Goal: Task Accomplishment & Management: Use online tool/utility

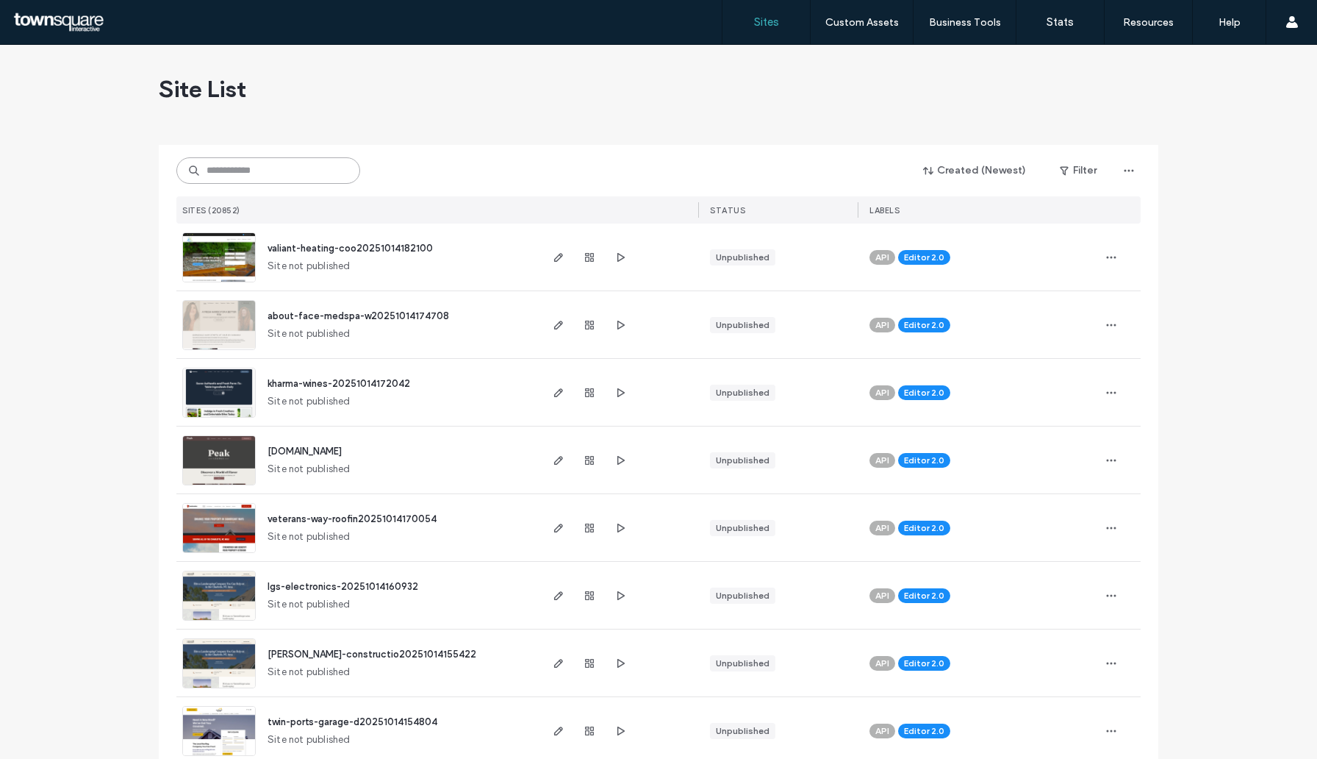
click at [290, 169] on input at bounding box center [268, 170] width 184 height 26
paste input "**********"
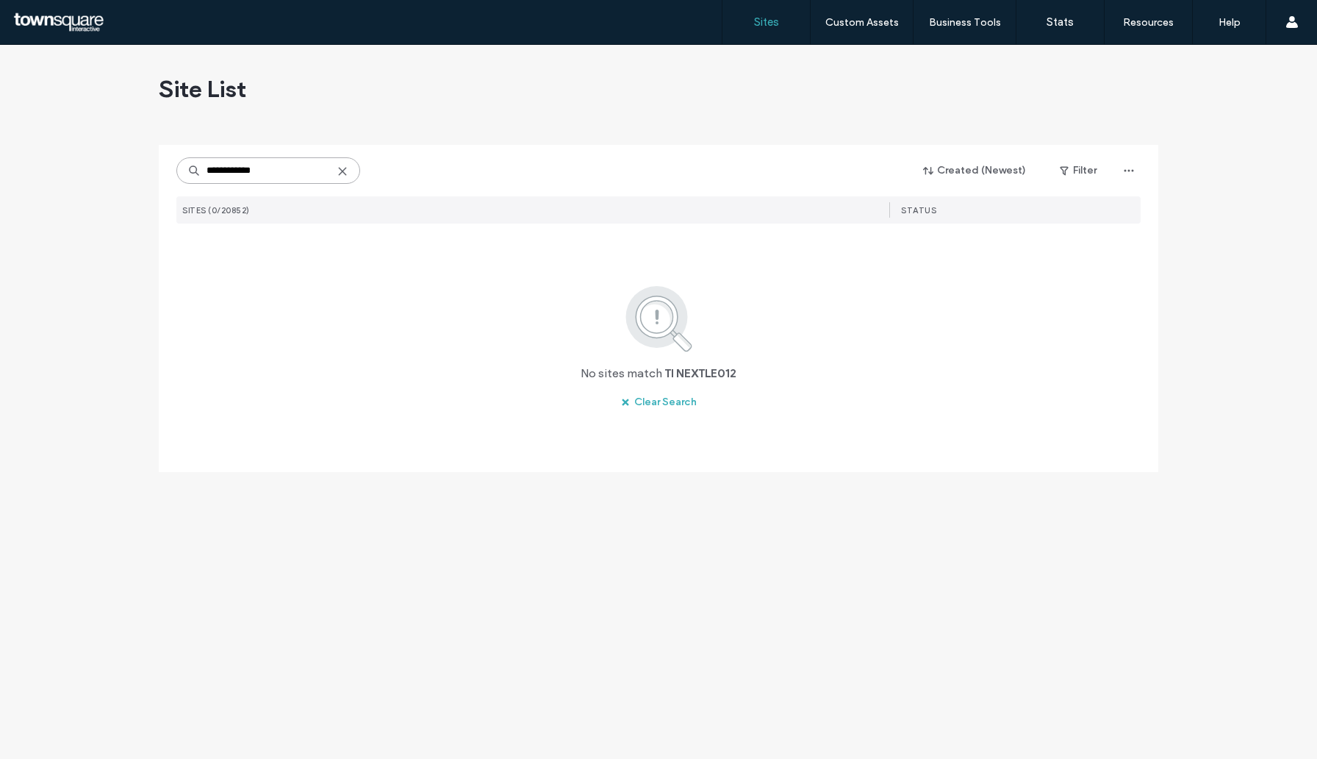
click at [218, 170] on input "**********" at bounding box center [268, 170] width 184 height 26
type input "**********"
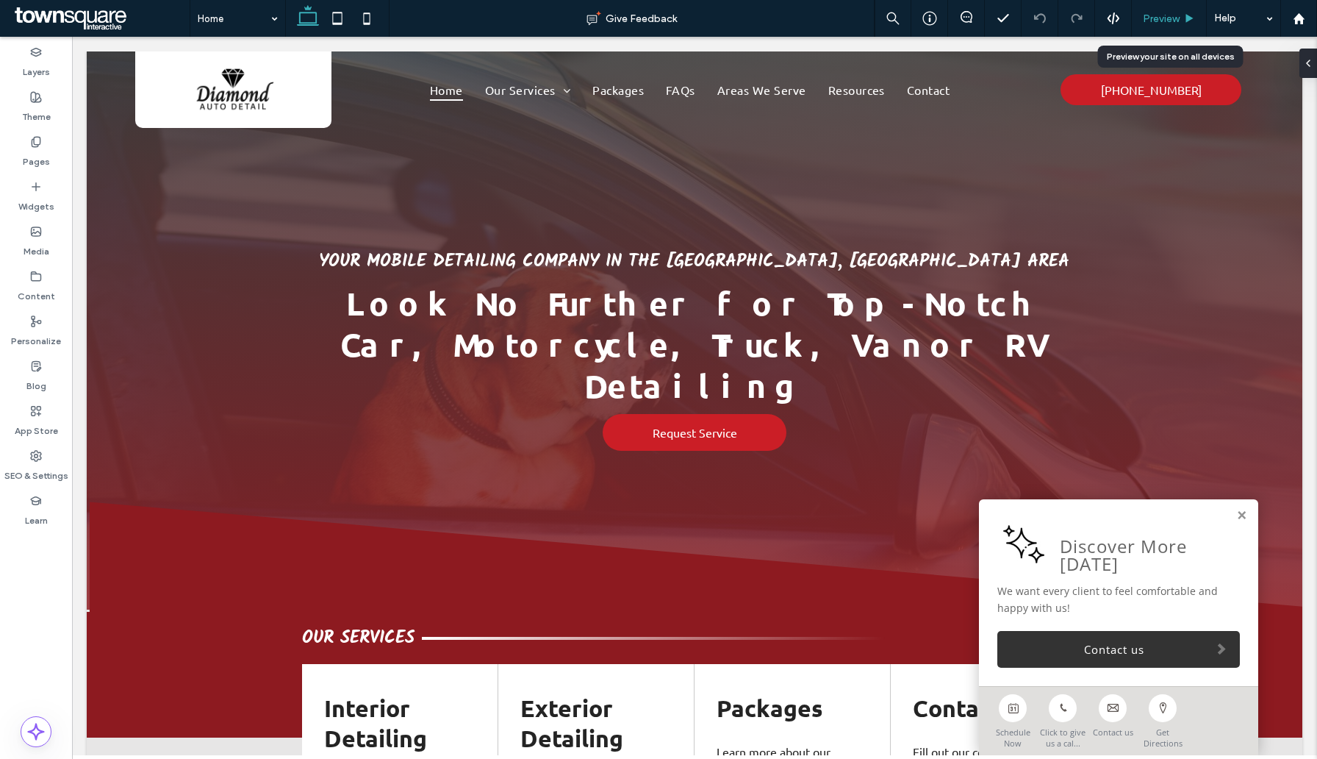
click at [1158, 20] on span "Preview" at bounding box center [1161, 18] width 37 height 12
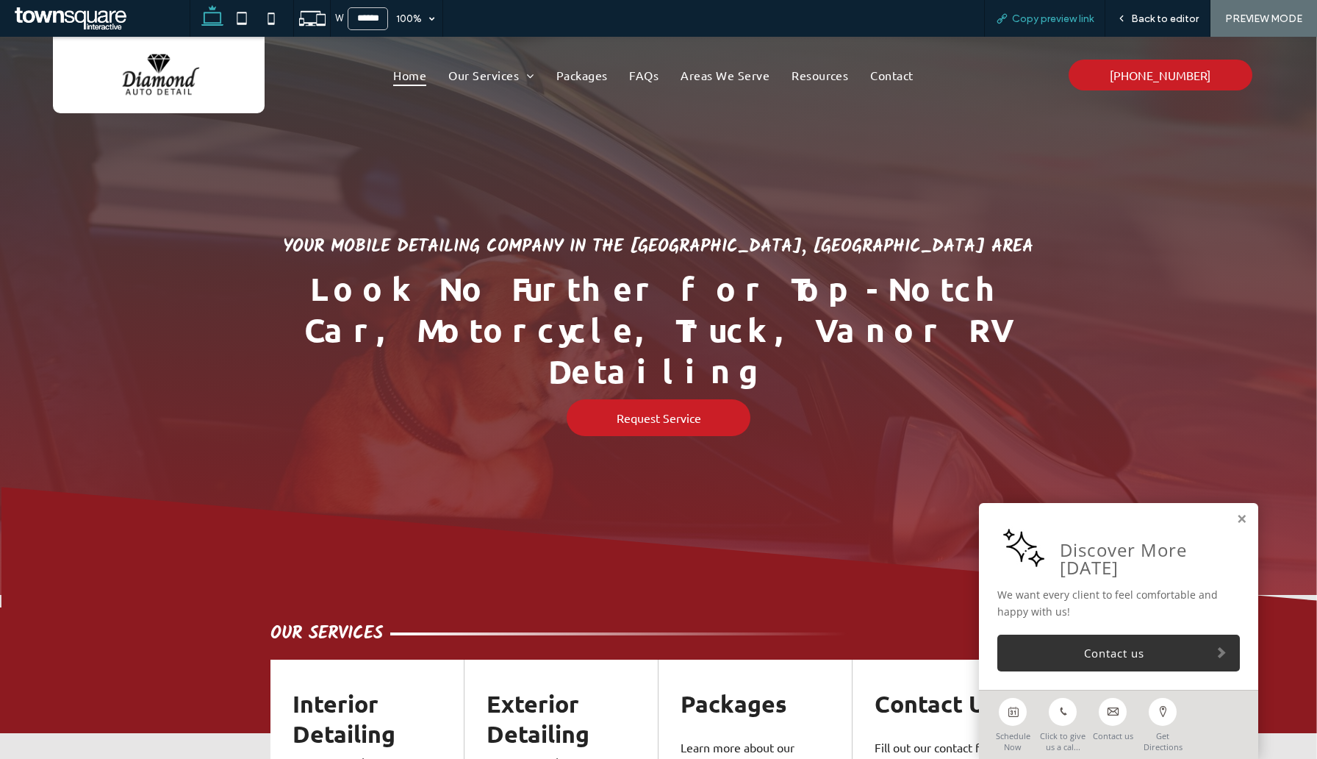
click at [1044, 16] on span "Copy preview link" at bounding box center [1053, 18] width 82 height 12
click at [1141, 22] on span "Back to editor" at bounding box center [1165, 18] width 68 height 12
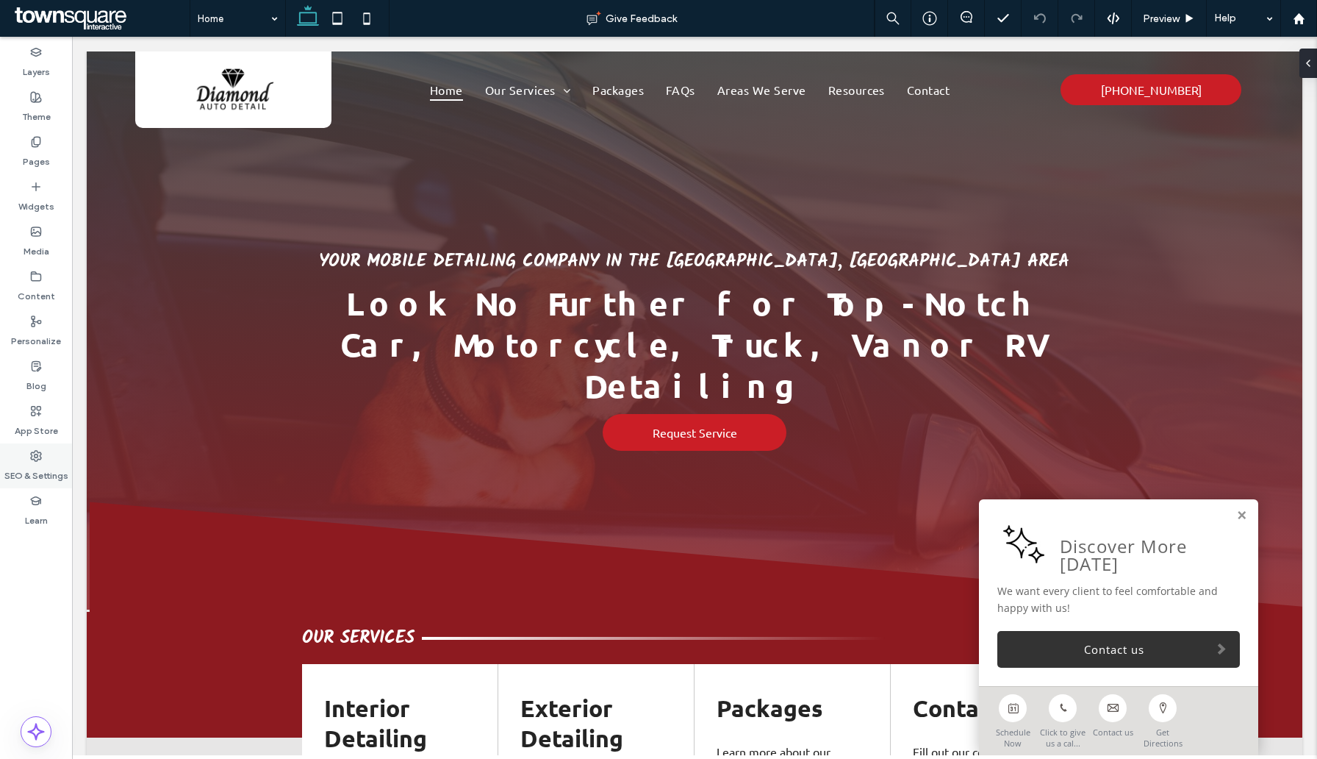
click at [48, 464] on label "SEO & Settings" at bounding box center [36, 472] width 64 height 21
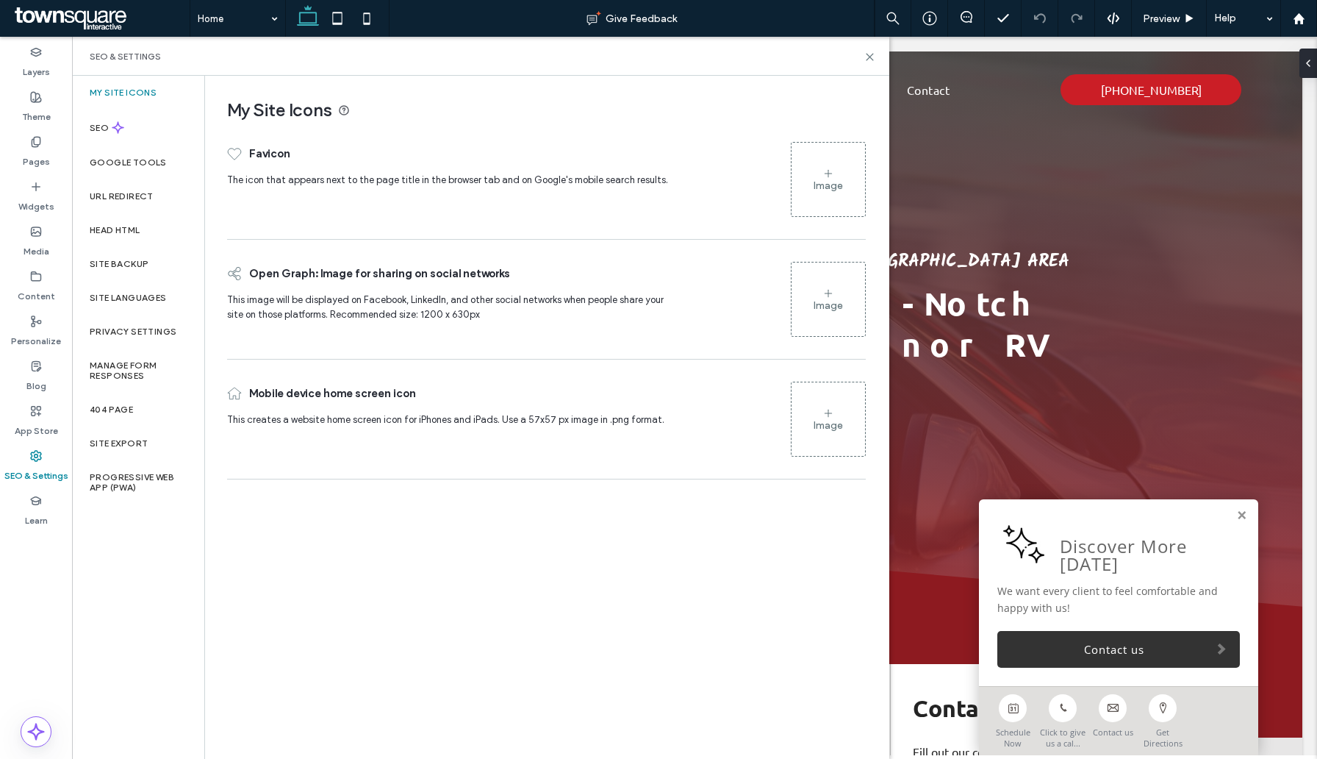
click at [844, 169] on div "Image" at bounding box center [829, 179] width 74 height 71
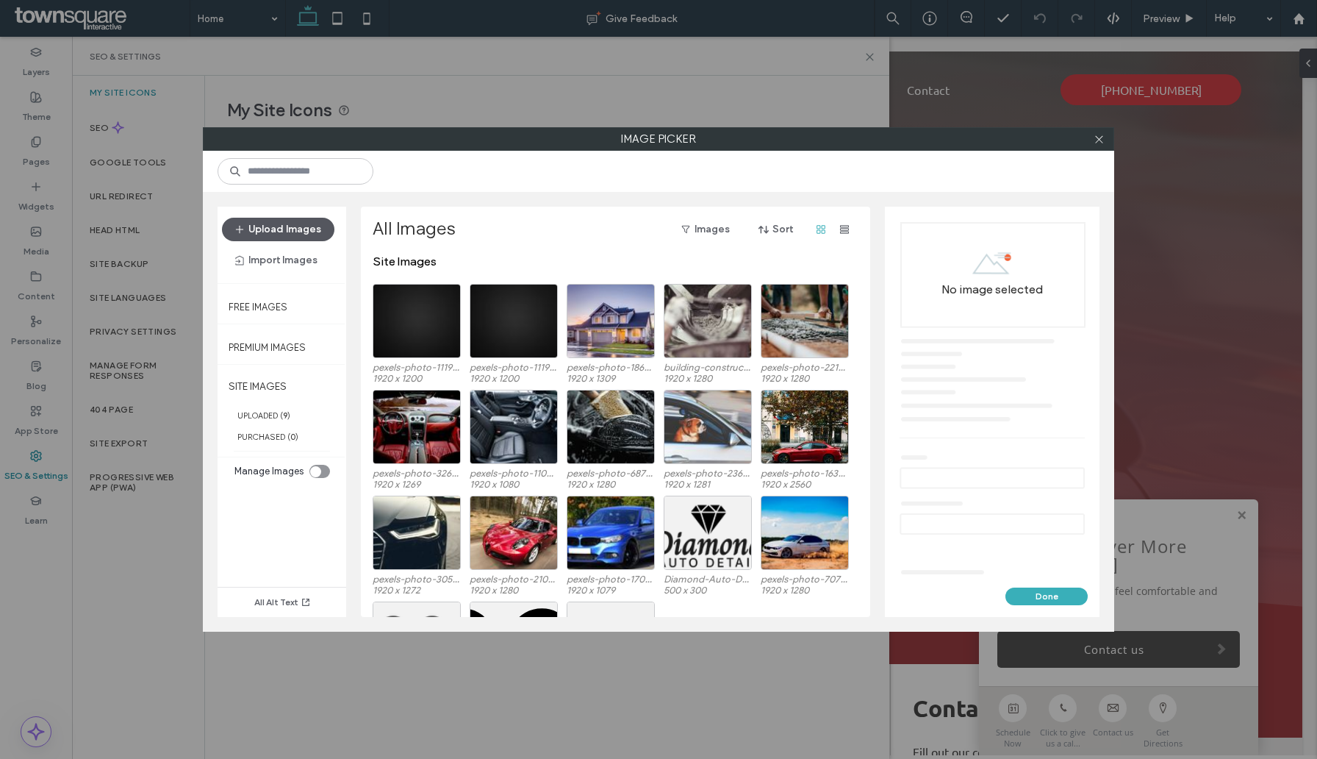
click at [287, 229] on button "Upload Images" at bounding box center [278, 230] width 112 height 24
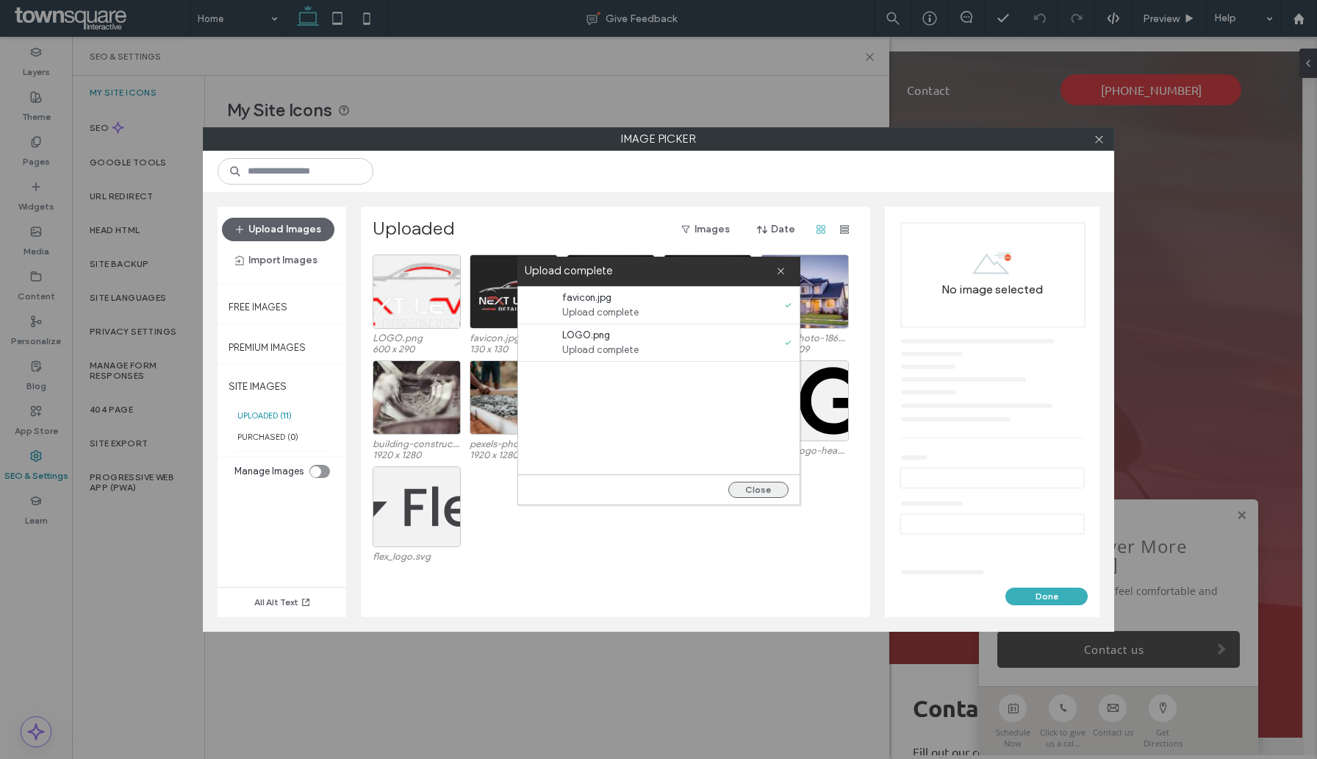
click at [777, 485] on button "Close" at bounding box center [758, 489] width 60 height 16
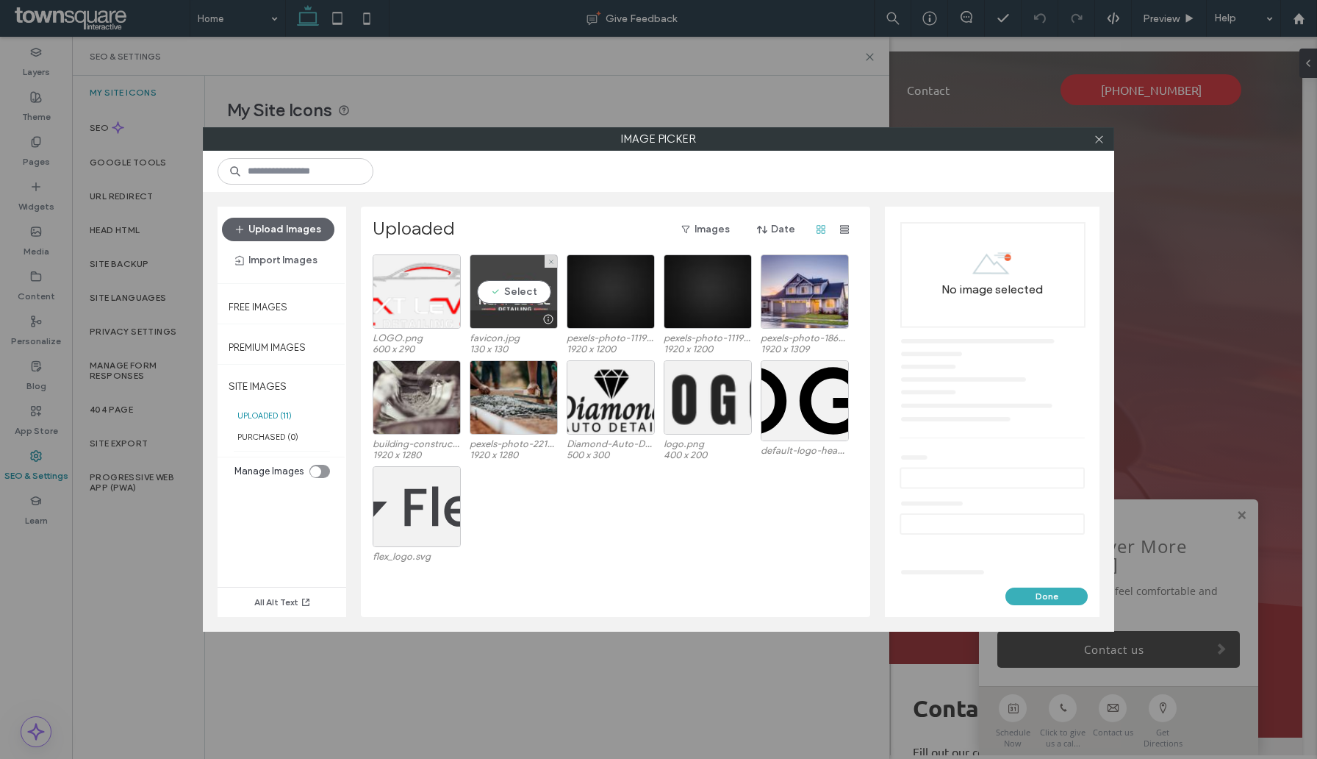
click at [521, 302] on div "Select" at bounding box center [514, 291] width 88 height 74
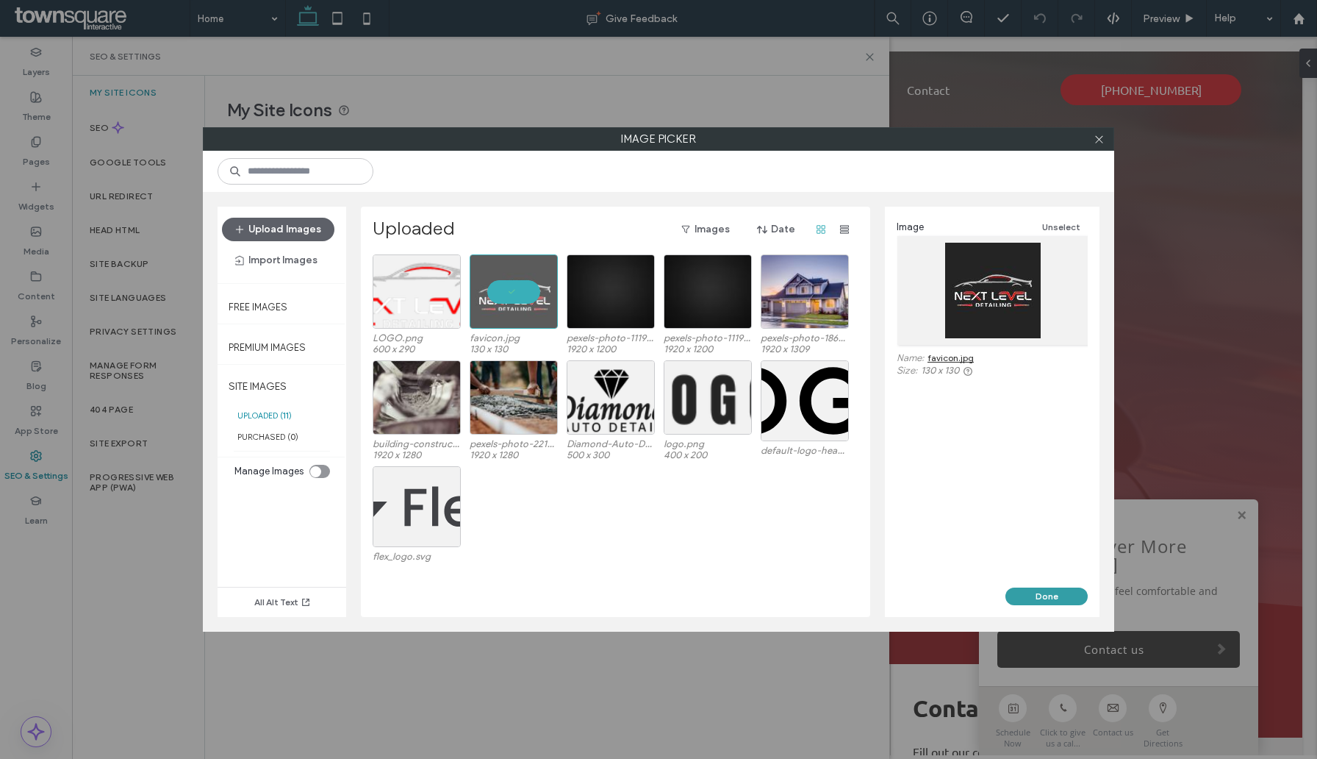
click at [1054, 592] on button "Done" at bounding box center [1047, 596] width 82 height 18
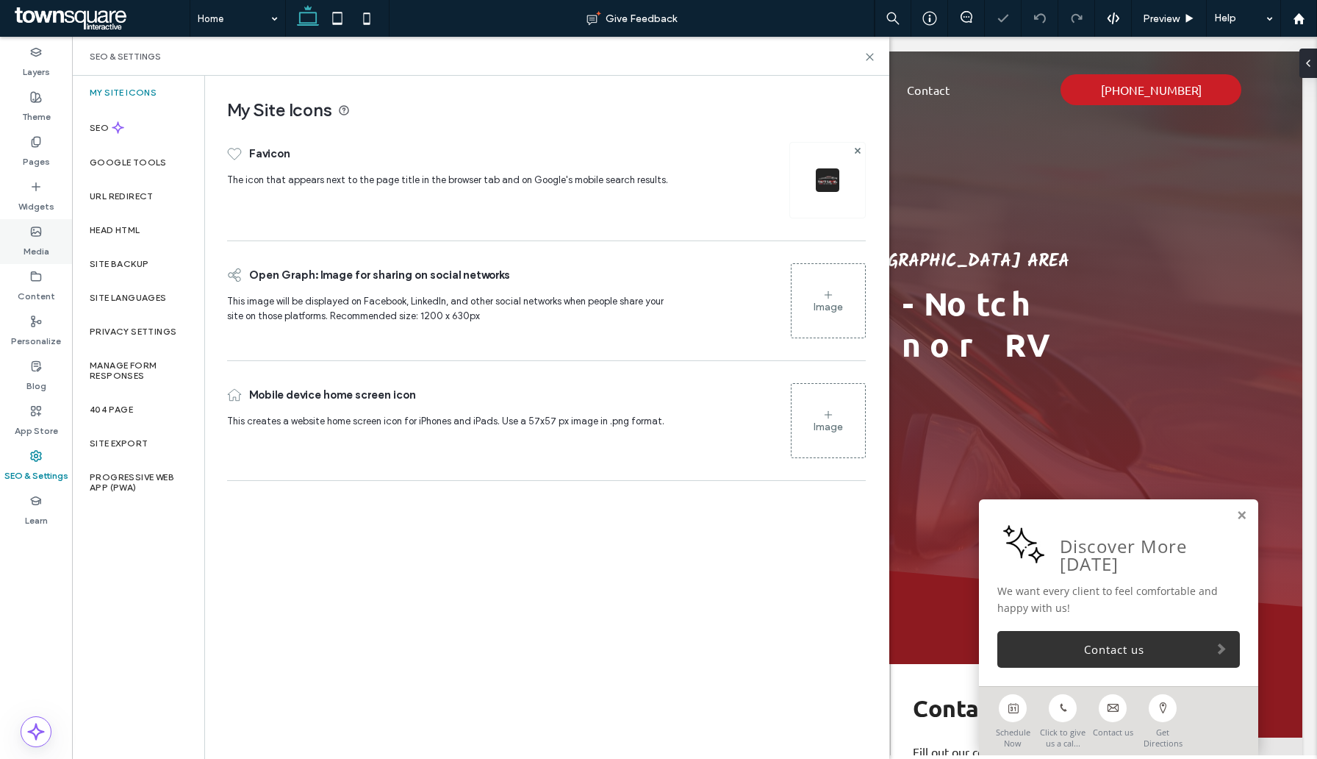
click at [44, 240] on label "Media" at bounding box center [37, 247] width 26 height 21
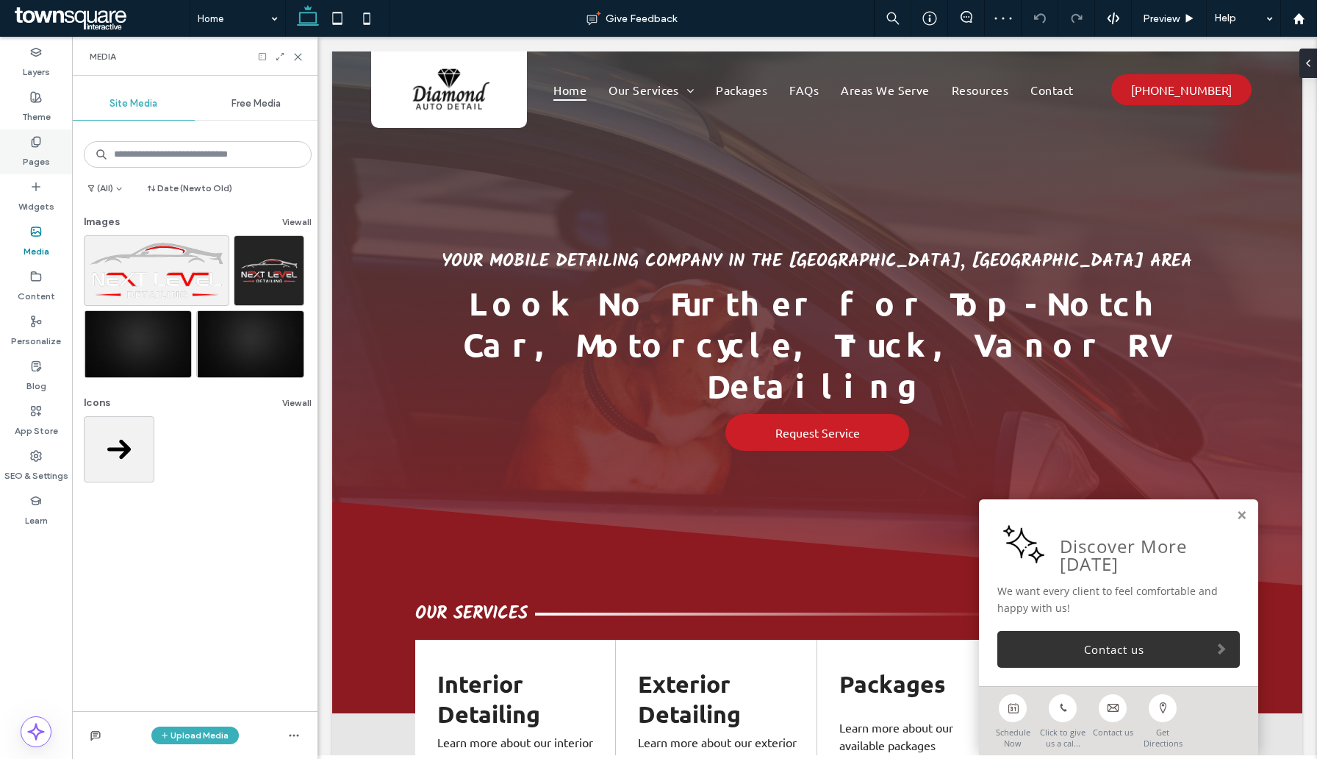
click at [39, 146] on icon at bounding box center [36, 142] width 12 height 12
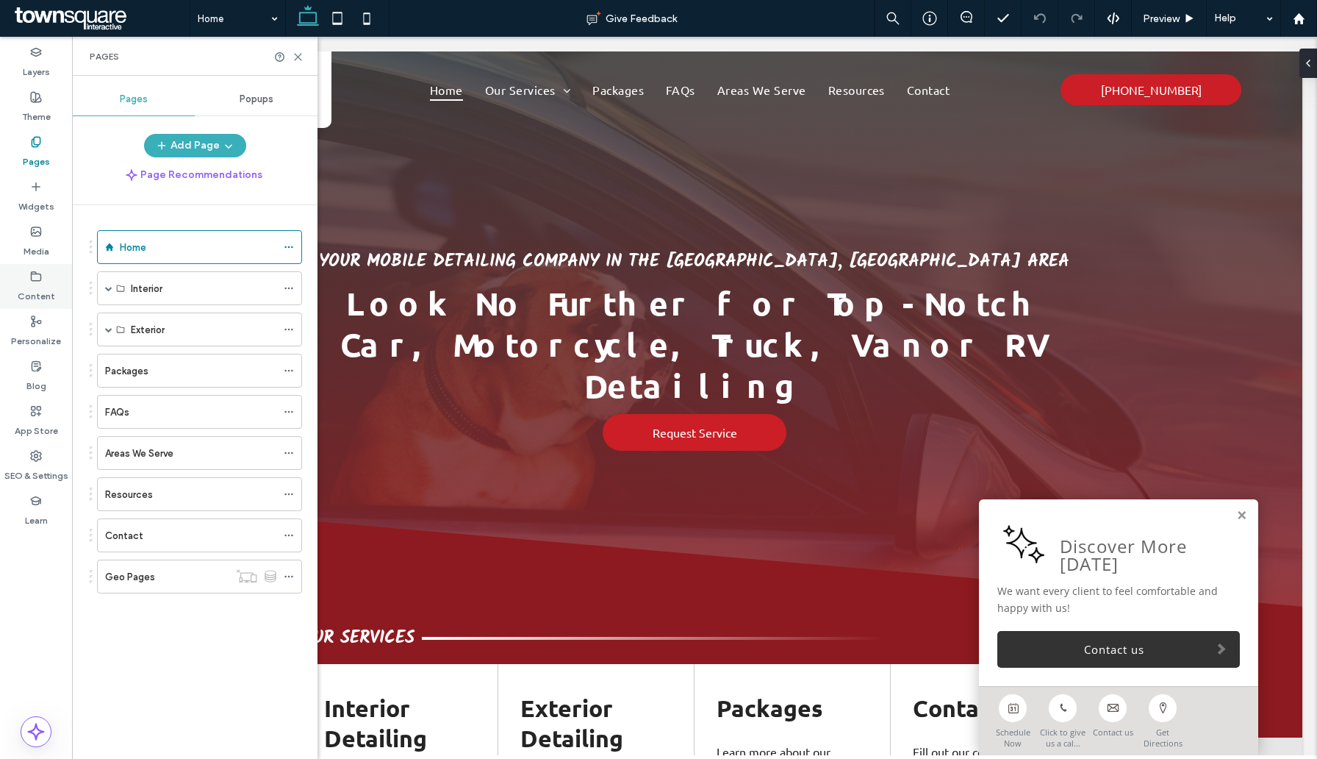
click at [38, 287] on label "Content" at bounding box center [36, 292] width 37 height 21
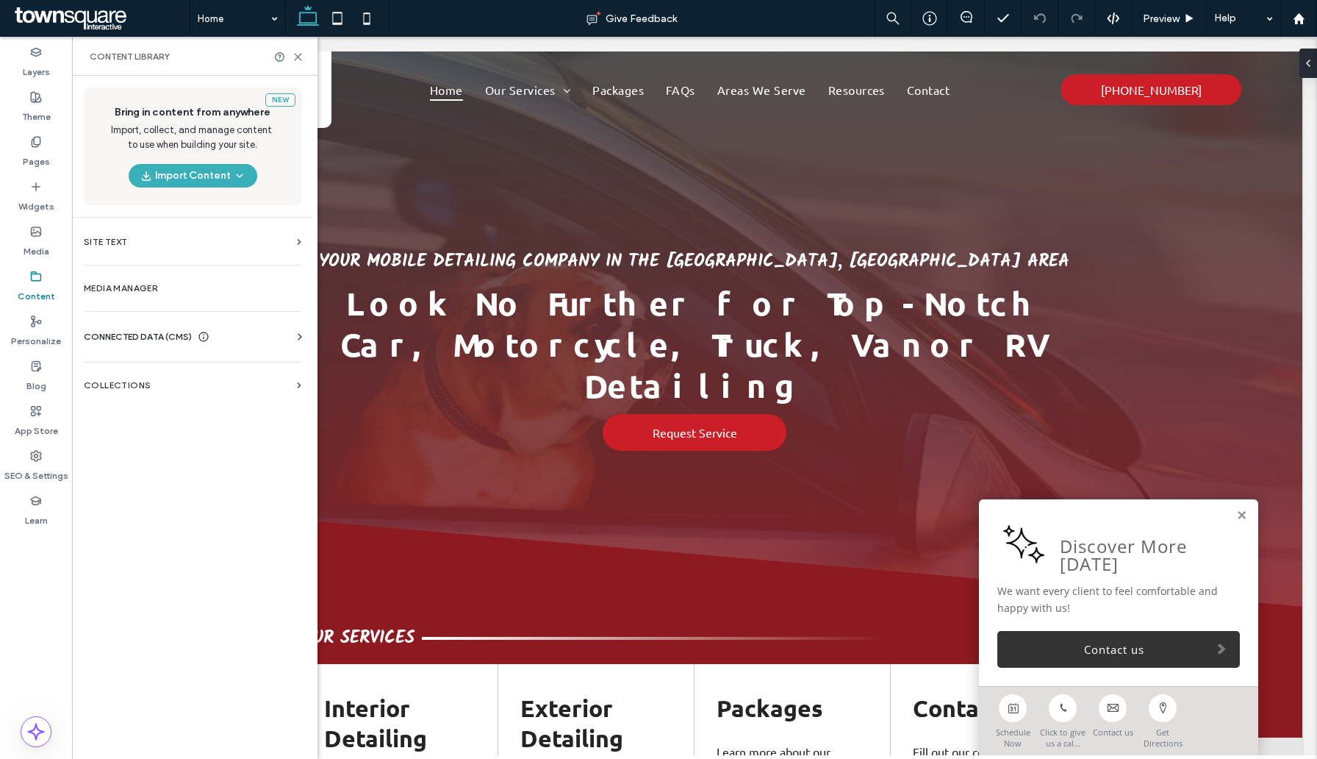
click at [143, 326] on div "CONNECTED DATA (CMS) Business Info Business Text Business Images Find and Repla…" at bounding box center [192, 337] width 241 height 38
click at [140, 337] on span "CONNECTED DATA (CMS)" at bounding box center [138, 336] width 108 height 15
click at [150, 365] on section "Business Info" at bounding box center [195, 373] width 223 height 34
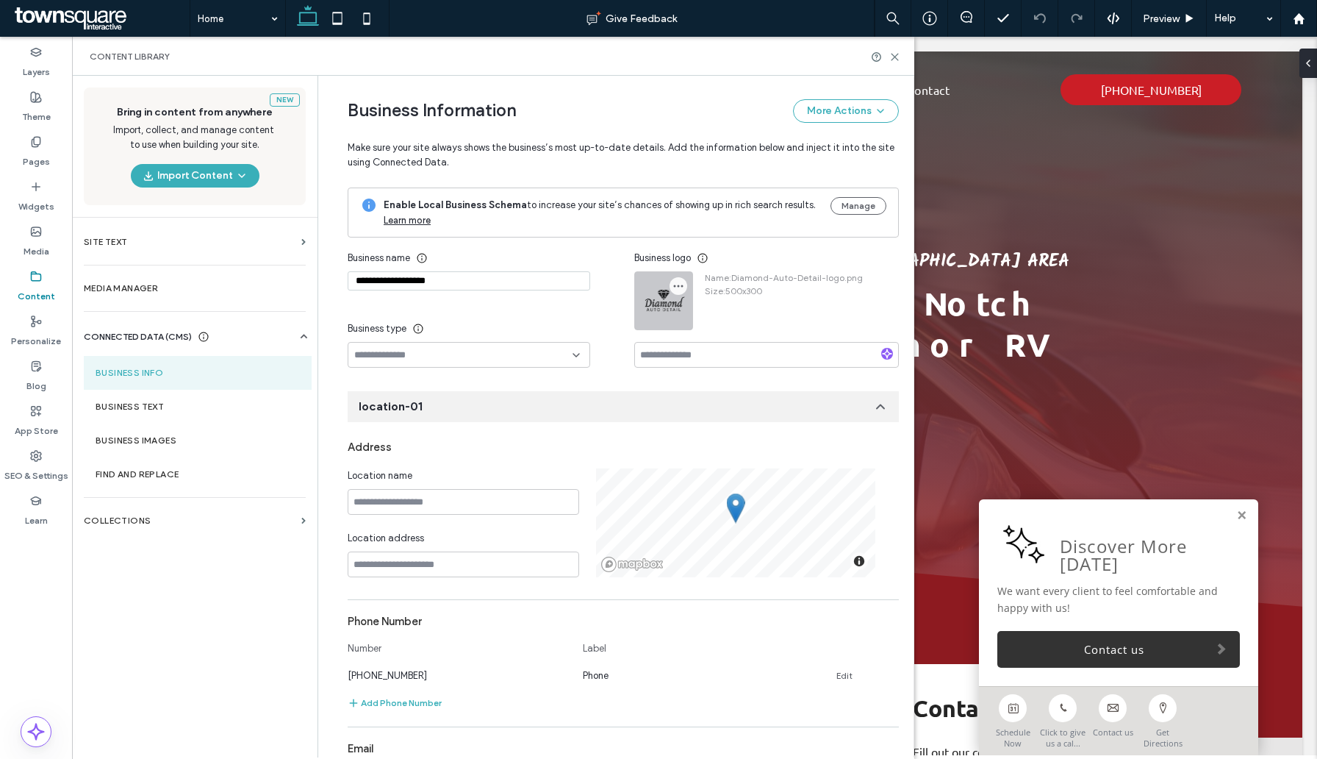
click at [675, 283] on icon "button" at bounding box center [679, 286] width 12 height 12
click at [684, 329] on span at bounding box center [686, 321] width 18 height 16
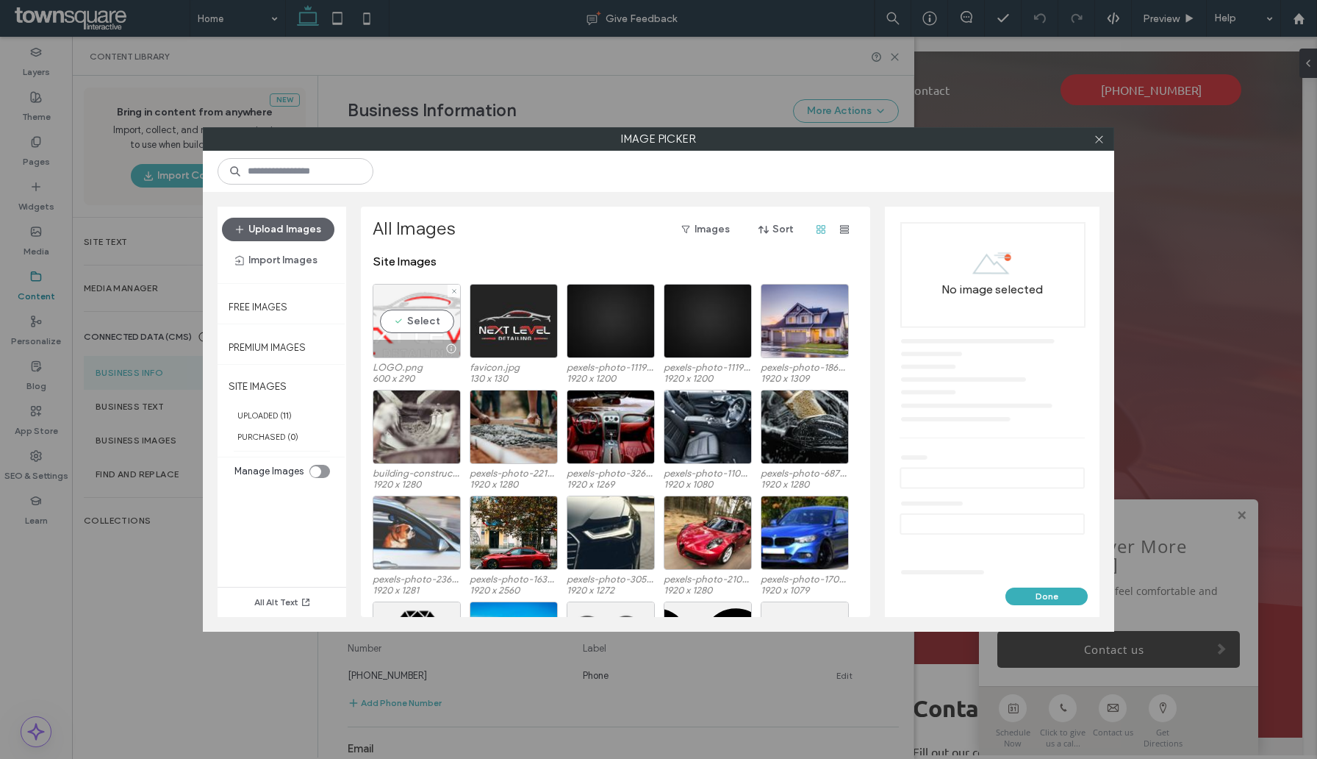
click at [411, 351] on div at bounding box center [416, 349] width 87 height 18
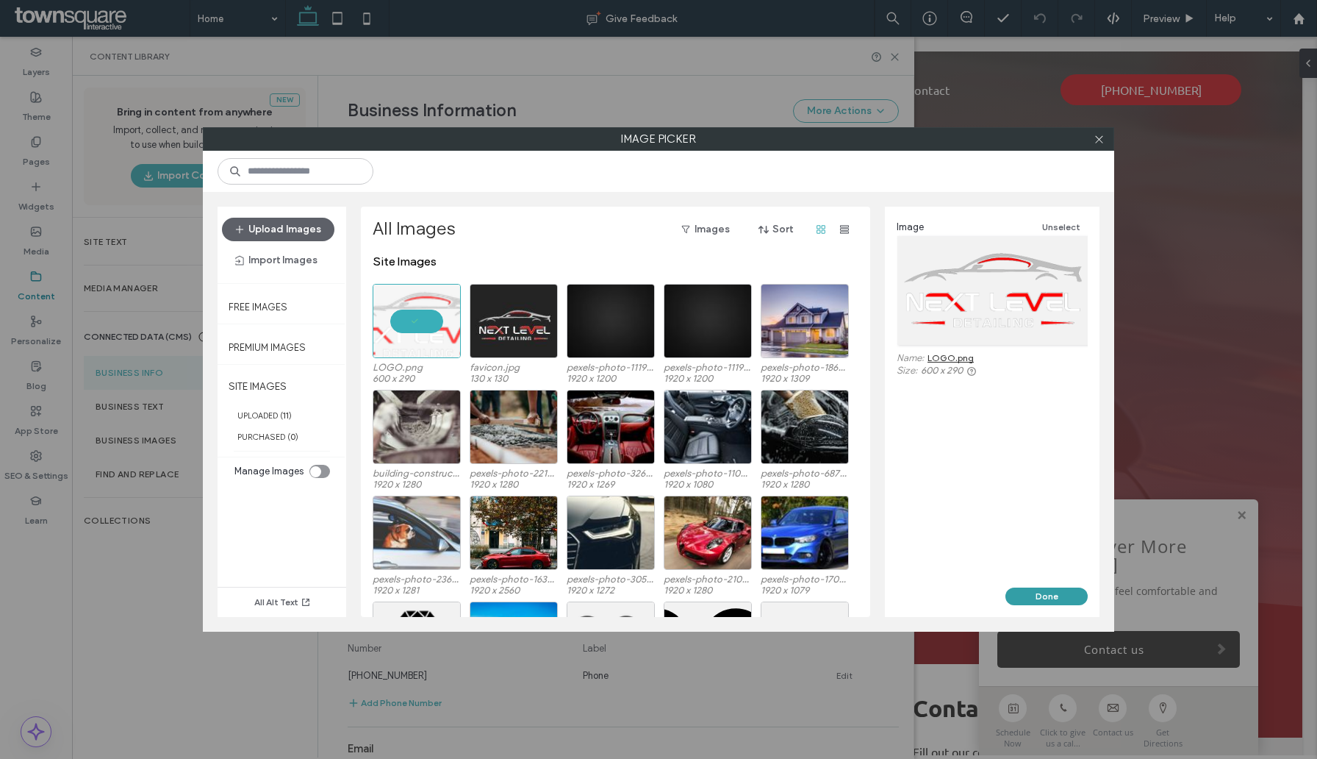
click at [1038, 598] on button "Done" at bounding box center [1047, 596] width 82 height 18
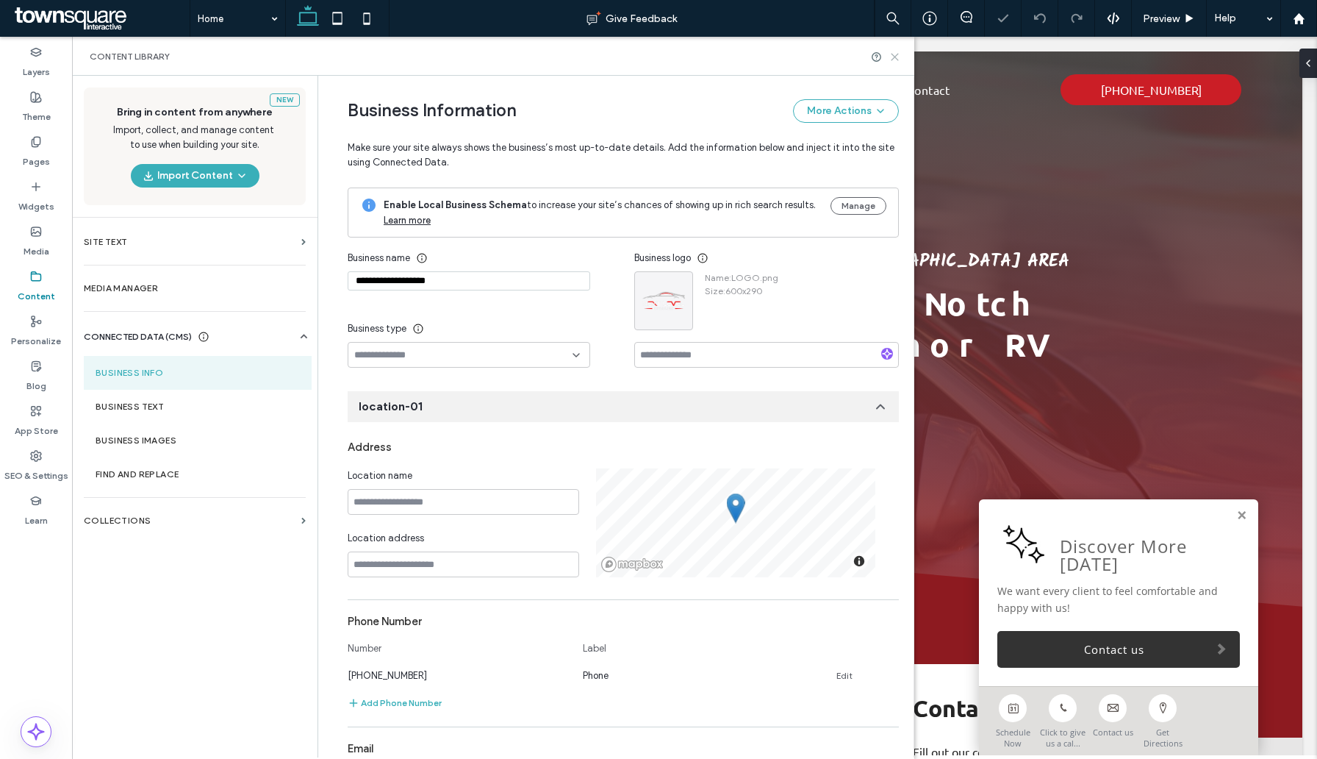
click at [892, 58] on use at bounding box center [895, 57] width 7 height 7
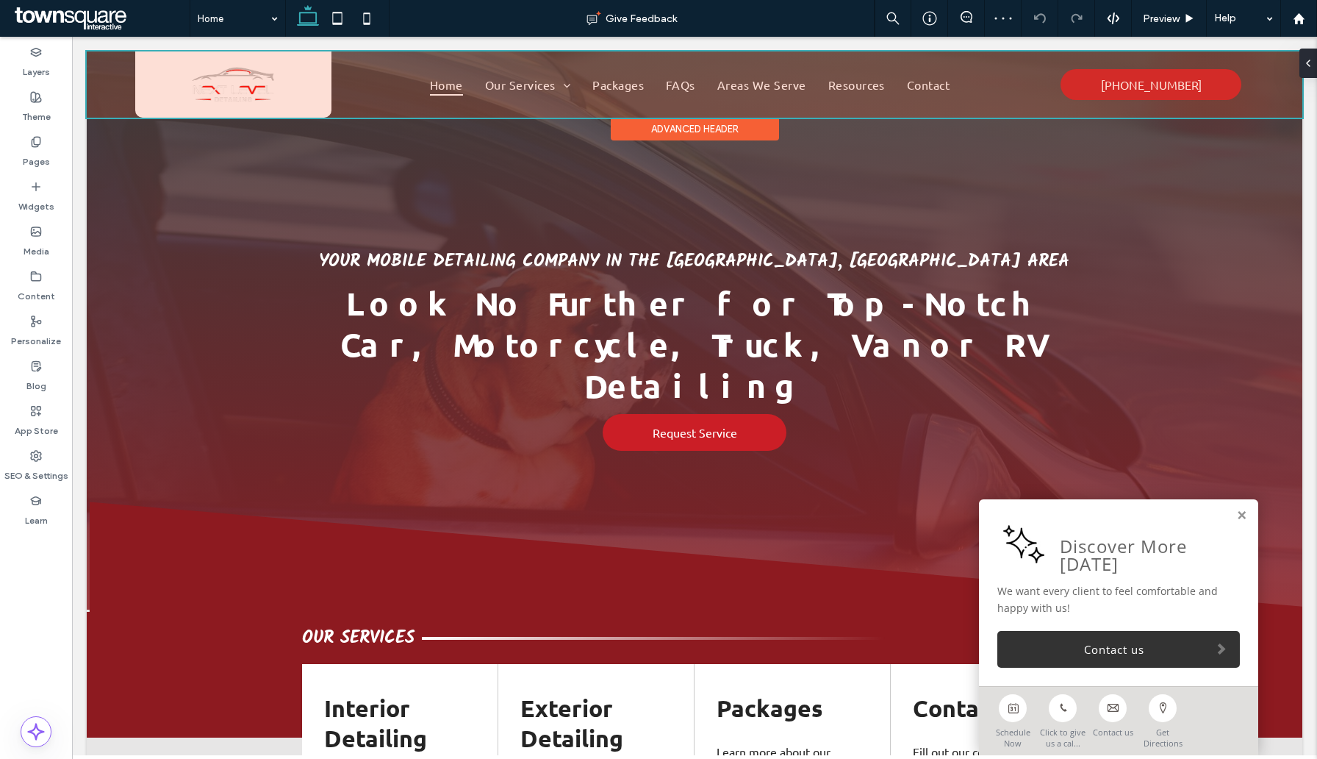
click at [260, 103] on div at bounding box center [695, 84] width 1216 height 66
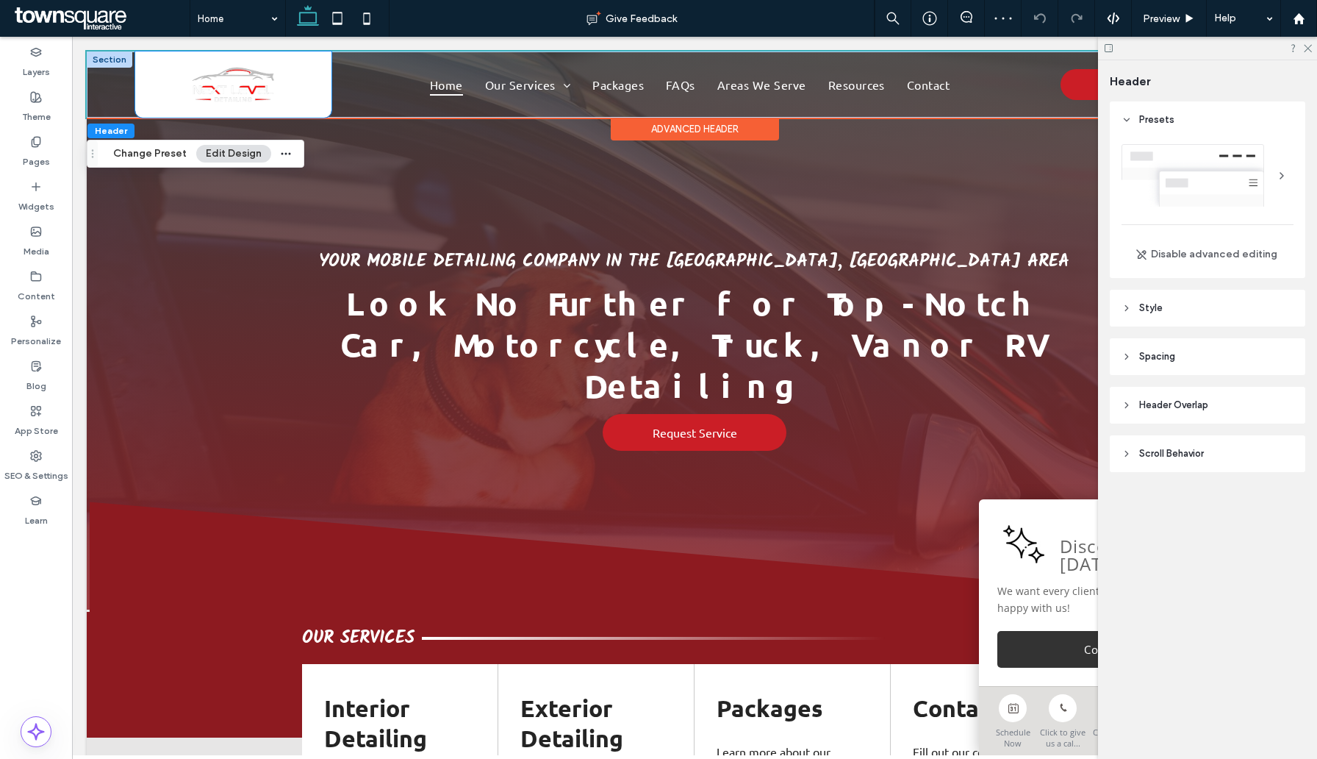
click at [263, 109] on div at bounding box center [233, 84] width 196 height 66
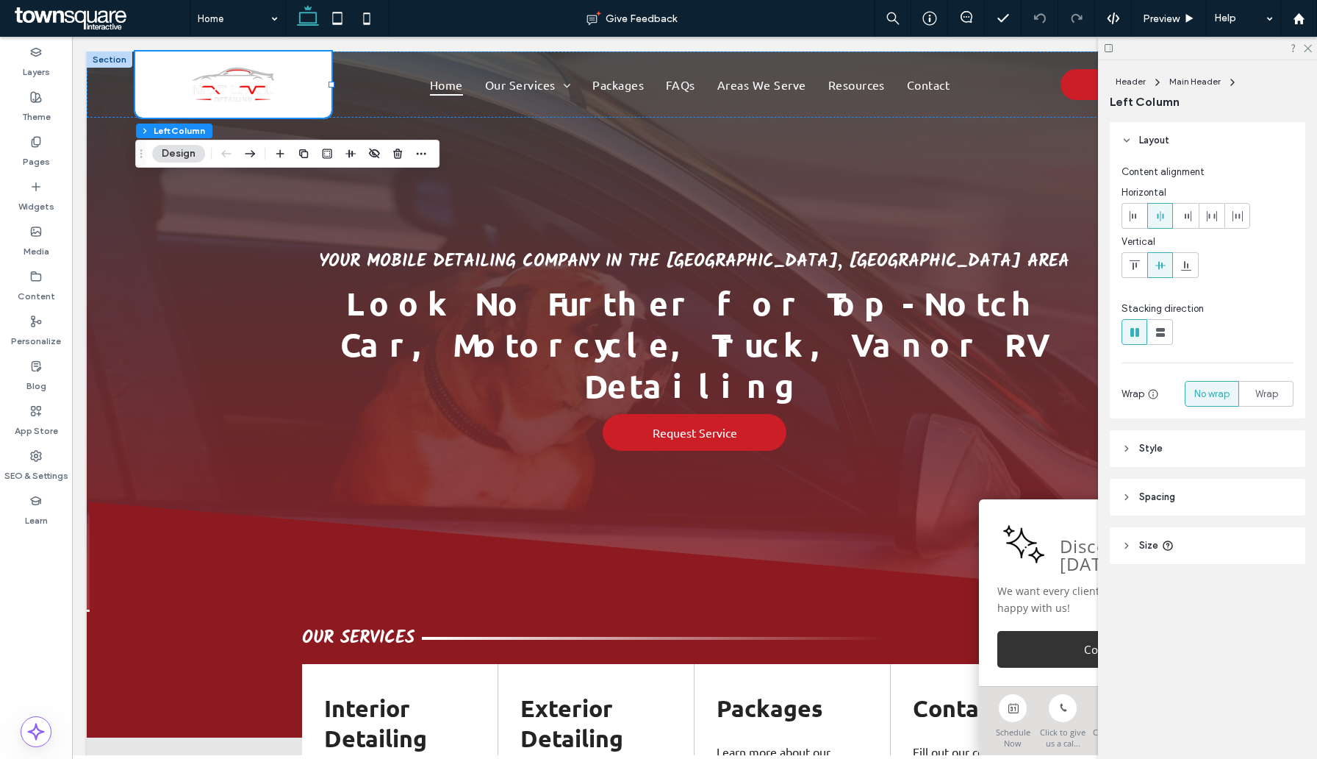
click at [1167, 456] on header "Style" at bounding box center [1208, 448] width 196 height 37
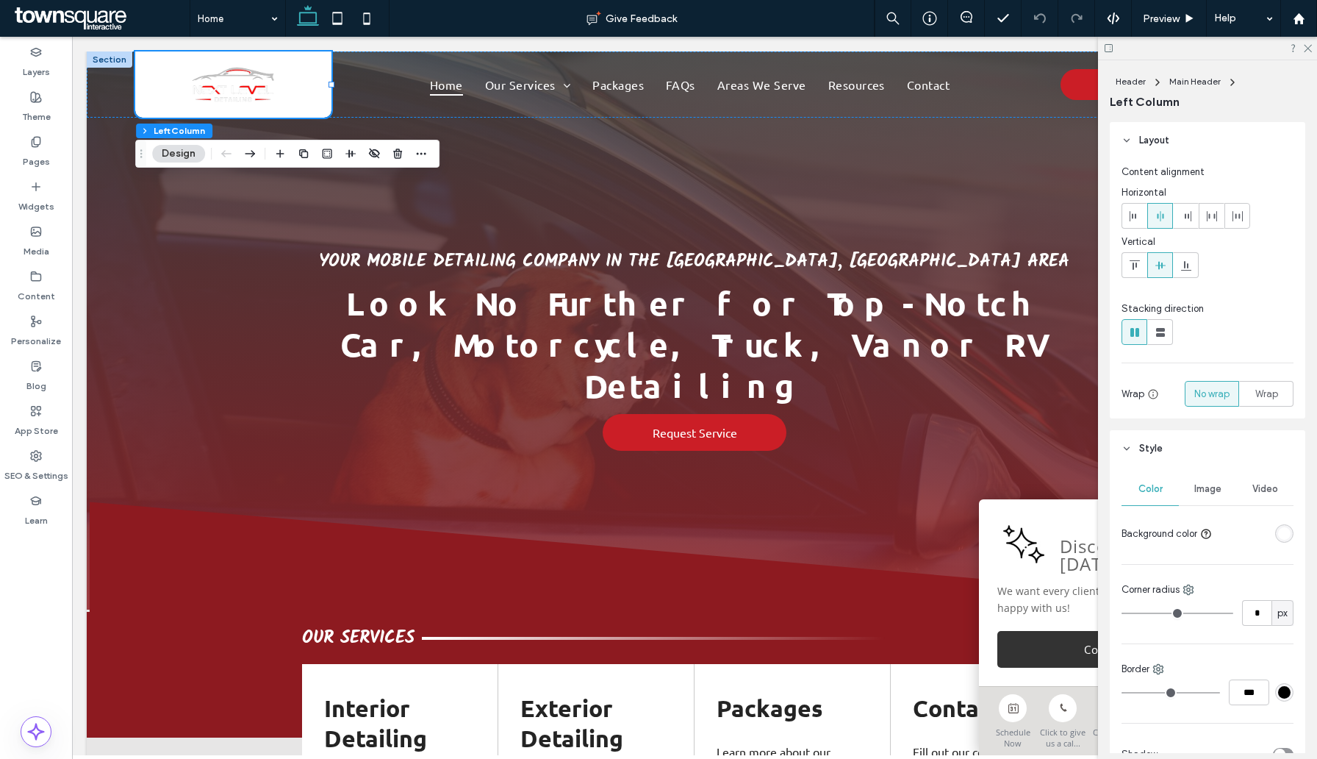
click at [1284, 541] on div "rgba(255, 255, 255, 1)" at bounding box center [1284, 533] width 18 height 18
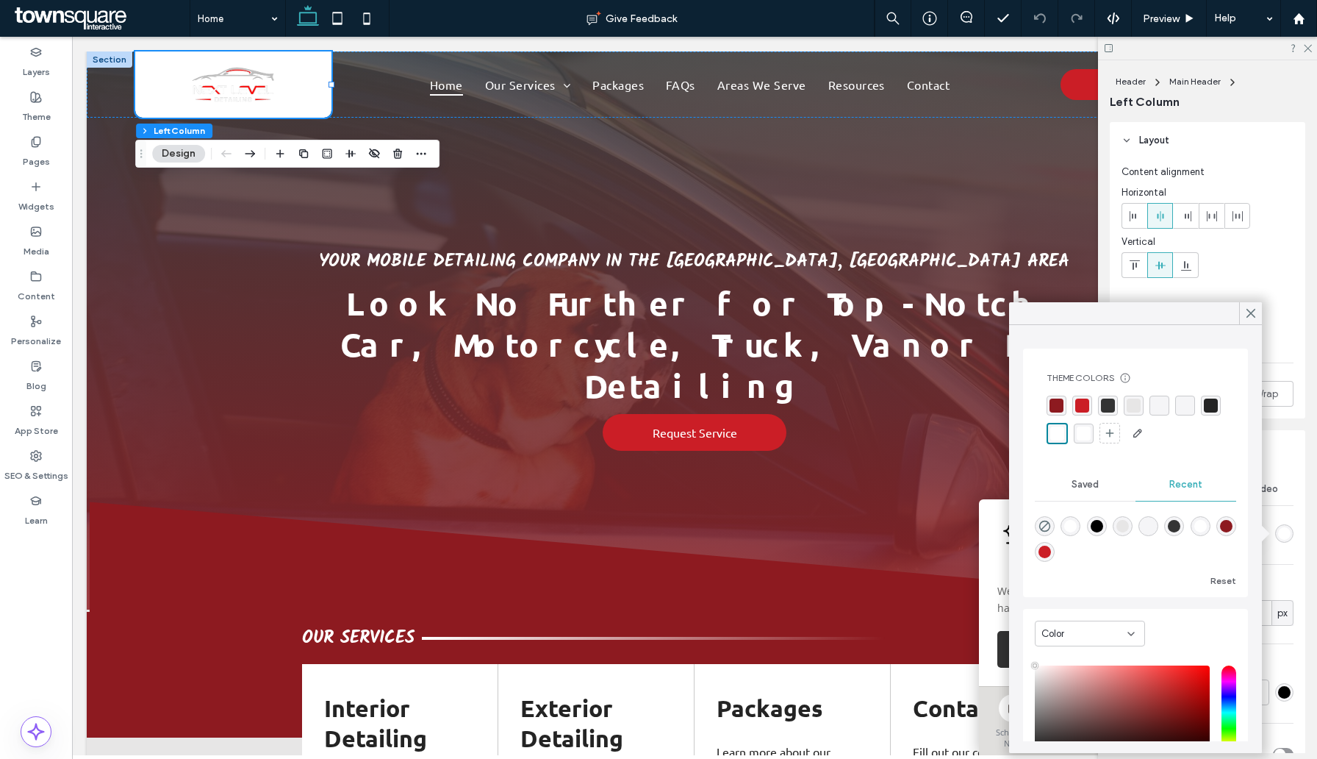
click at [1108, 404] on div "rgba(52, 52, 52, 1)" at bounding box center [1108, 405] width 14 height 14
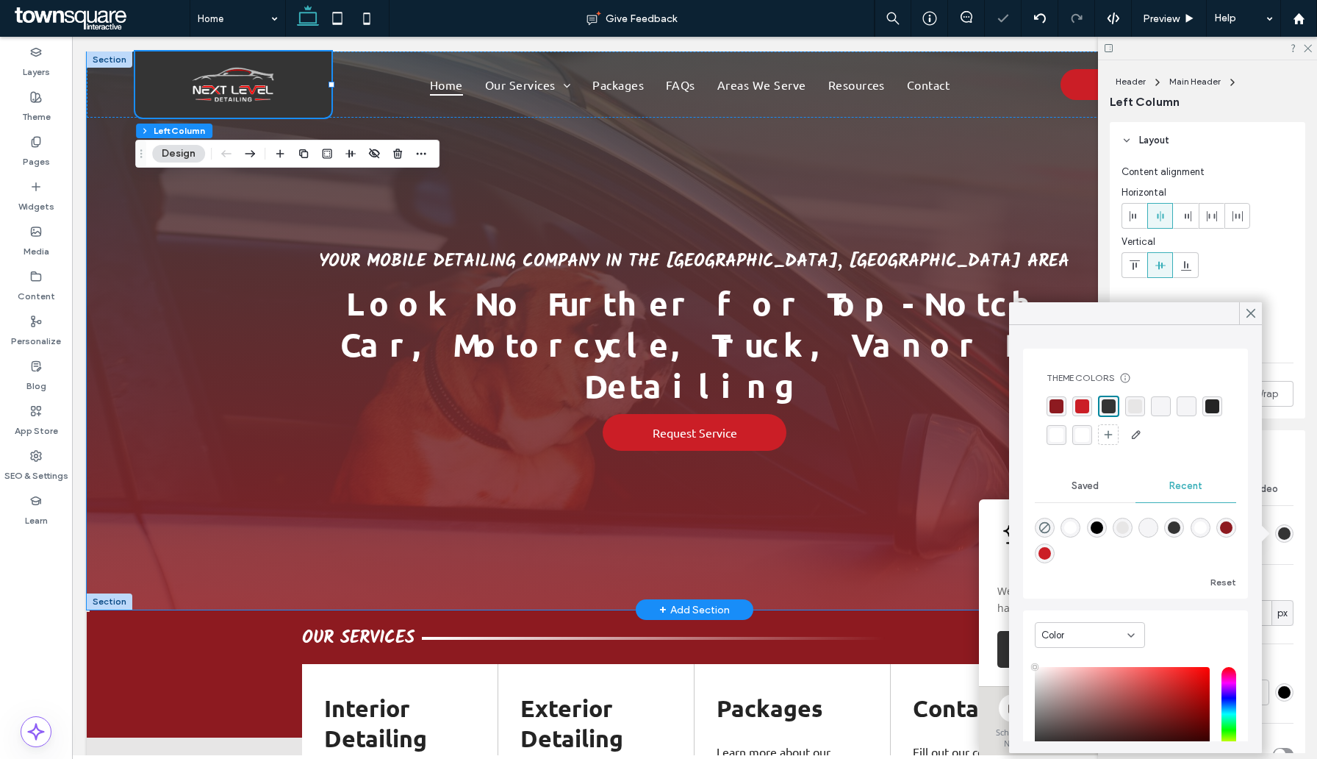
click at [237, 293] on div "Your Mobile Detailing Company in the Charlotte, NC Area Look No Further for Top…" at bounding box center [695, 330] width 1216 height 558
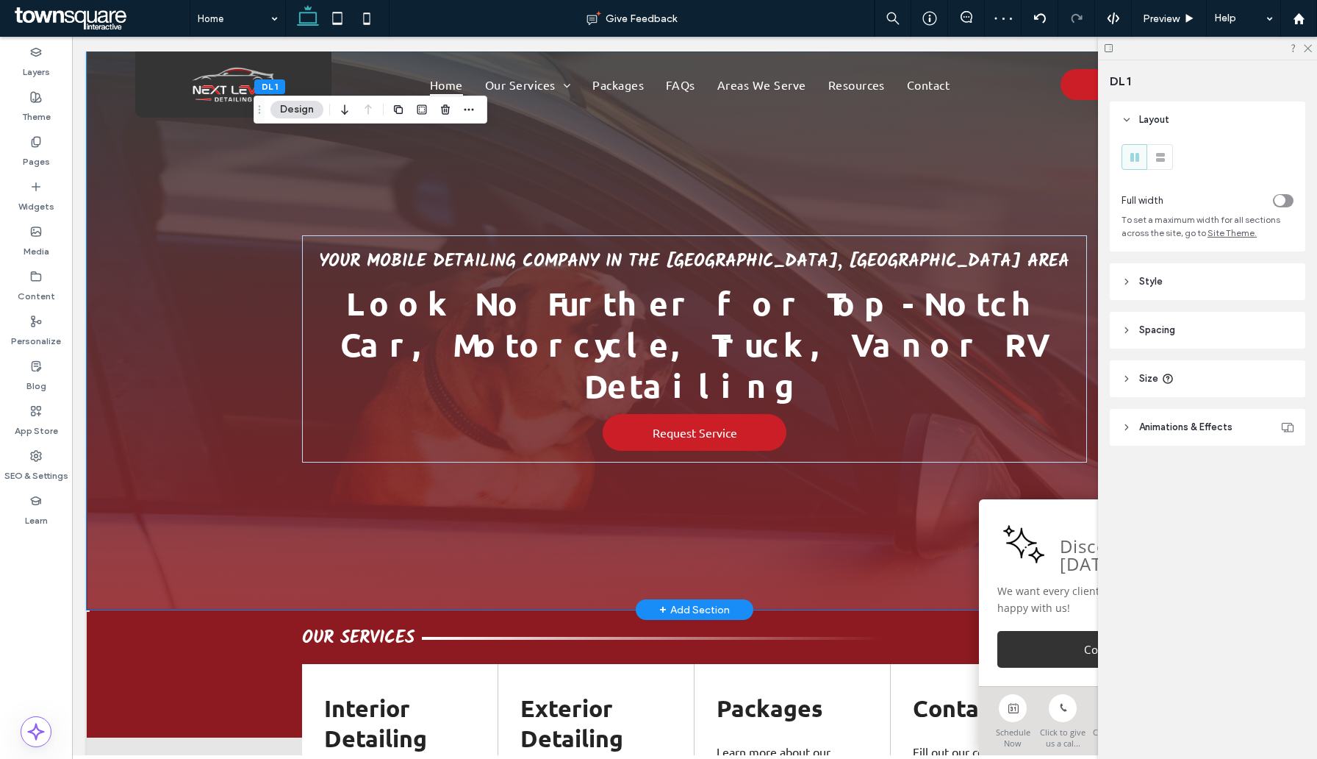
click at [232, 464] on div "Your Mobile Detailing Company in the Charlotte, NC Area Look No Further for Top…" at bounding box center [695, 330] width 1216 height 558
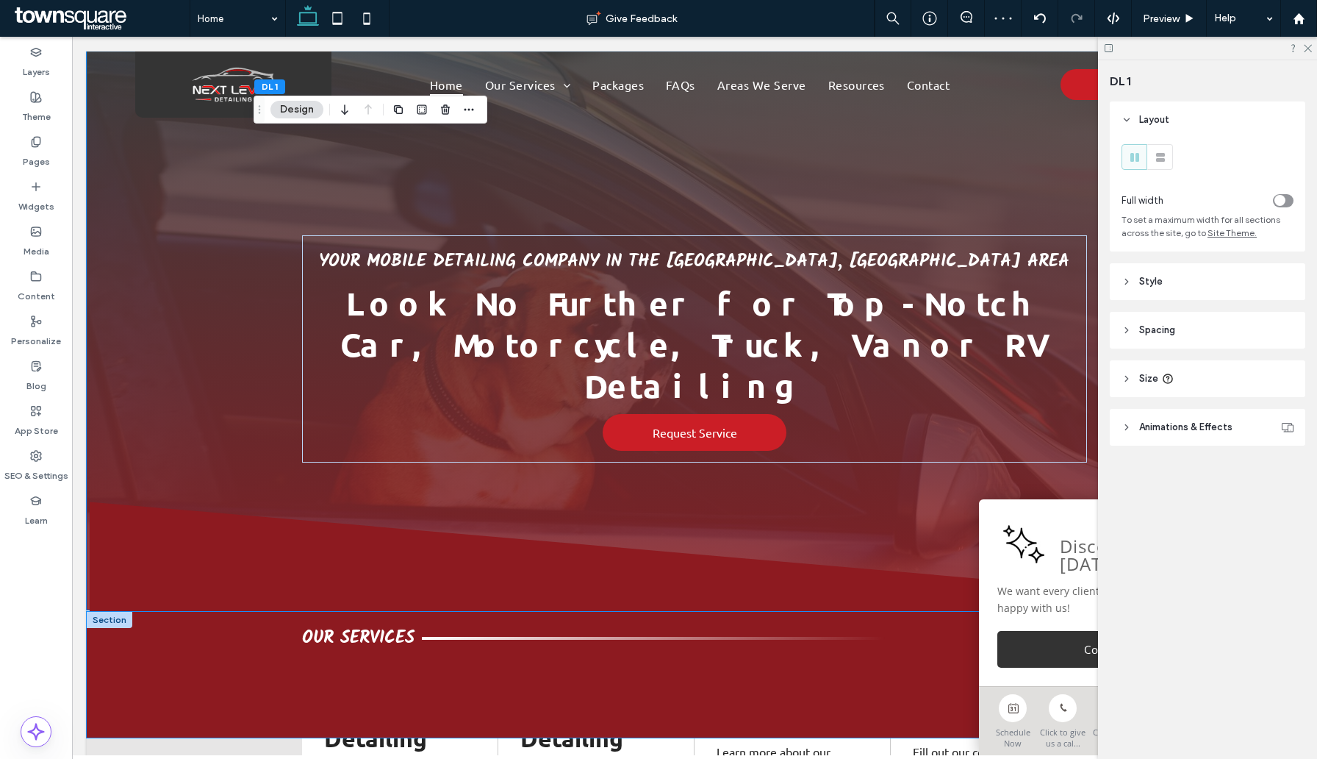
click at [218, 612] on div "Our Services" at bounding box center [695, 675] width 1216 height 126
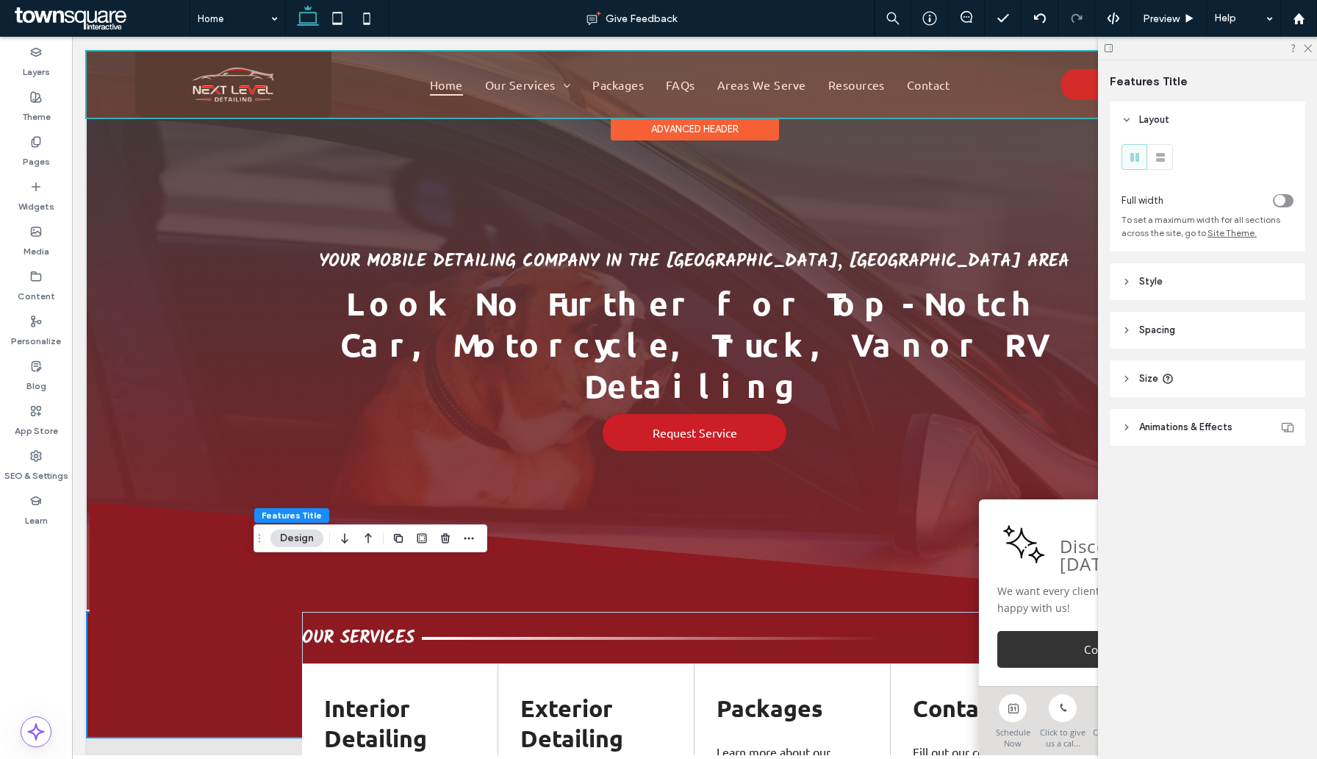
click at [219, 112] on div at bounding box center [695, 84] width 1216 height 66
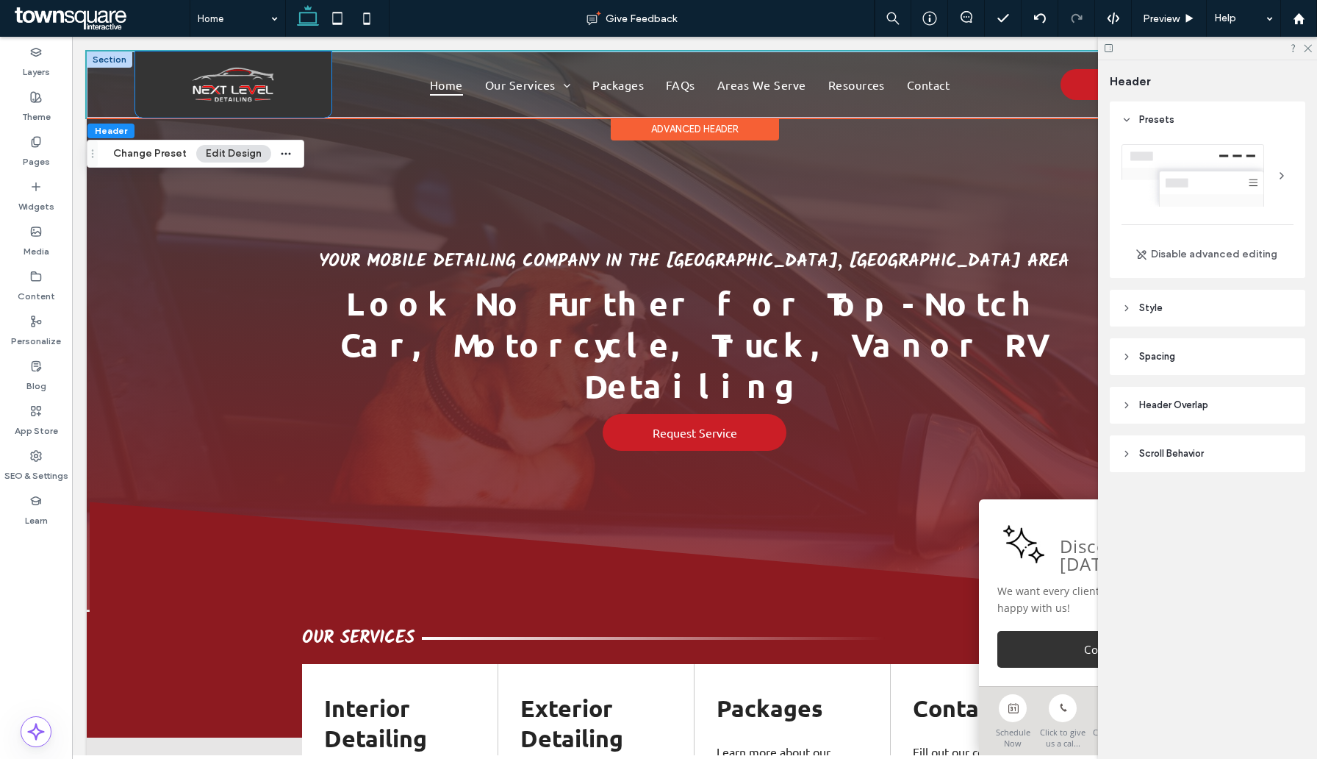
click at [292, 108] on div at bounding box center [233, 84] width 196 height 66
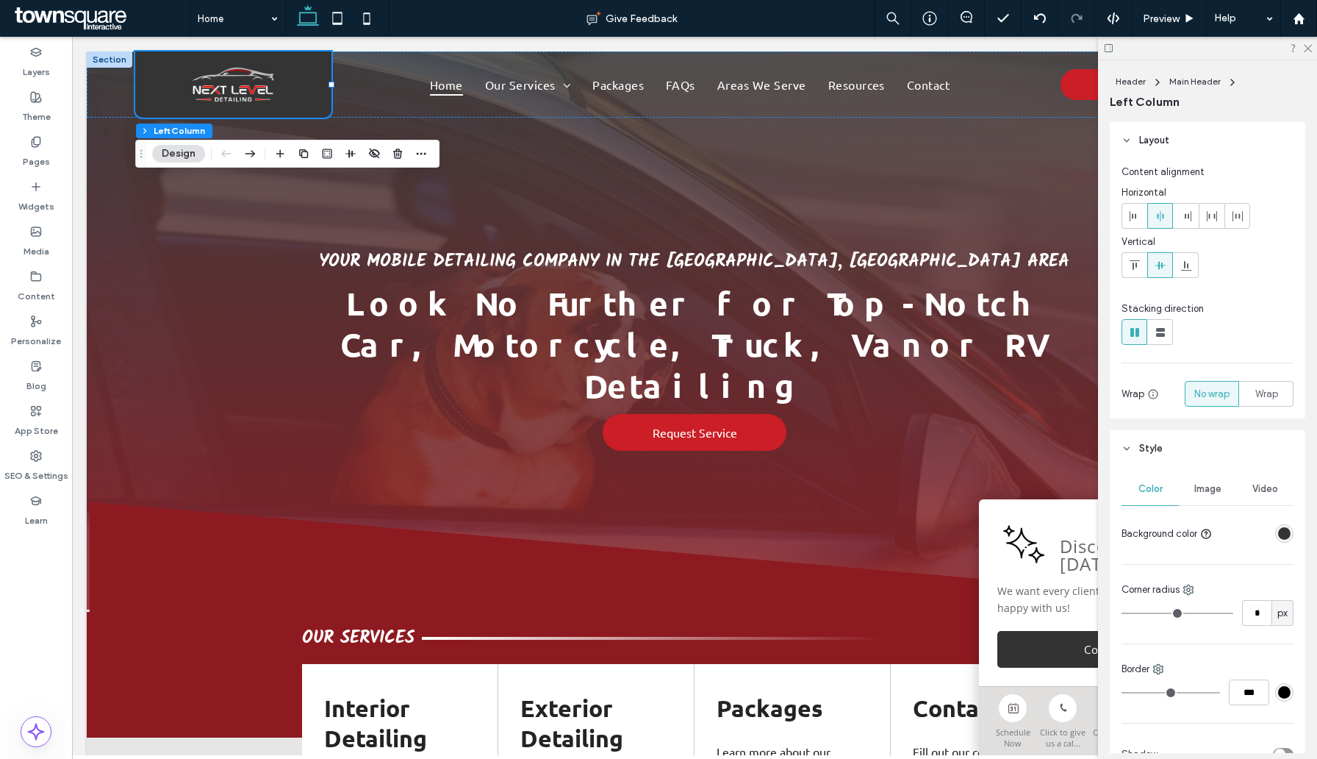
click at [1291, 534] on div "rgba(52, 52, 52, 1)" at bounding box center [1284, 533] width 18 height 18
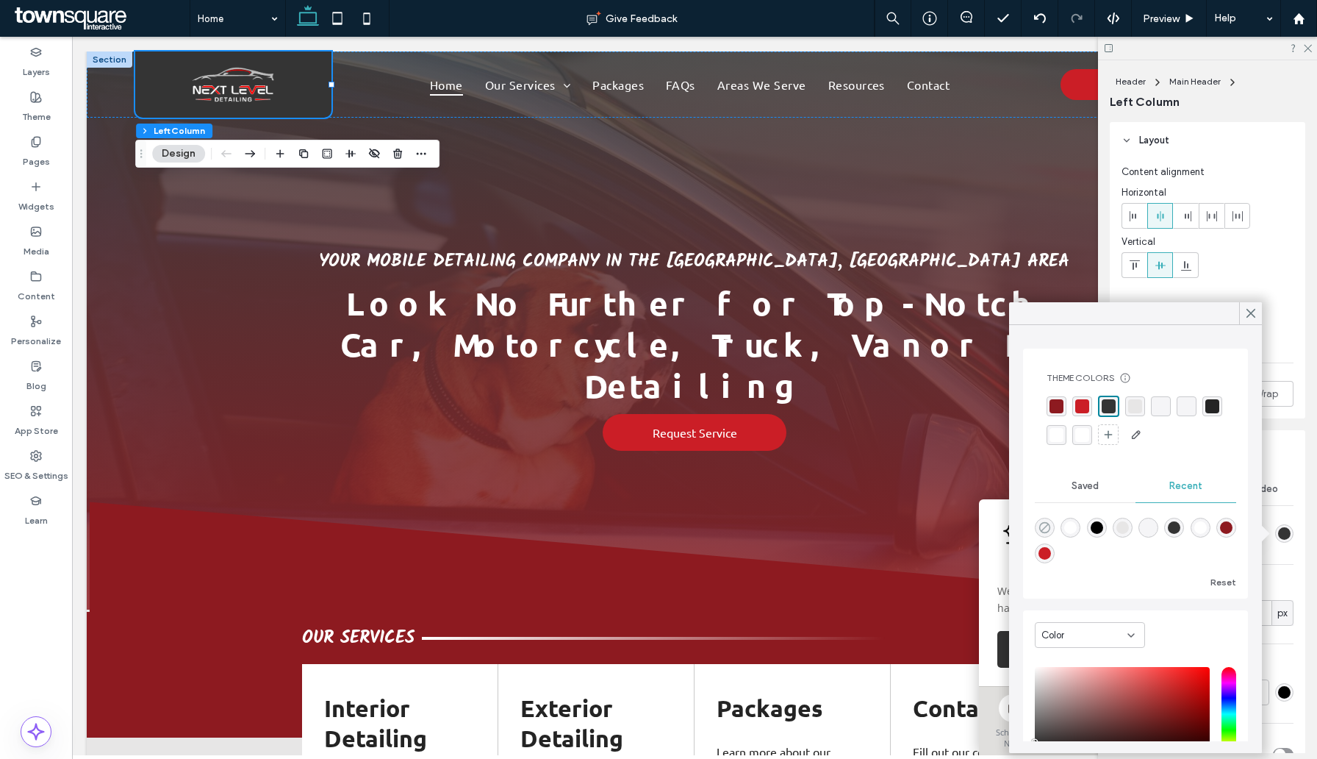
click at [1046, 530] on icon "rgba(0, 0, 0, 0)" at bounding box center [1045, 527] width 12 height 12
type input "*******"
type input "*"
type input "**"
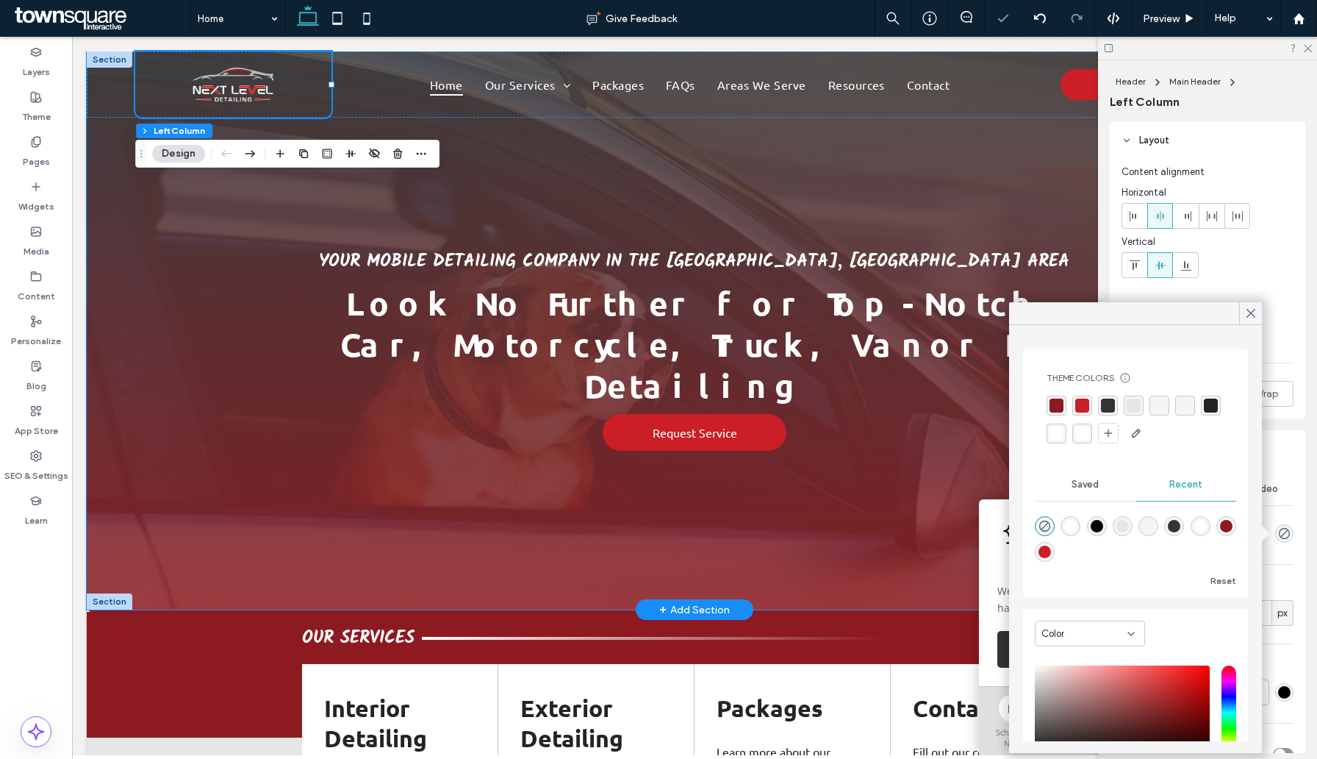
click at [173, 236] on div "Your Mobile Detailing Company in the Charlotte, NC Area Look No Further for Top…" at bounding box center [695, 330] width 1216 height 558
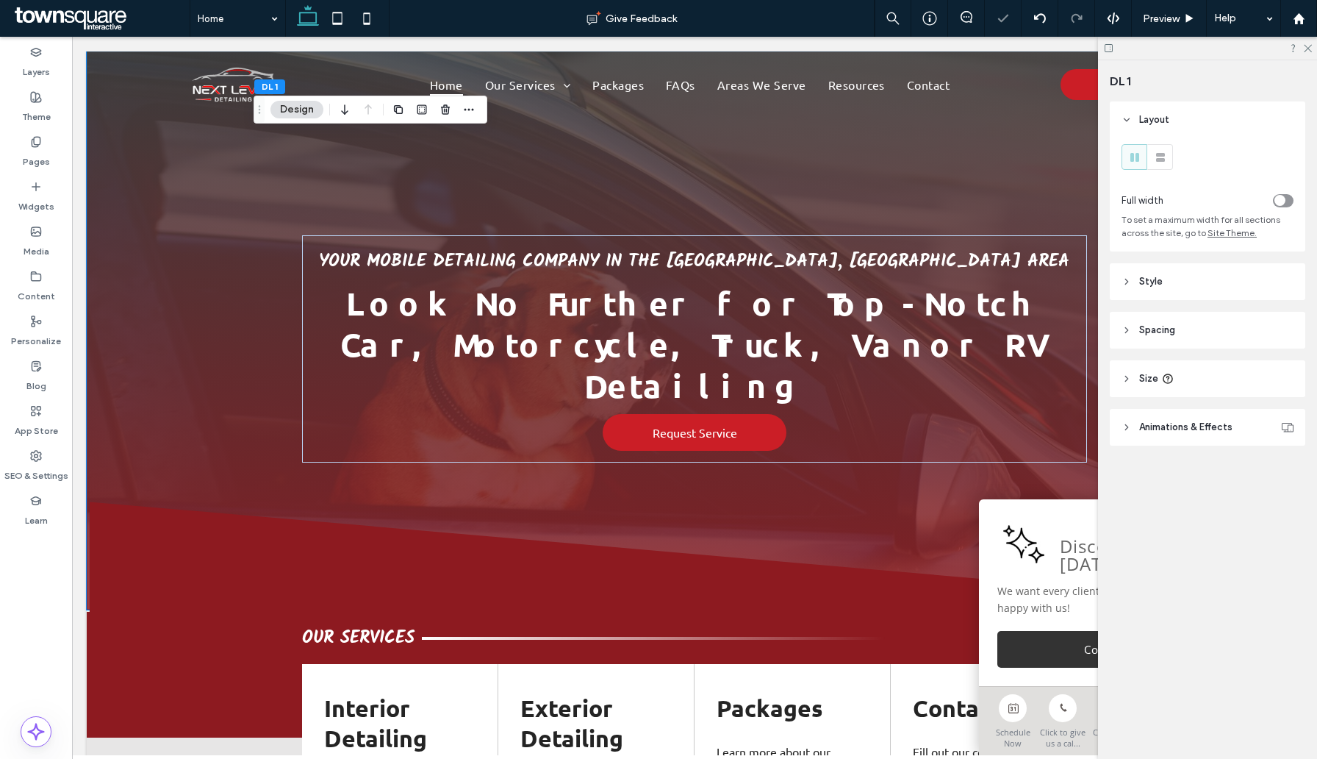
click at [1178, 431] on span "Animations & Effects" at bounding box center [1185, 427] width 93 height 15
click at [1170, 279] on header "Style" at bounding box center [1208, 281] width 196 height 37
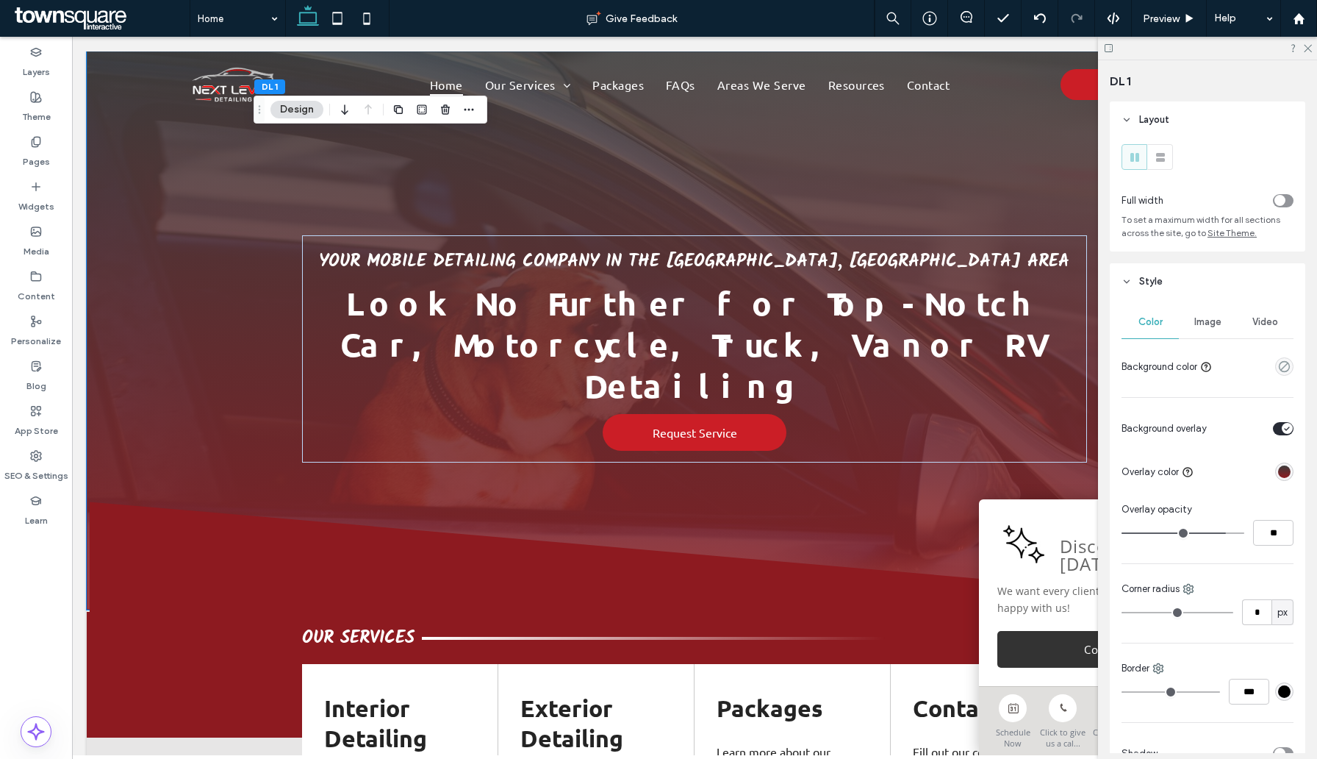
click at [1281, 476] on div "linear-gradient(180deg, rgba(60, 60, 60, 1) 0%, rgba(141, 26, 32, 1) 100%)" at bounding box center [1284, 471] width 12 height 12
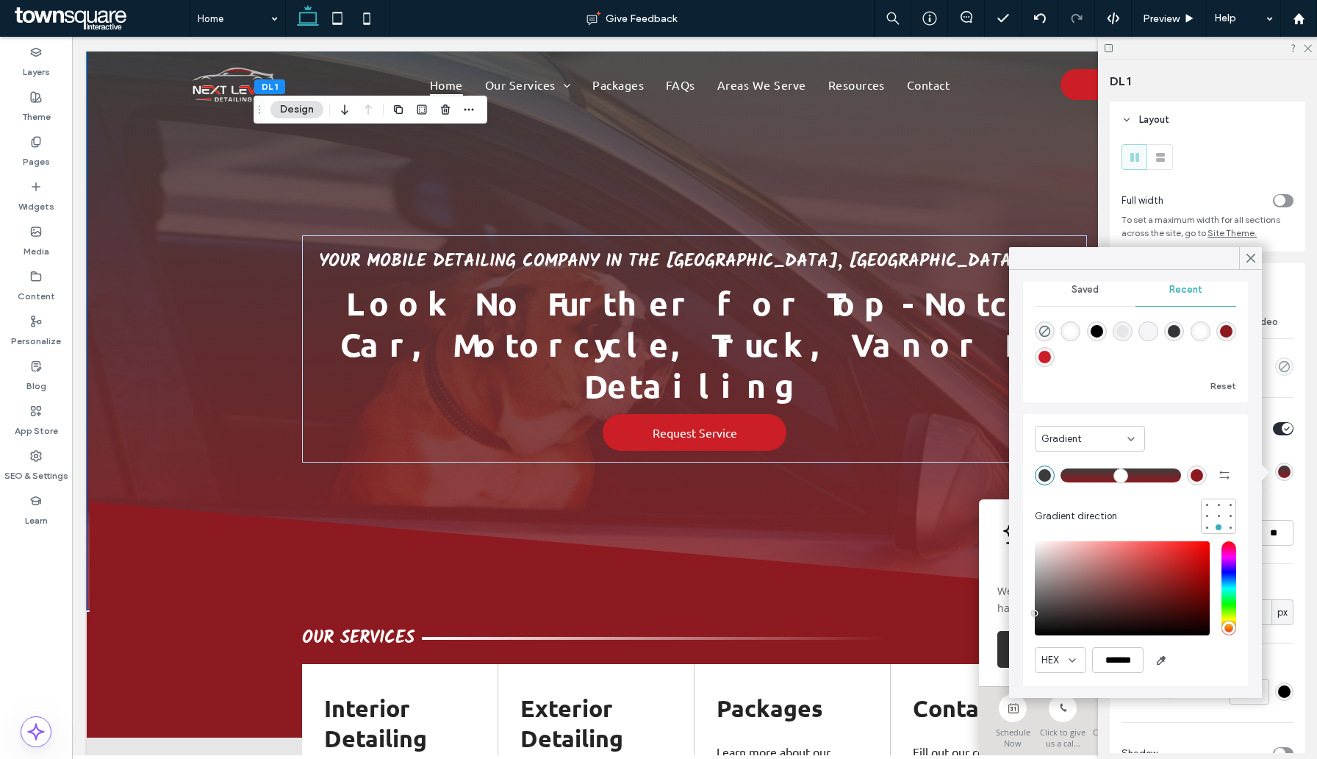
scroll to position [32, 0]
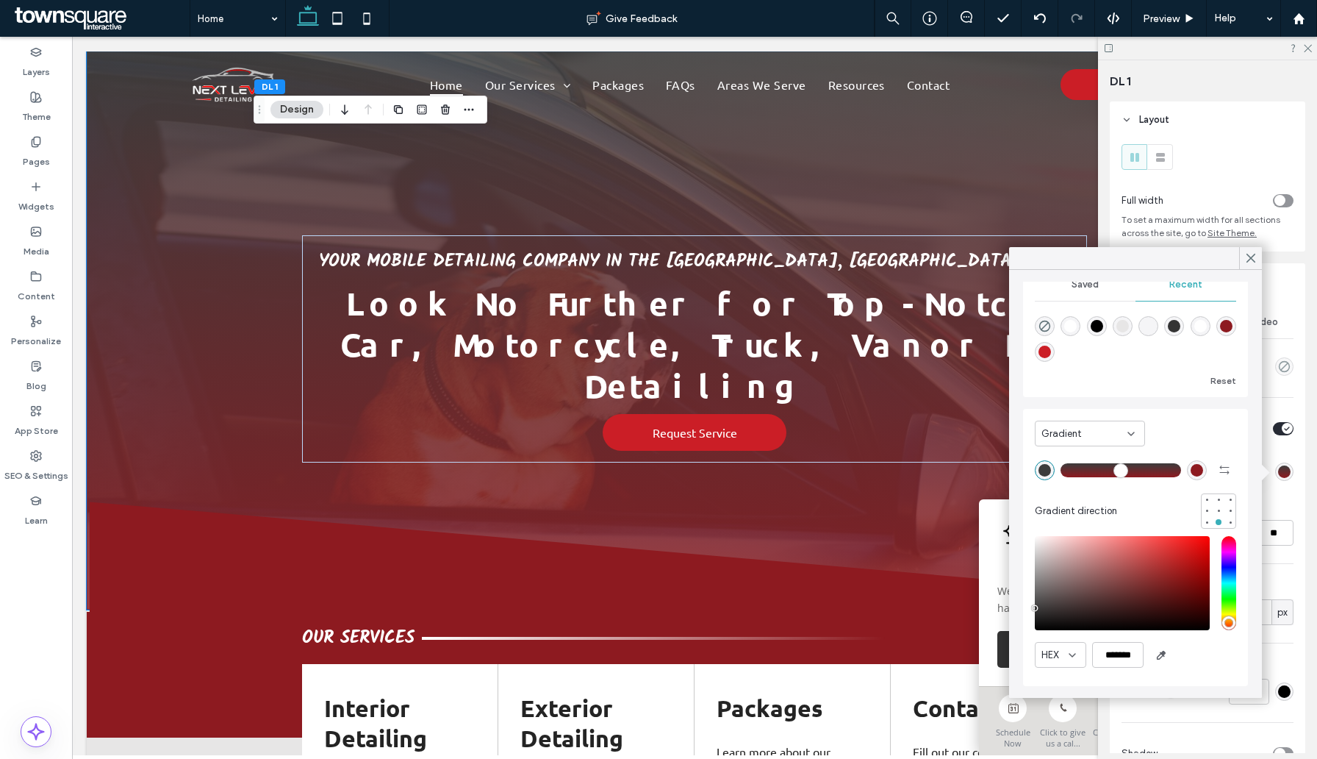
click at [1036, 617] on div "saturation and value" at bounding box center [1122, 583] width 175 height 94
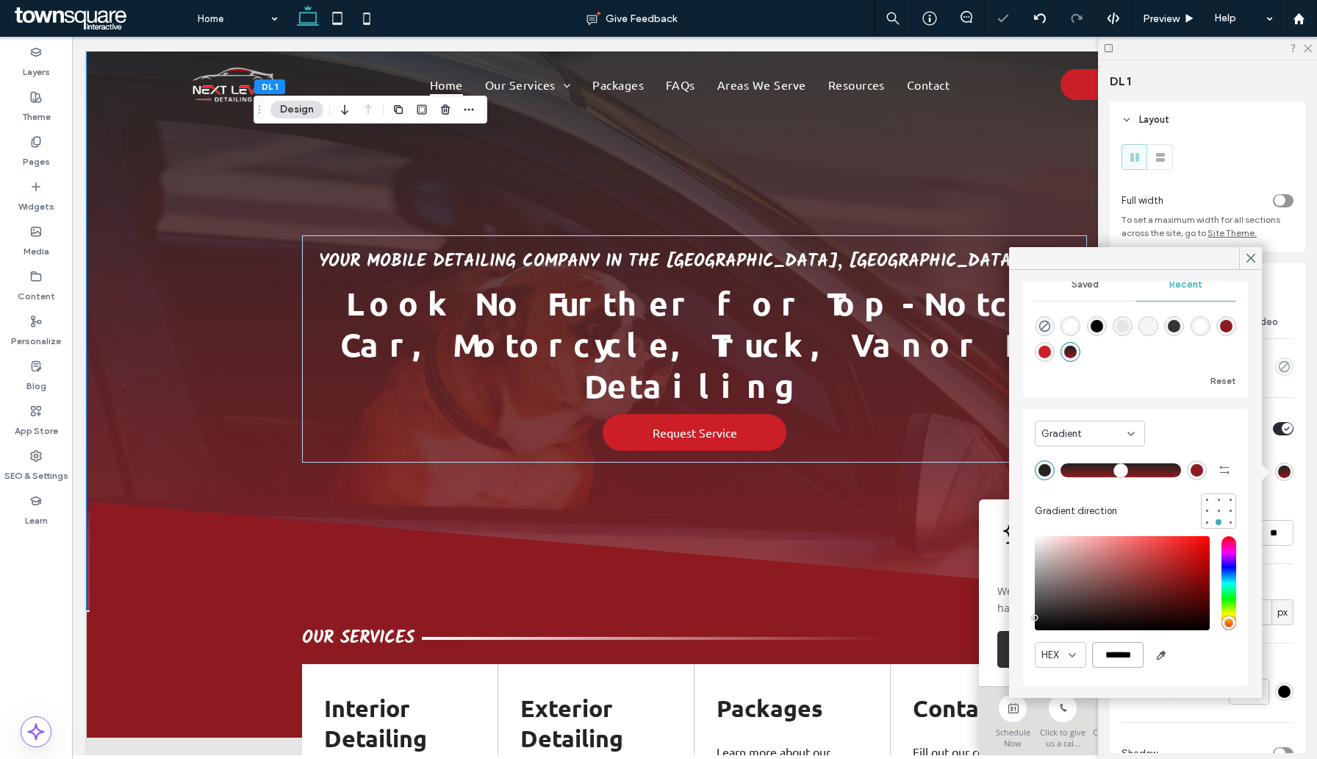
click at [1128, 655] on input "*******" at bounding box center [1117, 655] width 51 height 26
type input "*******"
click at [1173, 677] on div "HEX *******" at bounding box center [1135, 603] width 201 height 150
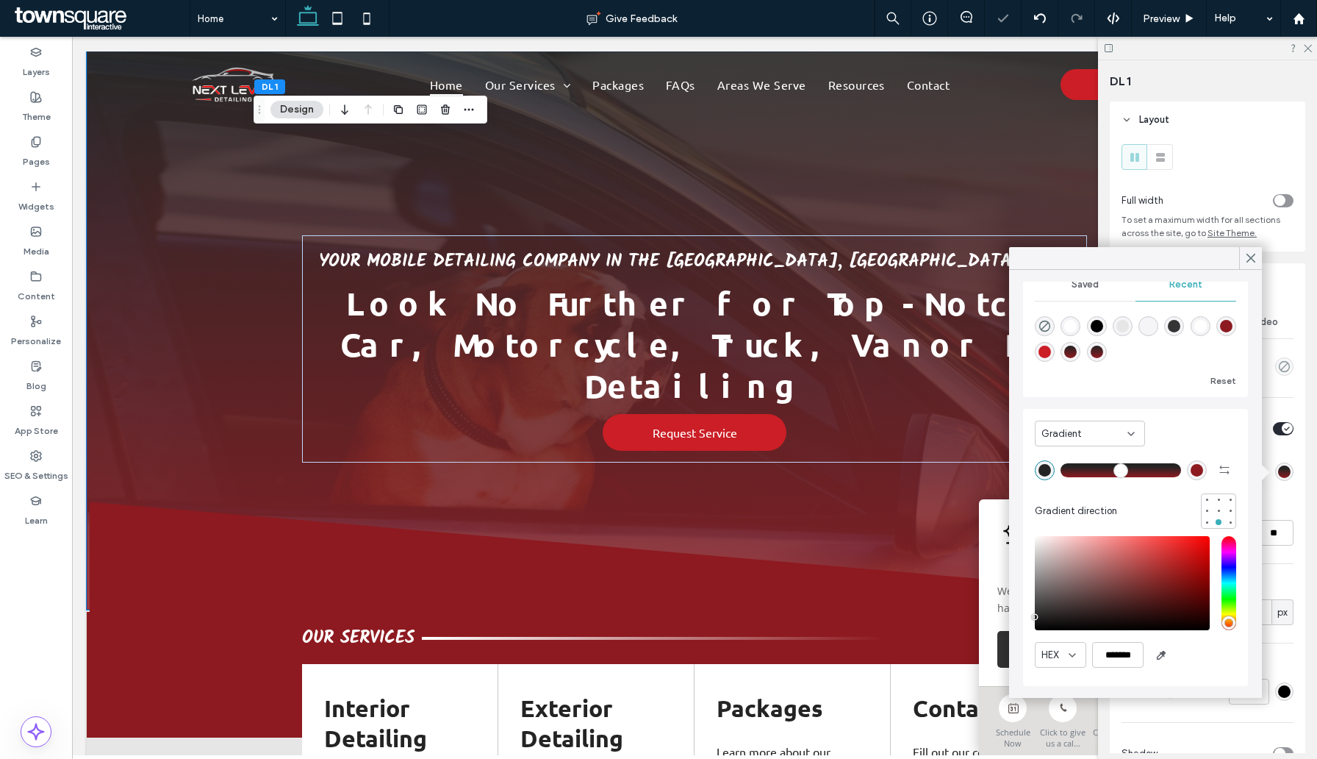
drag, startPoint x: 1069, startPoint y: 471, endPoint x: 1099, endPoint y: 472, distance: 30.1
type input "**"
click at [1099, 470] on input "range" at bounding box center [1121, 469] width 121 height 1
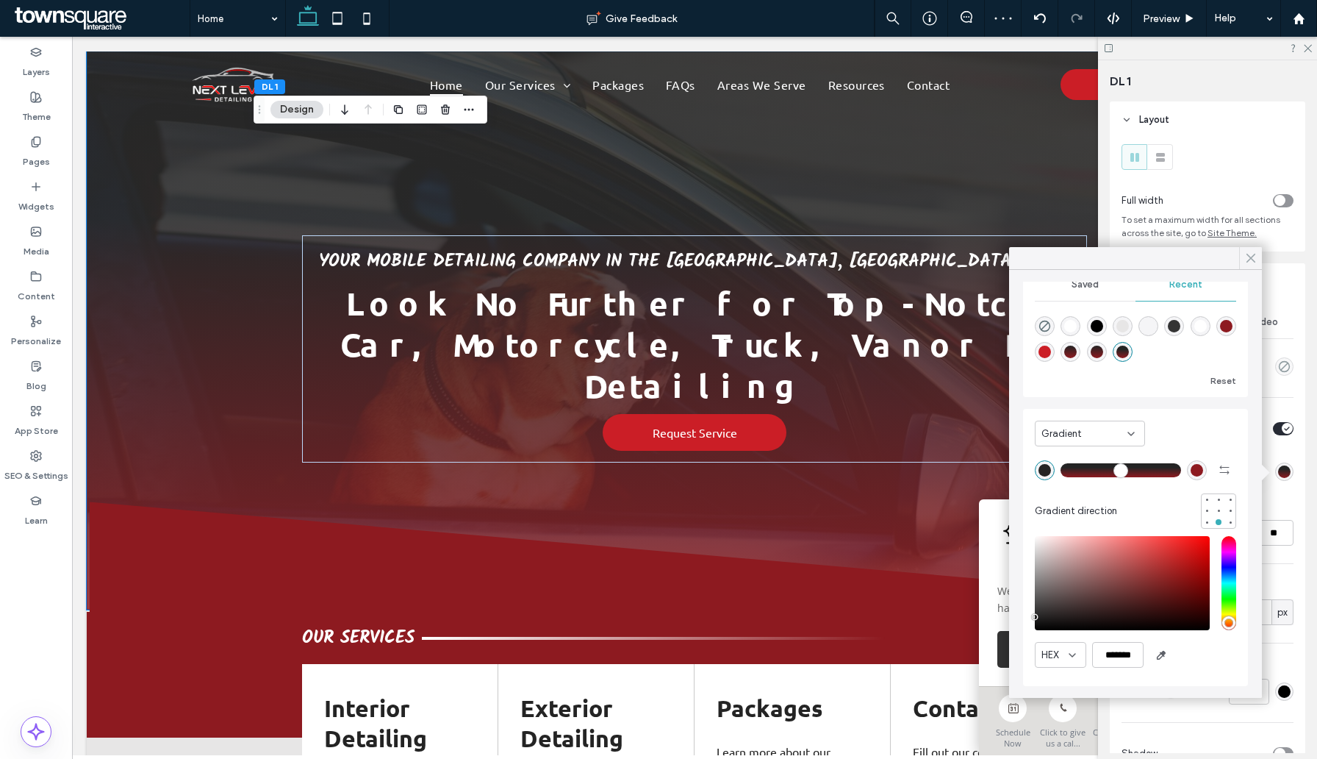
click at [1246, 254] on icon at bounding box center [1250, 257] width 13 height 13
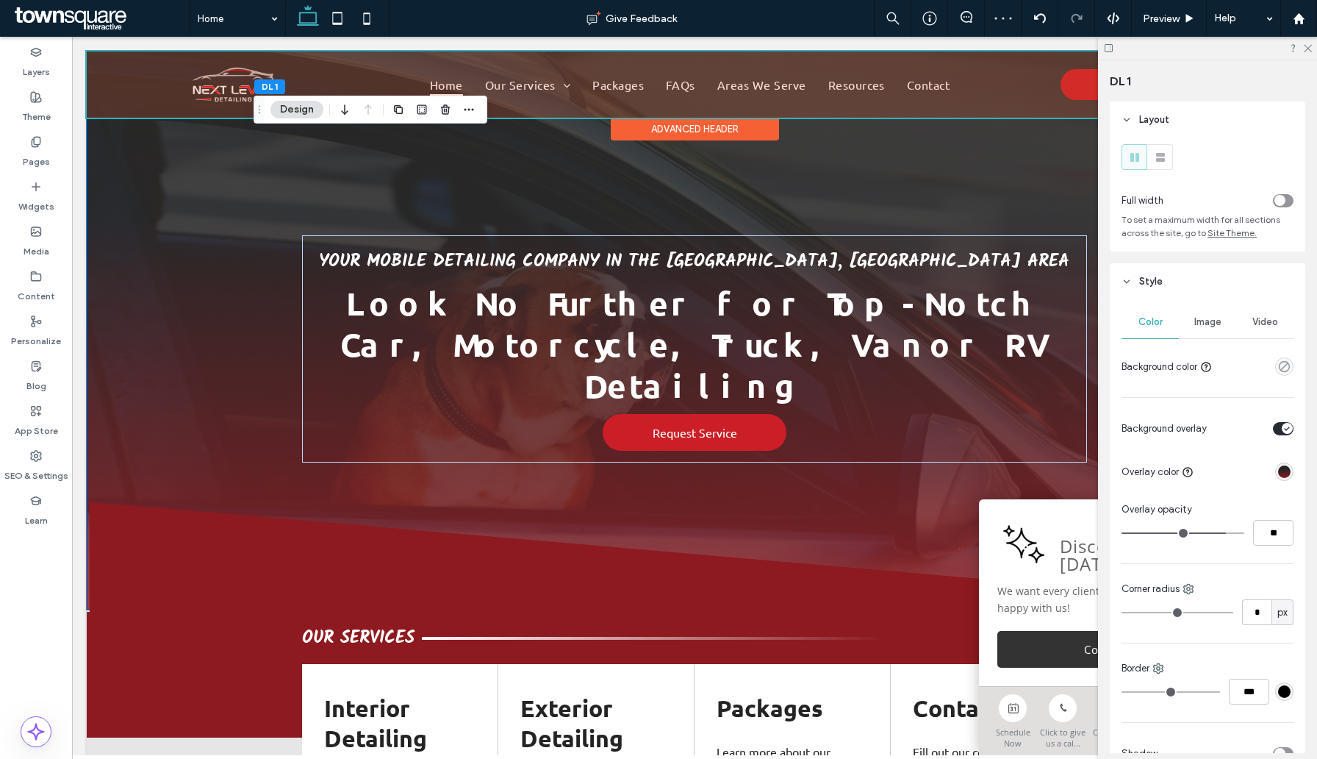
click at [176, 82] on div at bounding box center [695, 84] width 1216 height 66
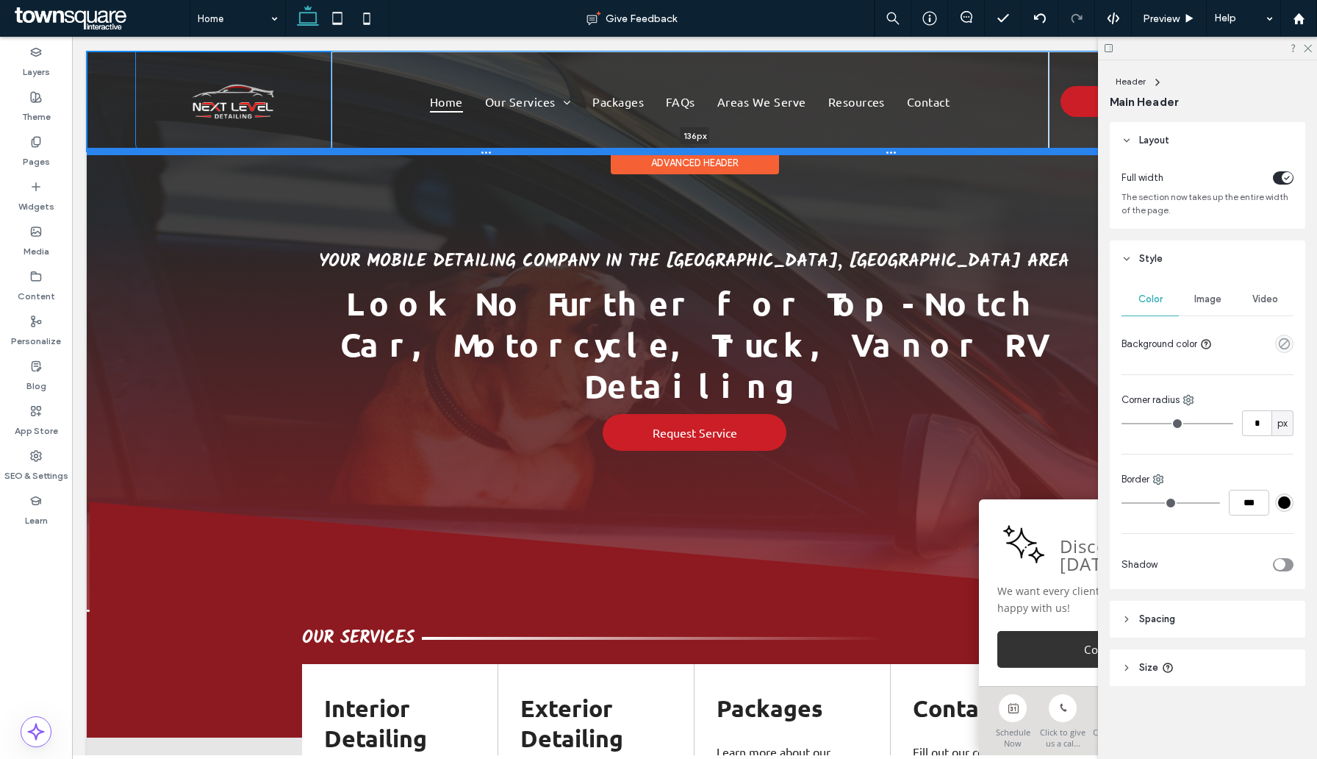
drag, startPoint x: 179, startPoint y: 116, endPoint x: 178, endPoint y: 160, distance: 44.1
click at [178, 155] on div at bounding box center [695, 151] width 1216 height 7
type input "***"
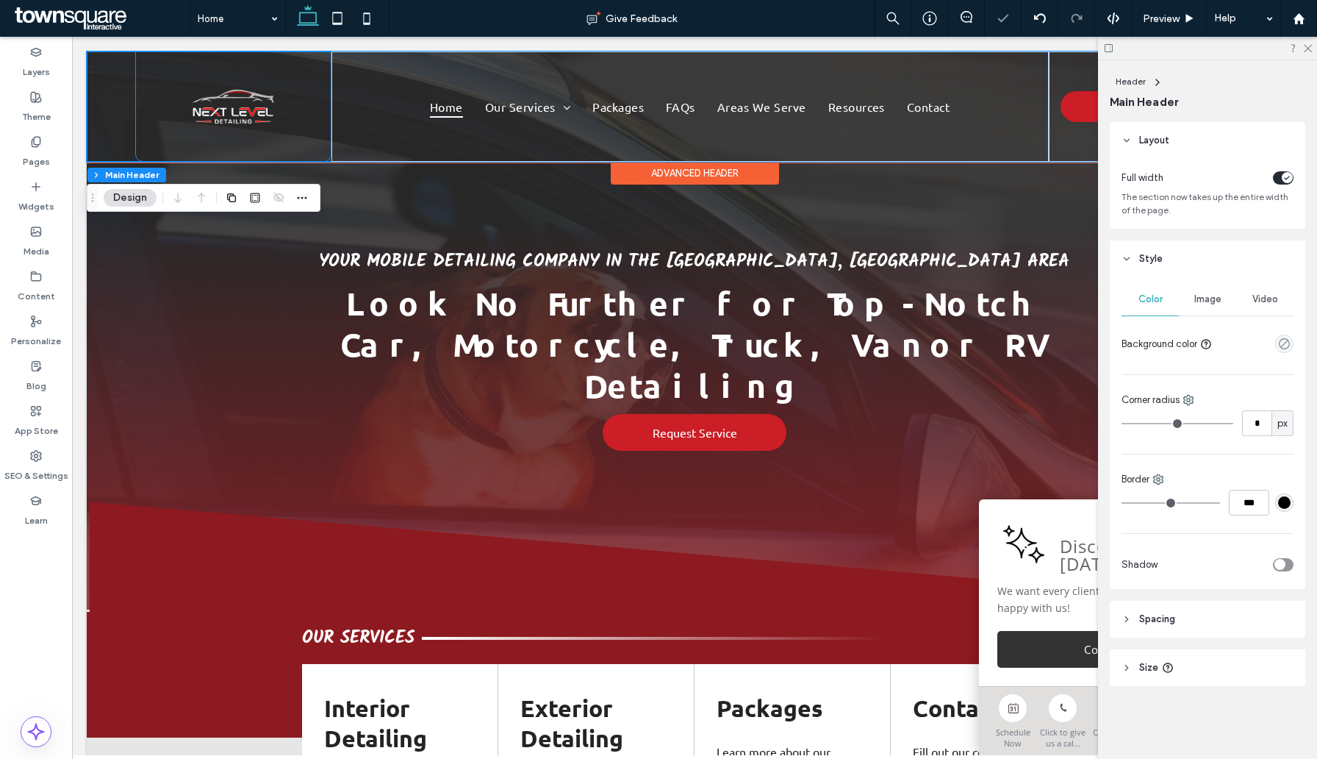
click at [222, 129] on div at bounding box center [233, 106] width 196 height 110
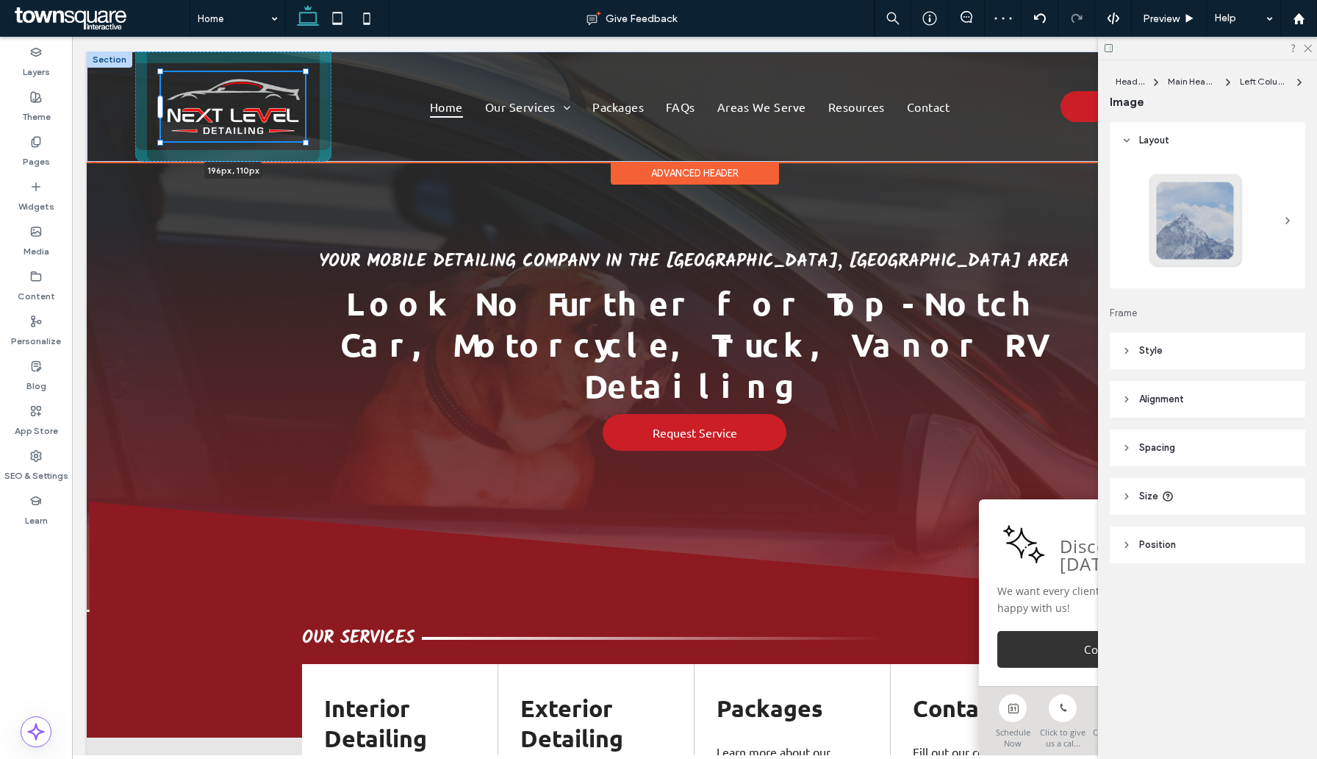
drag, startPoint x: 187, startPoint y: 129, endPoint x: 149, endPoint y: 132, distance: 37.7
click at [149, 132] on div "196px , 110px Home Our Services Packages FAQs Areas We Serve Resources Contact …" at bounding box center [695, 106] width 1216 height 110
type input "***"
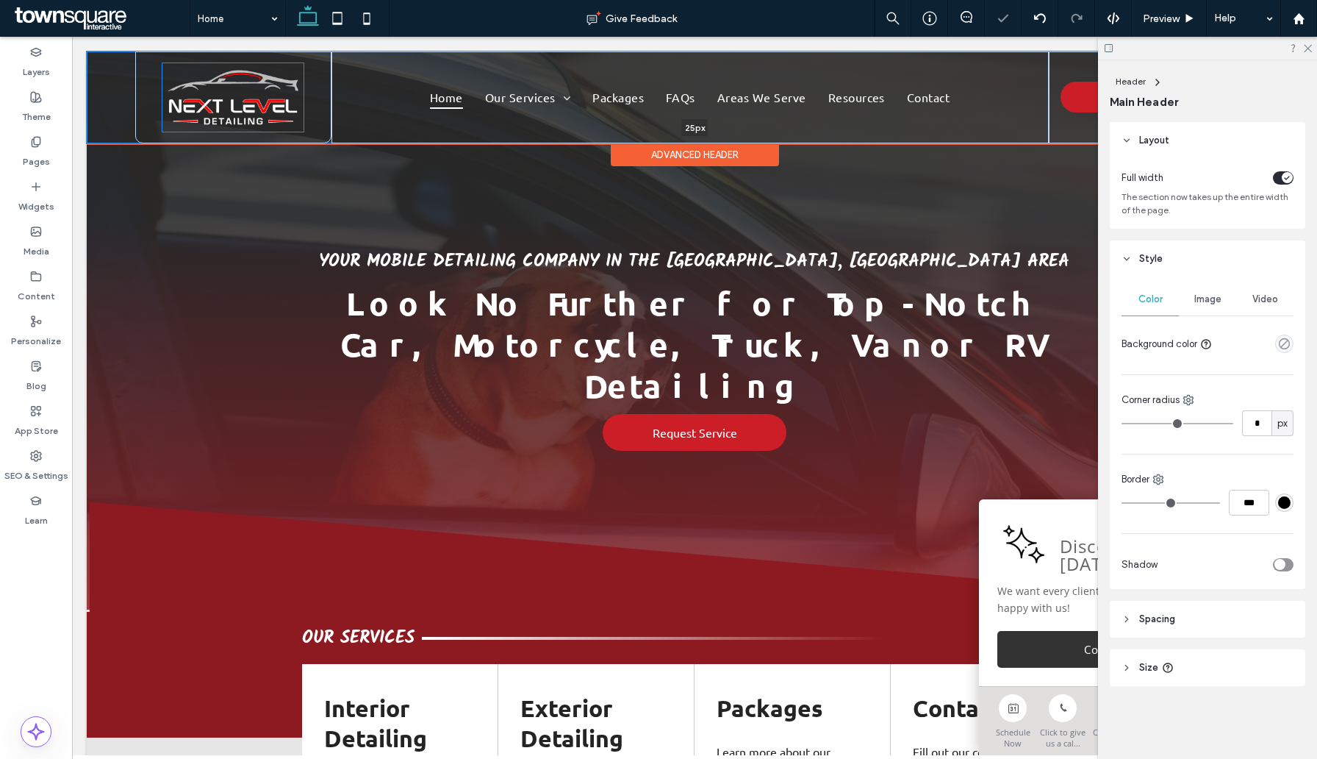
drag, startPoint x: 128, startPoint y: 163, endPoint x: 132, endPoint y: 70, distance: 93.4
click at [132, 70] on div "Home Our Services Packages FAQs Areas We Serve Resources Contact (855) 463-5490…" at bounding box center [695, 97] width 1216 height 92
type input "**"
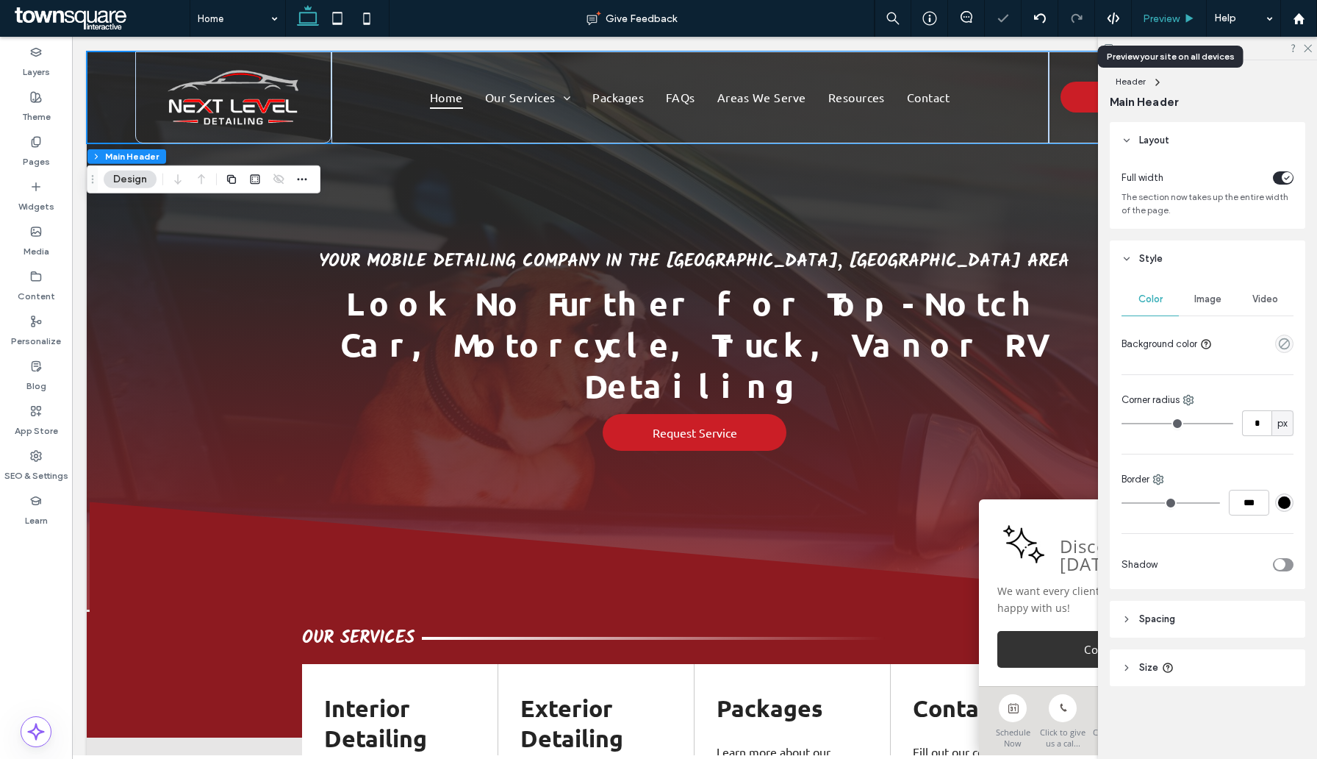
click at [1174, 21] on span "Preview" at bounding box center [1161, 18] width 37 height 12
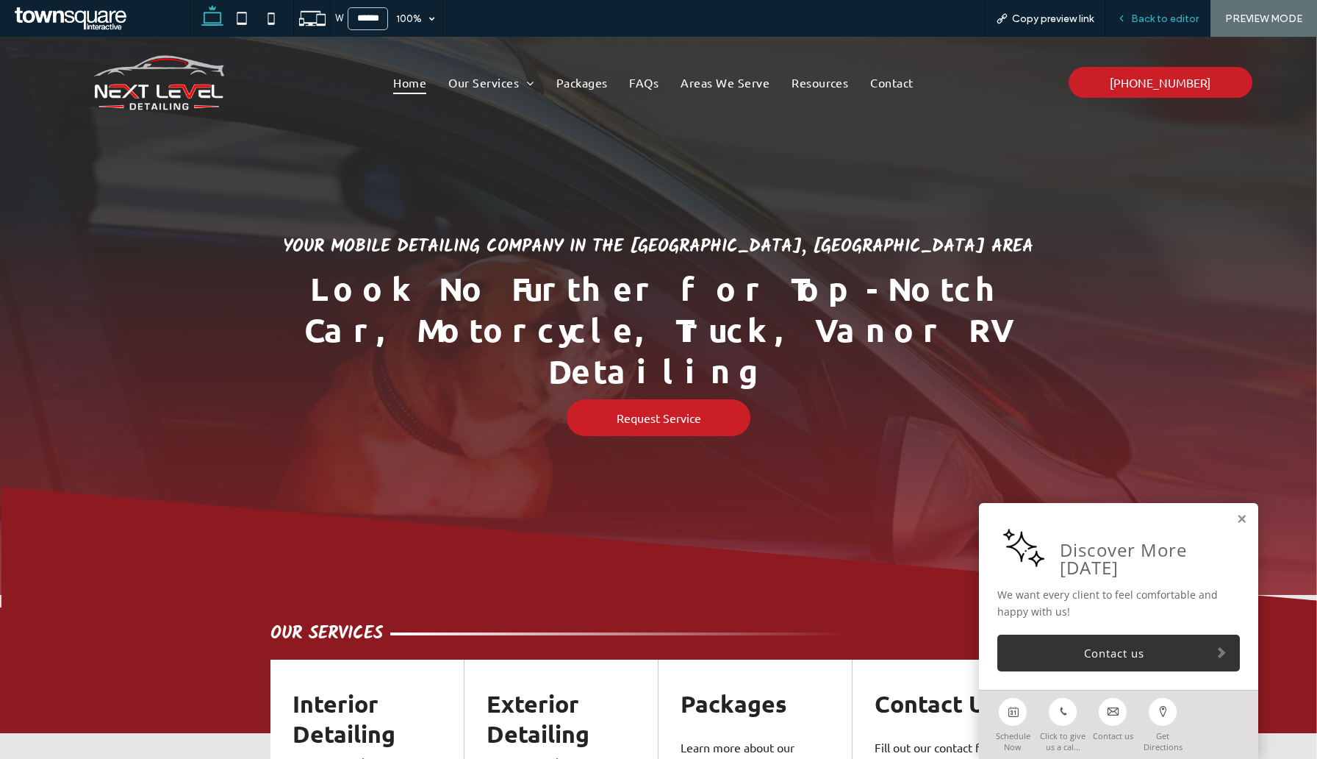
click at [1133, 12] on span "Back to editor" at bounding box center [1165, 18] width 68 height 12
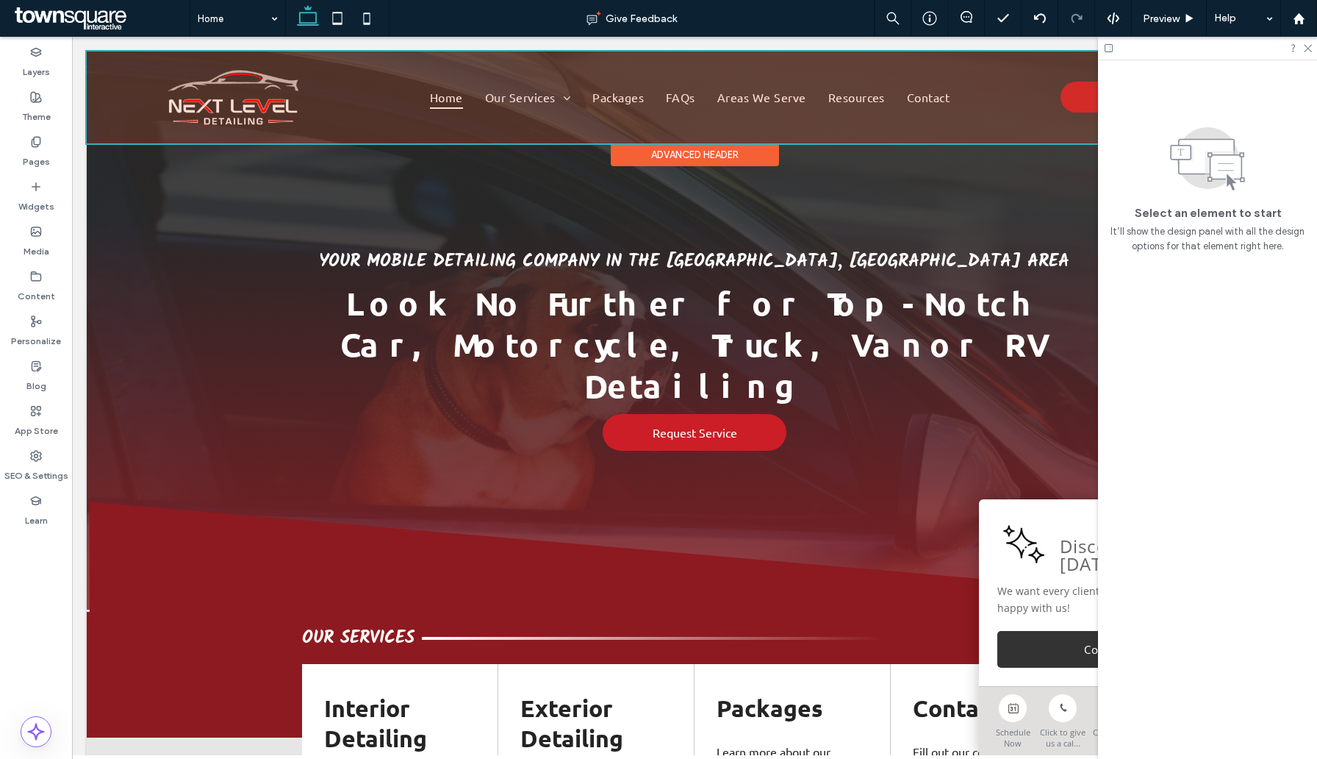
click at [728, 157] on div "Advanced Header" at bounding box center [695, 154] width 168 height 23
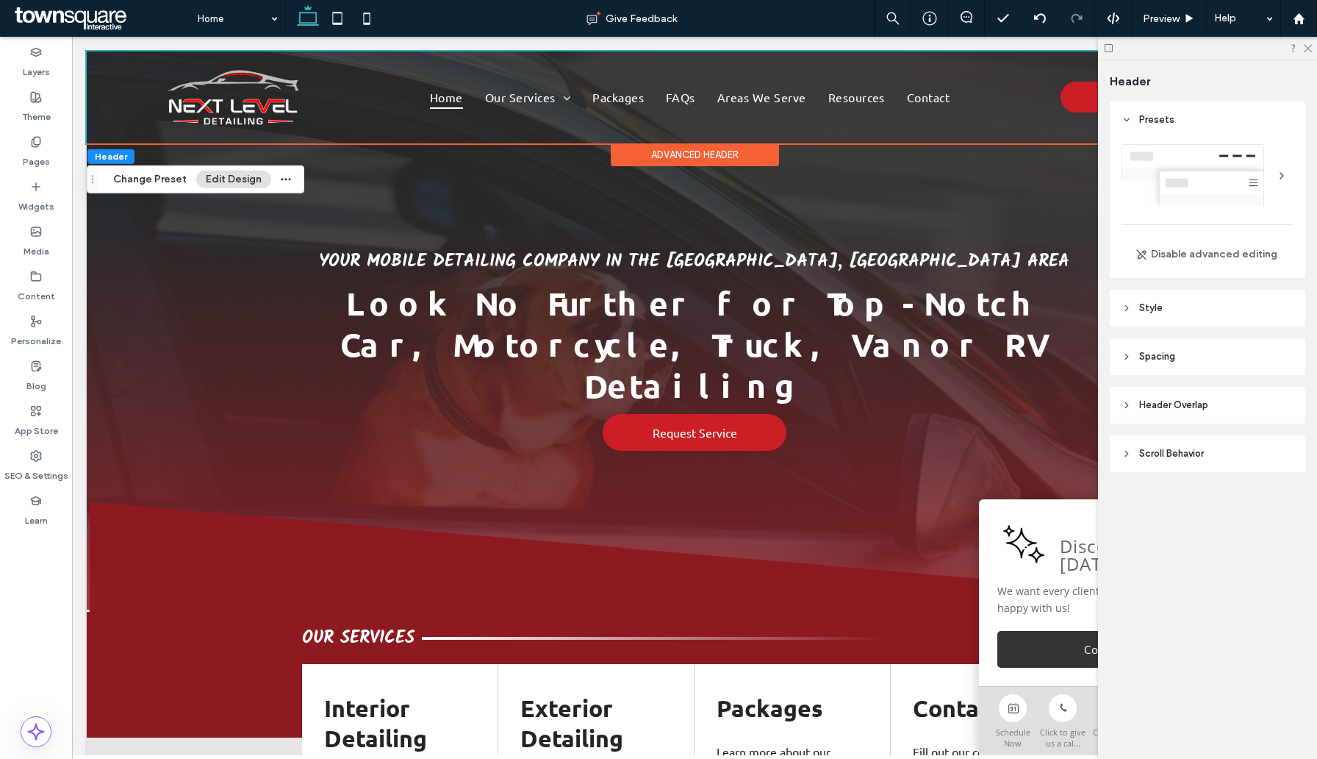
click at [1208, 310] on header "Style" at bounding box center [1208, 308] width 196 height 37
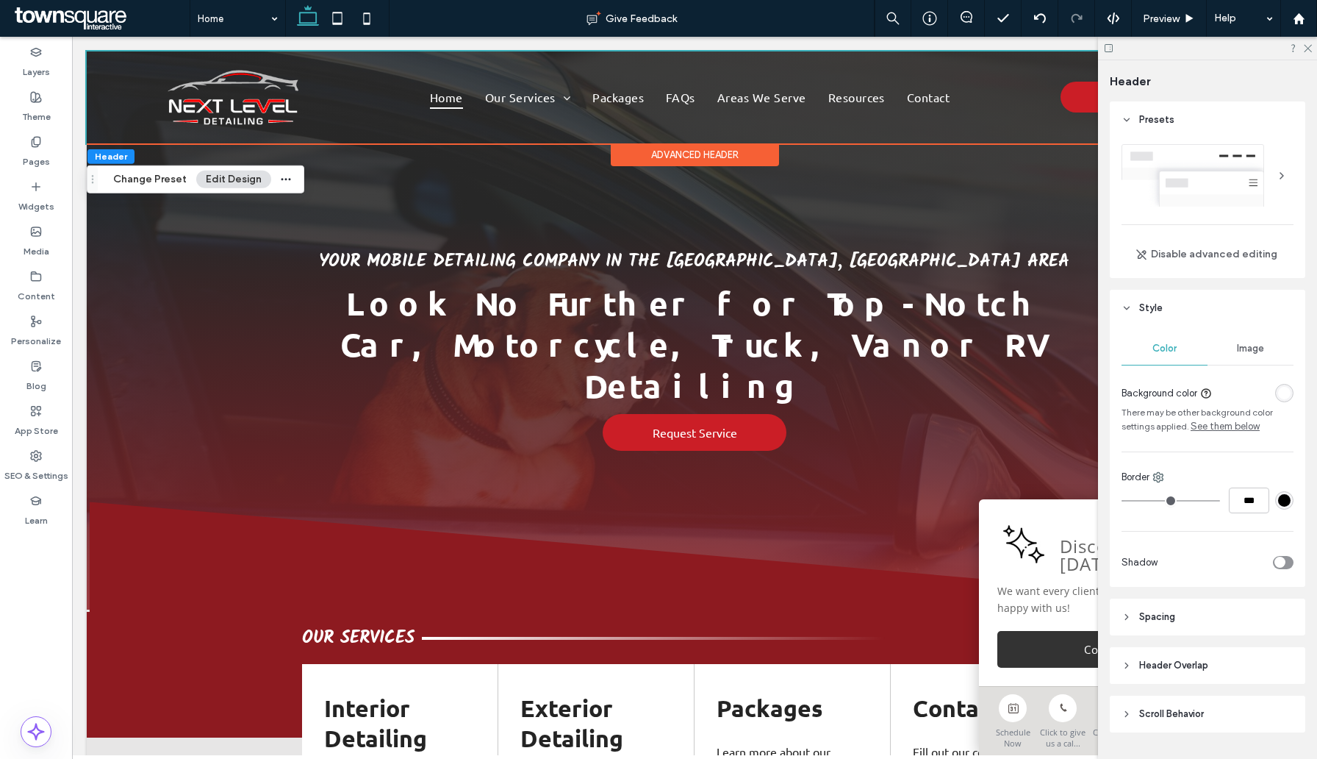
scroll to position [38, 0]
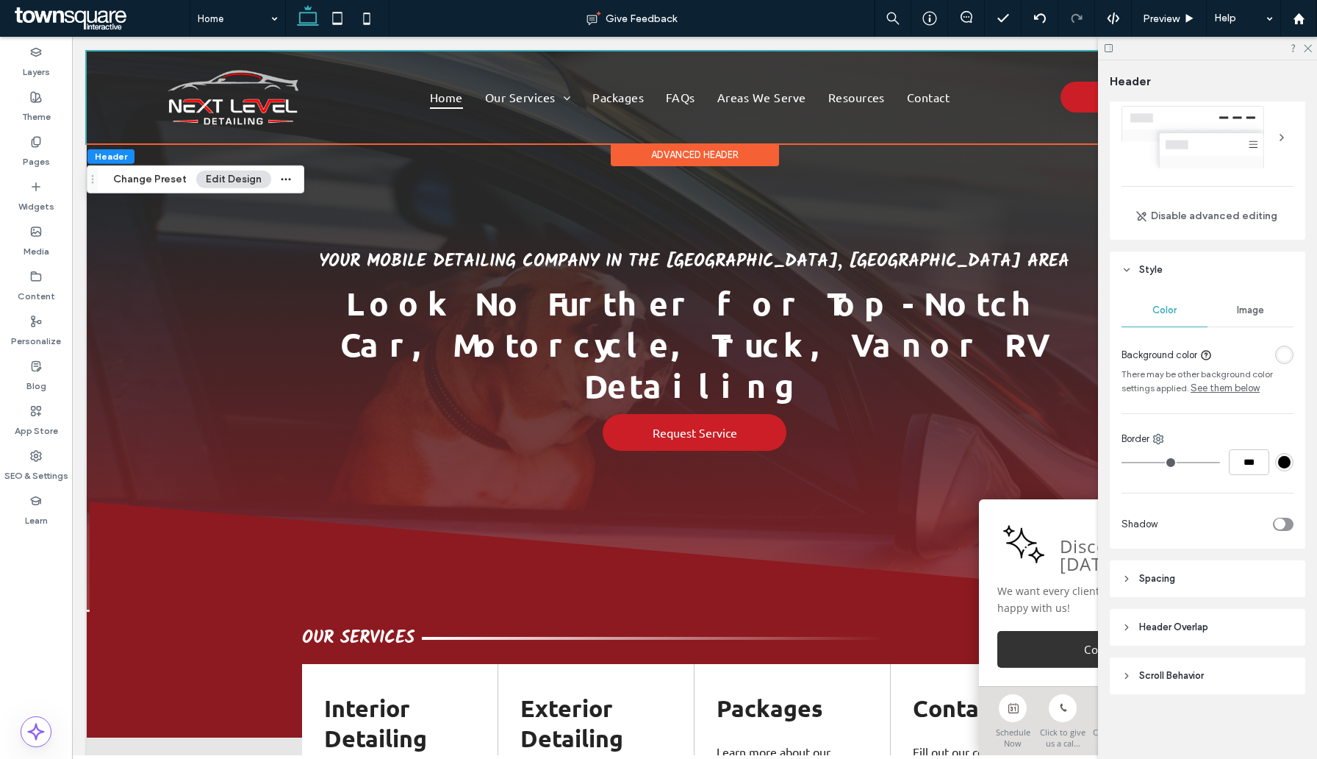
click at [1172, 673] on span "Scroll Behavior" at bounding box center [1171, 675] width 65 height 15
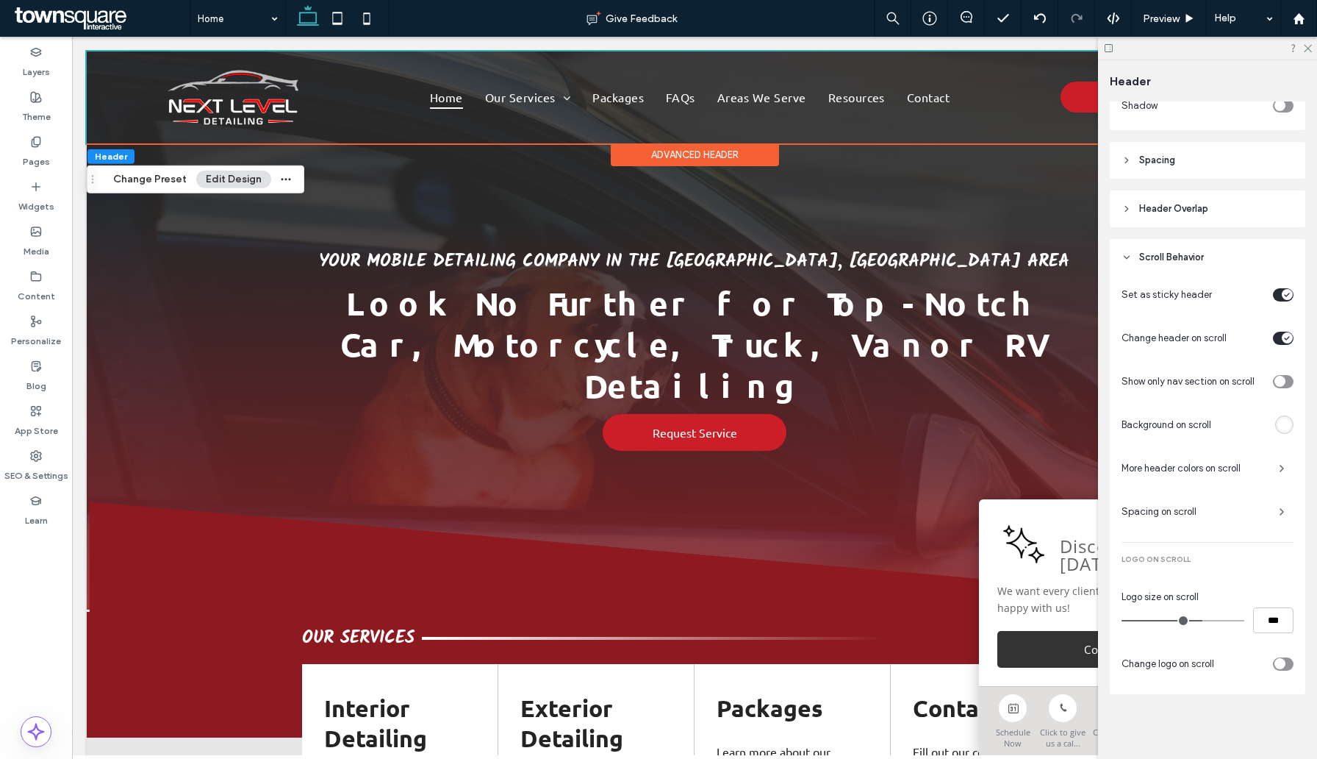
click at [1289, 431] on div "rgba(255, 255, 255, 1)" at bounding box center [1284, 424] width 18 height 18
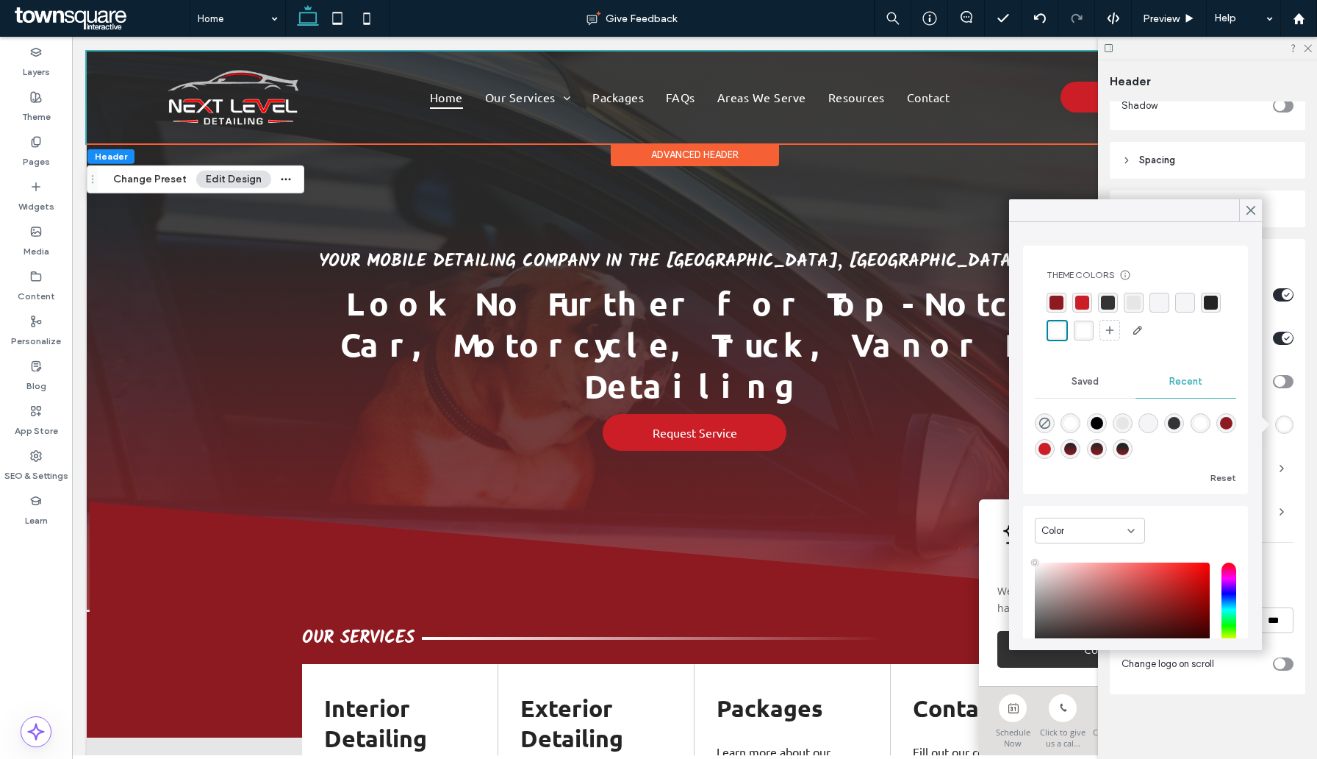
click at [1212, 307] on div "rgba(36, 36, 36, 1)" at bounding box center [1211, 302] width 14 height 14
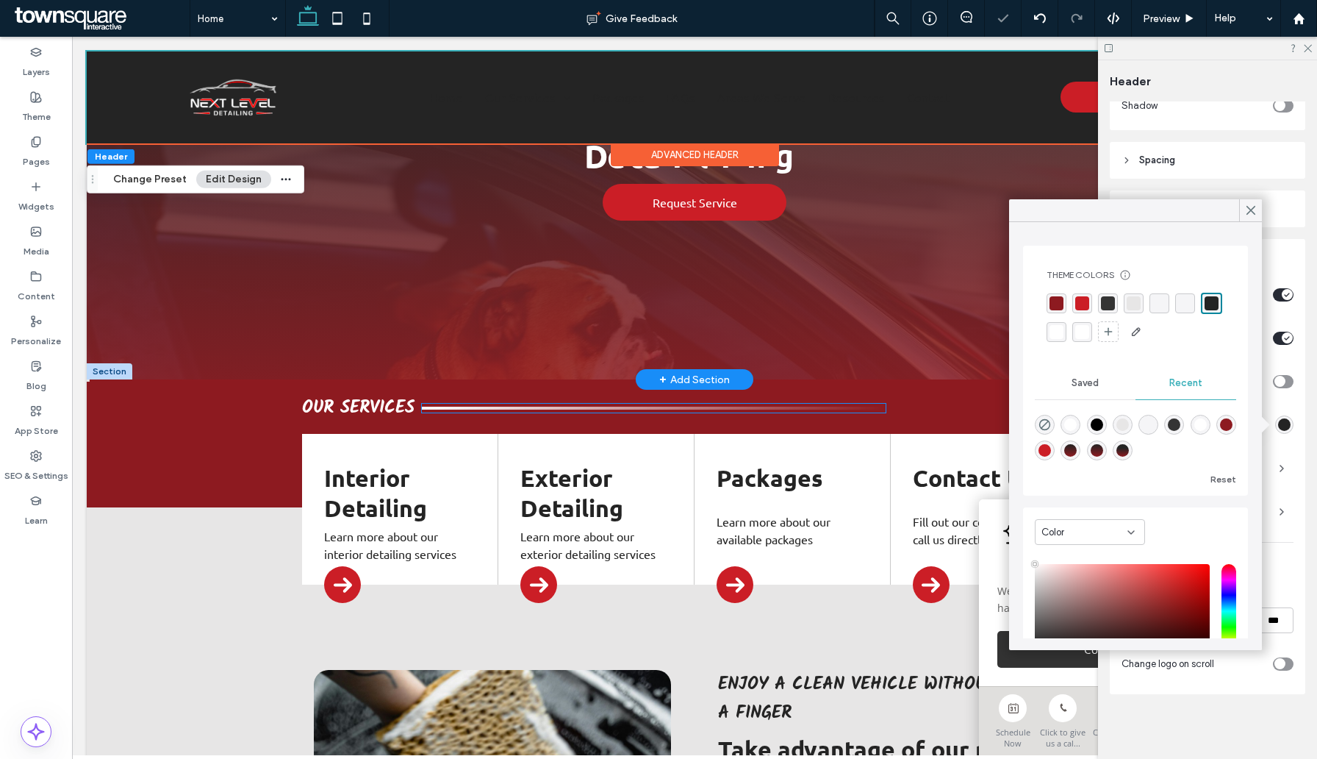
scroll to position [265, 0]
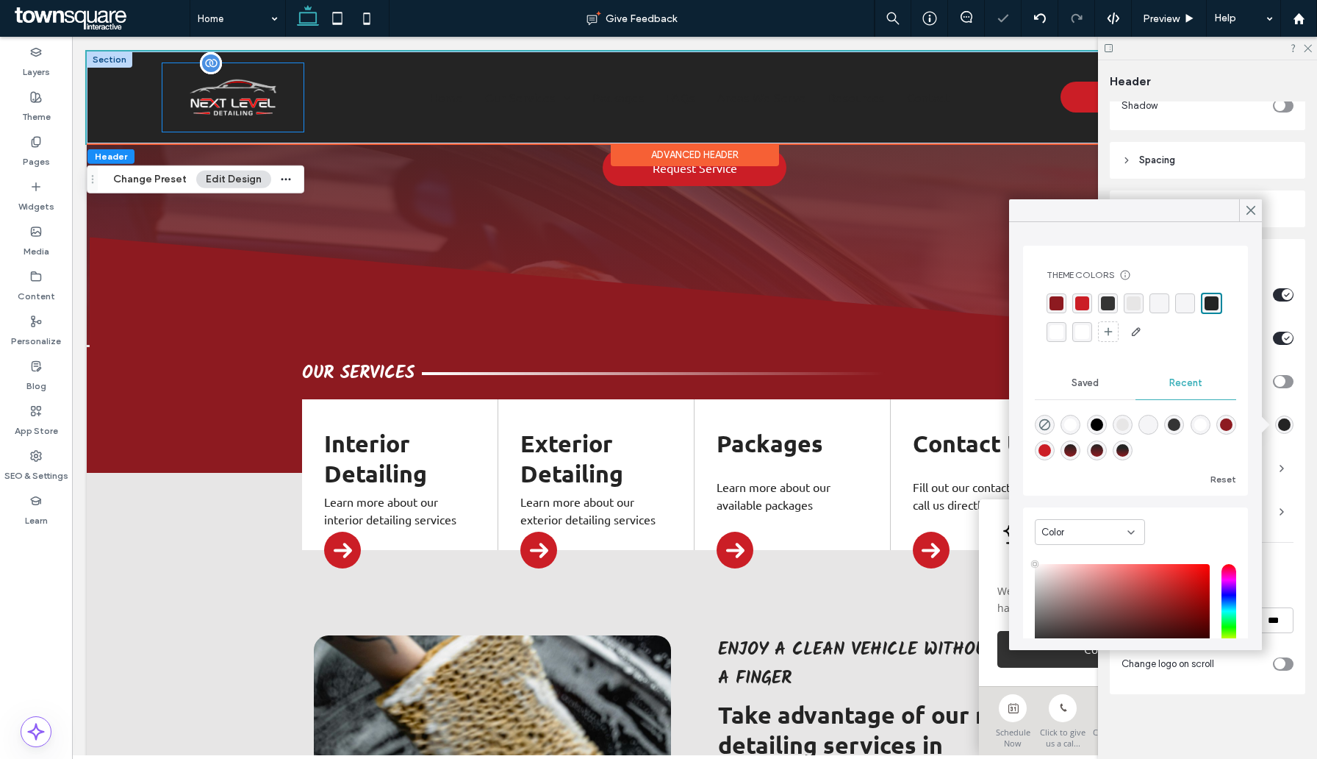
click at [254, 107] on img at bounding box center [233, 97] width 93 height 45
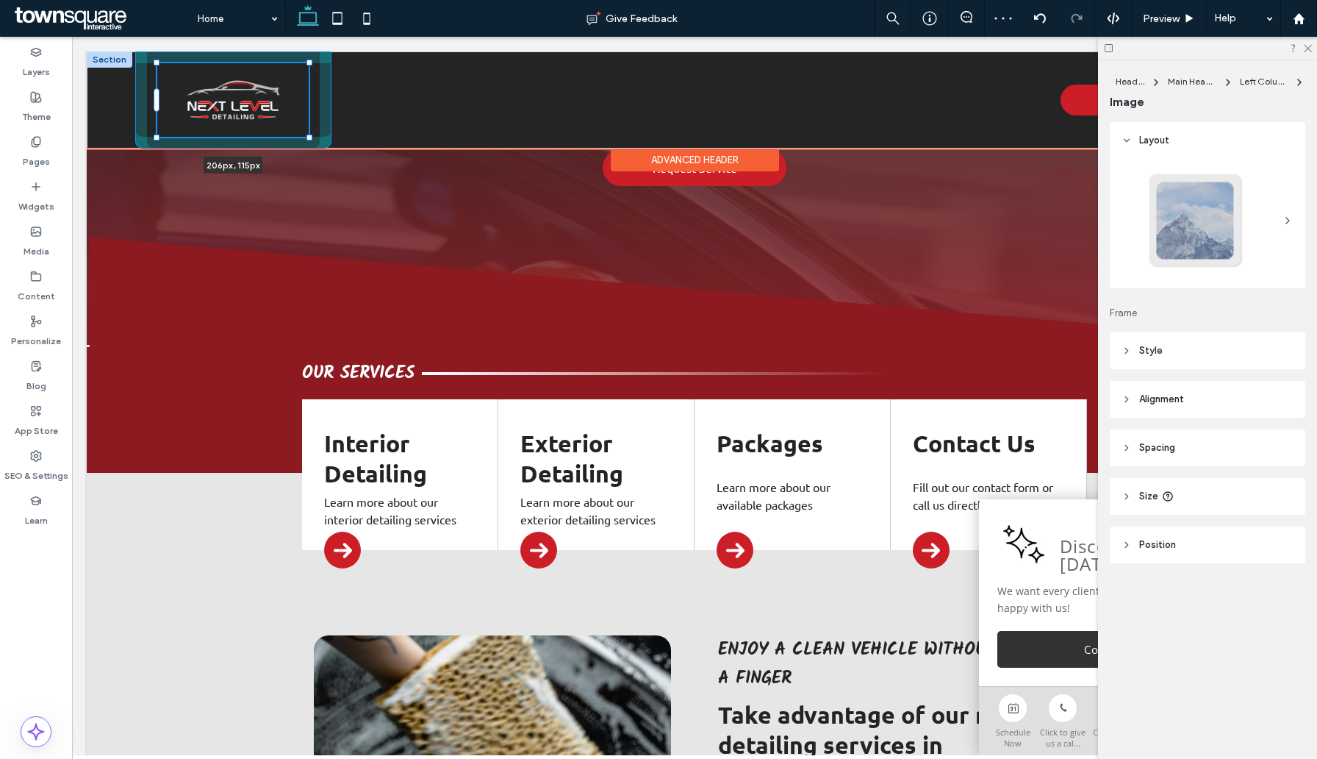
drag, startPoint x: 303, startPoint y: 133, endPoint x: 327, endPoint y: 117, distance: 29.2
click at [327, 117] on div "206px , 115px Home Our Services Packages FAQs Areas We Serve Resources Contact …" at bounding box center [695, 99] width 1216 height 97
type input "***"
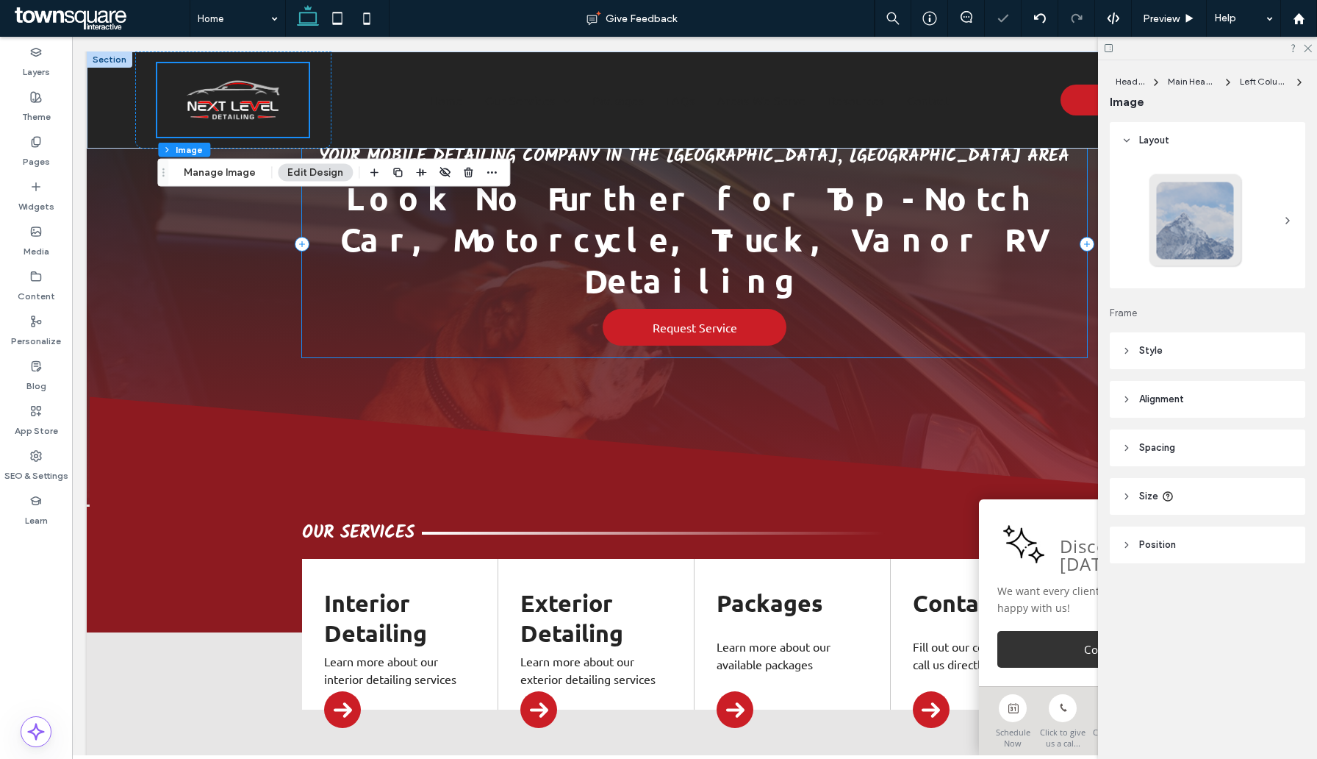
scroll to position [193, 0]
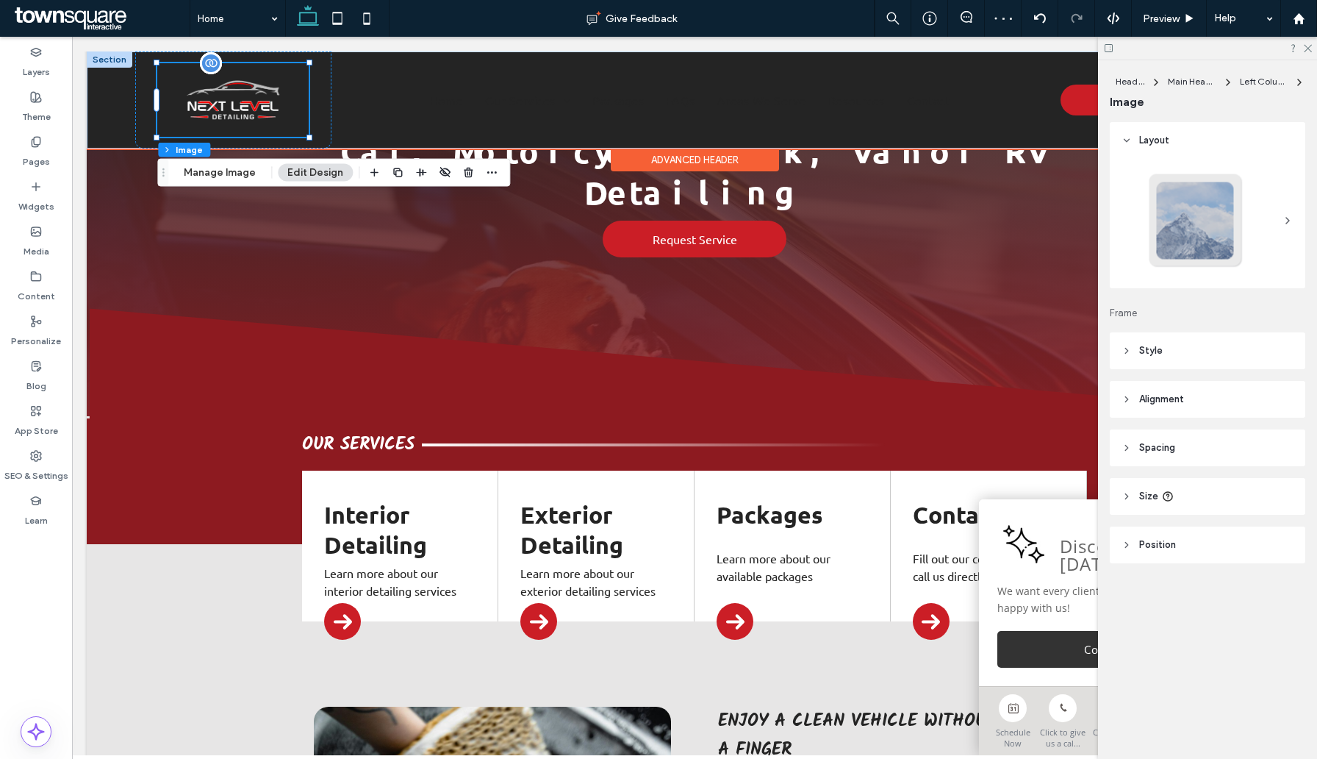
click at [249, 97] on img at bounding box center [233, 100] width 100 height 49
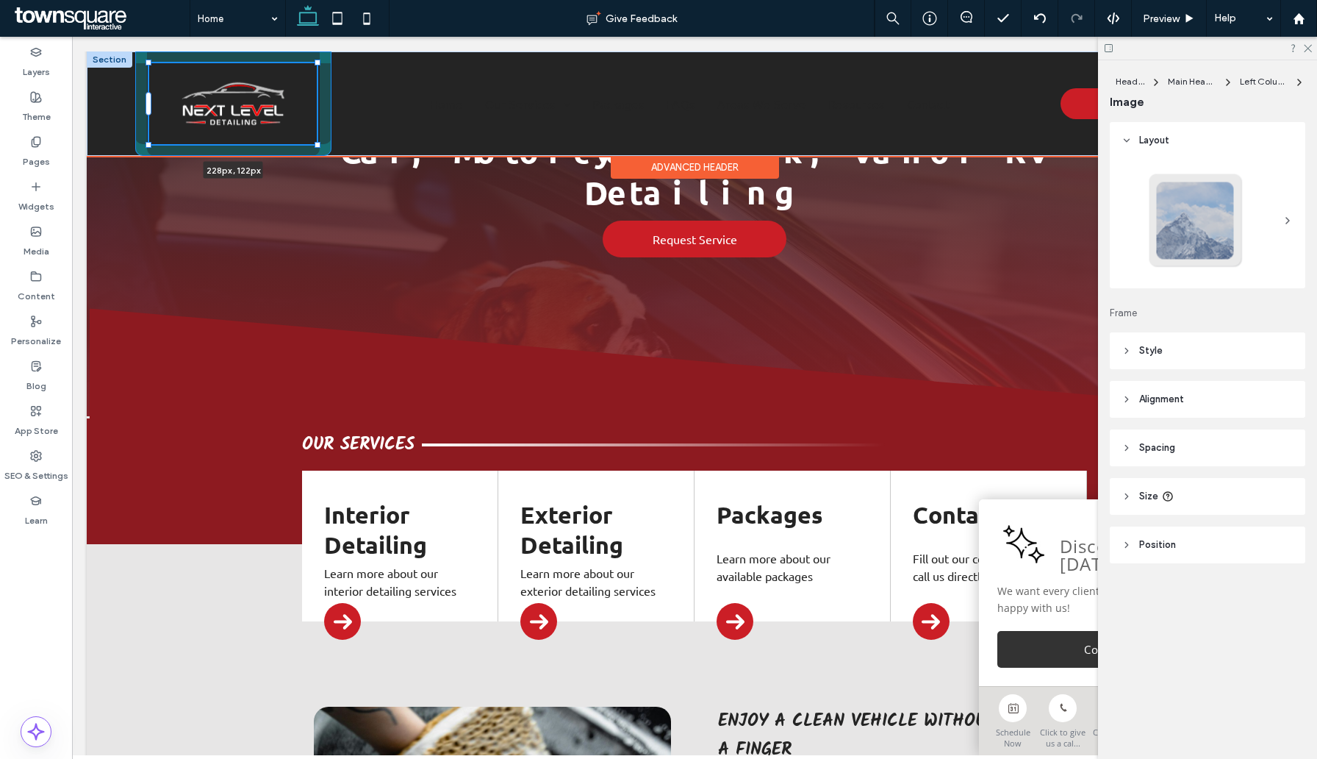
drag, startPoint x: 310, startPoint y: 138, endPoint x: 318, endPoint y: 143, distance: 9.2
click at [318, 143] on div at bounding box center [318, 145] width 6 height 6
type input "***"
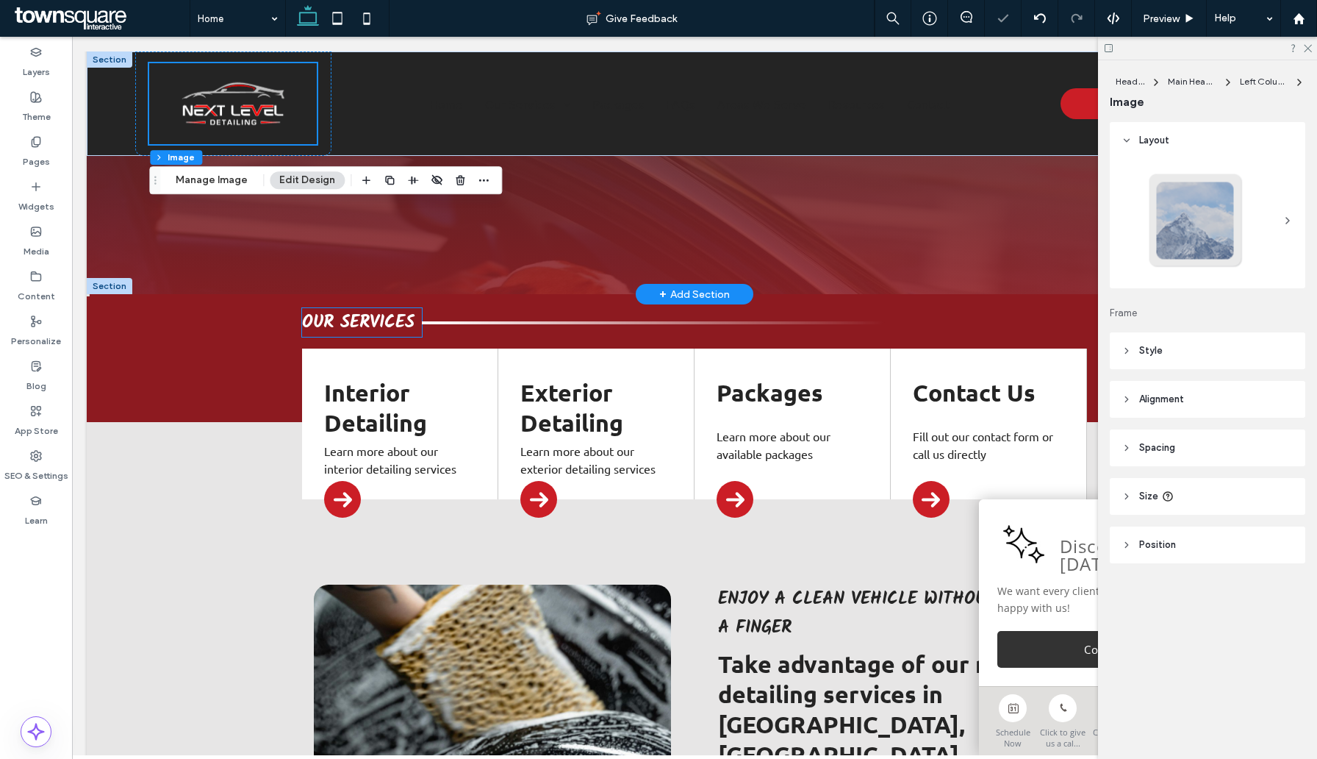
scroll to position [358, 0]
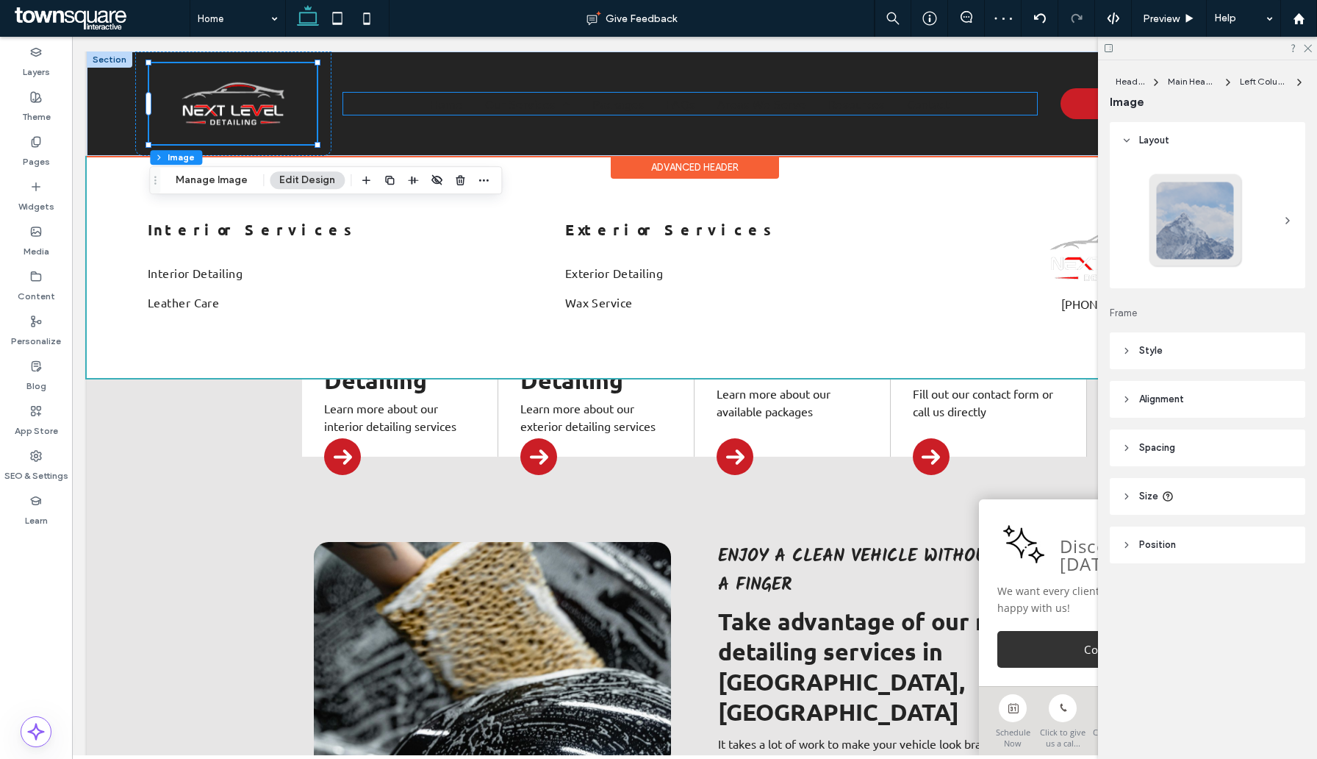
click at [476, 101] on link "Our Services" at bounding box center [527, 104] width 107 height 22
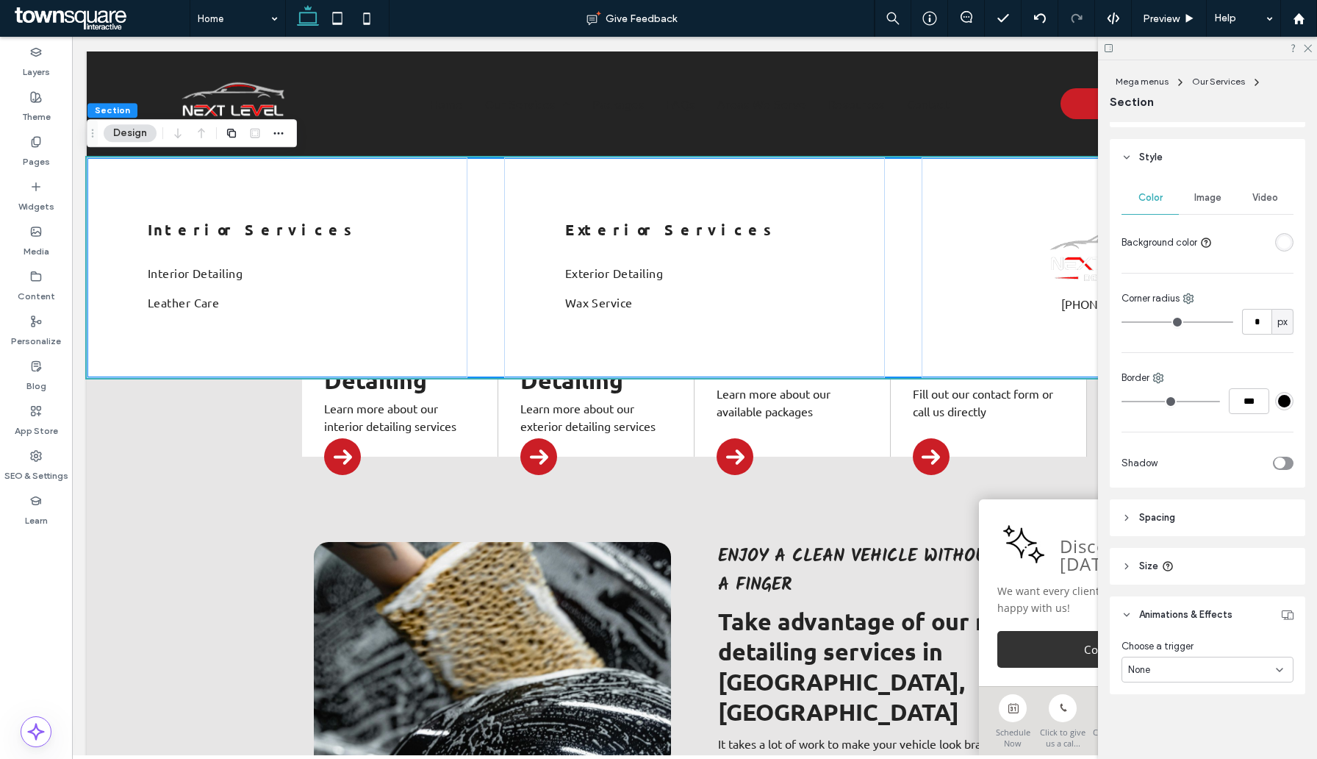
scroll to position [0, 0]
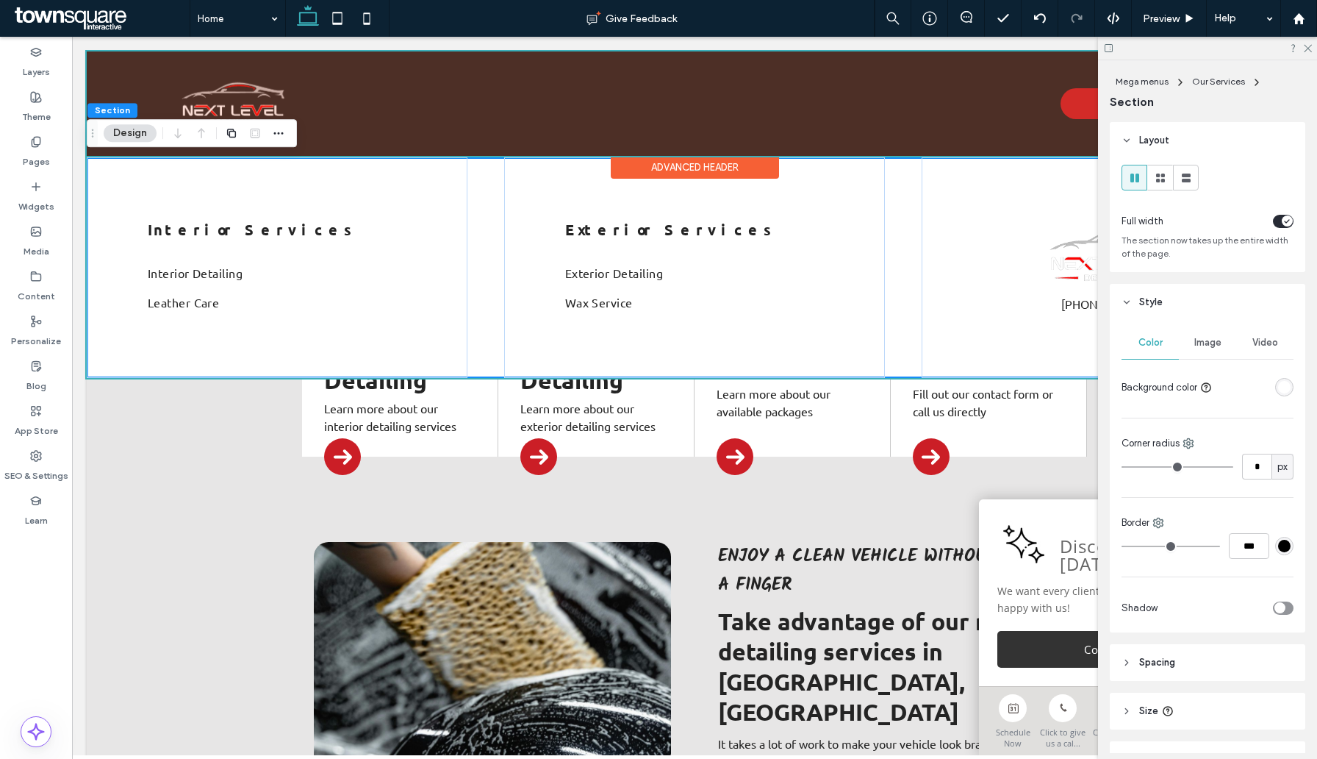
click at [742, 110] on div at bounding box center [695, 103] width 1216 height 104
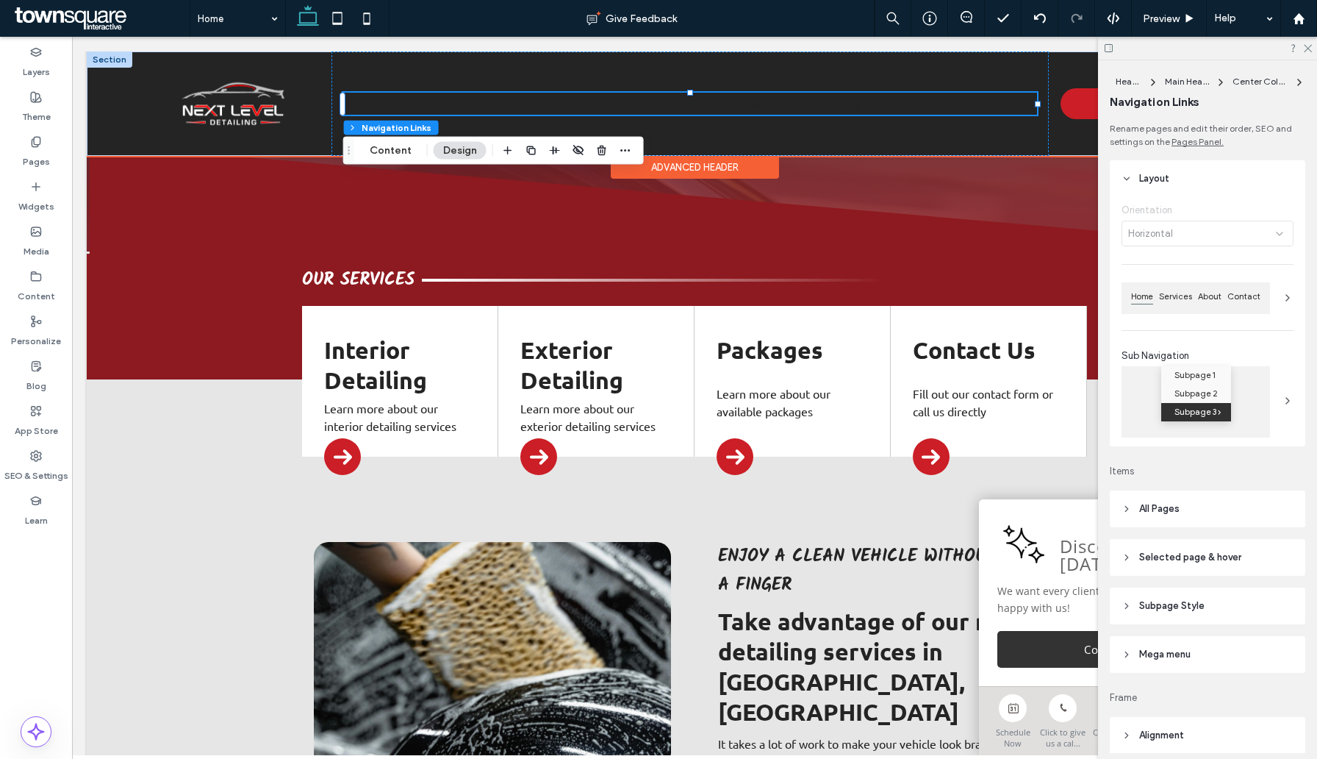
scroll to position [35, 0]
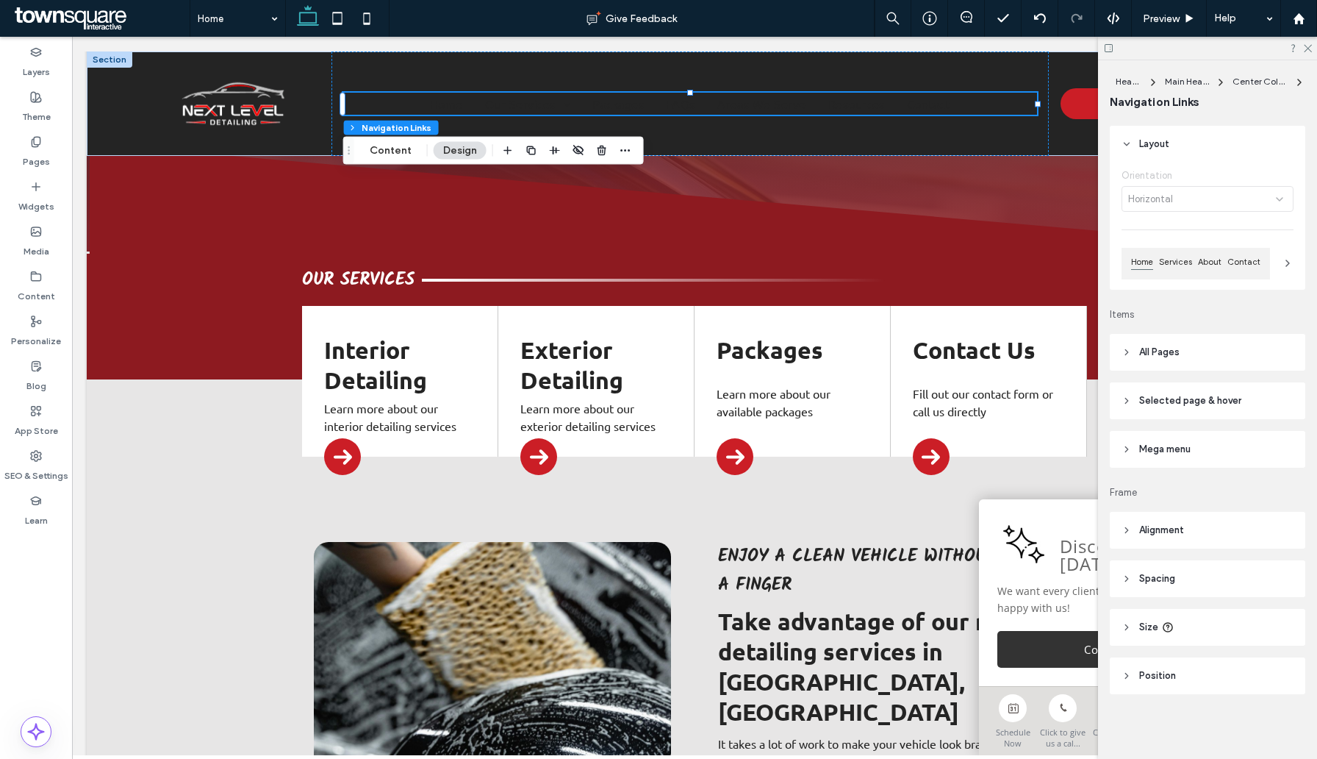
click at [1162, 359] on span "All Pages" at bounding box center [1159, 352] width 40 height 15
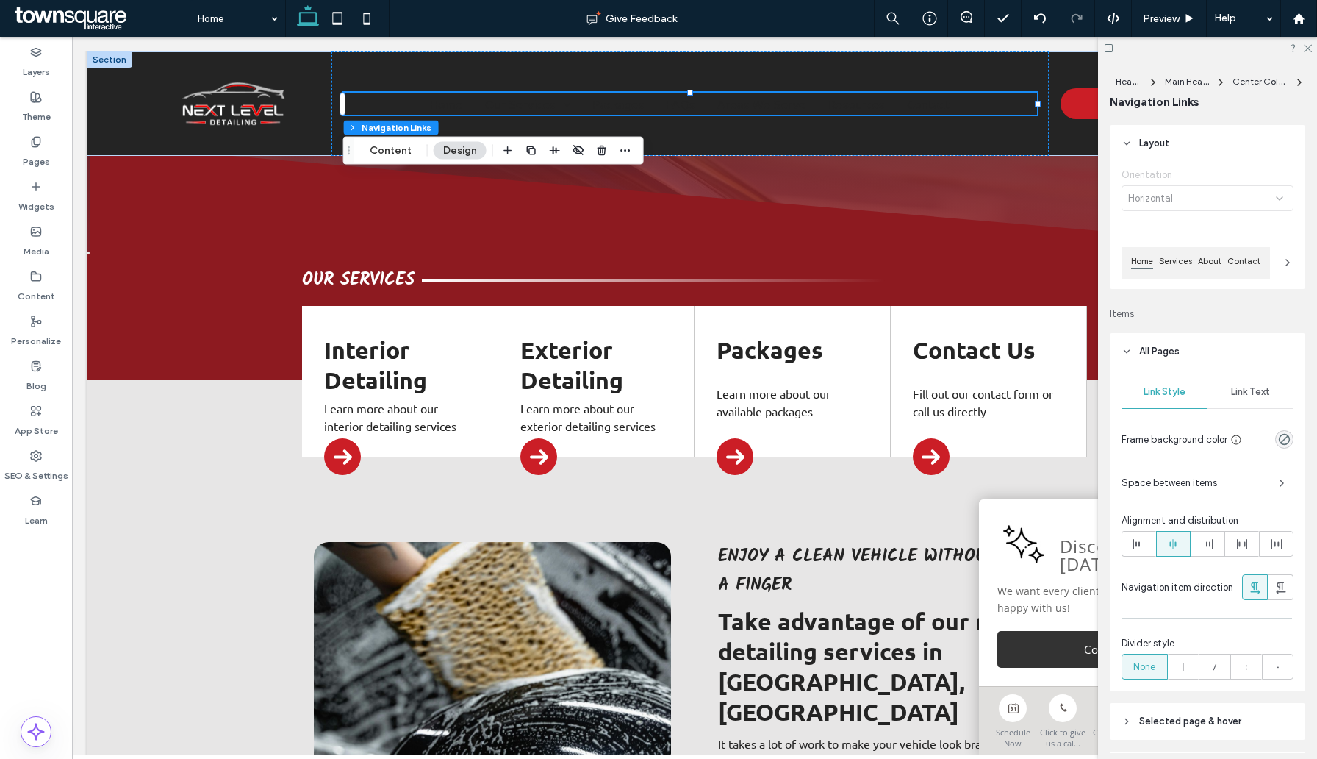
click at [1243, 397] on span "Link Text" at bounding box center [1250, 392] width 39 height 12
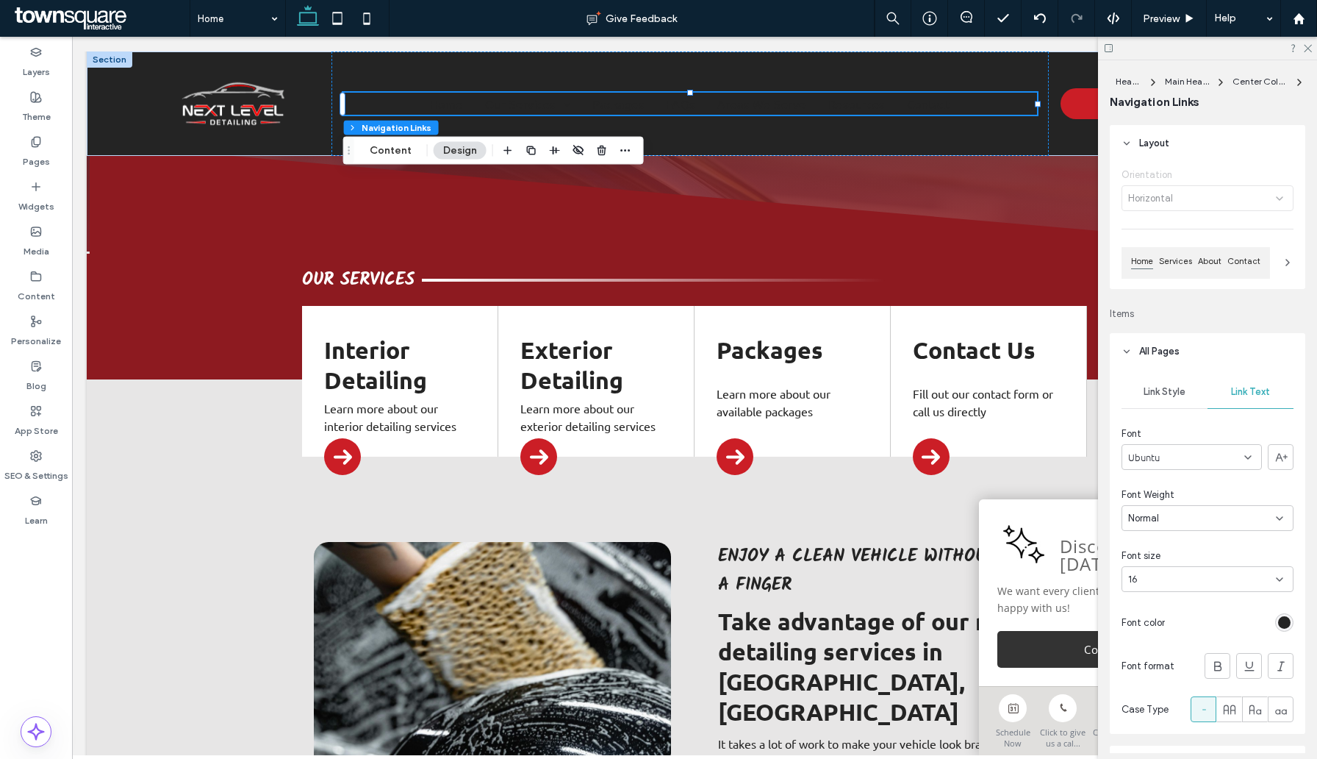
click at [1275, 624] on div "rgb(36, 36, 36)" at bounding box center [1284, 622] width 18 height 18
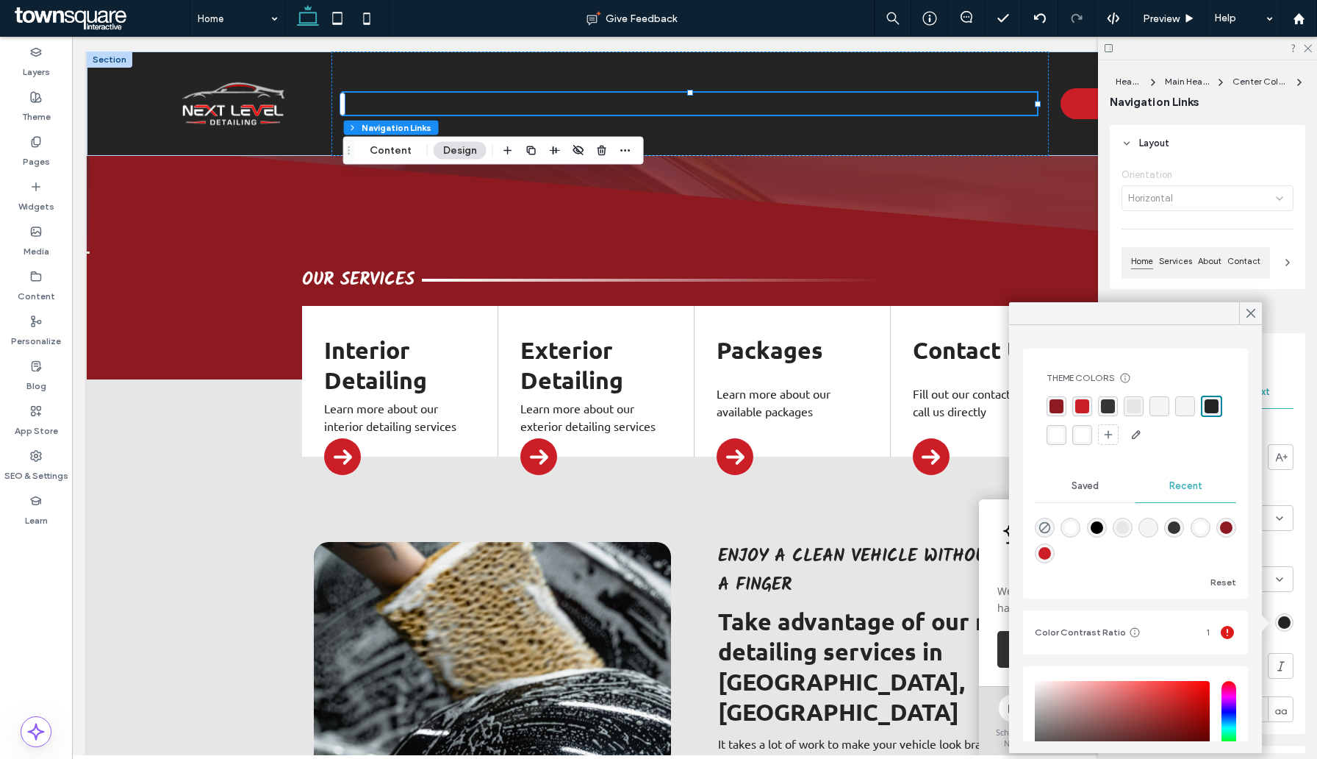
click at [1061, 431] on div "rgba(255, 255, 255, 1)" at bounding box center [1057, 435] width 14 height 14
click at [1053, 434] on div "rgba(255, 255, 255, 1)" at bounding box center [1057, 435] width 14 height 14
click at [1056, 434] on div "rgba(255, 255, 255, 1)" at bounding box center [1057, 435] width 14 height 14
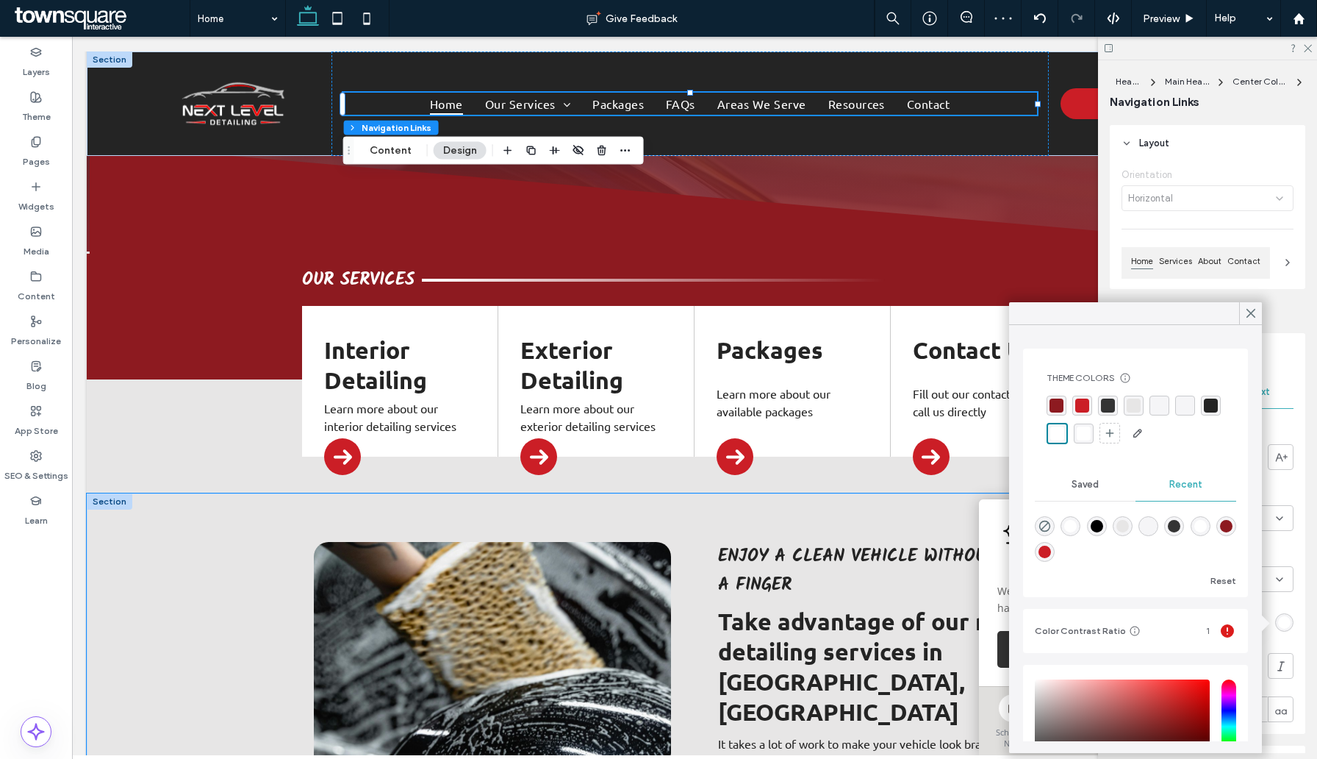
click at [207, 546] on div "Enjoy a Clean Vehicle Without Lifting a Finger Take advantage of our mobile det…" at bounding box center [695, 765] width 1216 height 545
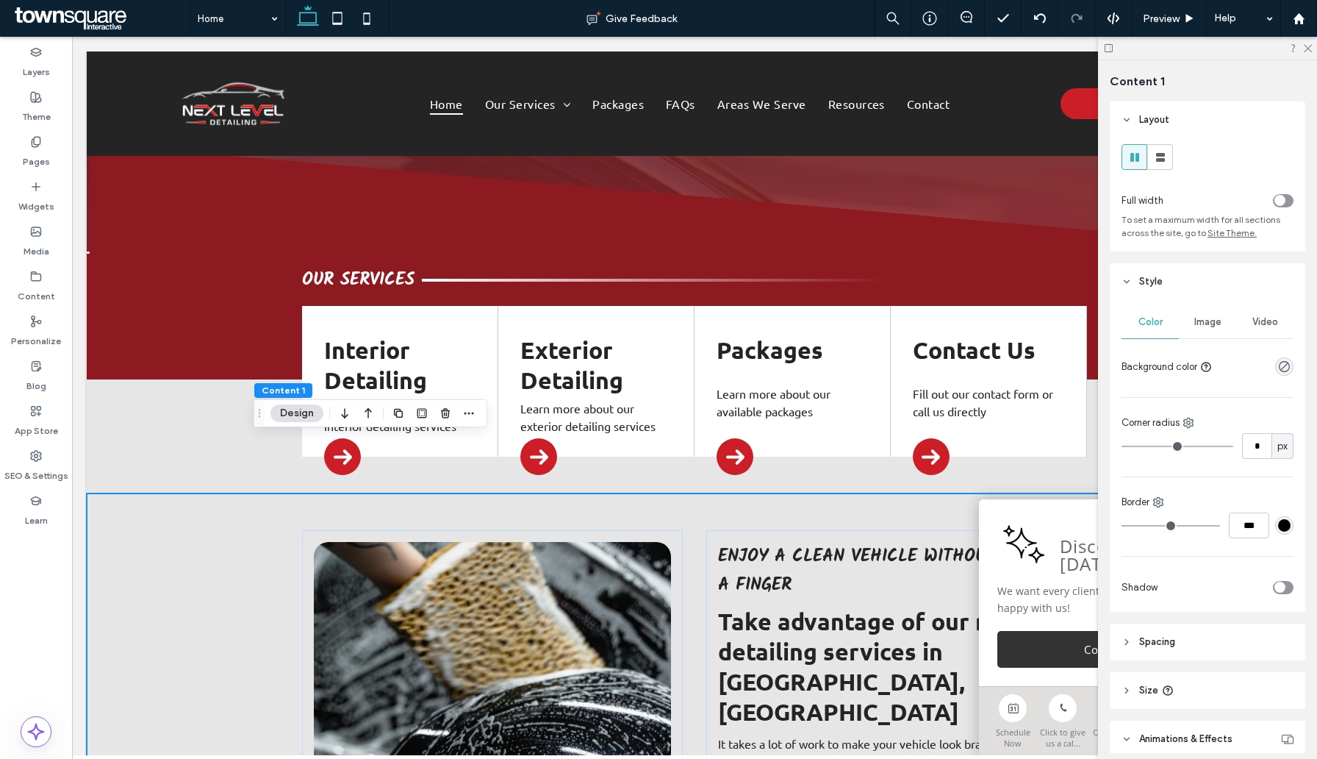
click at [1305, 38] on div at bounding box center [1207, 48] width 219 height 23
click at [1305, 51] on icon at bounding box center [1307, 48] width 10 height 10
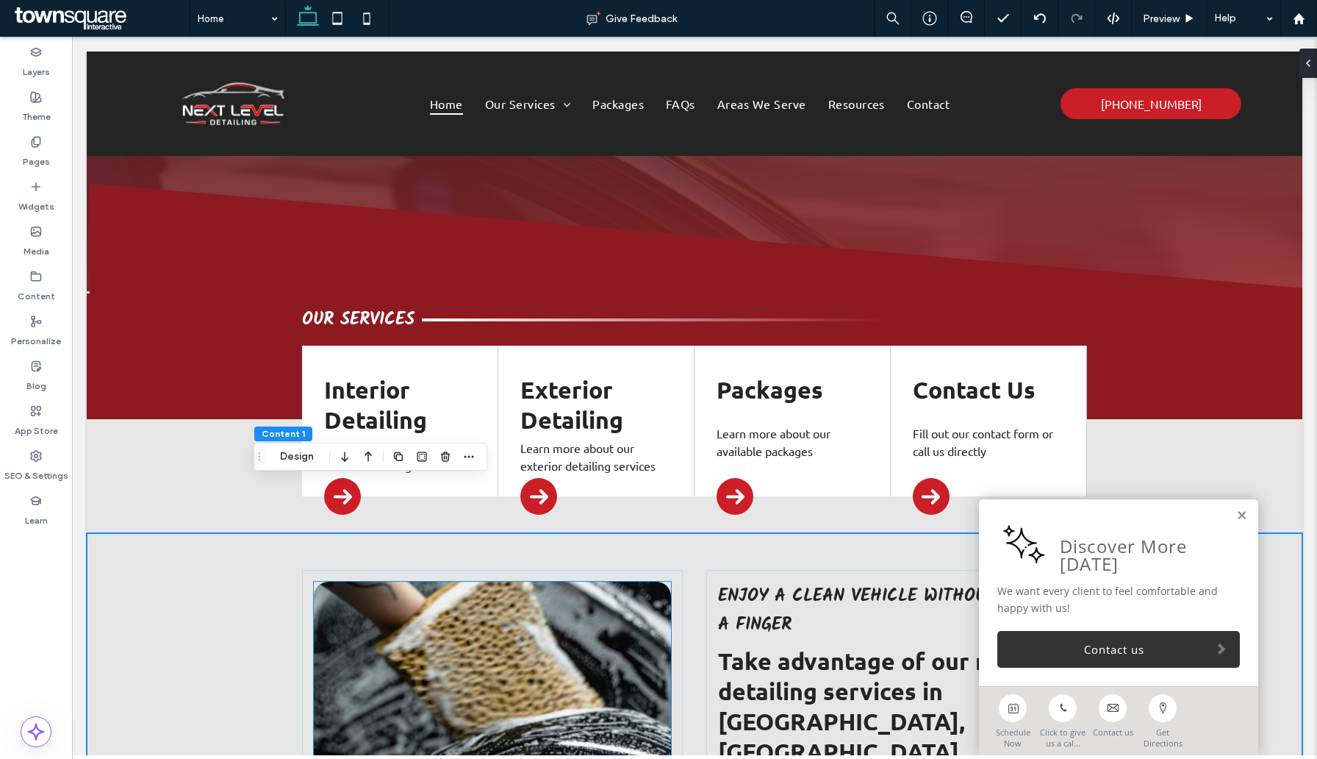
scroll to position [315, 0]
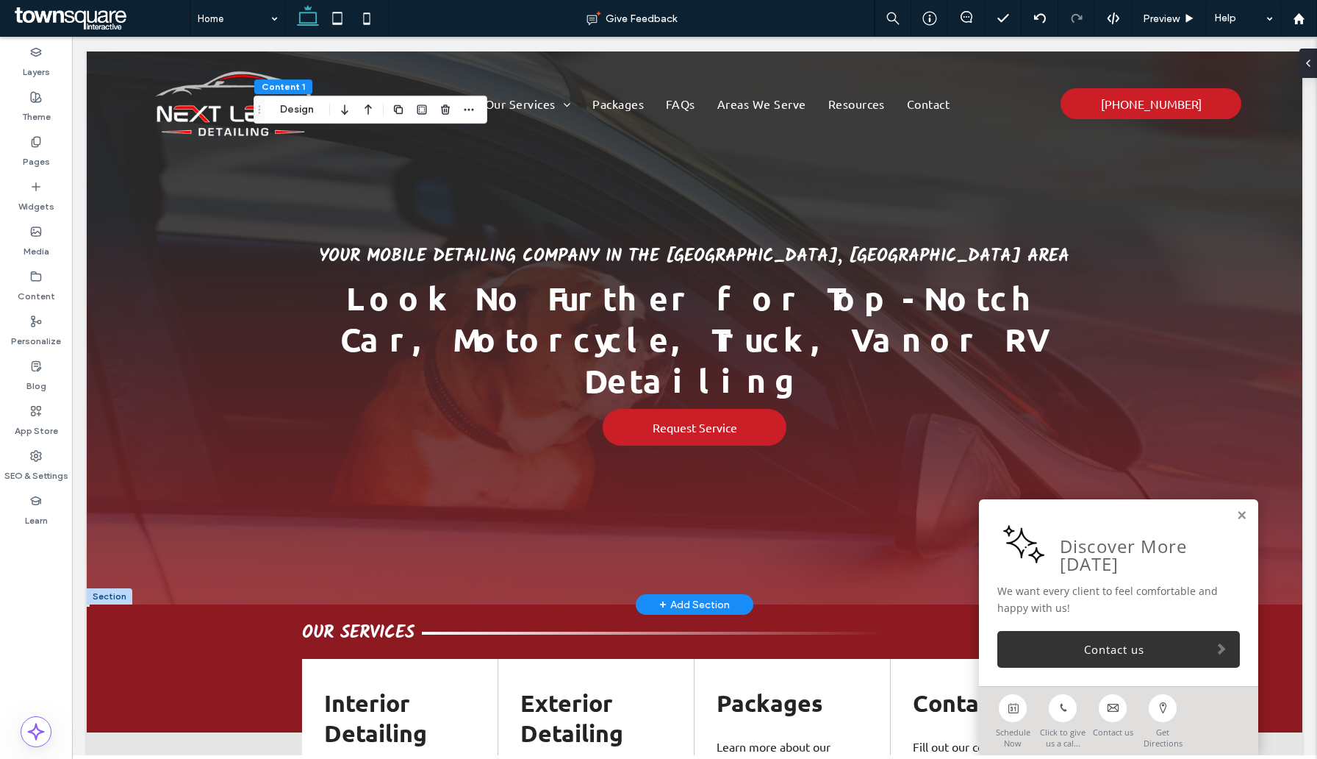
scroll to position [0, 0]
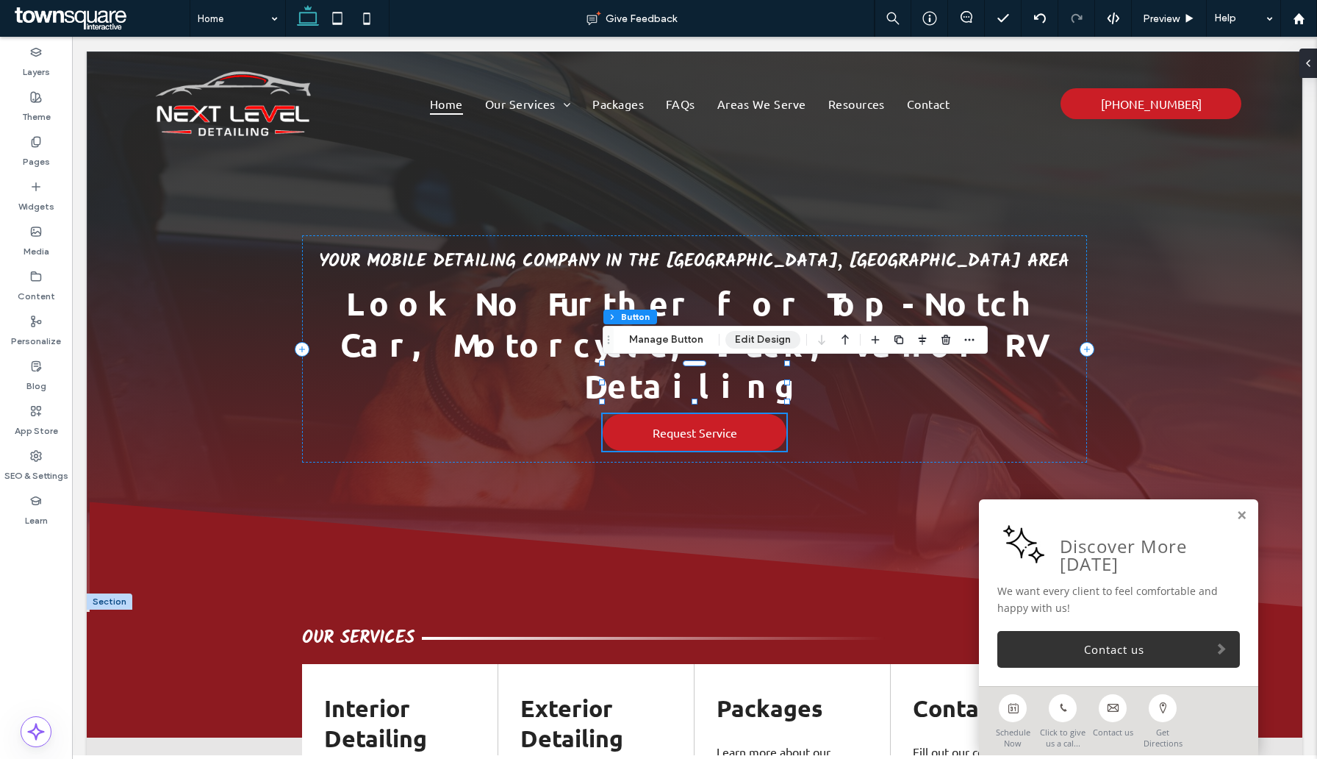
click at [770, 341] on button "Edit Design" at bounding box center [762, 340] width 75 height 18
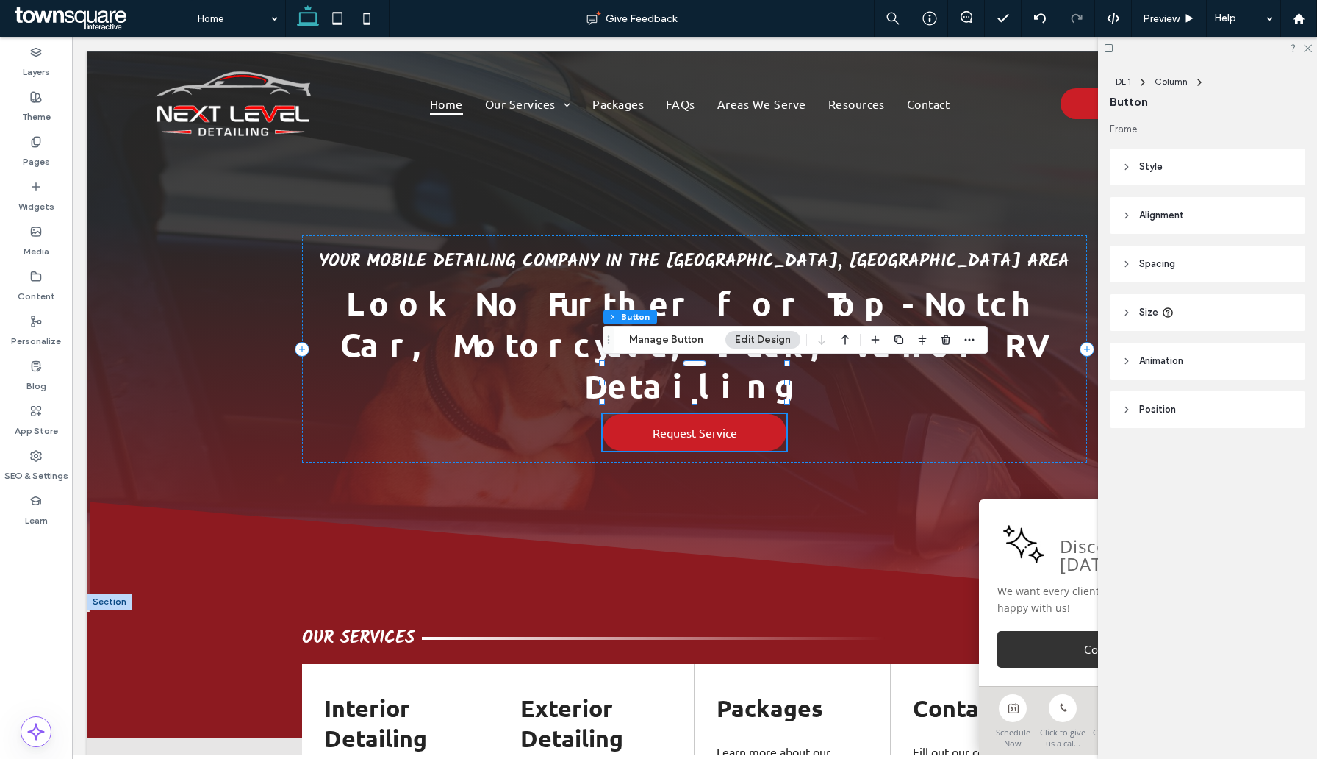
click at [1183, 169] on header "Style" at bounding box center [1208, 166] width 196 height 37
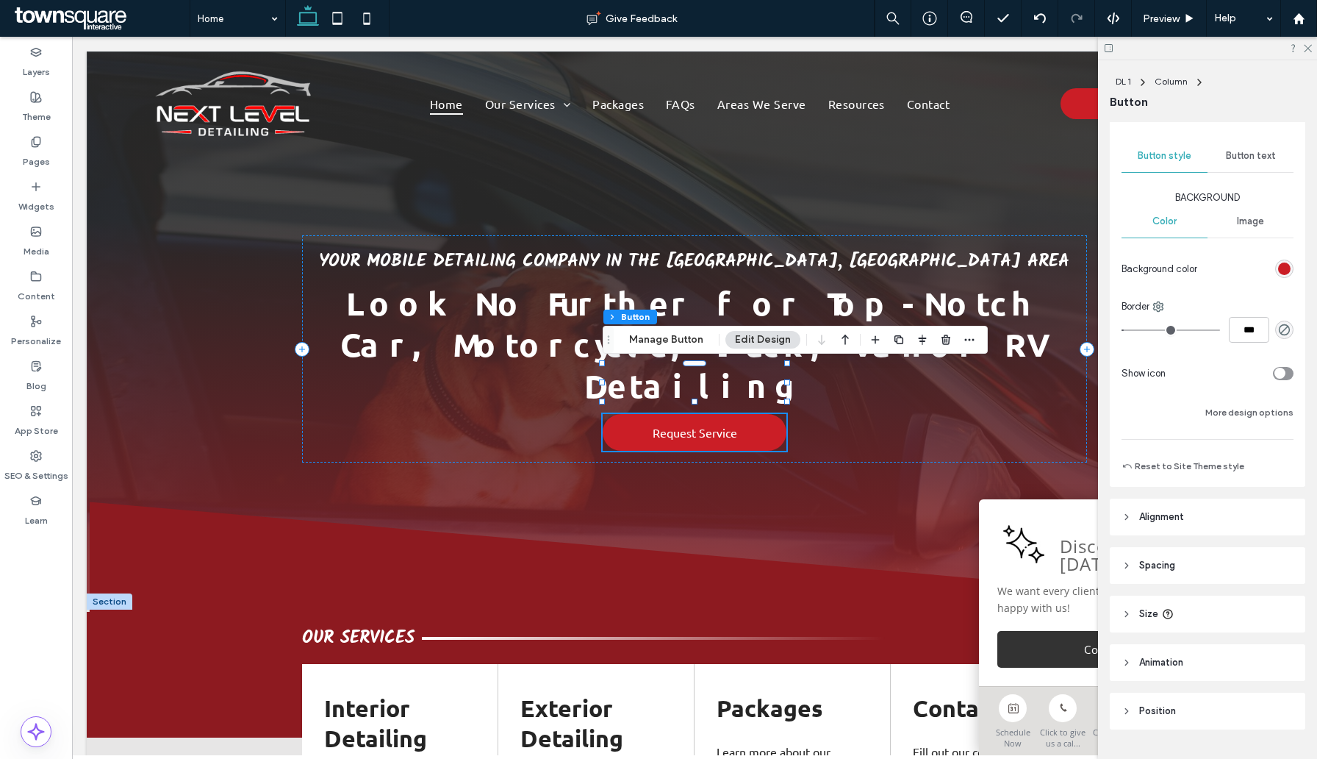
scroll to position [203, 0]
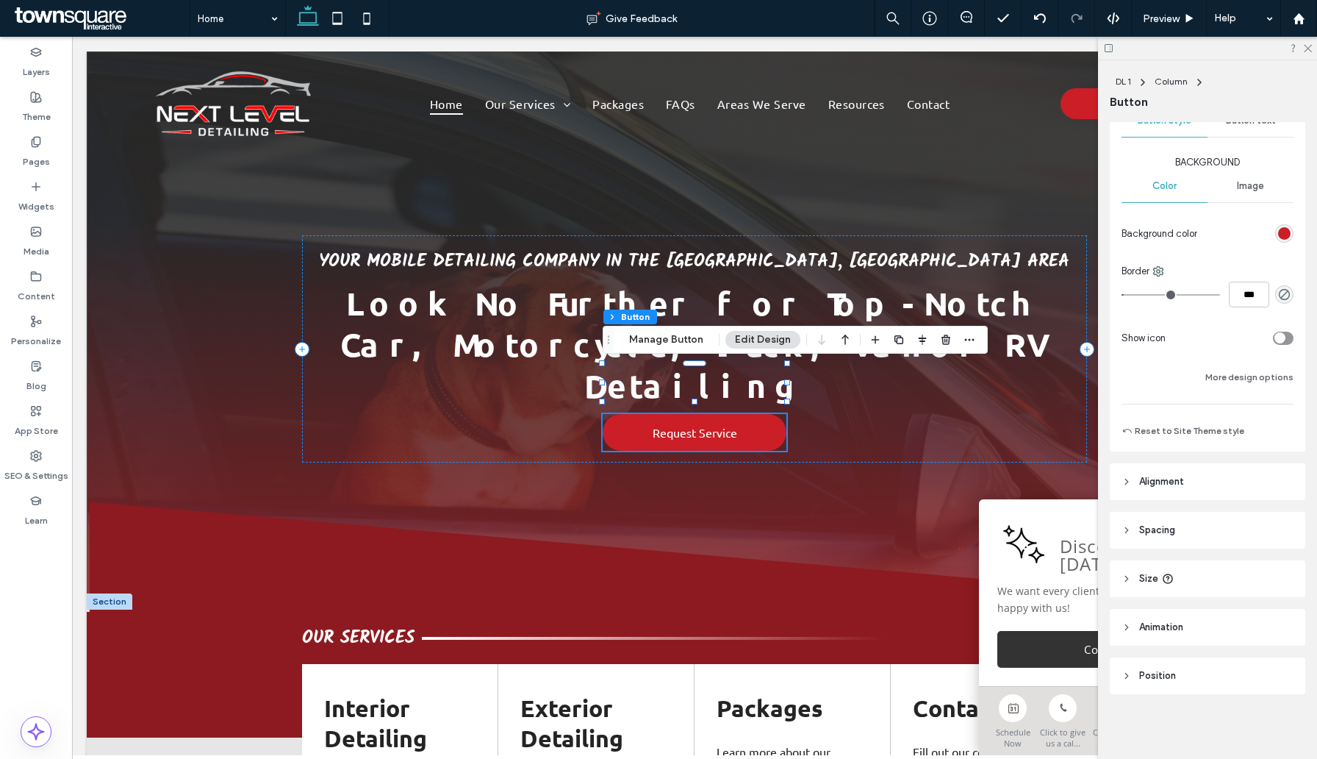
click at [1283, 234] on div "rgb(203, 30, 38)" at bounding box center [1284, 233] width 12 height 12
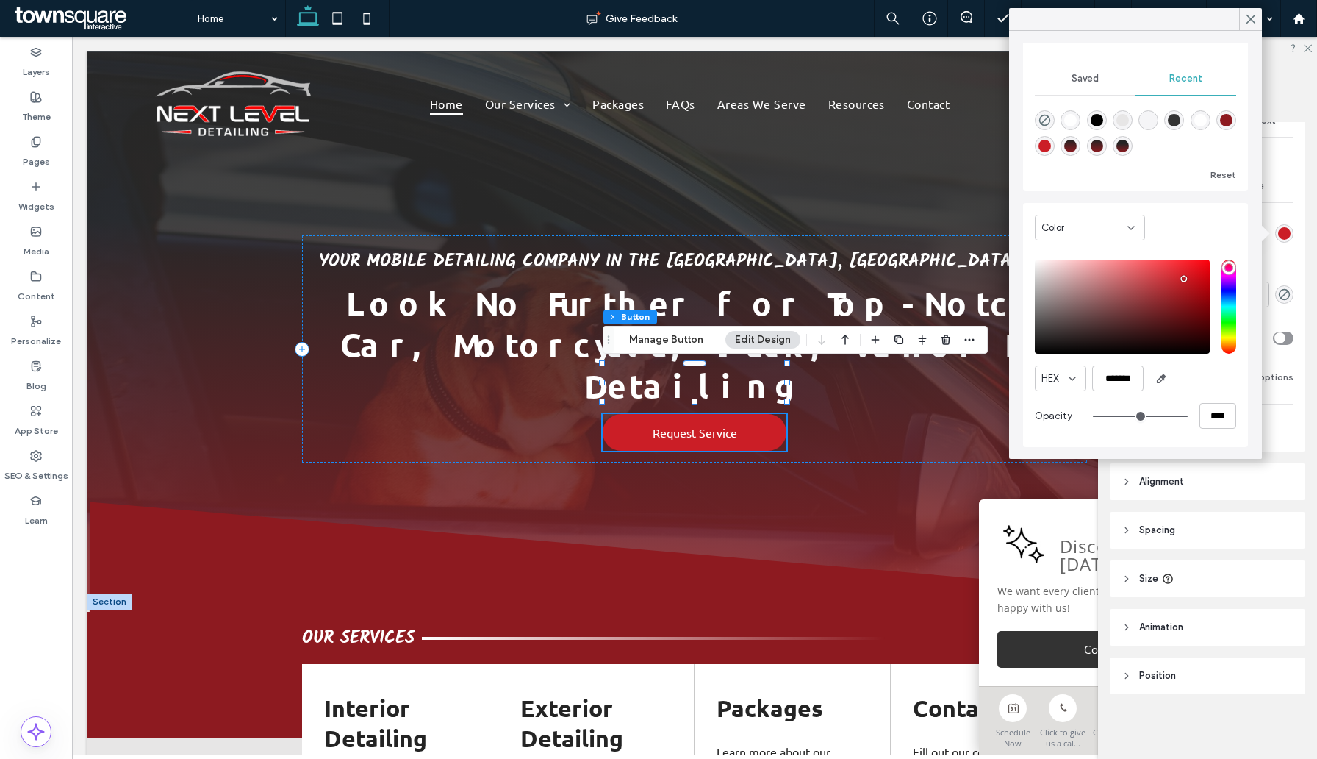
scroll to position [0, 0]
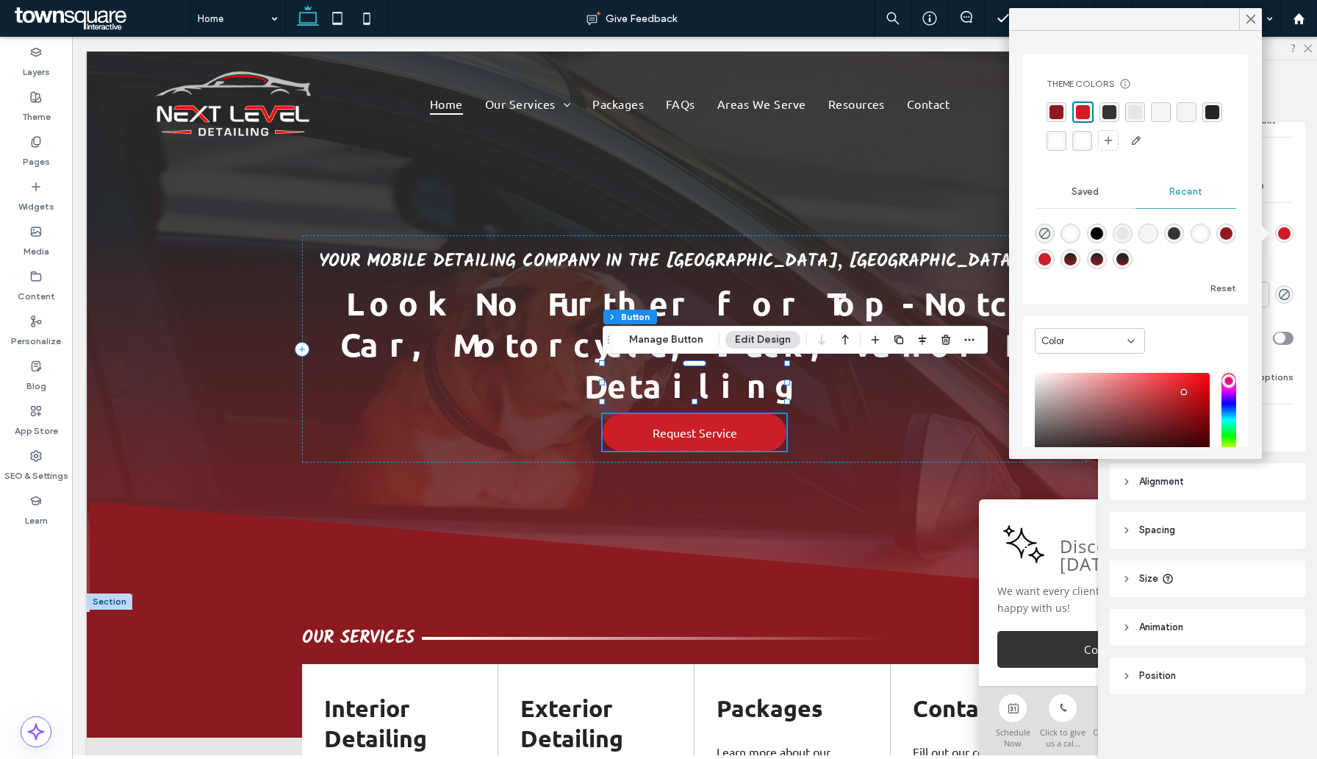
click at [1295, 435] on div "Primary Secondary Select Layout Button style Button text Background Color Image…" at bounding box center [1208, 216] width 196 height 469
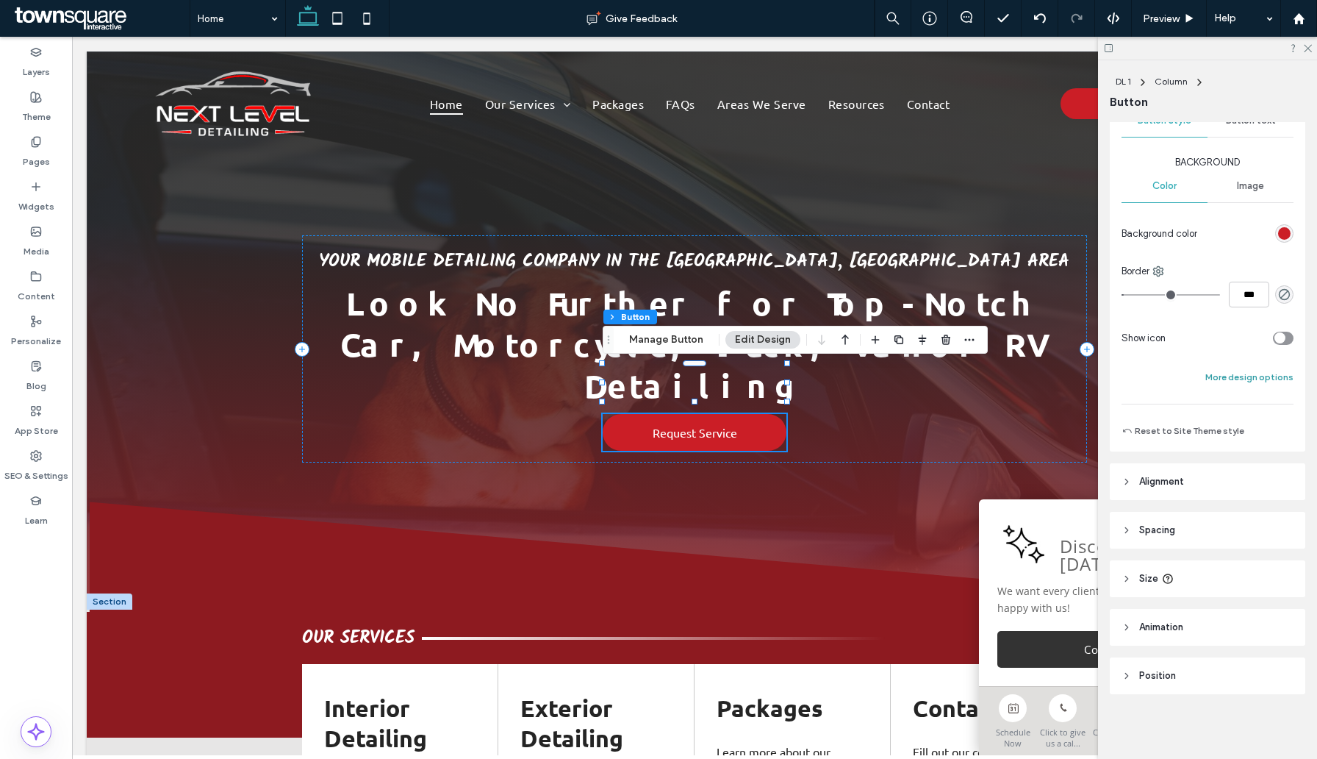
click at [1285, 372] on button "More design options" at bounding box center [1249, 377] width 88 height 18
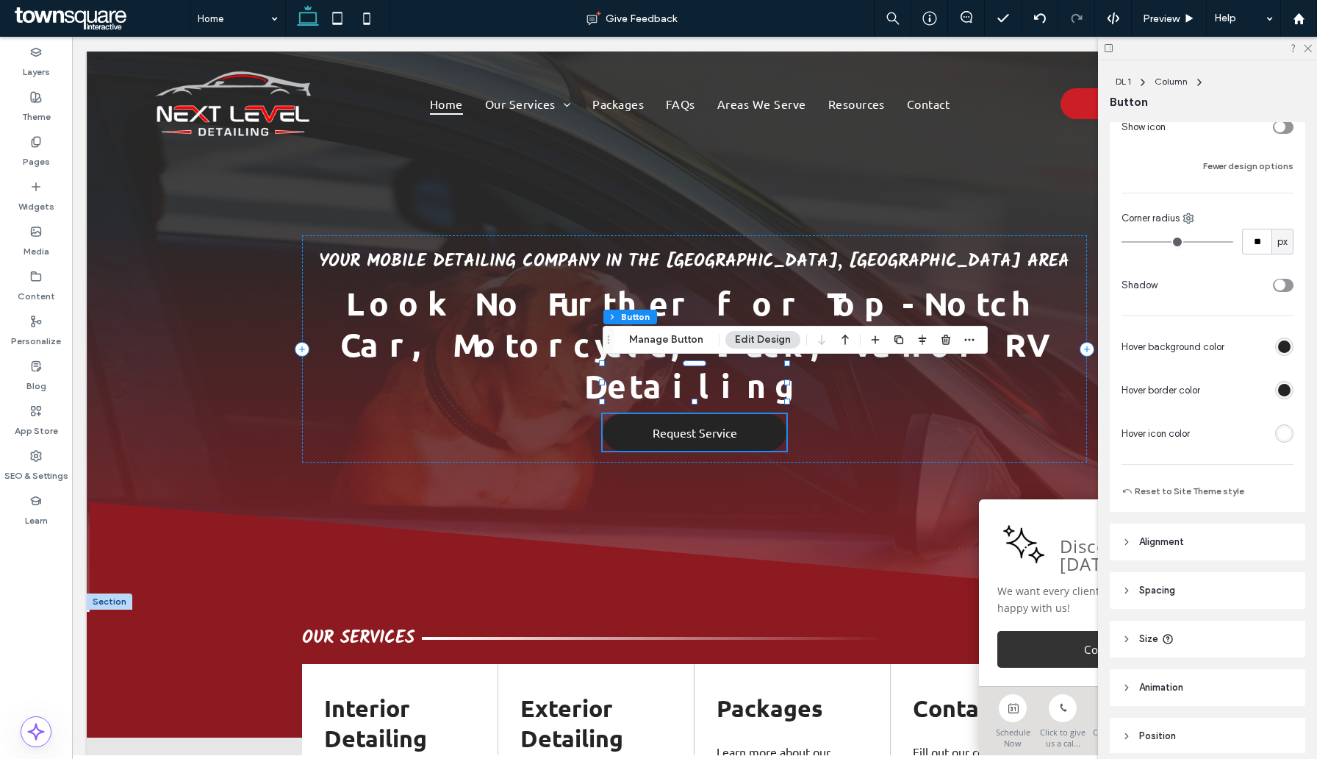
scroll to position [474, 0]
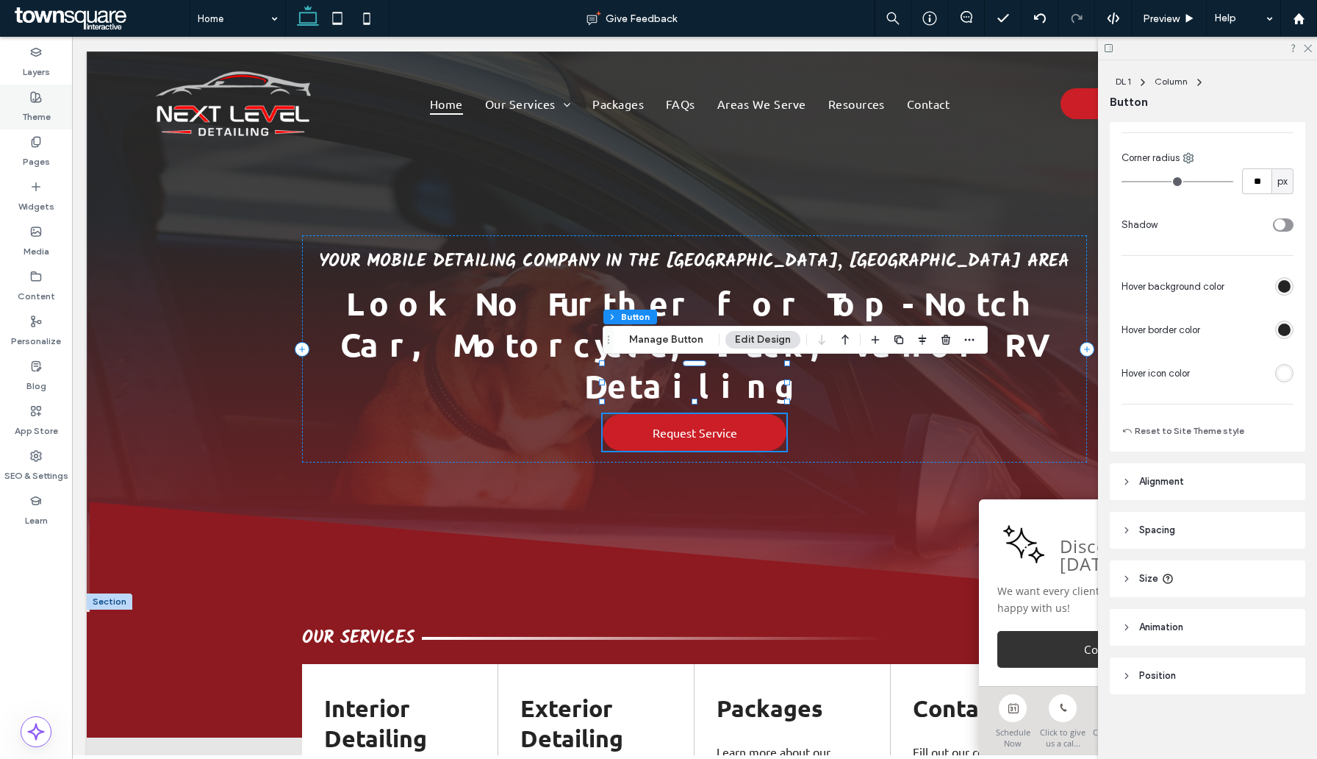
click at [28, 99] on div "Theme" at bounding box center [36, 107] width 72 height 45
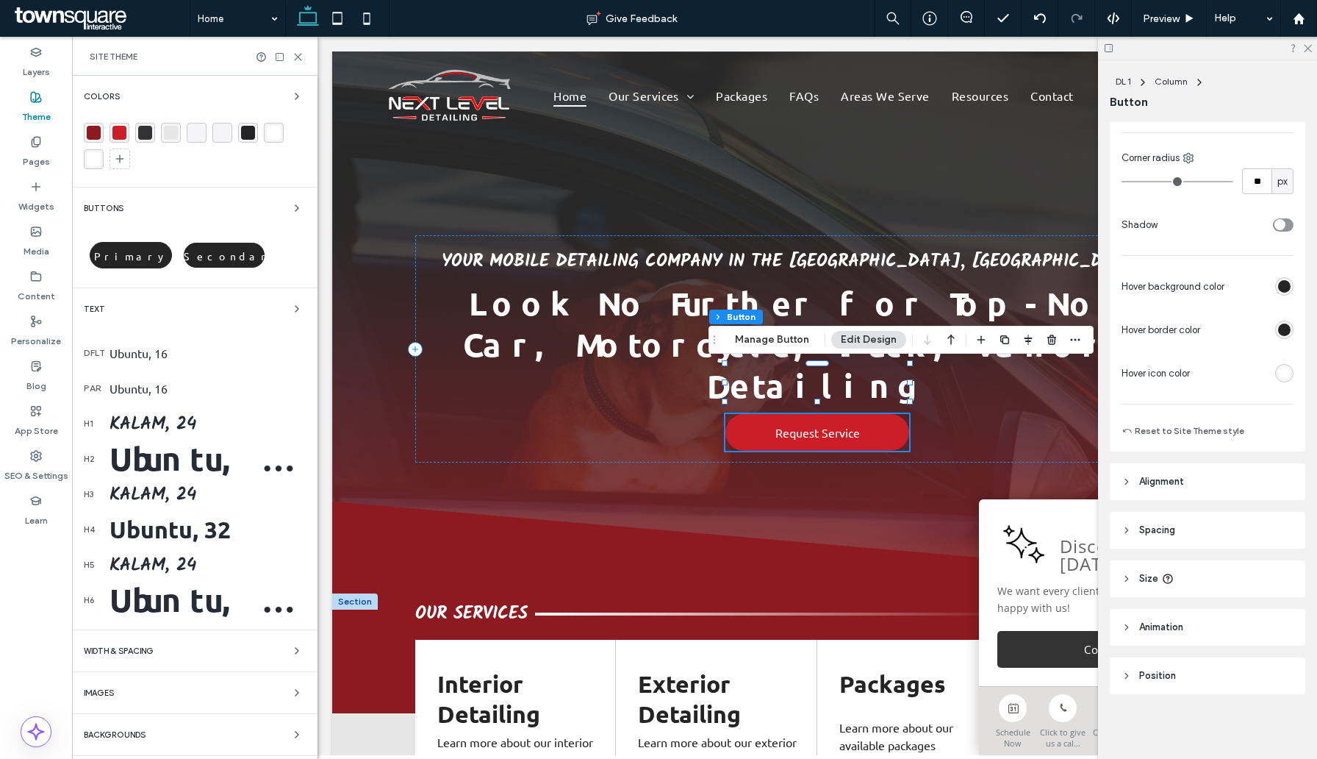
click at [145, 252] on span "Primary" at bounding box center [131, 255] width 74 height 13
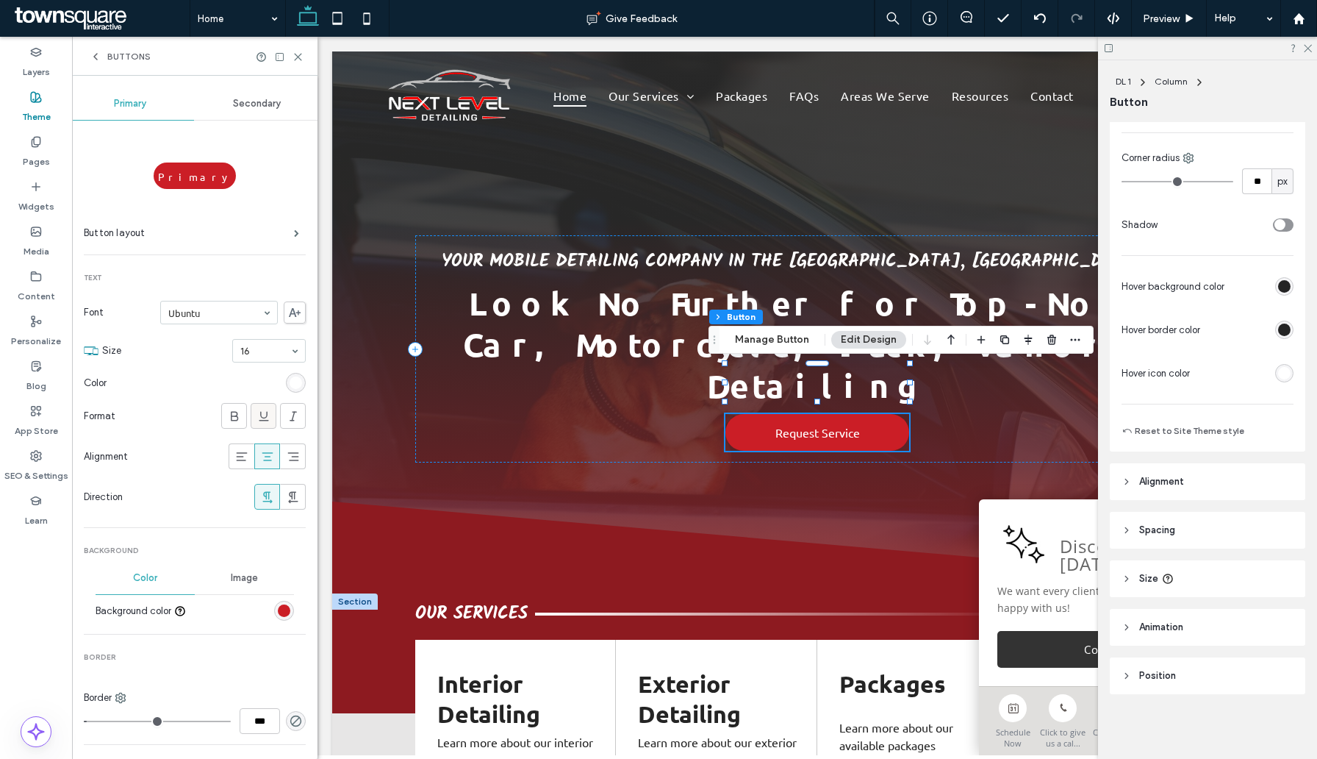
scroll to position [147, 0]
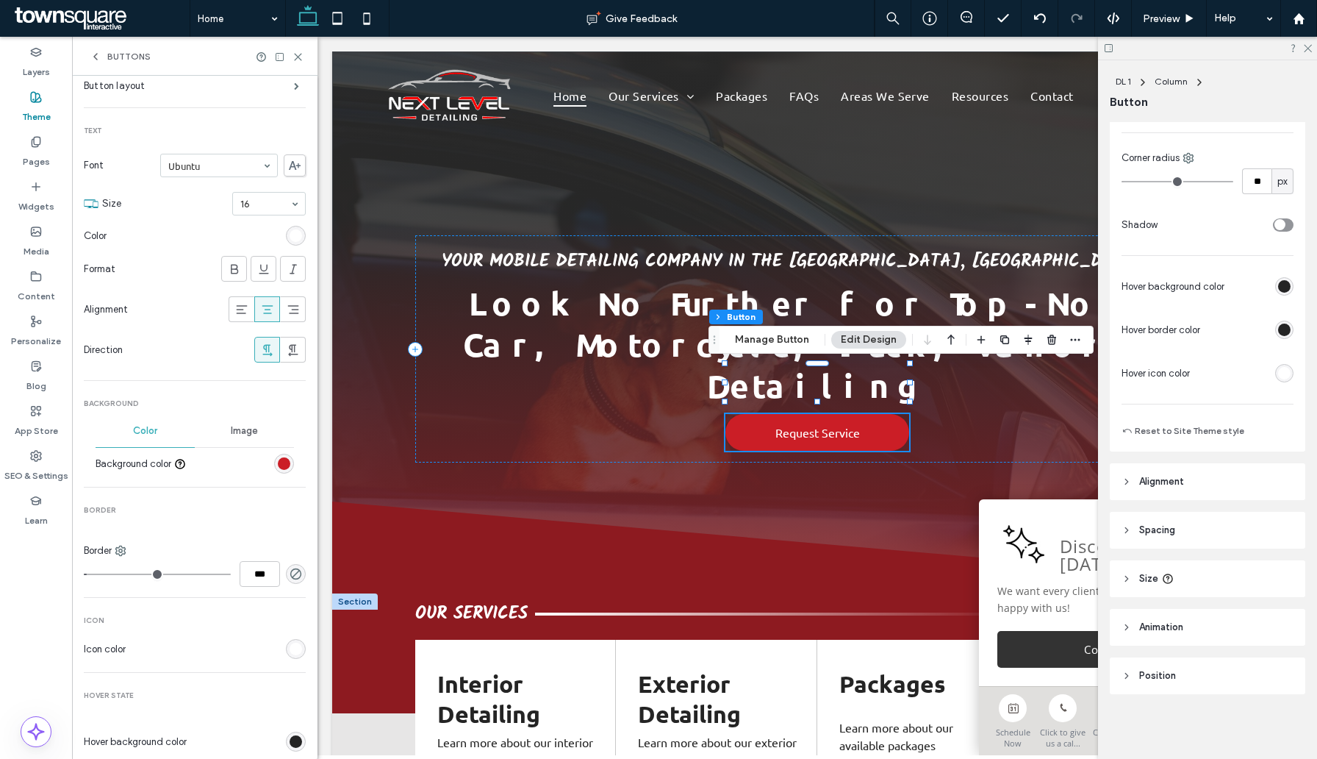
click at [281, 467] on div "rgb(203, 30, 38)" at bounding box center [284, 463] width 12 height 12
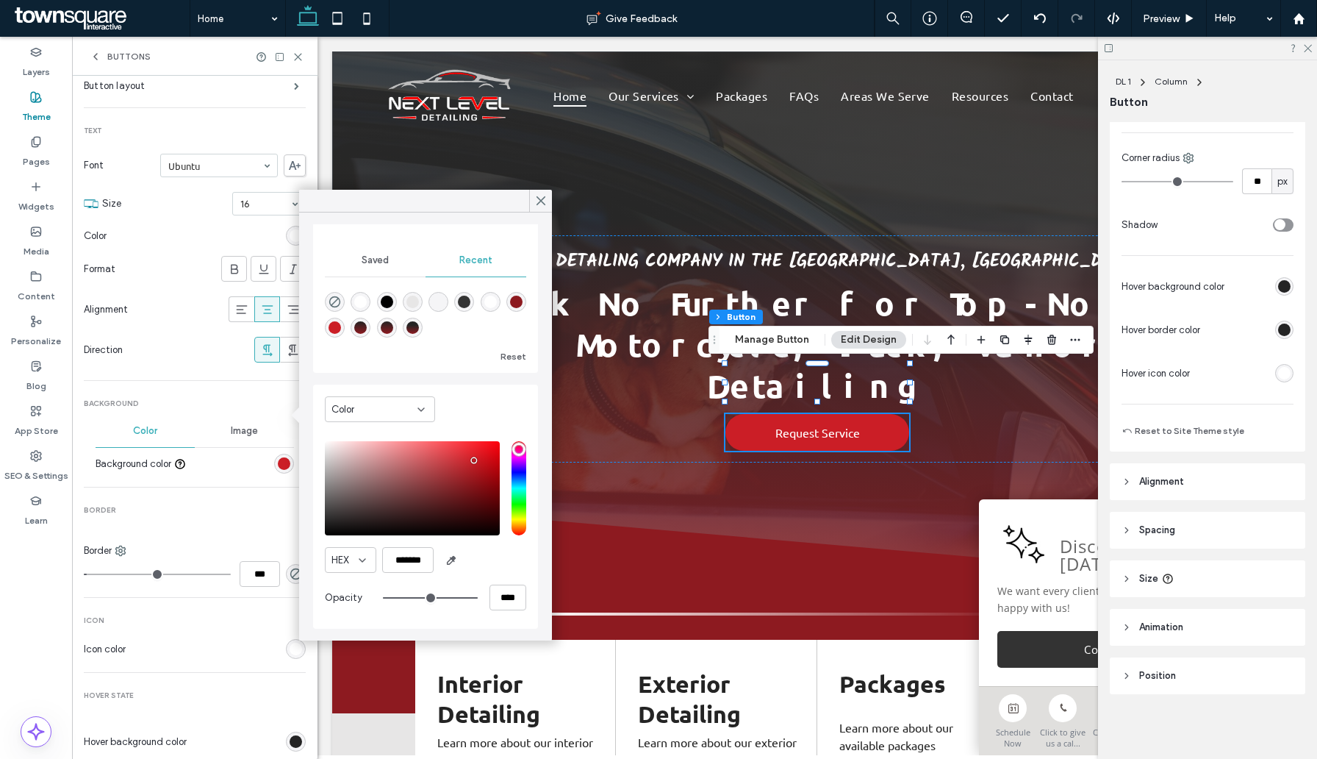
scroll to position [412, 0]
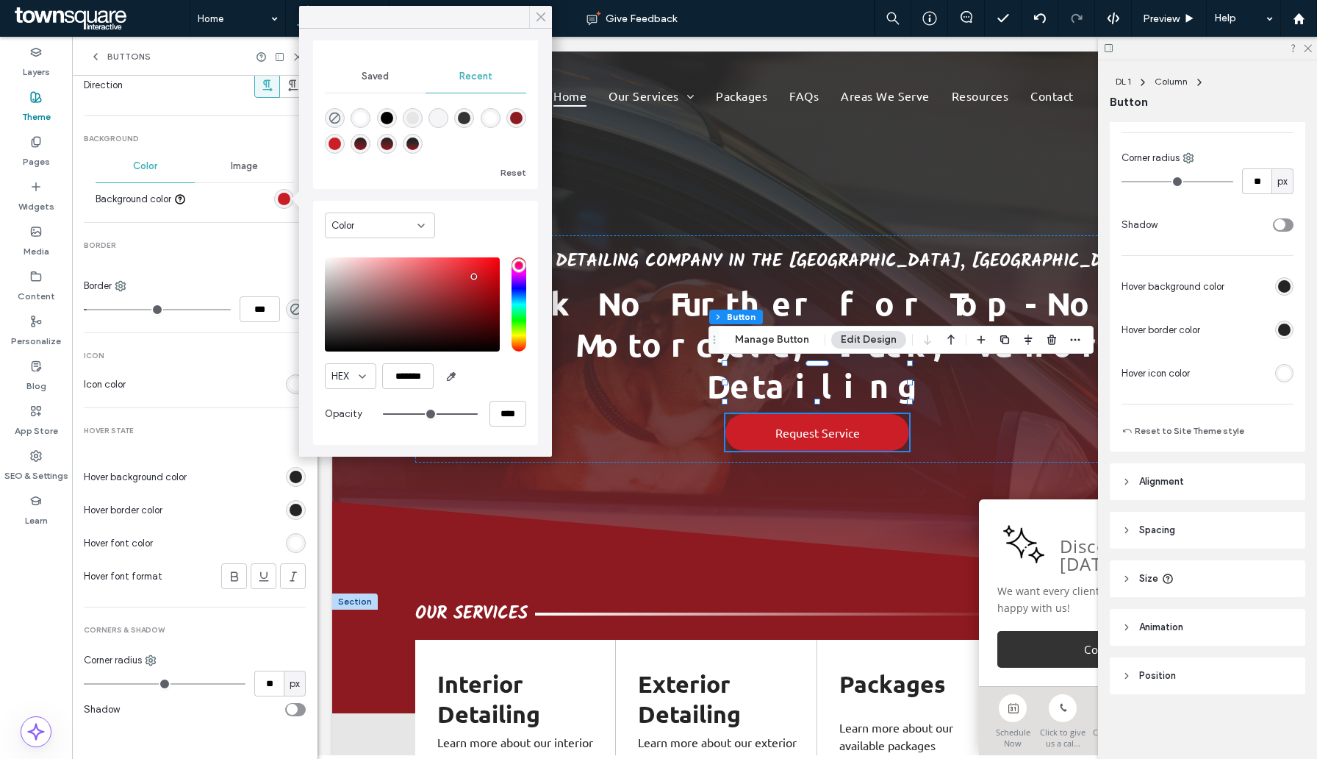
click at [539, 18] on icon at bounding box center [540, 16] width 13 height 13
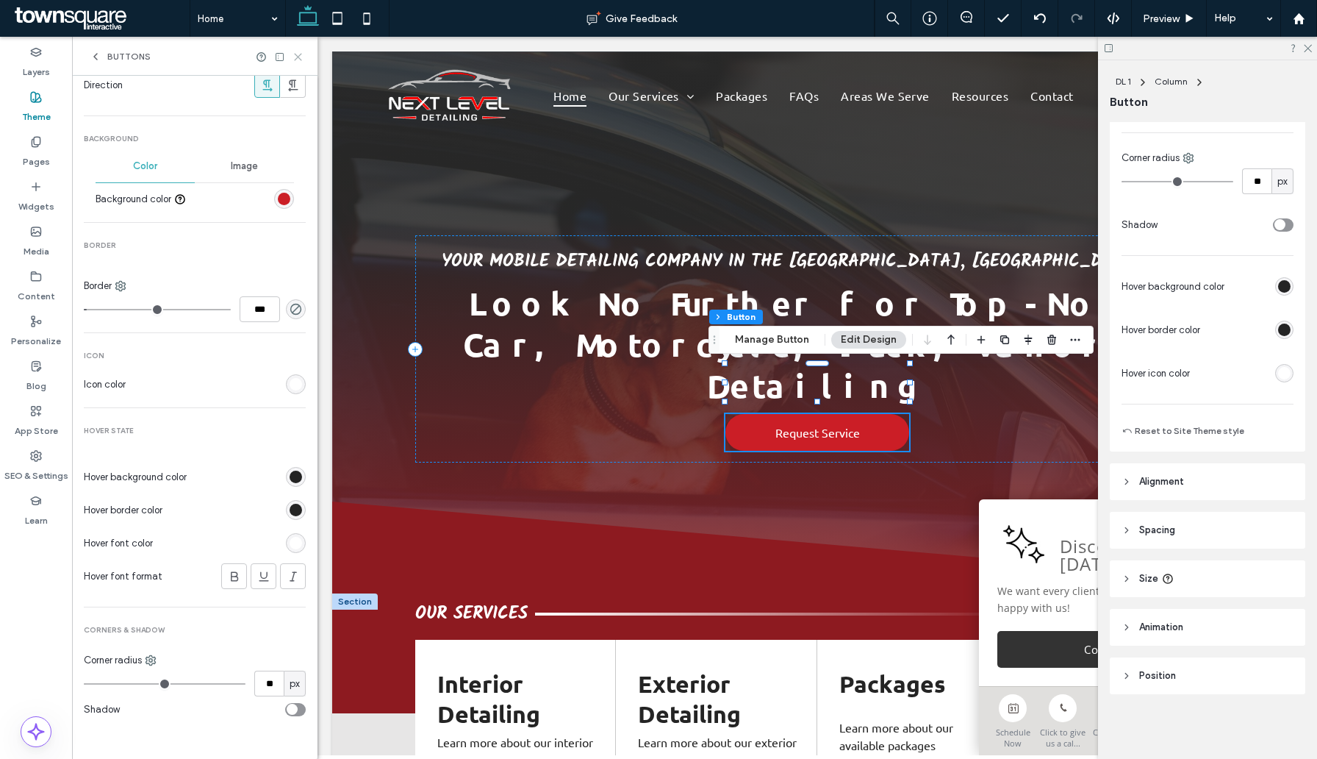
click at [296, 57] on use at bounding box center [298, 57] width 7 height 7
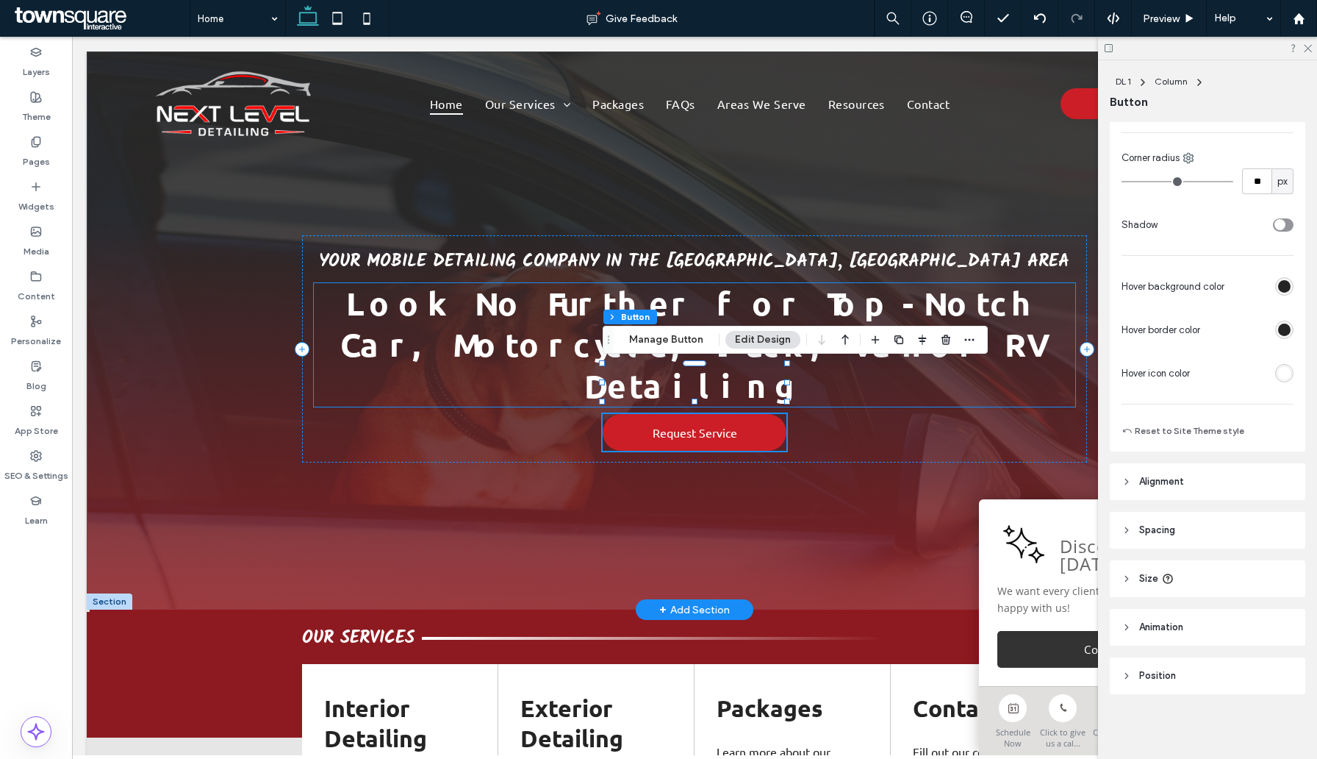
click at [673, 294] on span "Look No Further for Top-Notch Car, Motorcycle, Truck, Vanor RV Detailing" at bounding box center [694, 344] width 709 height 123
click at [673, 294] on div "Look No Further for Top-Notch Car, Motorcycle, Truck, Vanor RV Detailing" at bounding box center [694, 344] width 761 height 123
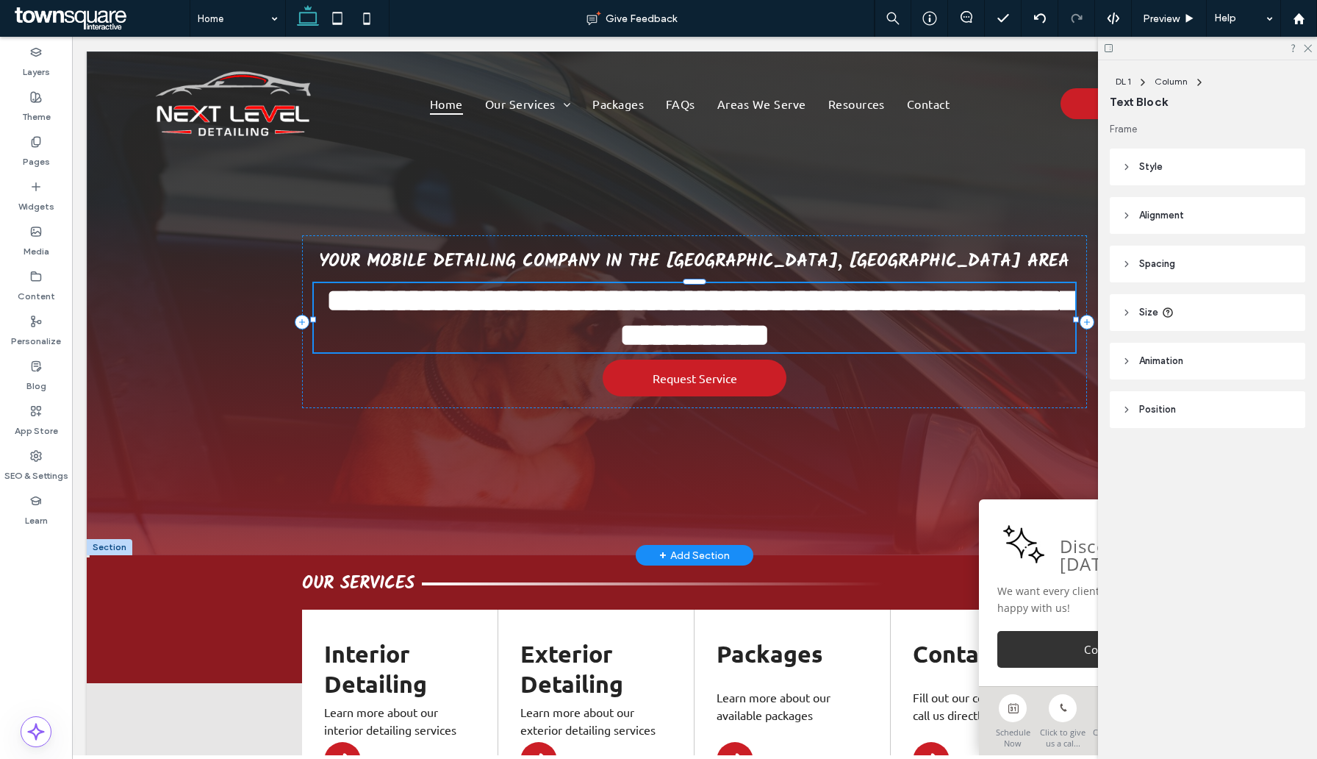
type input "******"
type input "**"
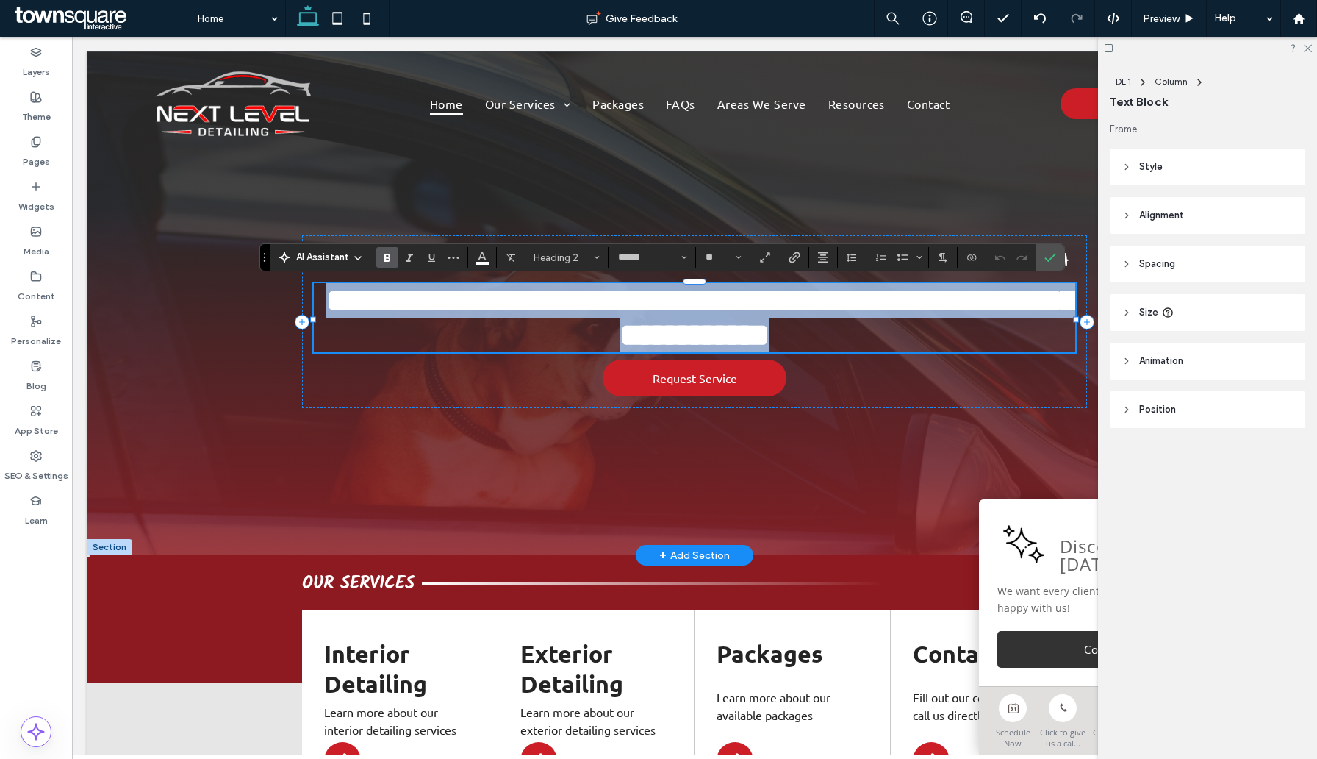
paste div
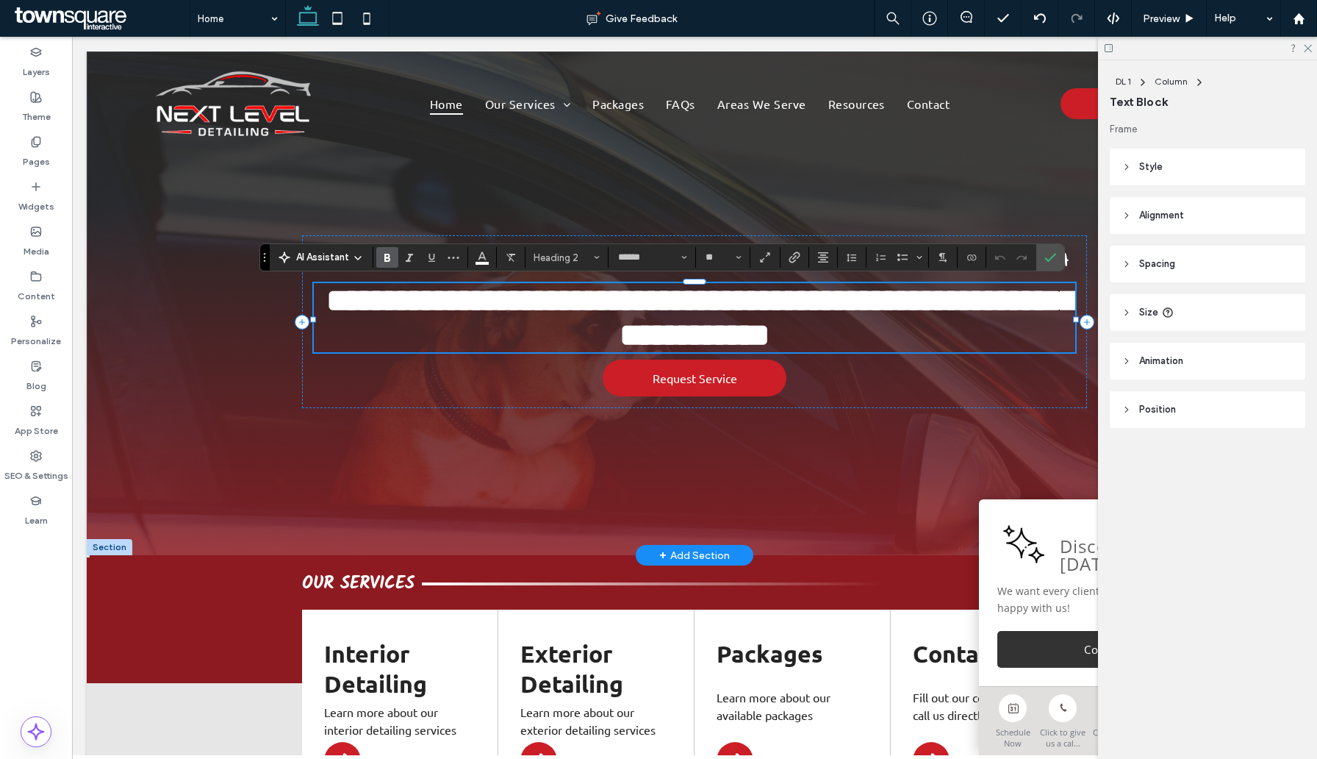
type input "**"
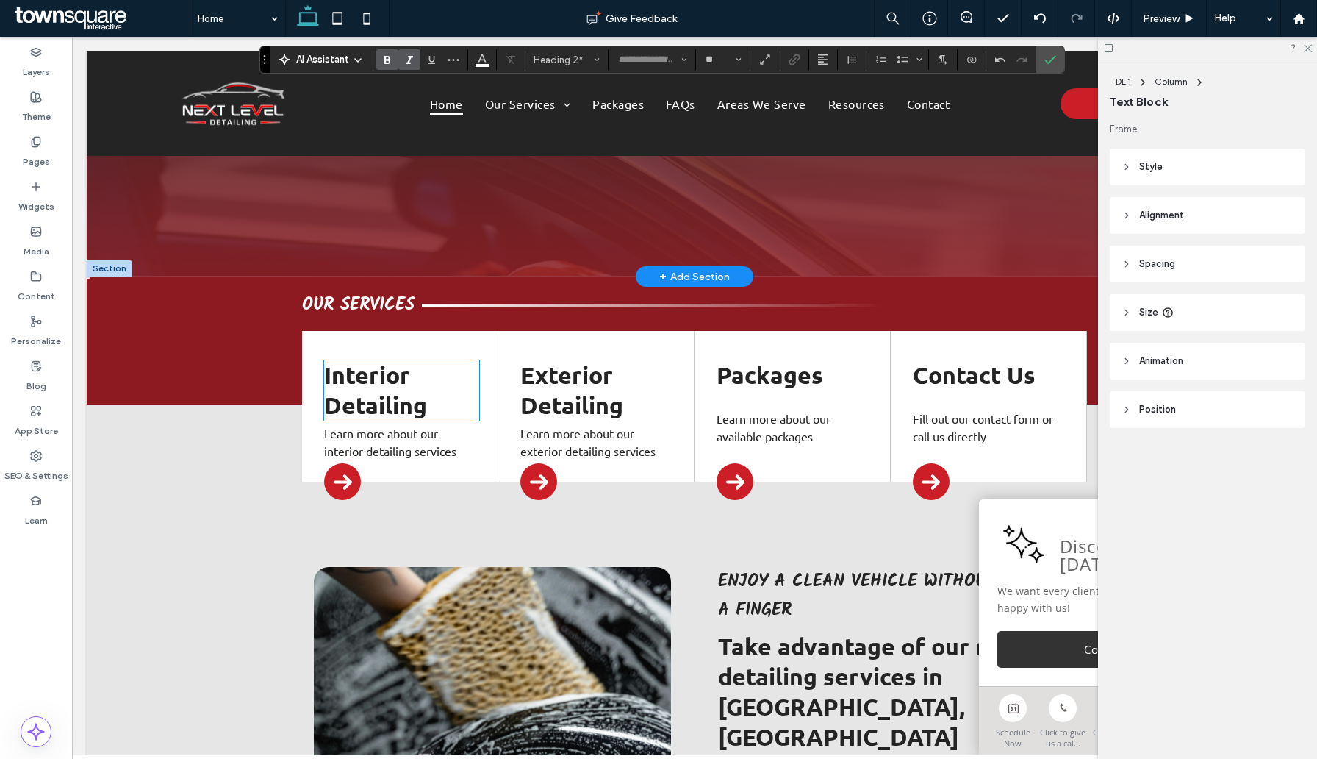
scroll to position [281, 0]
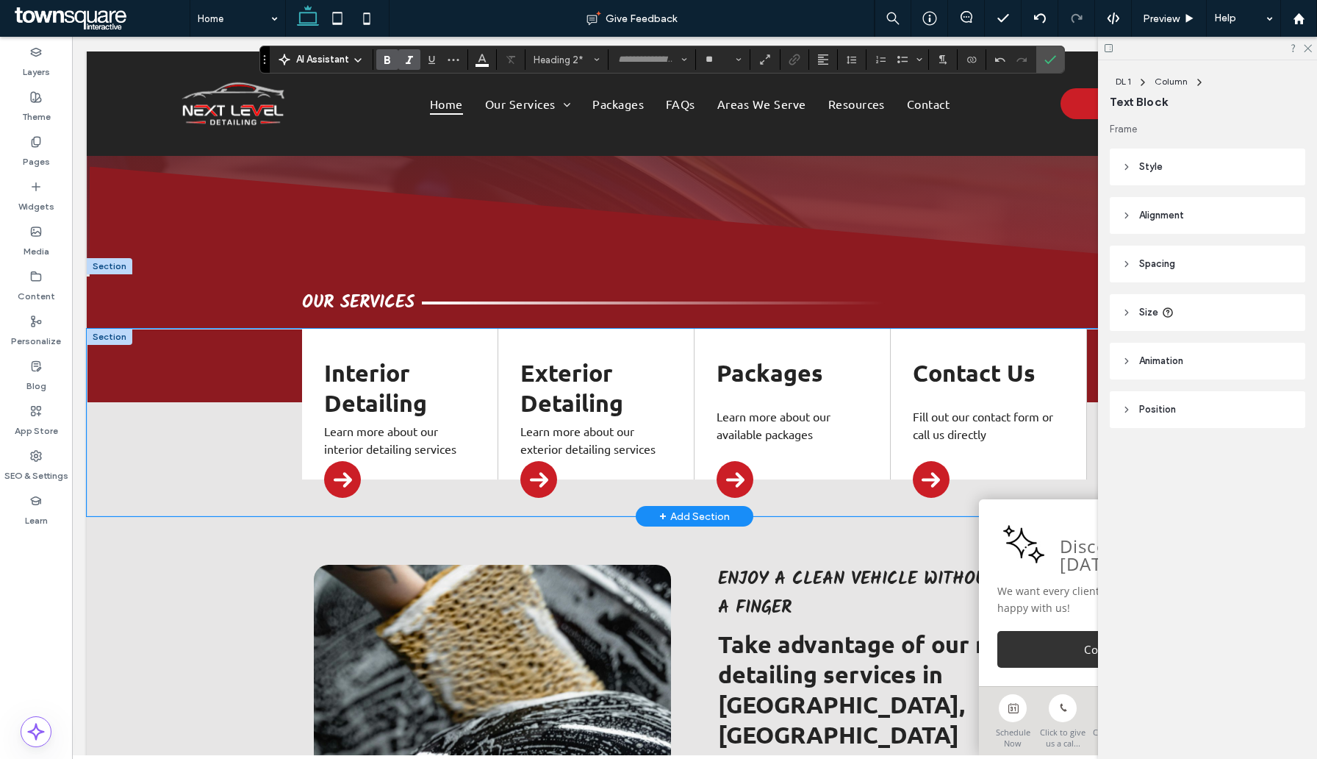
click at [201, 358] on div "Interior Detailing Learn more about our interior detailing services Exterior De…" at bounding box center [695, 422] width 1216 height 187
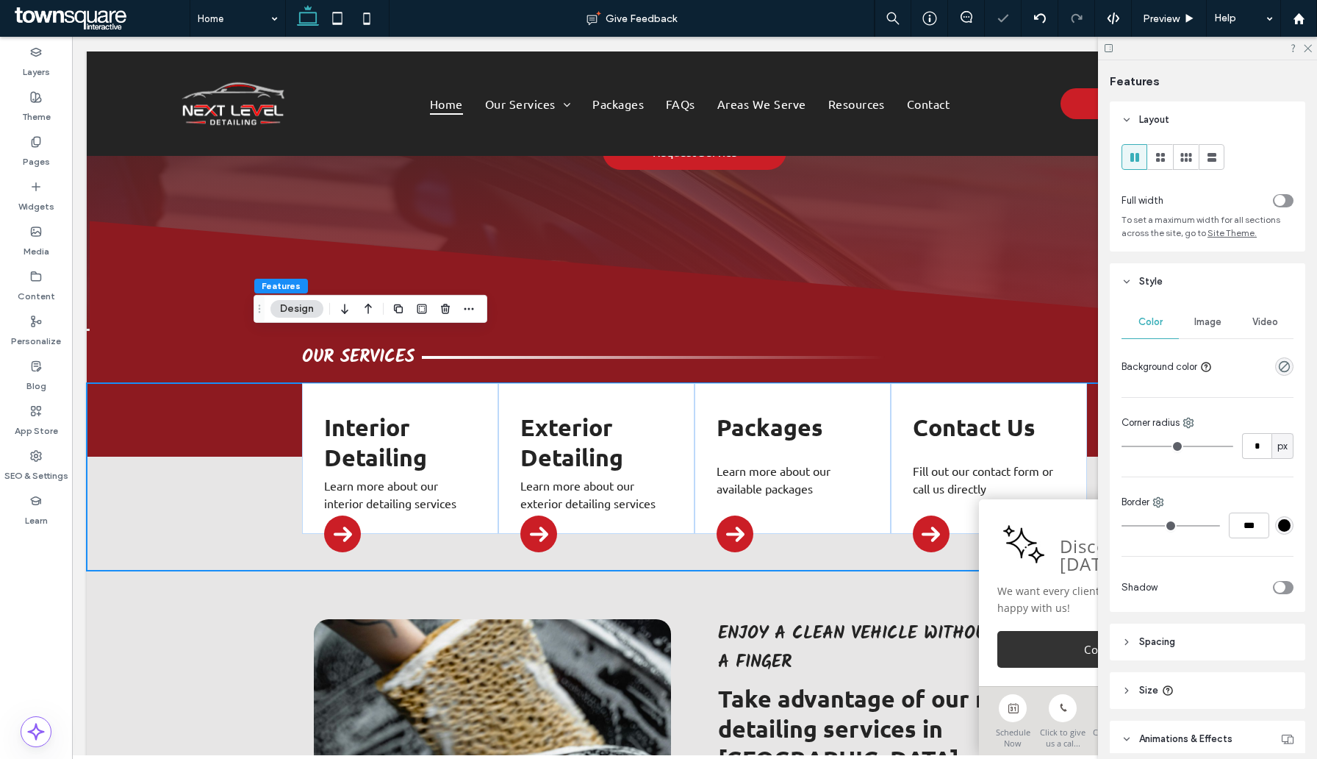
scroll to position [125, 0]
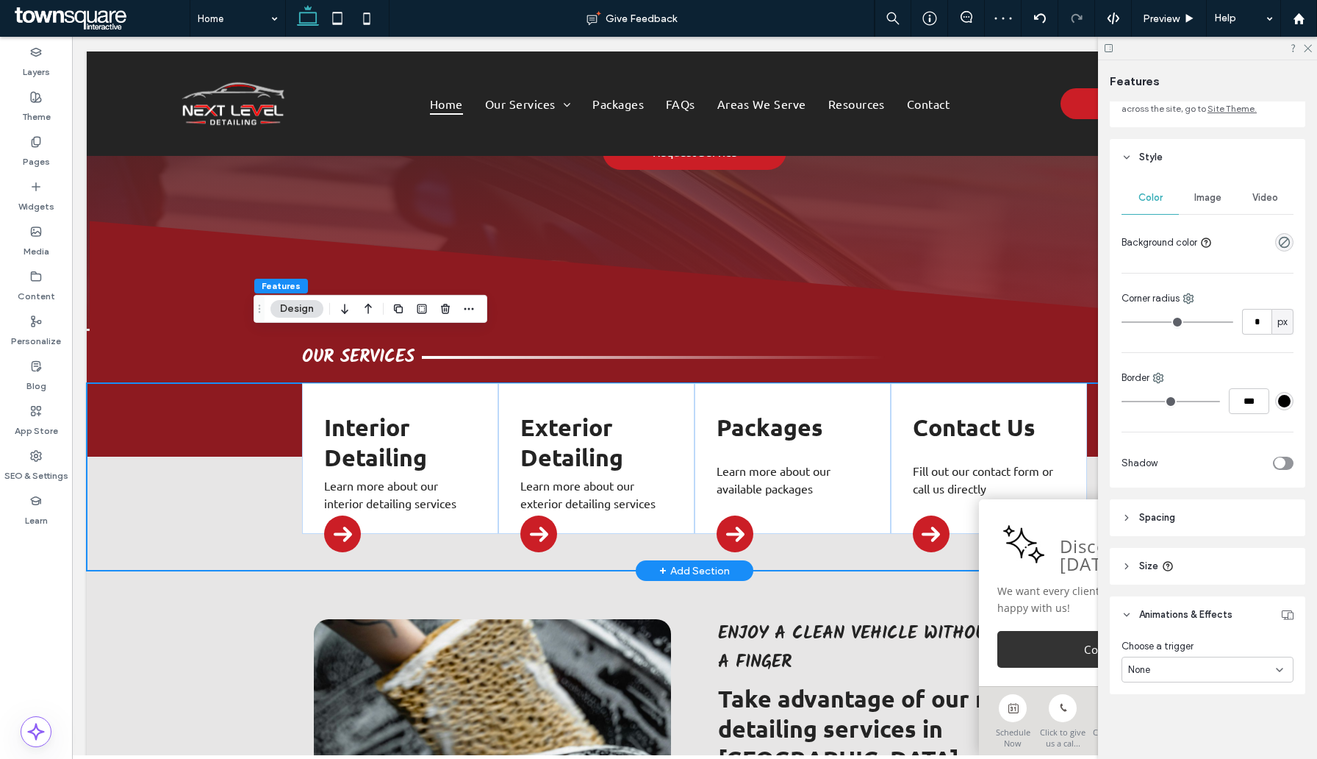
click at [177, 468] on div "Interior Detailing Learn more about our interior detailing services Exterior De…" at bounding box center [695, 476] width 1216 height 187
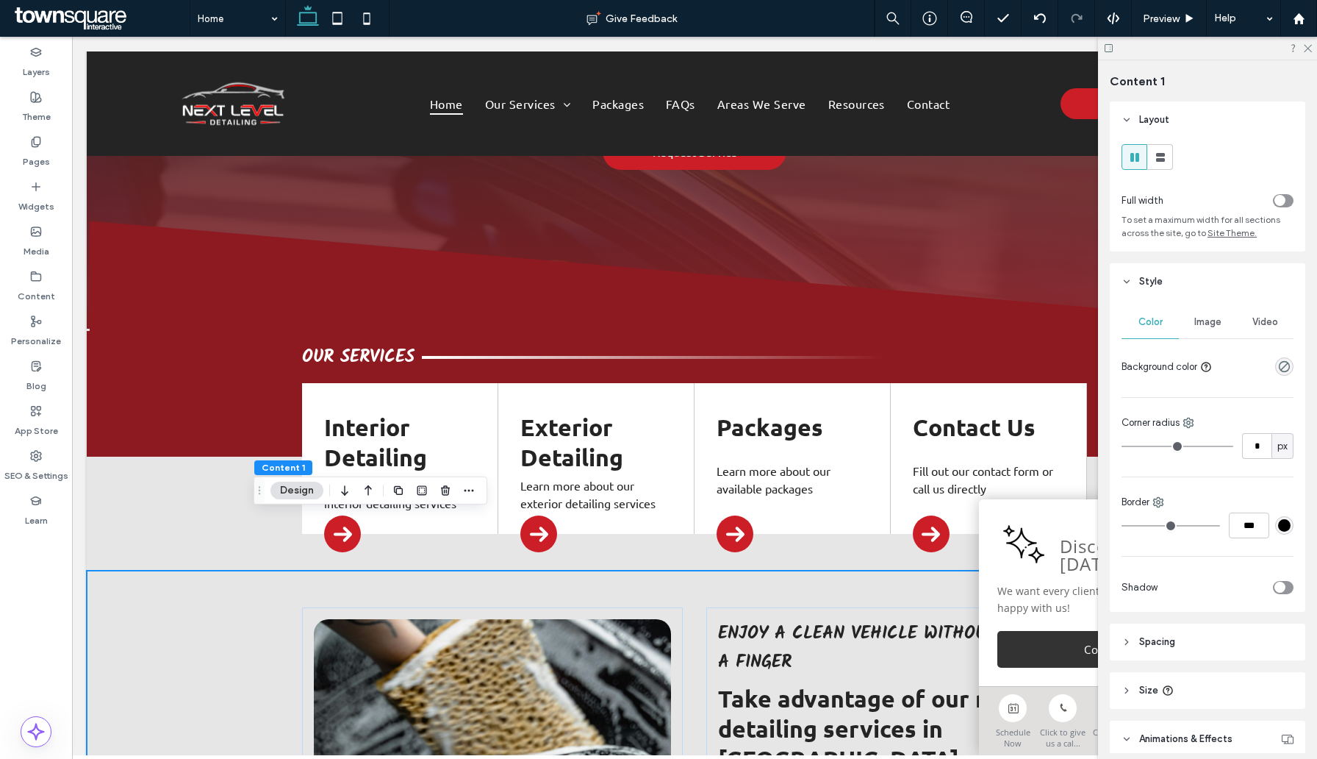
click at [1277, 357] on div at bounding box center [1284, 366] width 18 height 18
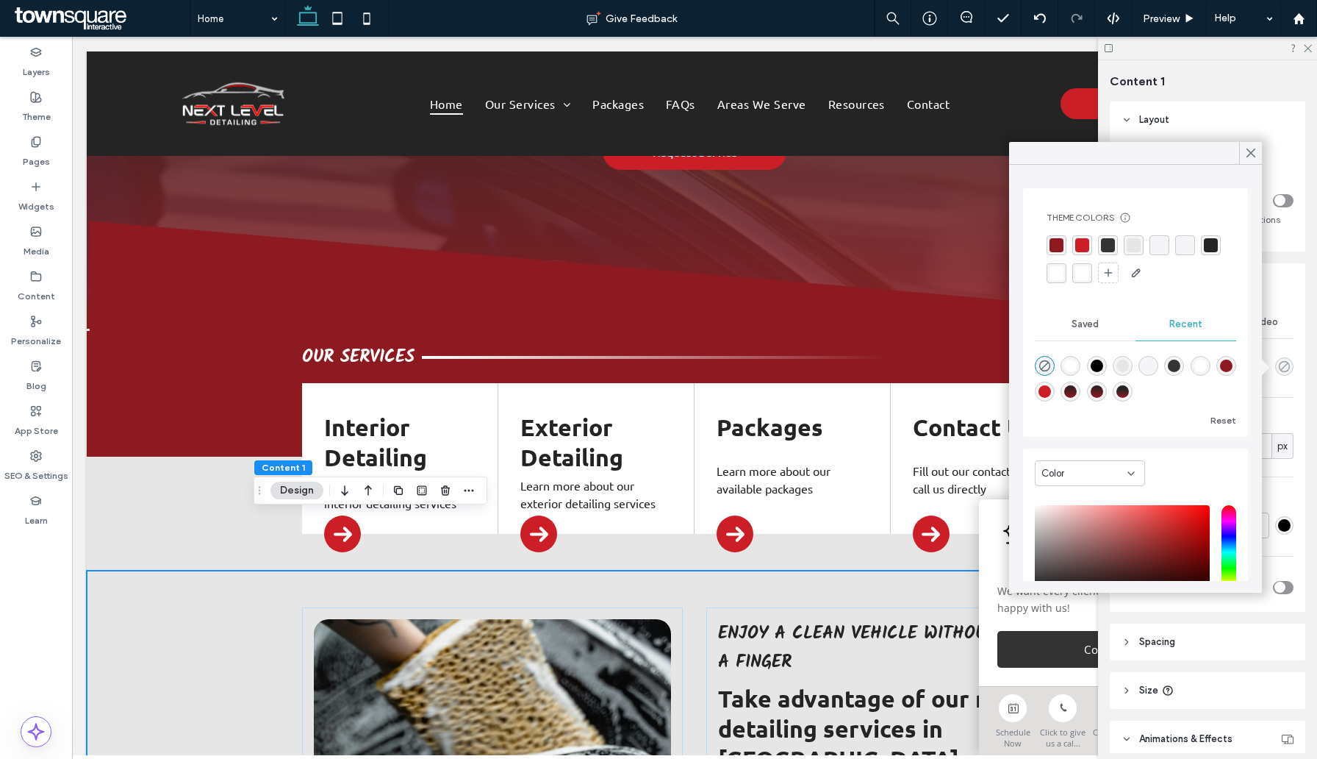
click at [1278, 362] on icon "rgba(0, 0, 0, 0)" at bounding box center [1284, 366] width 12 height 12
click at [14, 90] on div "Theme" at bounding box center [36, 107] width 72 height 45
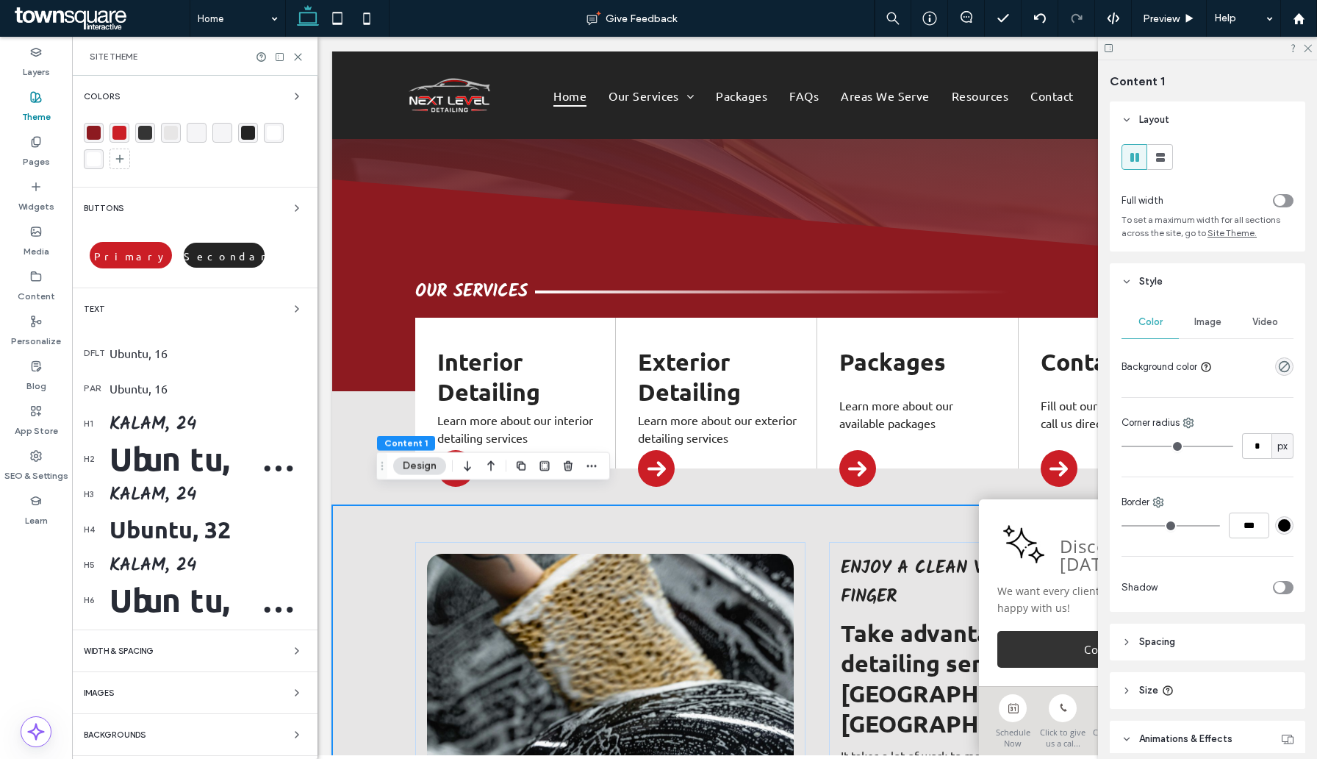
click at [127, 731] on span "Backgrounds" at bounding box center [115, 735] width 62 height 8
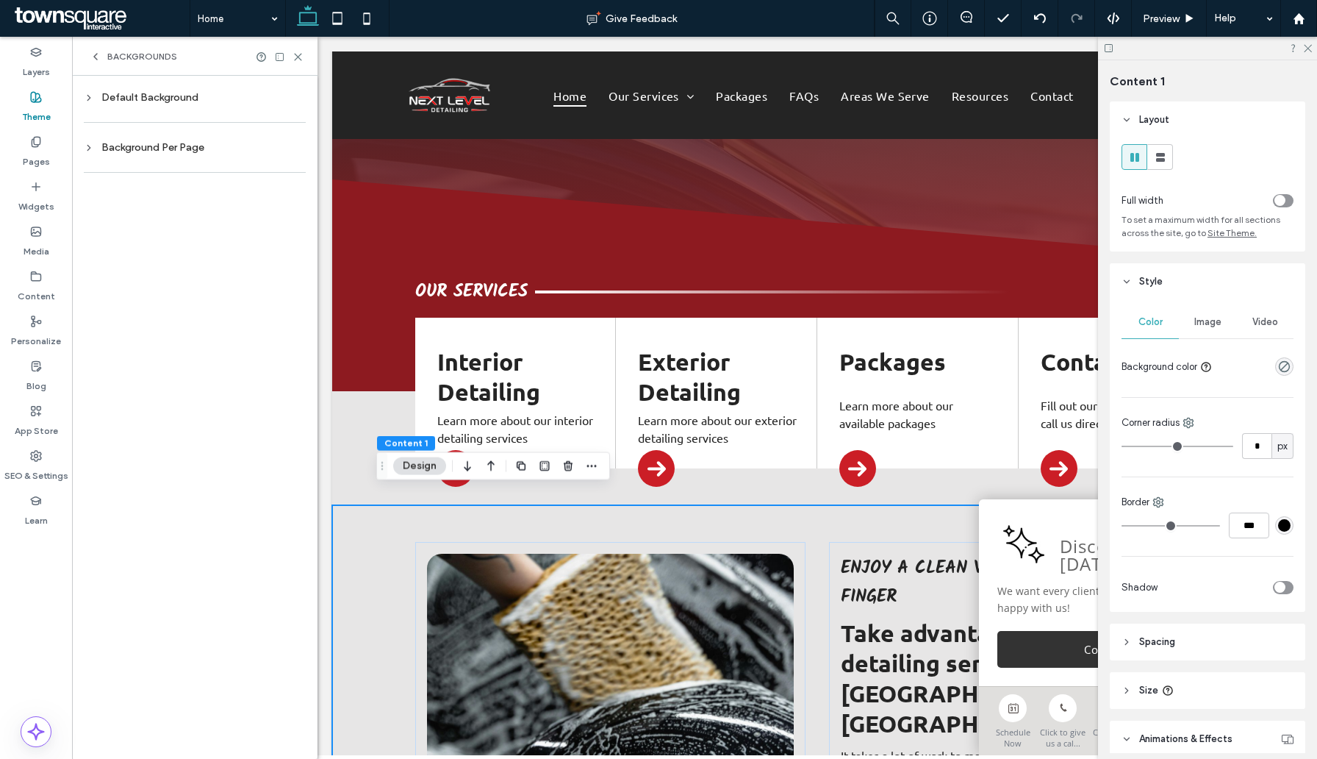
click at [201, 98] on div "Default Background" at bounding box center [195, 97] width 222 height 12
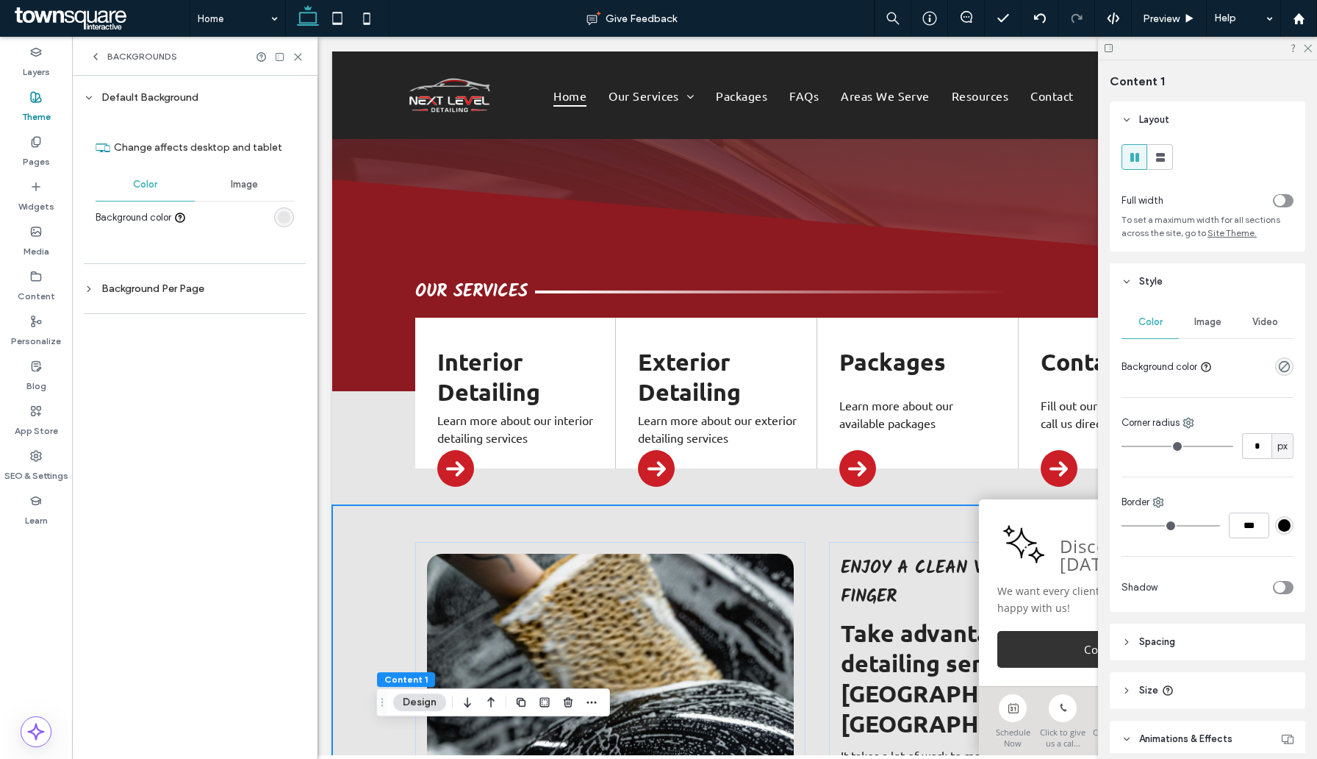
scroll to position [0, 0]
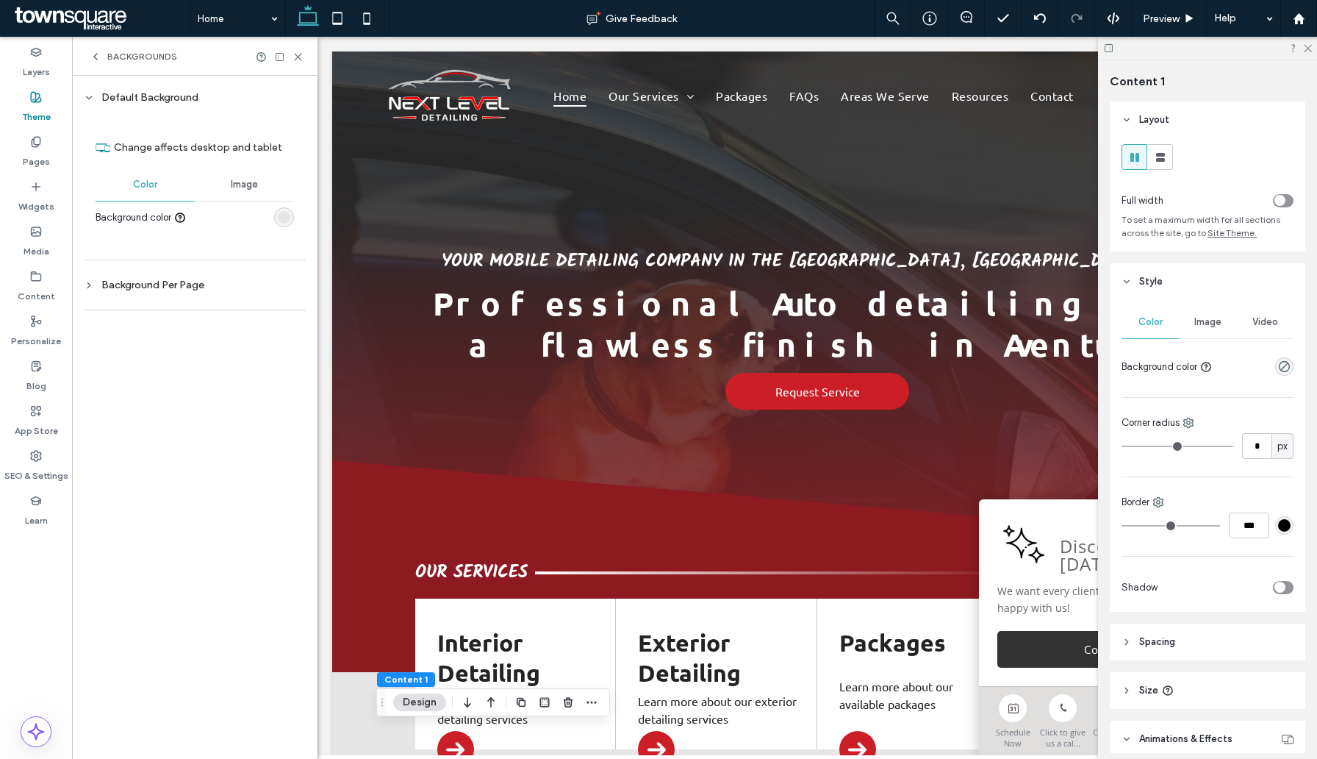
click at [284, 215] on div "rgb(231, 230, 230)" at bounding box center [284, 217] width 12 height 12
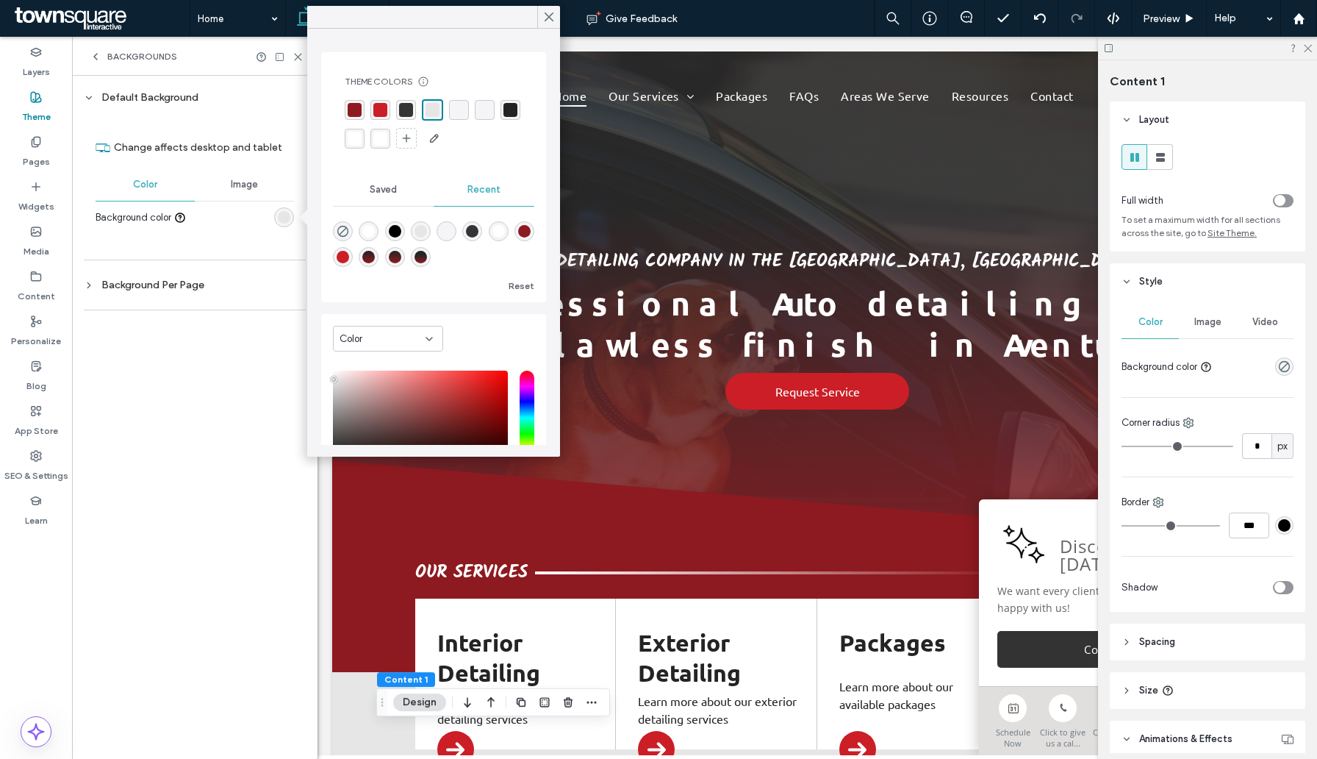
click at [520, 109] on div "rgba(36, 36, 36, 1)" at bounding box center [511, 110] width 20 height 20
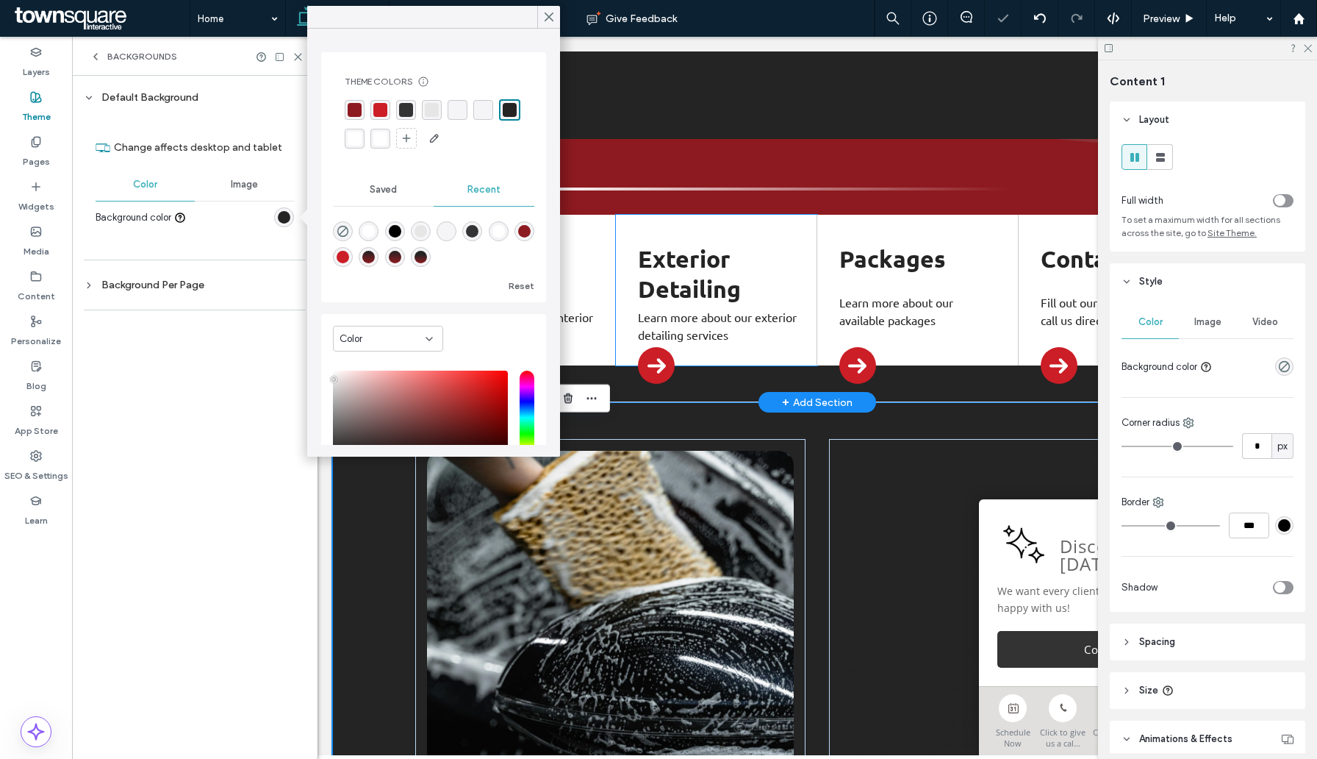
scroll to position [395, 0]
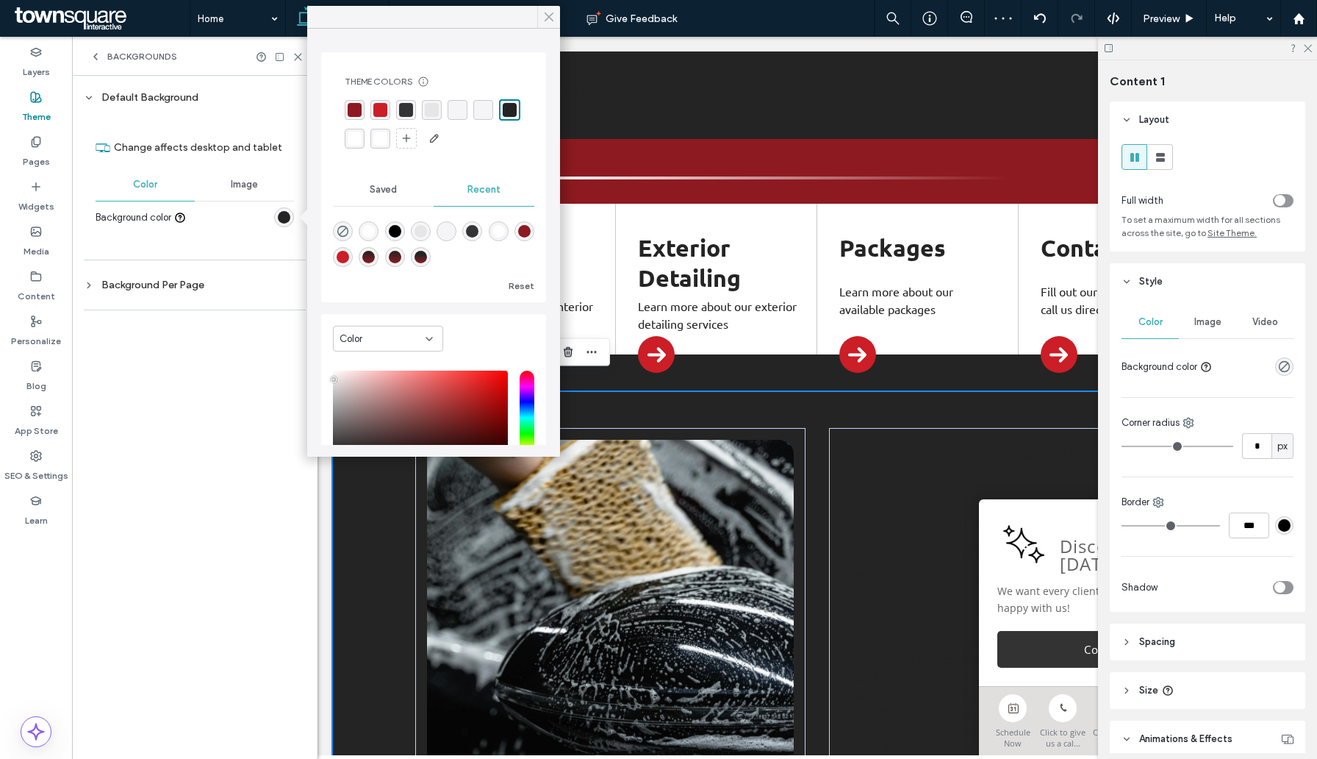
click at [547, 18] on use at bounding box center [548, 17] width 7 height 8
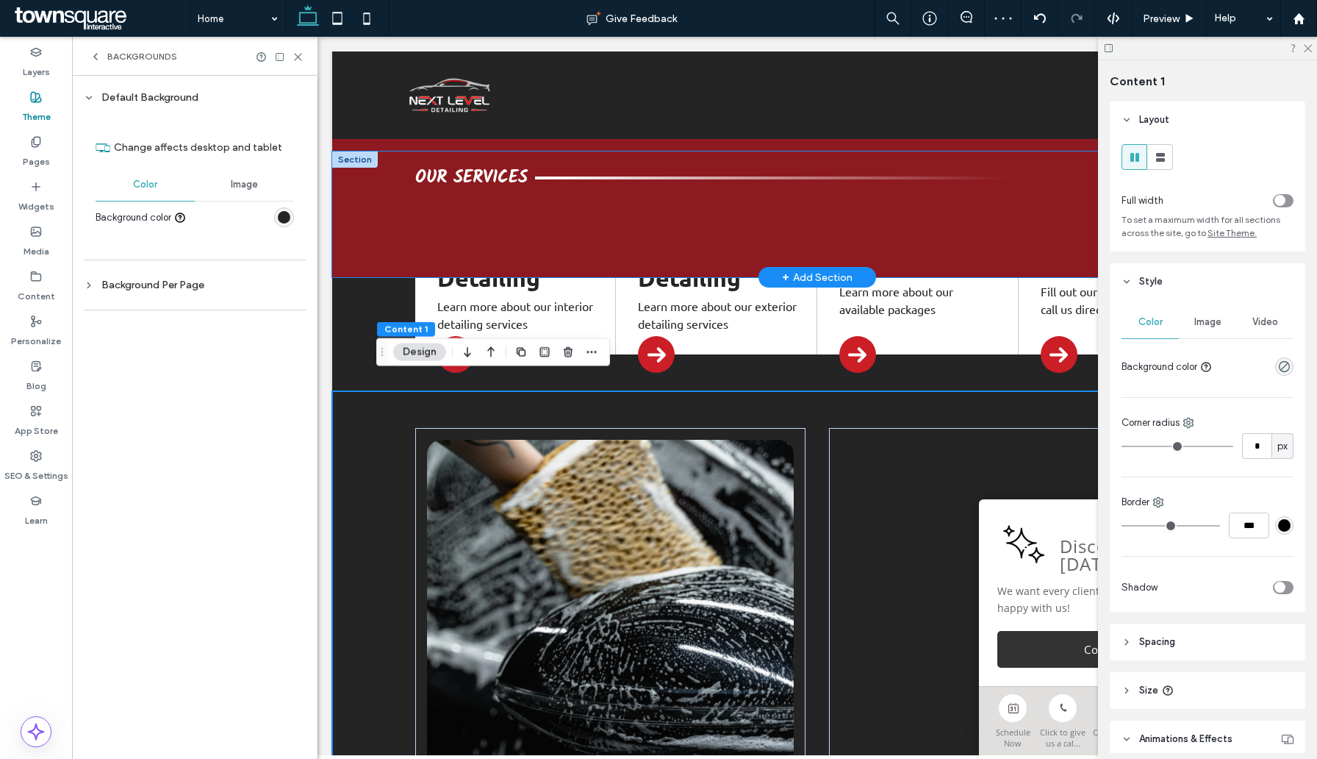
click at [351, 246] on div "Our Services" at bounding box center [817, 214] width 970 height 126
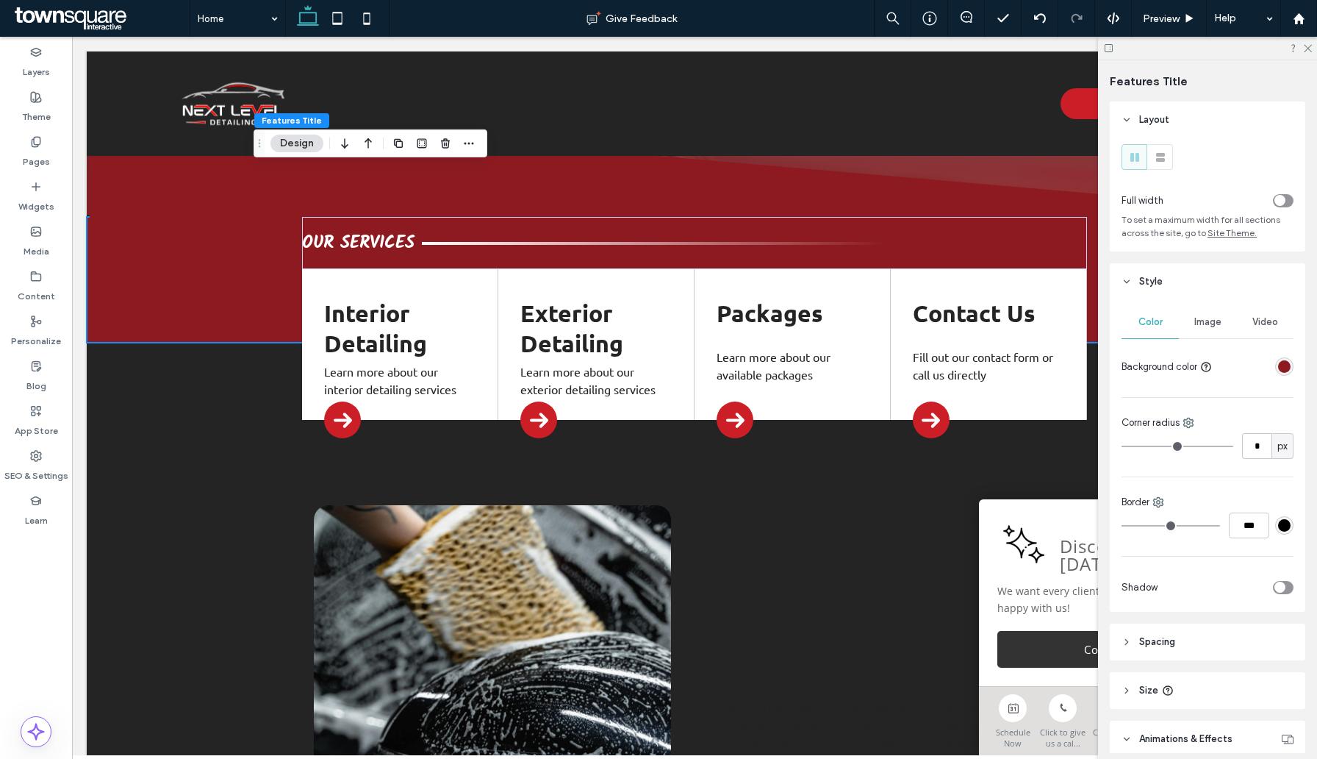
click at [1289, 369] on div "rgba(141, 26, 32, 1)" at bounding box center [1284, 366] width 12 height 12
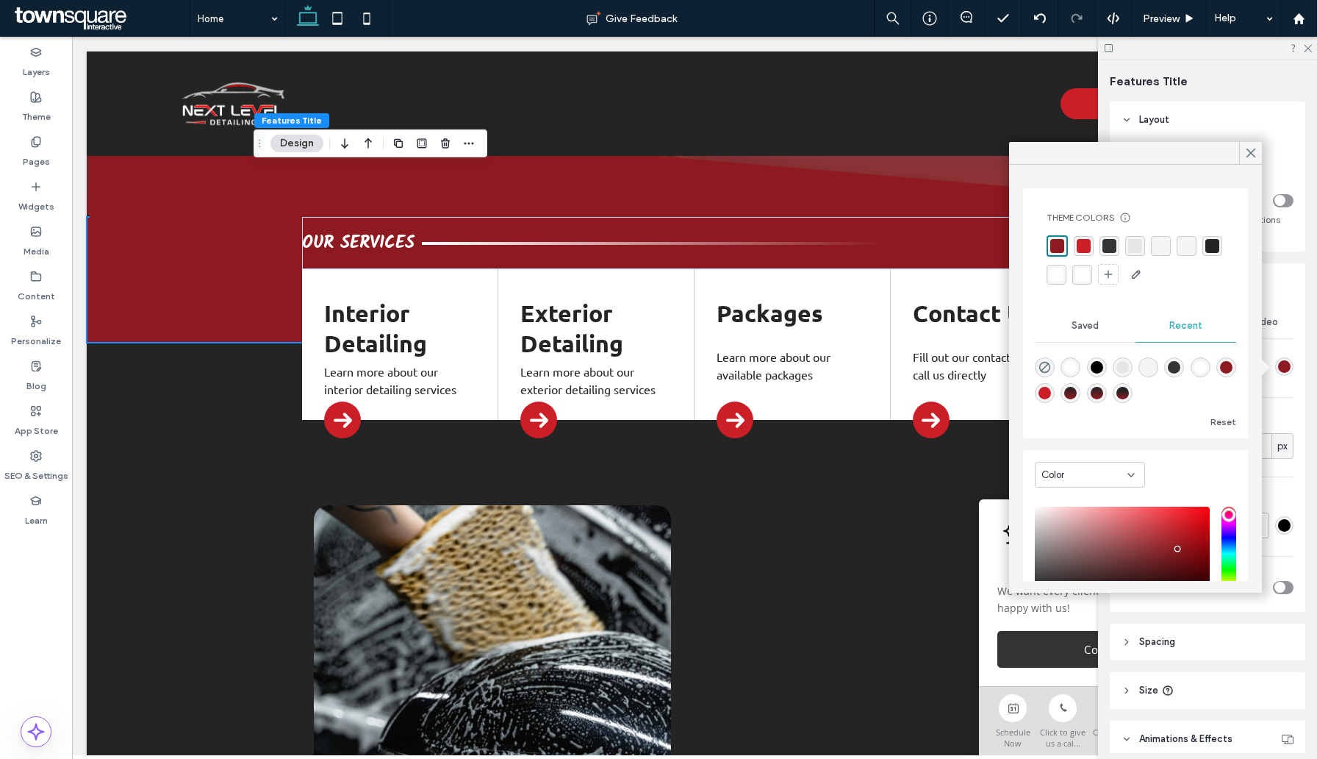
click at [1071, 391] on div "linear-gradient(180deg, rgba(34, 34, 34, 1) 0%, rgba(141, 26, 32, 1) 100%)" at bounding box center [1070, 393] width 12 height 12
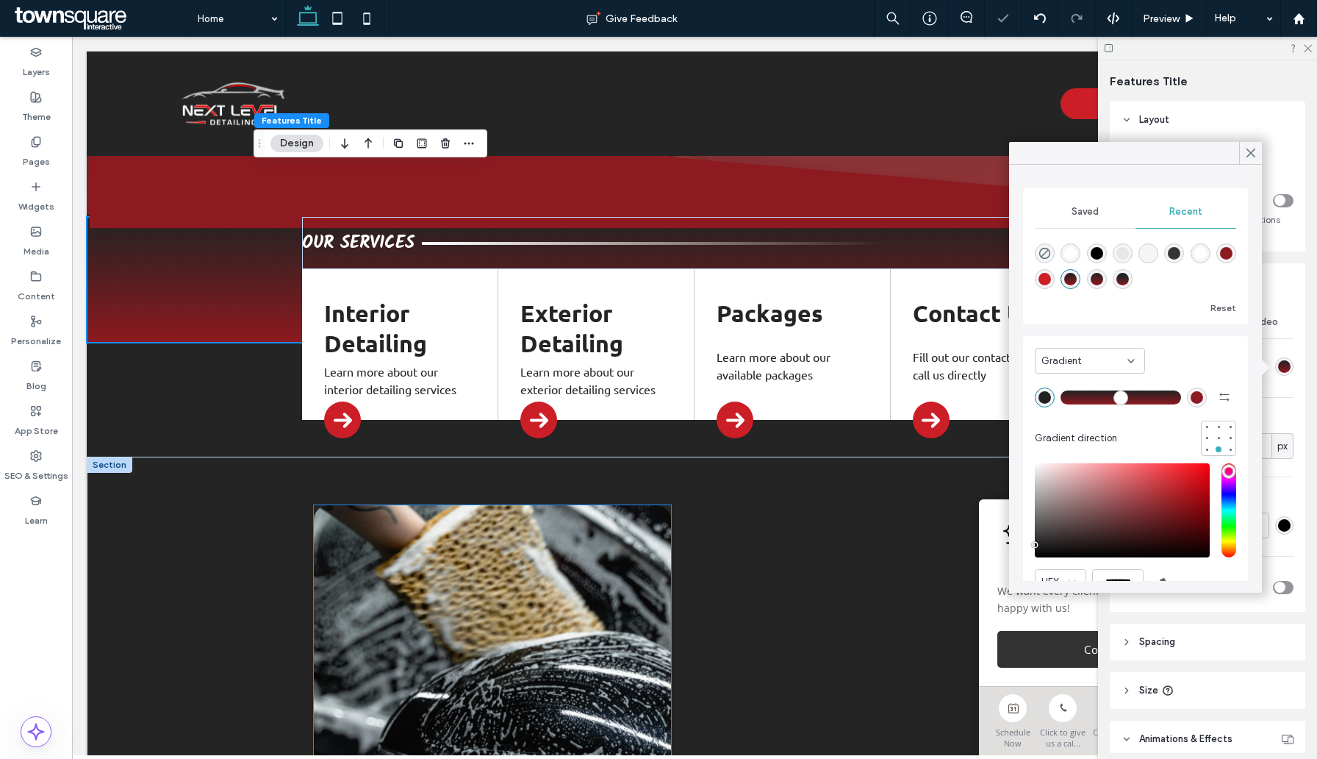
scroll to position [0, 9]
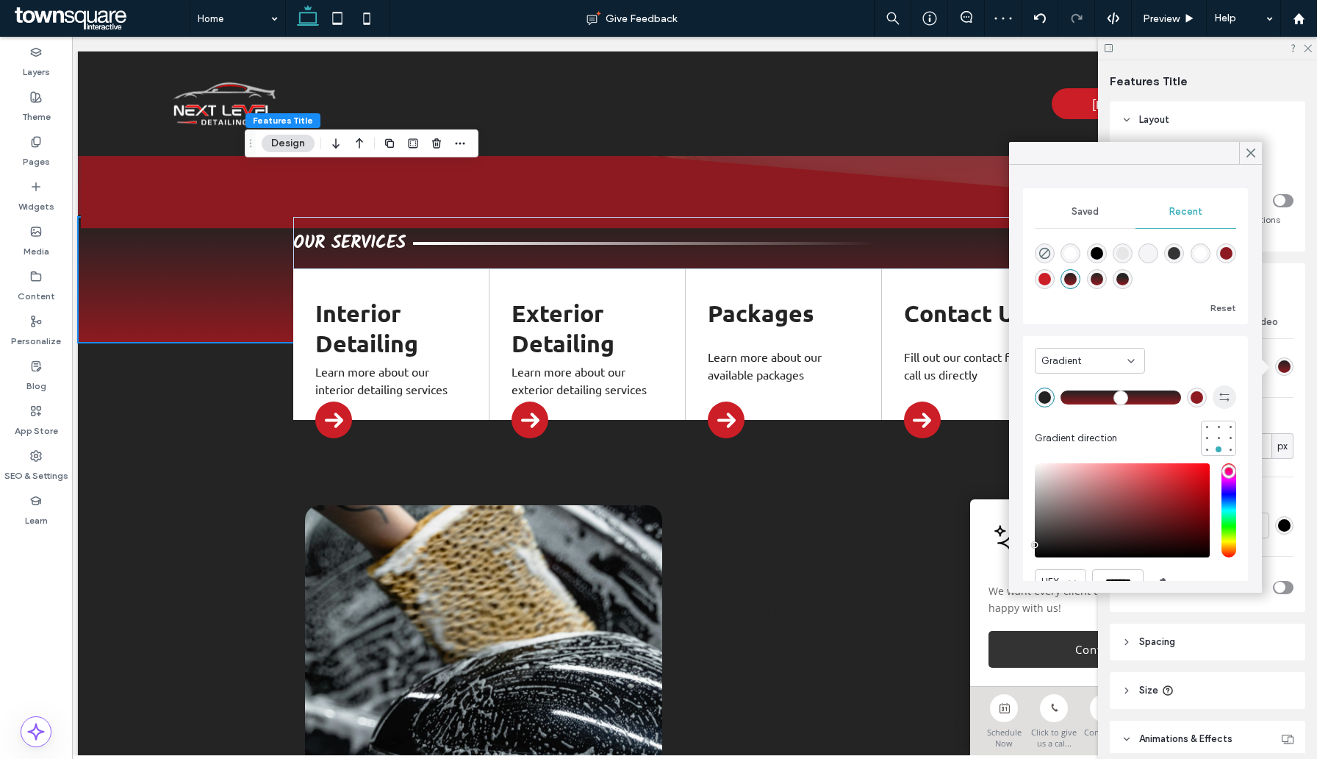
click at [1222, 395] on use "button" at bounding box center [1224, 397] width 10 height 9
type input "*******"
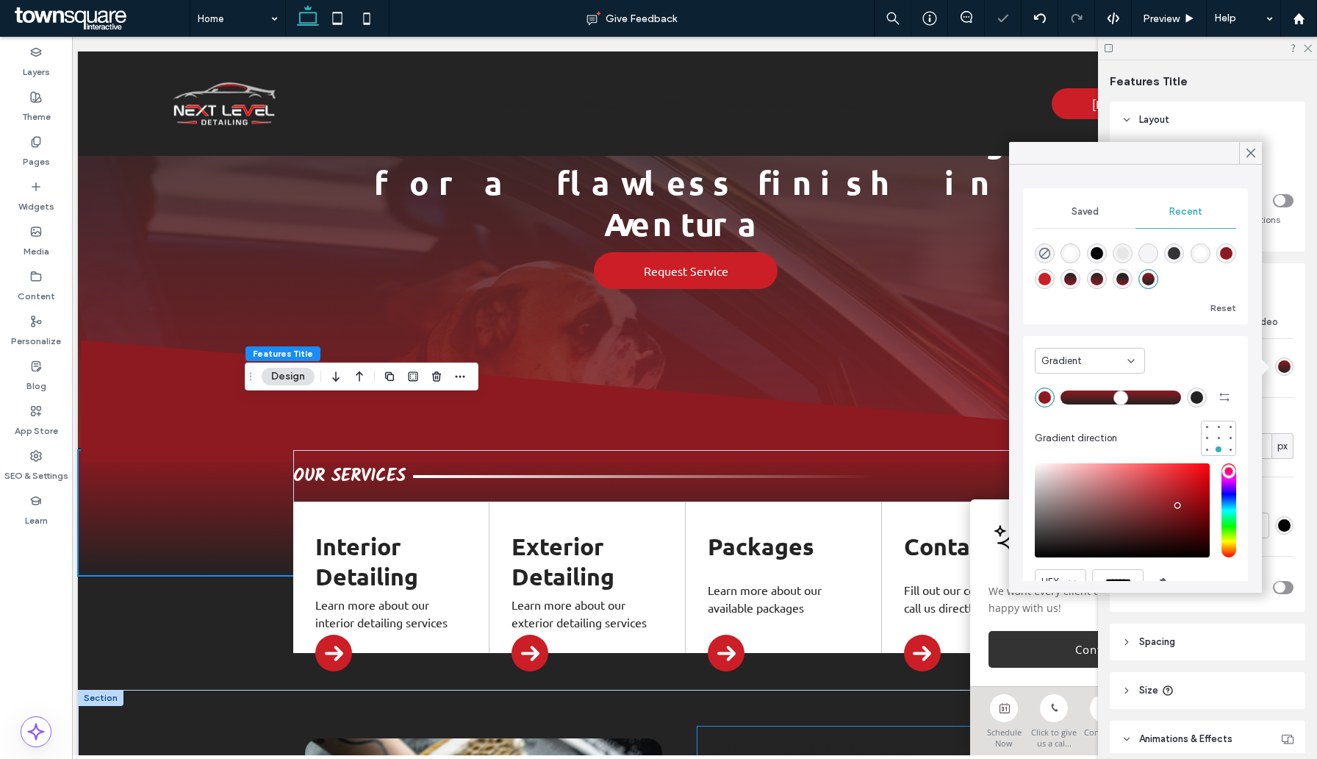
scroll to position [158, 0]
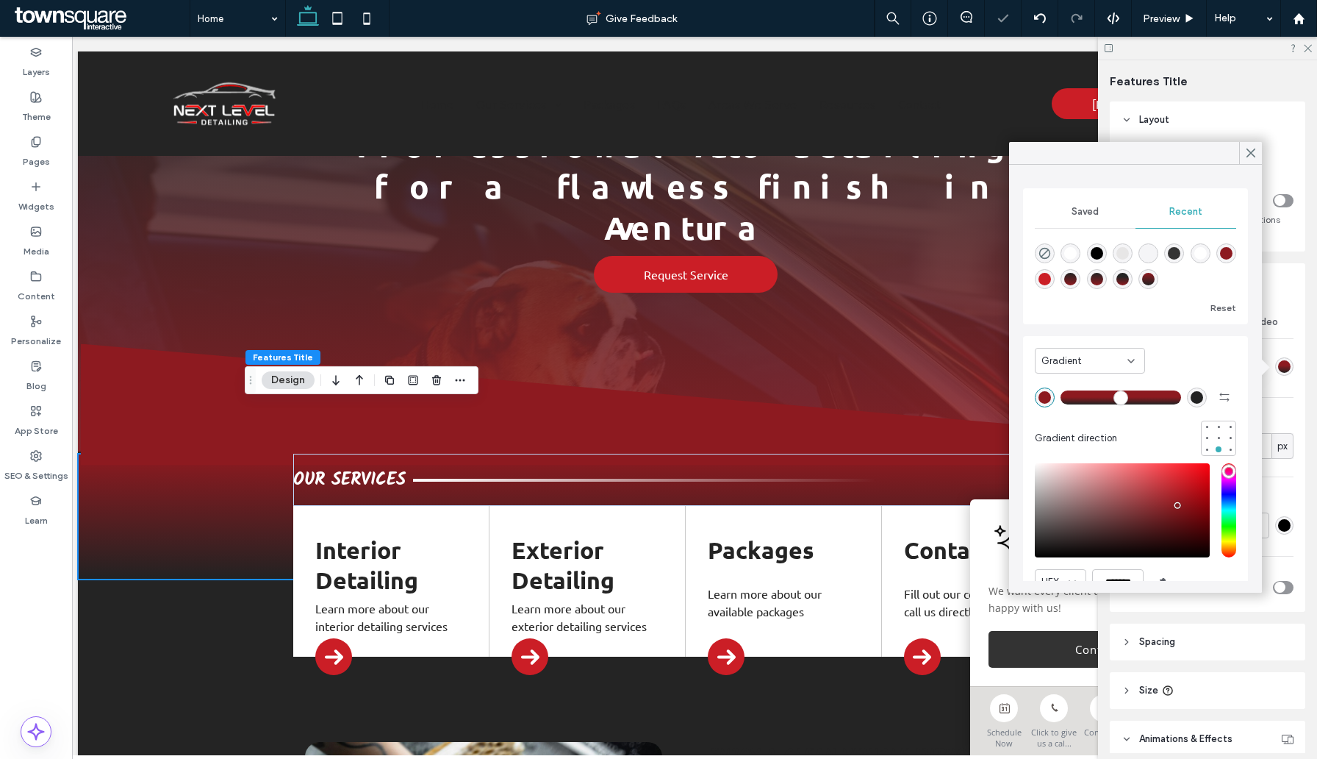
drag, startPoint x: 1110, startPoint y: 396, endPoint x: 1120, endPoint y: 396, distance: 10.3
click at [1120, 396] on input "range" at bounding box center [1121, 396] width 121 height 1
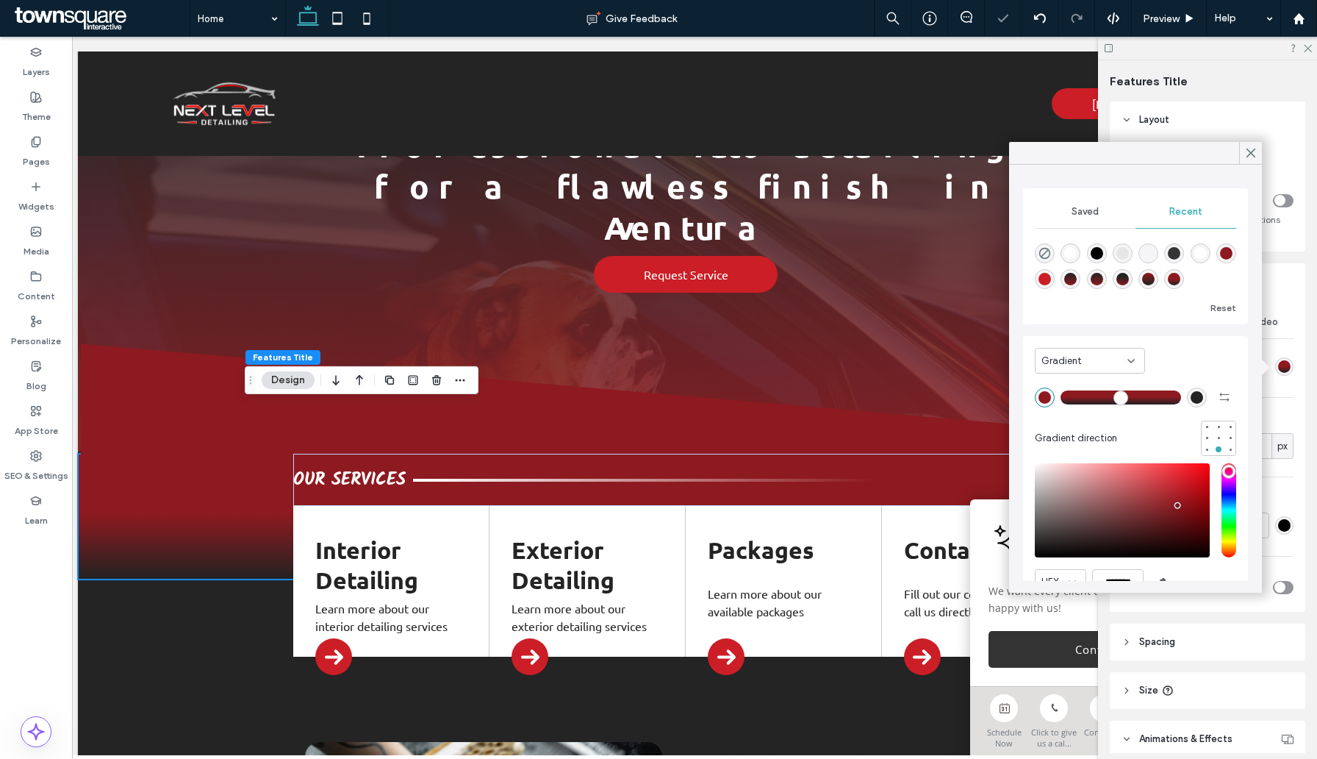
click at [1114, 398] on input "range" at bounding box center [1121, 396] width 121 height 1
drag, startPoint x: 1114, startPoint y: 398, endPoint x: 1103, endPoint y: 400, distance: 11.1
click at [1103, 398] on input "range" at bounding box center [1121, 396] width 121 height 1
click at [1097, 398] on input "range" at bounding box center [1121, 396] width 121 height 1
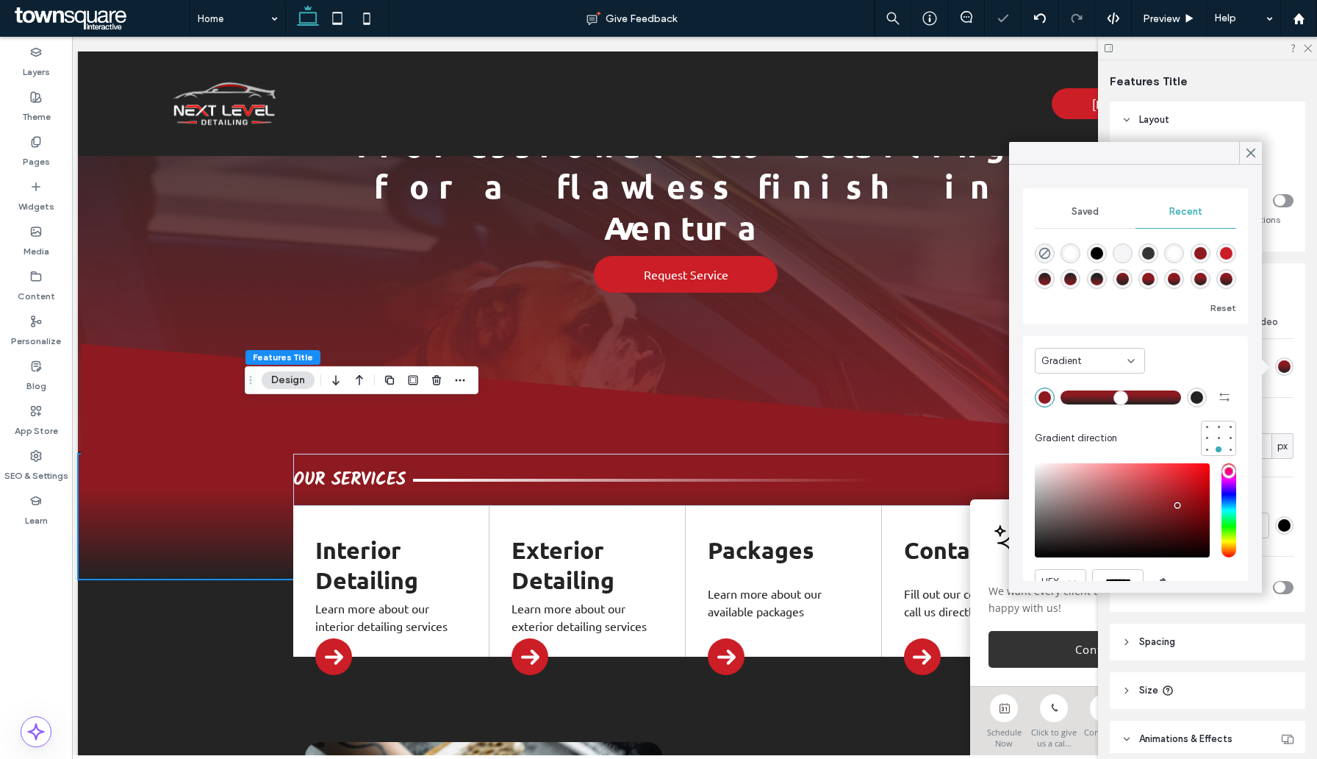
type input "**"
click at [1101, 398] on input "range" at bounding box center [1121, 396] width 121 height 1
click at [1156, 7] on div "Preview" at bounding box center [1169, 18] width 75 height 37
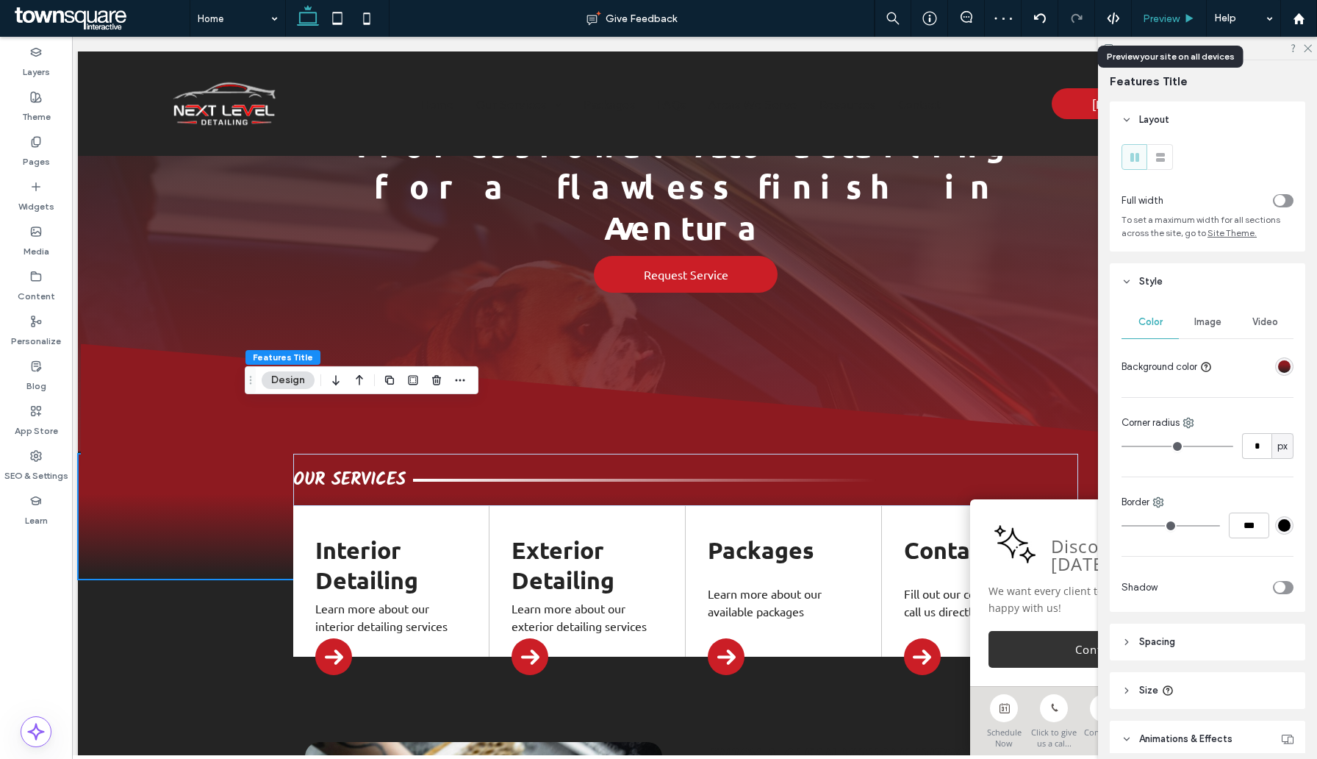
click at [1154, 19] on span "Preview" at bounding box center [1161, 18] width 37 height 12
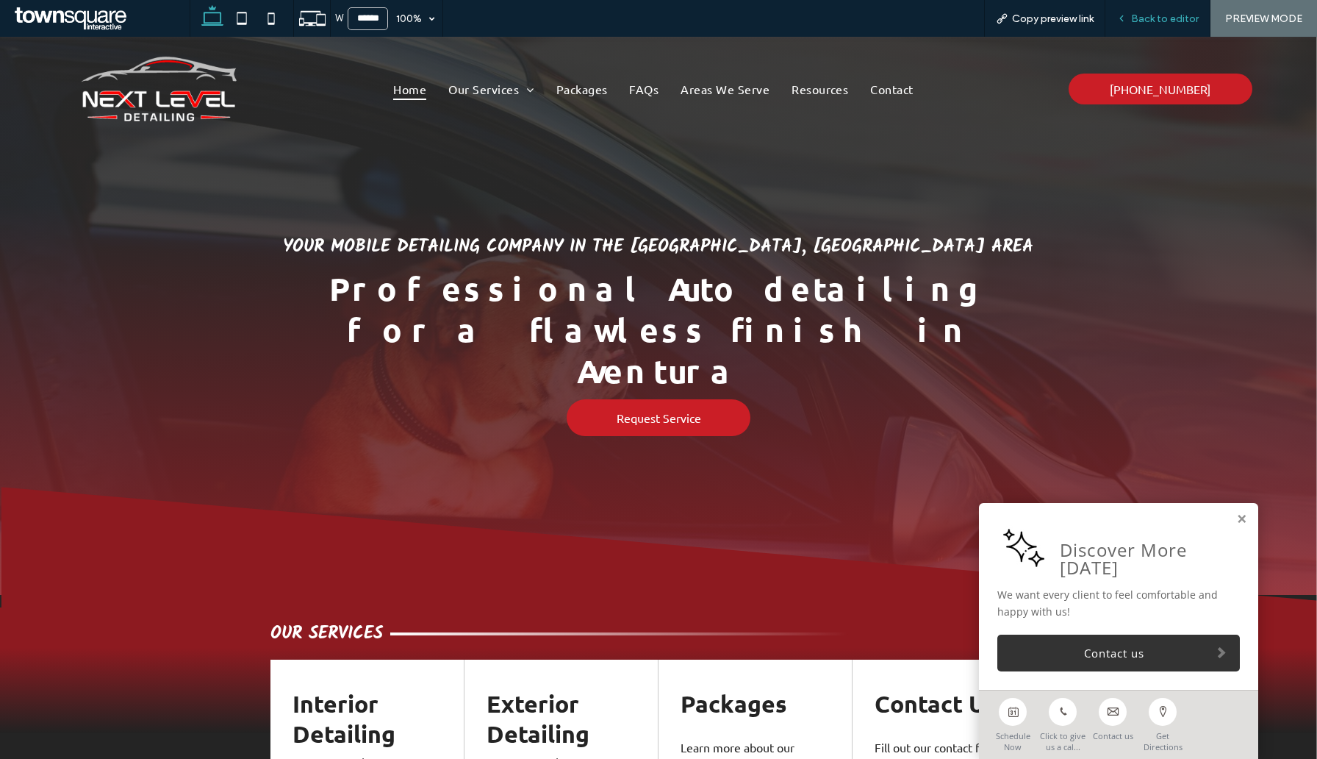
click at [1154, 17] on span "Back to editor" at bounding box center [1165, 18] width 68 height 12
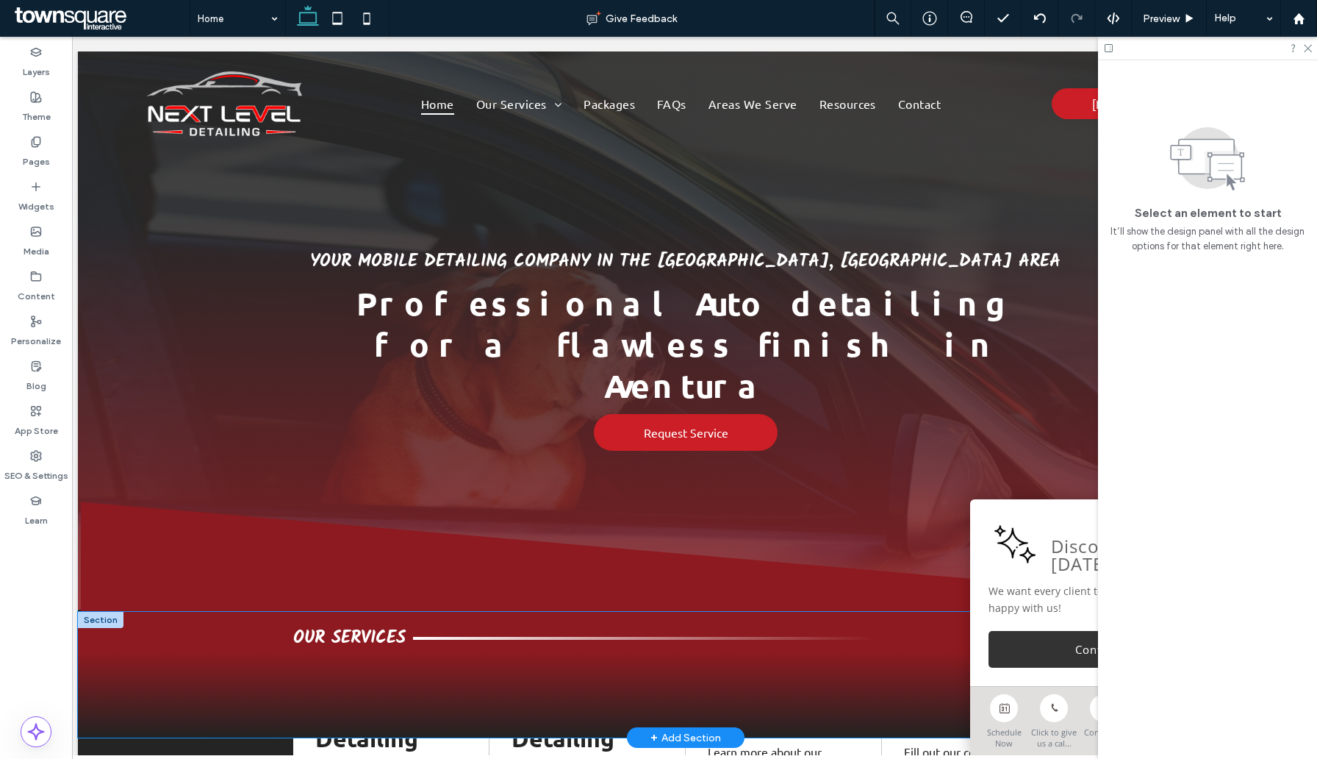
click at [226, 612] on div "Our Services" at bounding box center [686, 675] width 1216 height 126
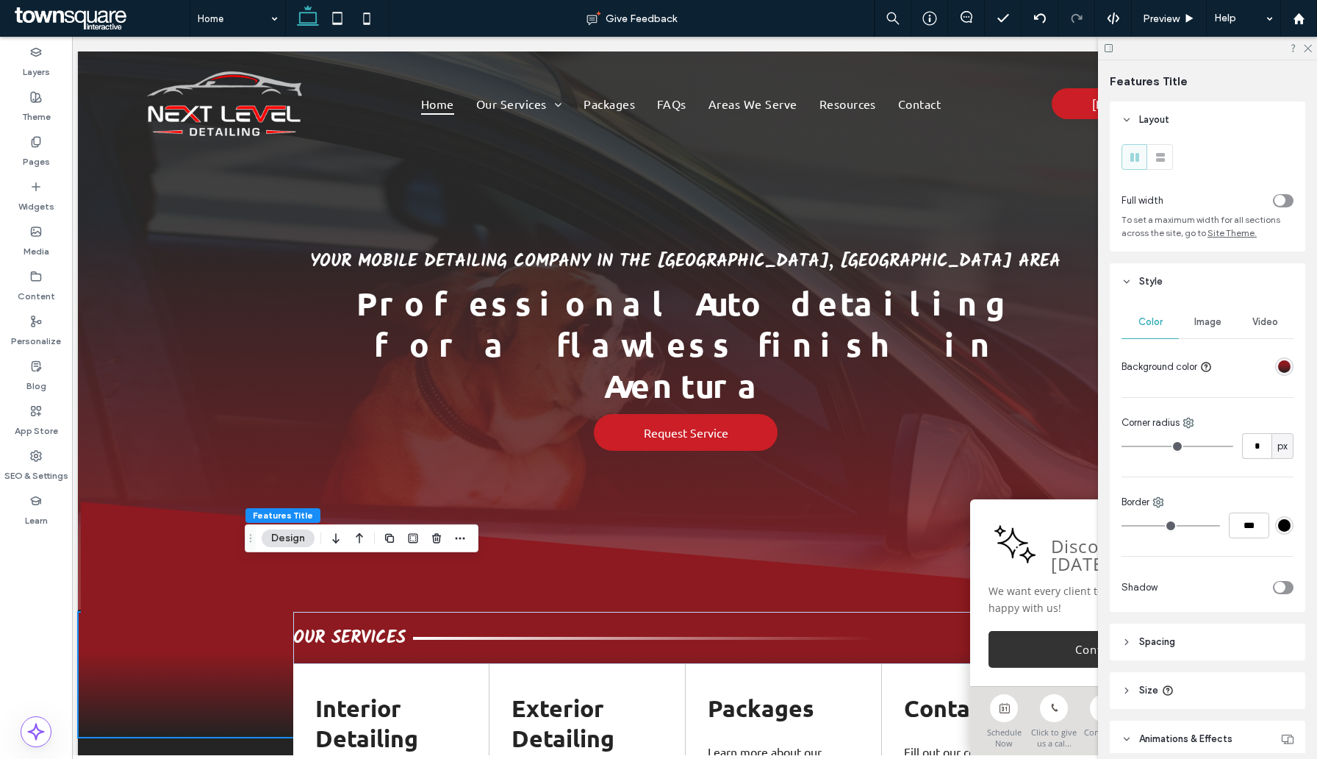
click at [1291, 365] on div "linear-gradient(180deg, rgba(141, 26, 32, 1) 32%, rgba(34, 34, 34, 1) 100%)" at bounding box center [1284, 366] width 18 height 18
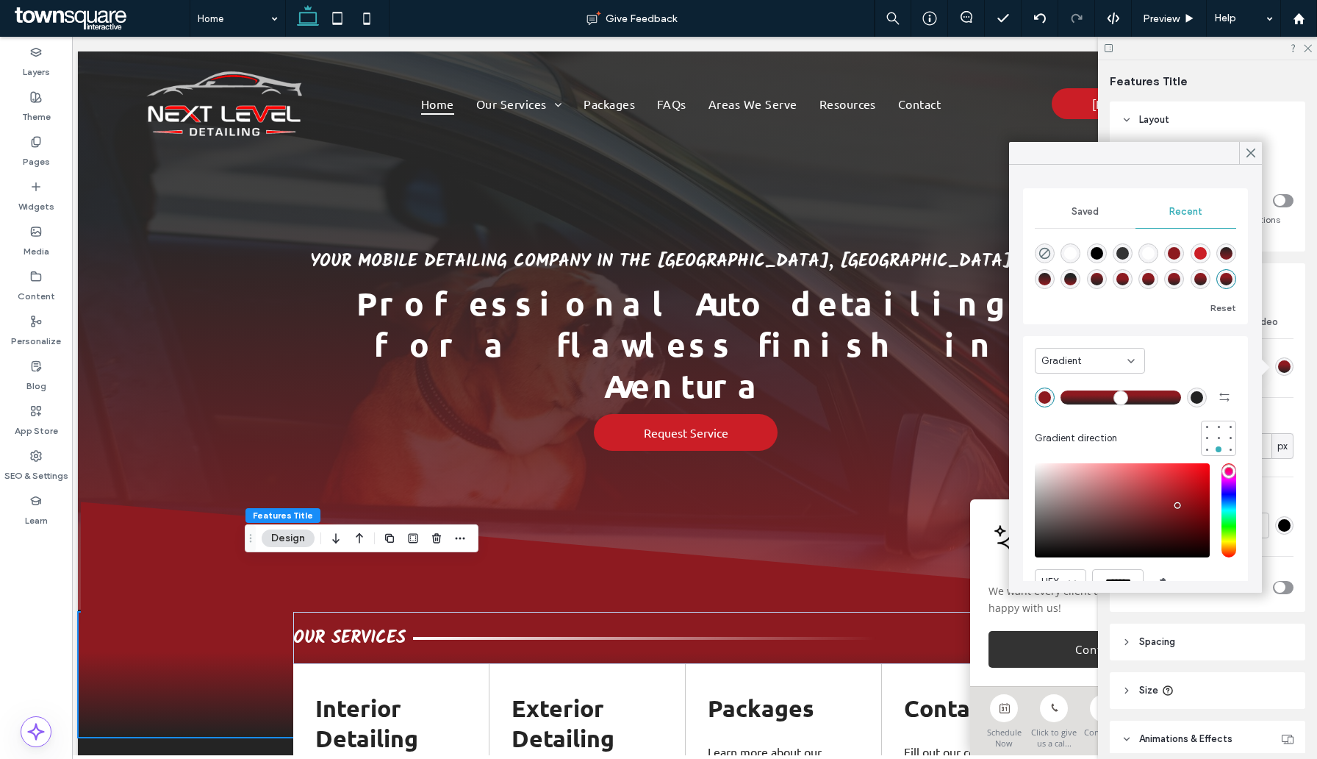
drag, startPoint x: 1101, startPoint y: 395, endPoint x: 1130, endPoint y: 395, distance: 28.7
click at [1130, 396] on input "range" at bounding box center [1121, 396] width 121 height 1
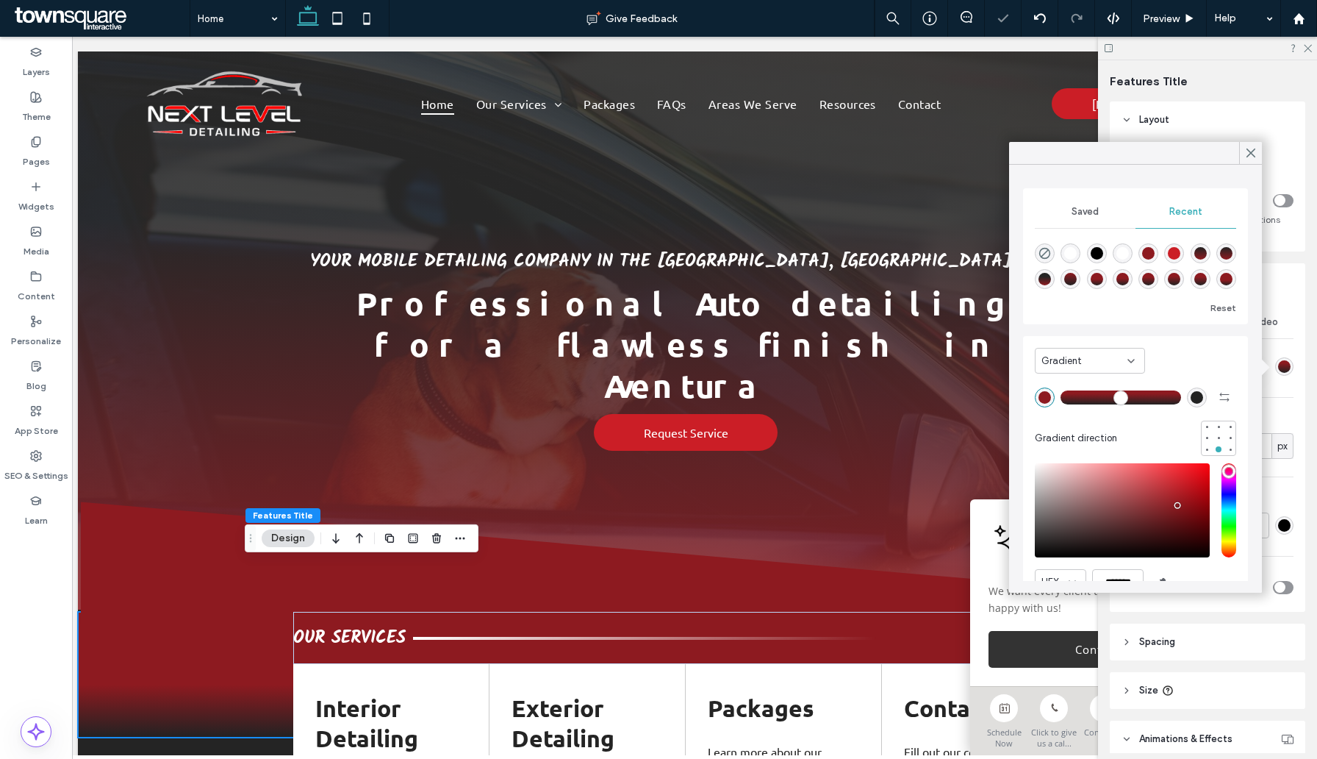
type input "**"
drag, startPoint x: 1129, startPoint y: 397, endPoint x: 1086, endPoint y: 398, distance: 43.4
click at [1086, 398] on input "range" at bounding box center [1121, 396] width 121 height 1
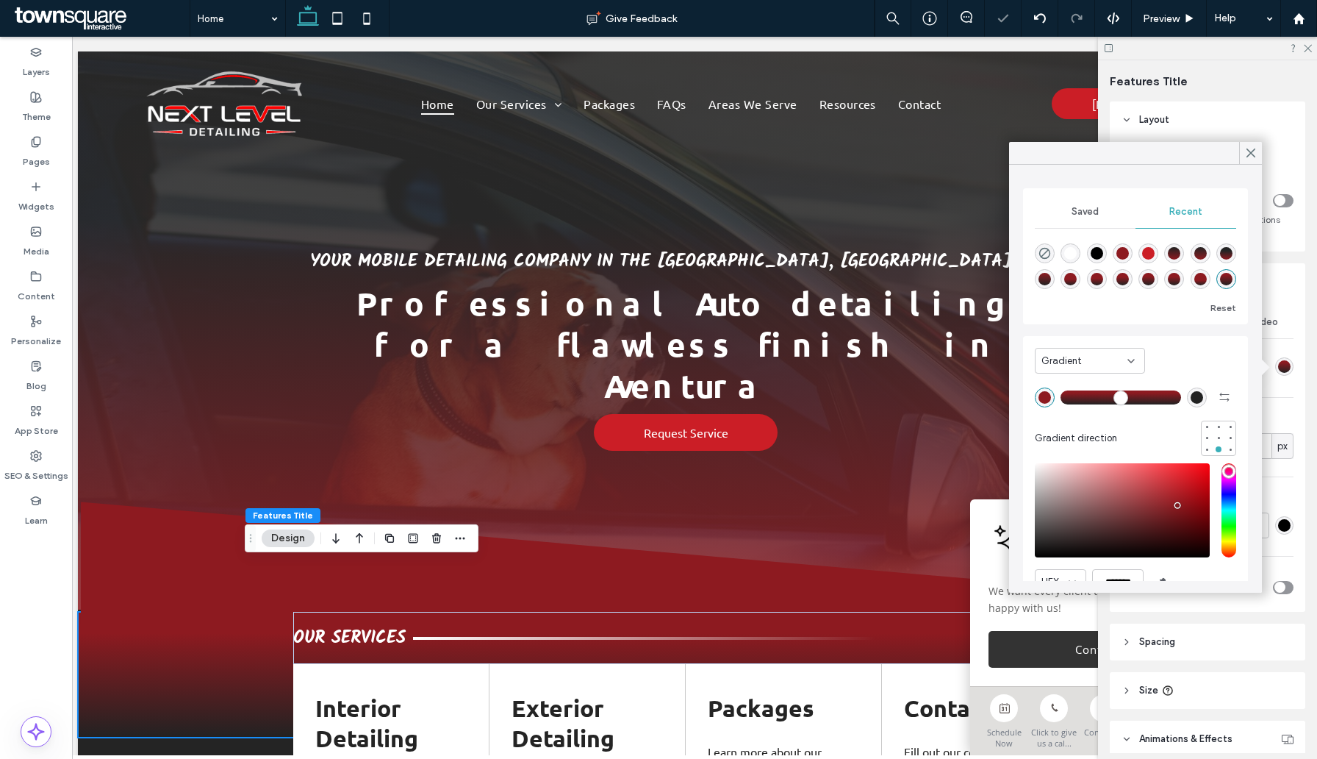
click at [1086, 398] on input "range" at bounding box center [1121, 396] width 121 height 1
click at [1149, 24] on div "Preview" at bounding box center [1169, 18] width 75 height 37
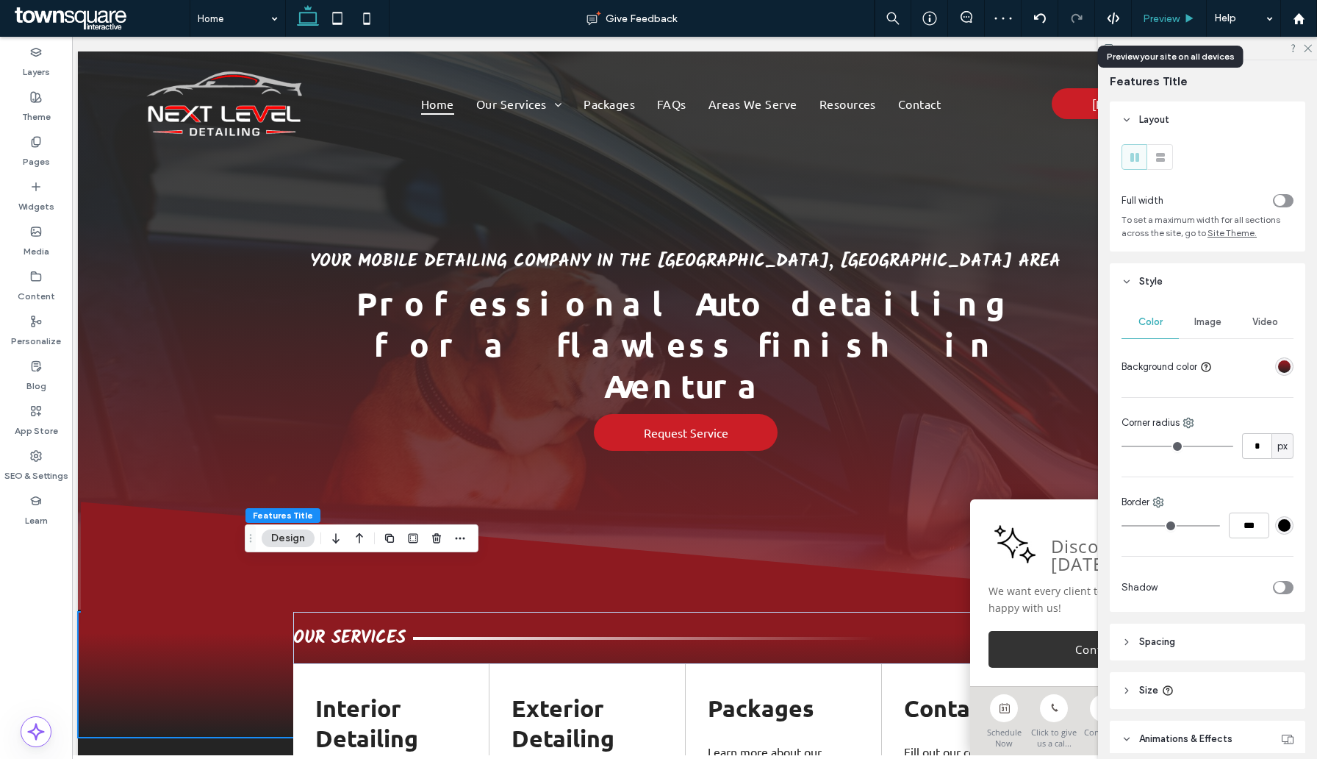
click at [1150, 11] on div "Preview" at bounding box center [1169, 18] width 75 height 37
click at [1168, 18] on span "Preview" at bounding box center [1161, 18] width 37 height 12
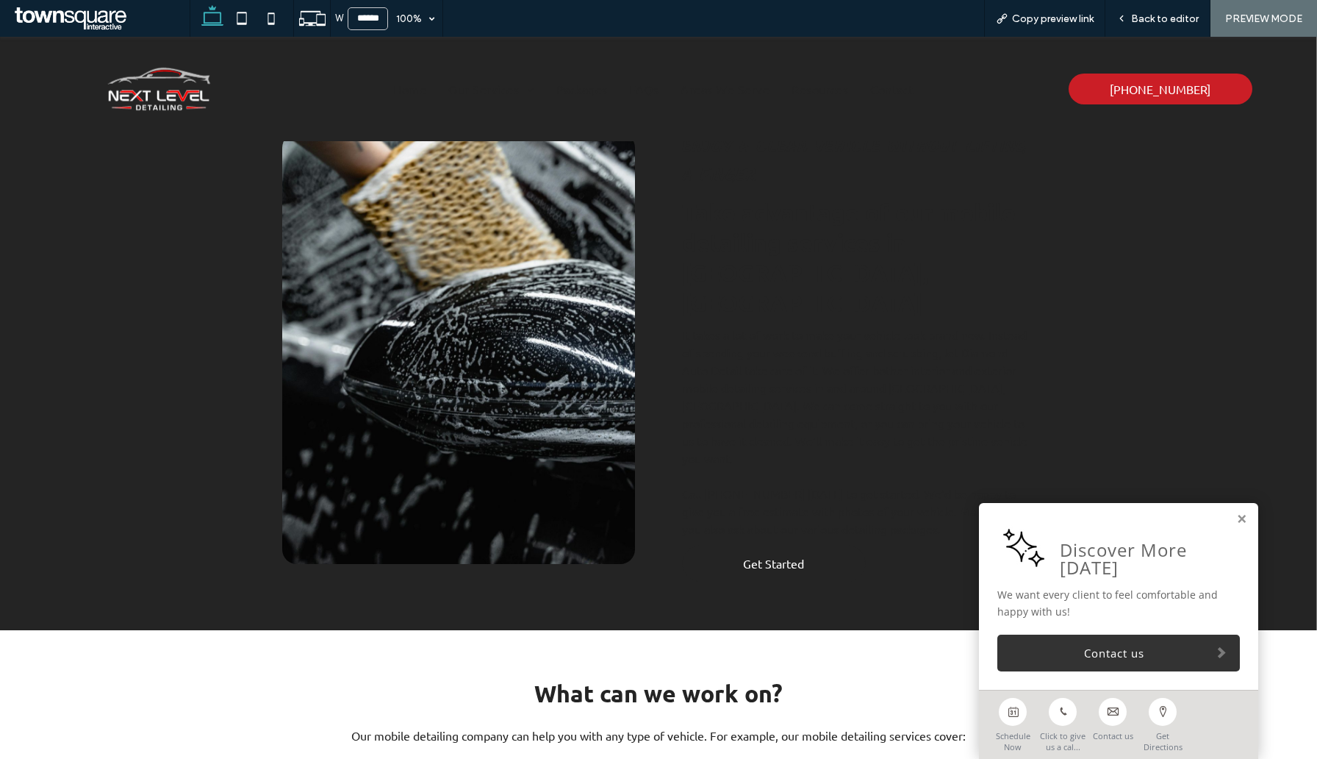
scroll to position [485, 0]
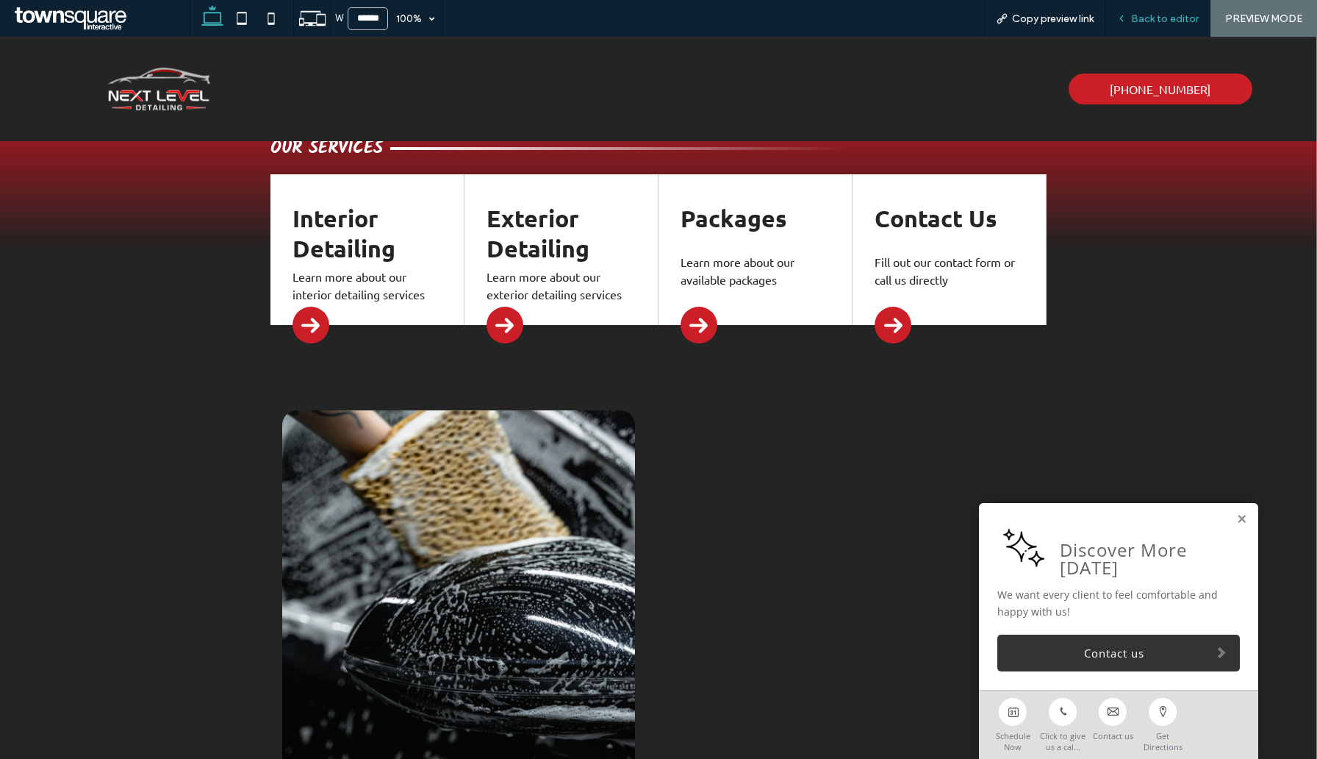
click at [1135, 15] on span "Back to editor" at bounding box center [1165, 18] width 68 height 12
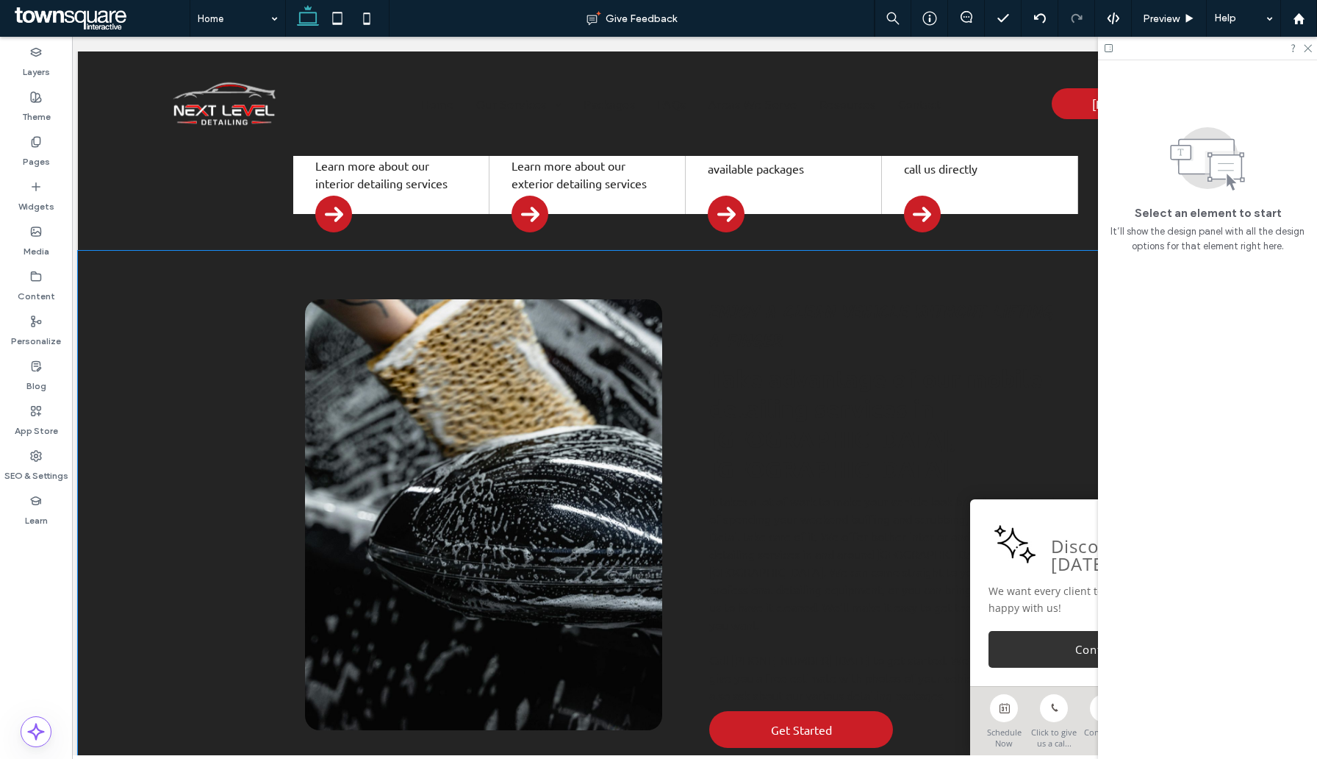
scroll to position [501, 0]
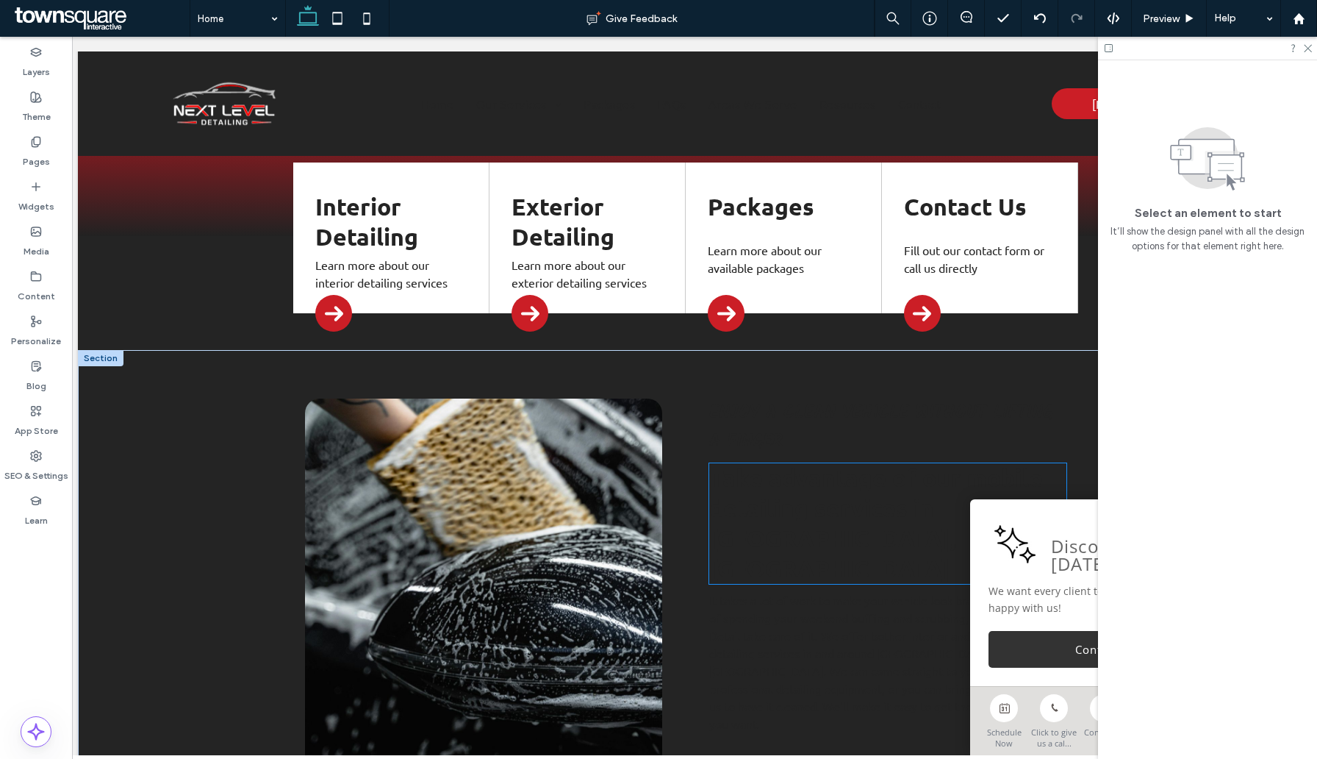
click at [771, 463] on span "Take advantage of our mobile detailing services in Charlotte, NC" at bounding box center [876, 523] width 334 height 120
click at [771, 463] on div "Take advantage of our mobile detailing services in Charlotte, NC" at bounding box center [887, 523] width 357 height 121
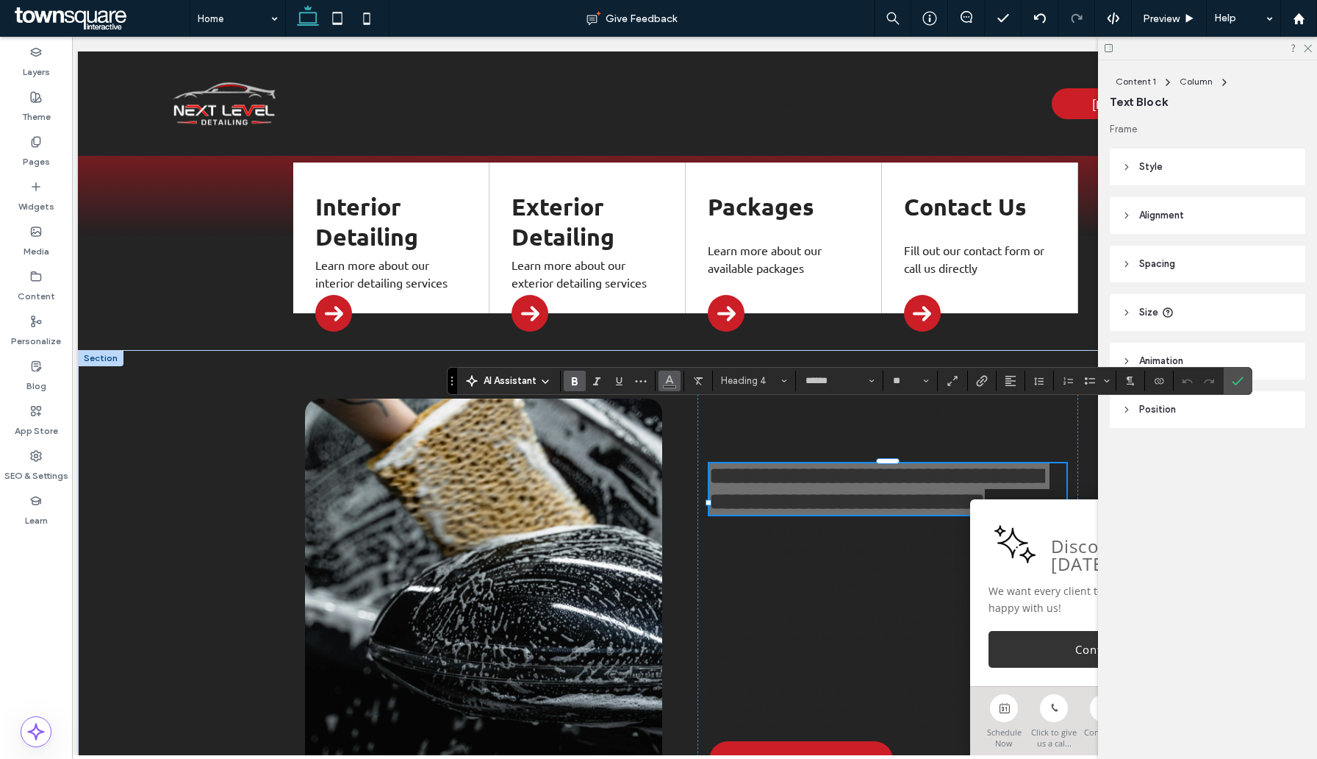
click at [671, 382] on icon "Color" at bounding box center [670, 379] width 12 height 12
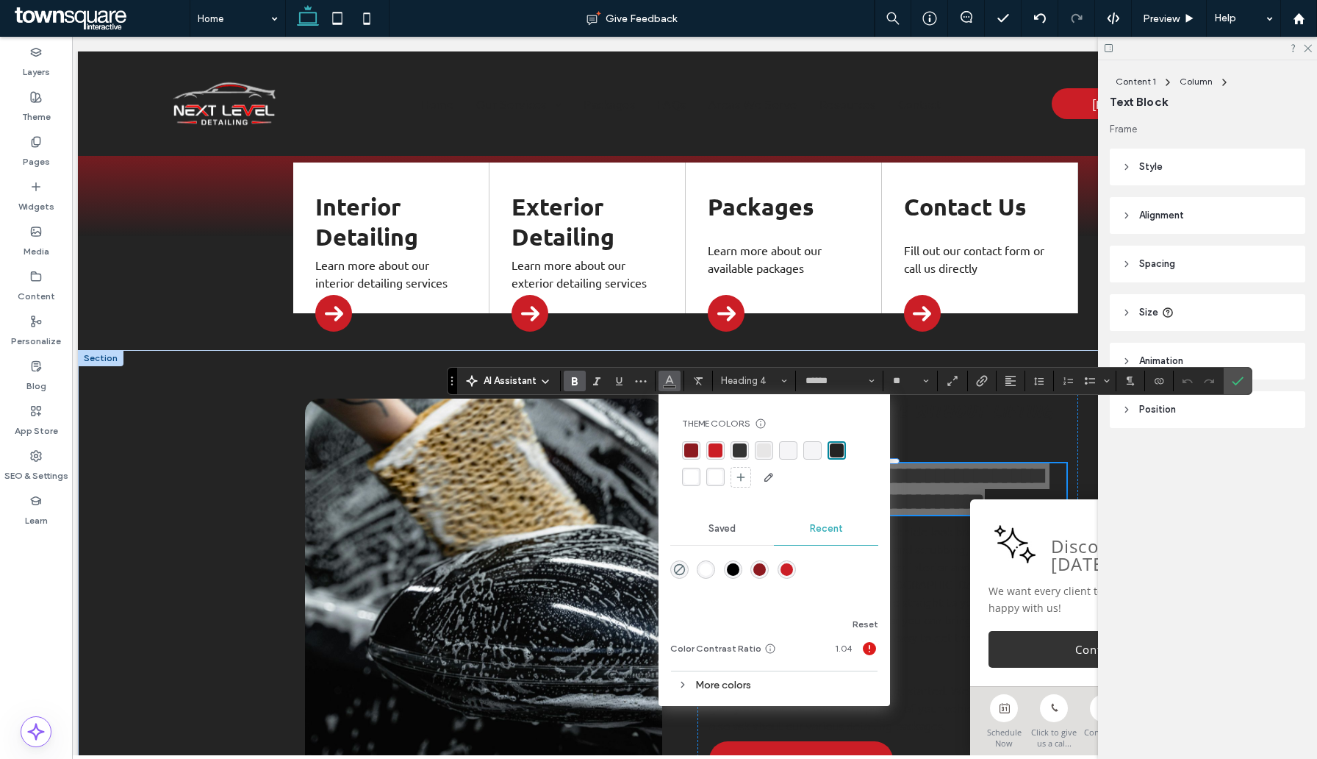
click at [696, 476] on div "rgba(255, 255, 255, 1)" at bounding box center [691, 477] width 14 height 14
click at [974, 545] on div "Discover More Today We want every client to feel comfortable and happy with us!…" at bounding box center [1109, 592] width 279 height 187
click at [922, 546] on p "It takes a lot of work to make your vehicle look brand new. Instead of spending…" at bounding box center [887, 592] width 357 height 141
click at [922, 546] on div "It takes a lot of work to make your vehicle look brand new. Instead of spending…" at bounding box center [887, 628] width 357 height 212
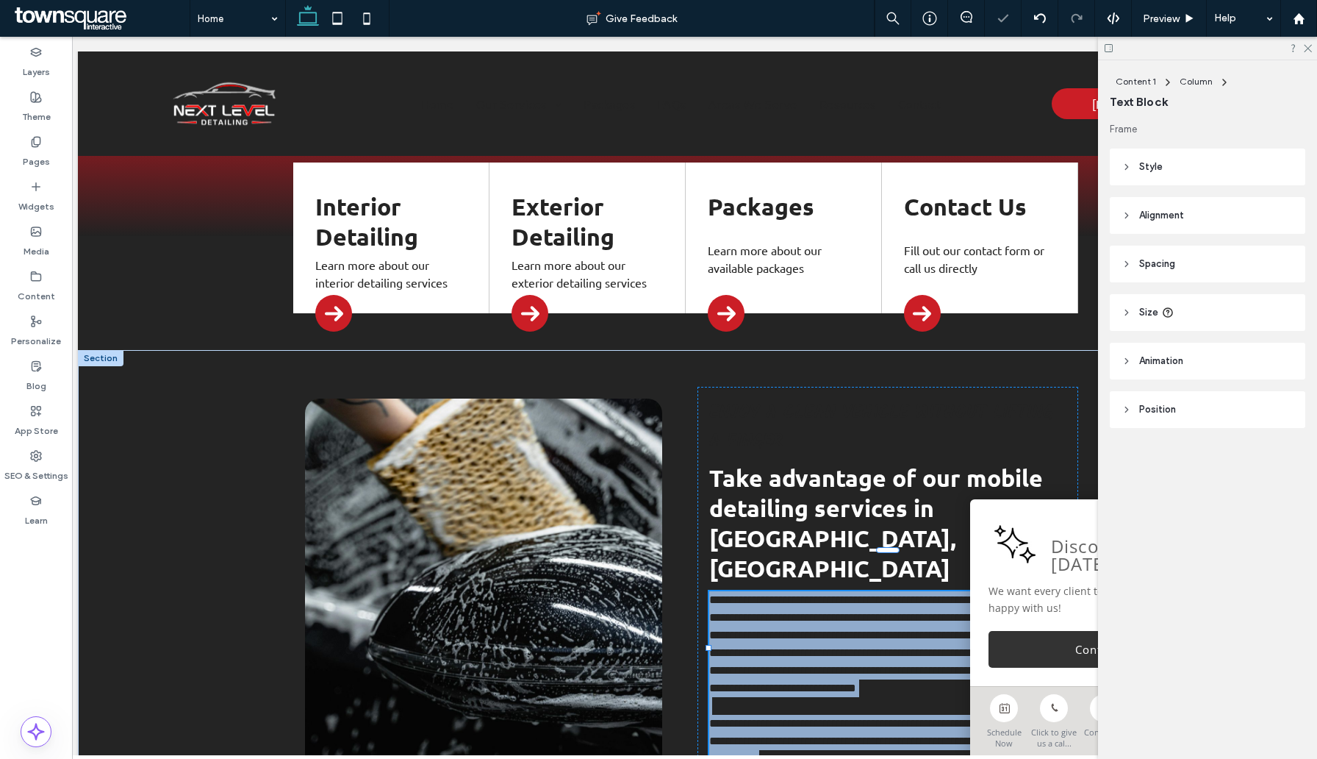
type input "******"
type input "**"
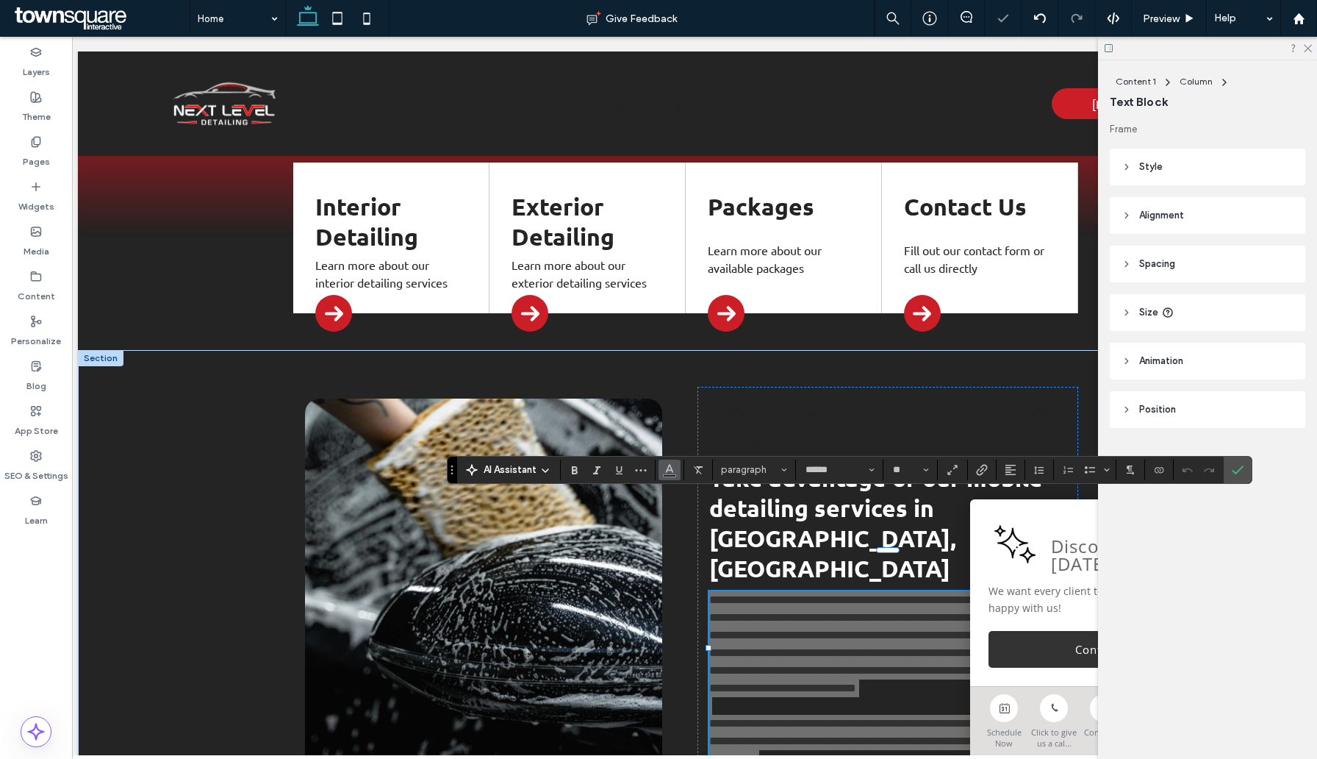
click at [662, 470] on button "Color" at bounding box center [670, 469] width 22 height 21
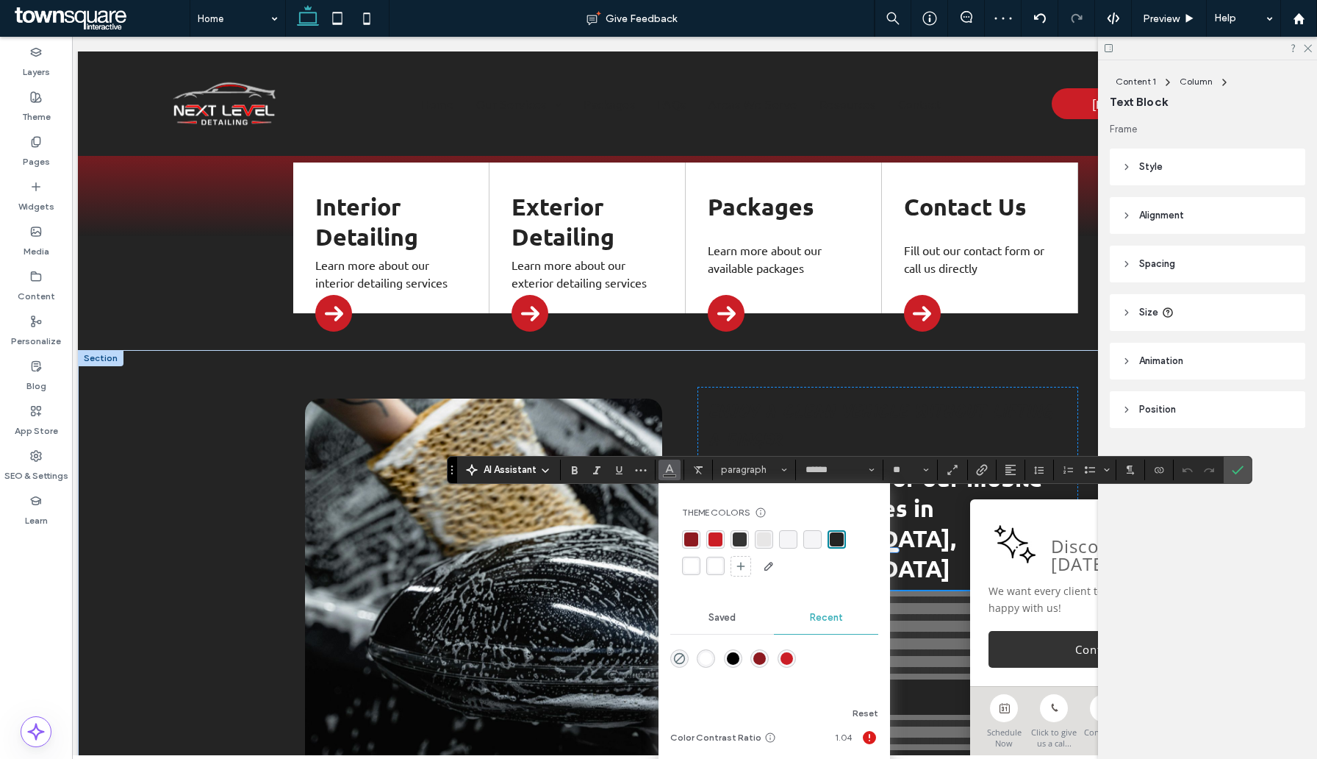
click at [689, 559] on div "rgba(255, 255, 255, 1)" at bounding box center [691, 566] width 14 height 14
click at [766, 398] on span "Enjoy a Clean Vehicle Without Lifting a Finger" at bounding box center [881, 426] width 344 height 57
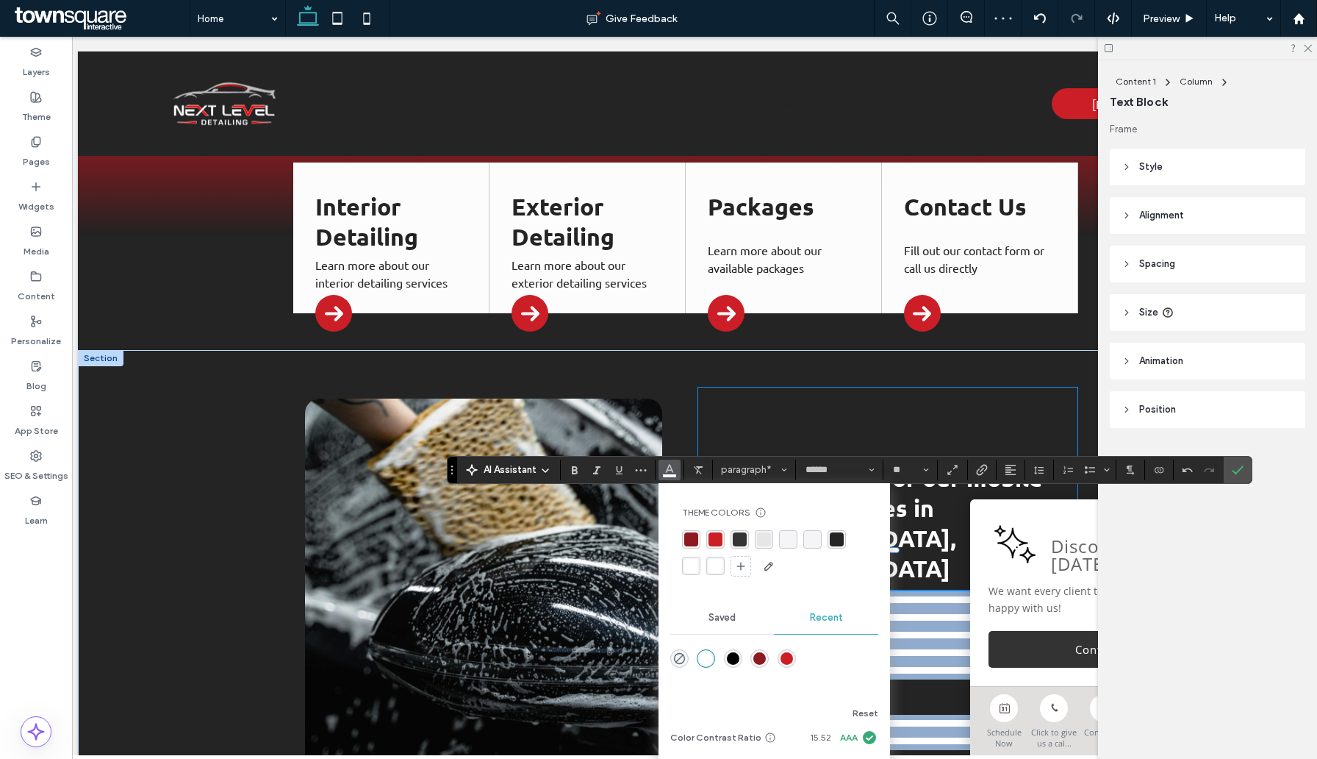
click at [766, 398] on div "Enjoy a Clean Vehicle Without Lifting a Finger" at bounding box center [887, 426] width 357 height 57
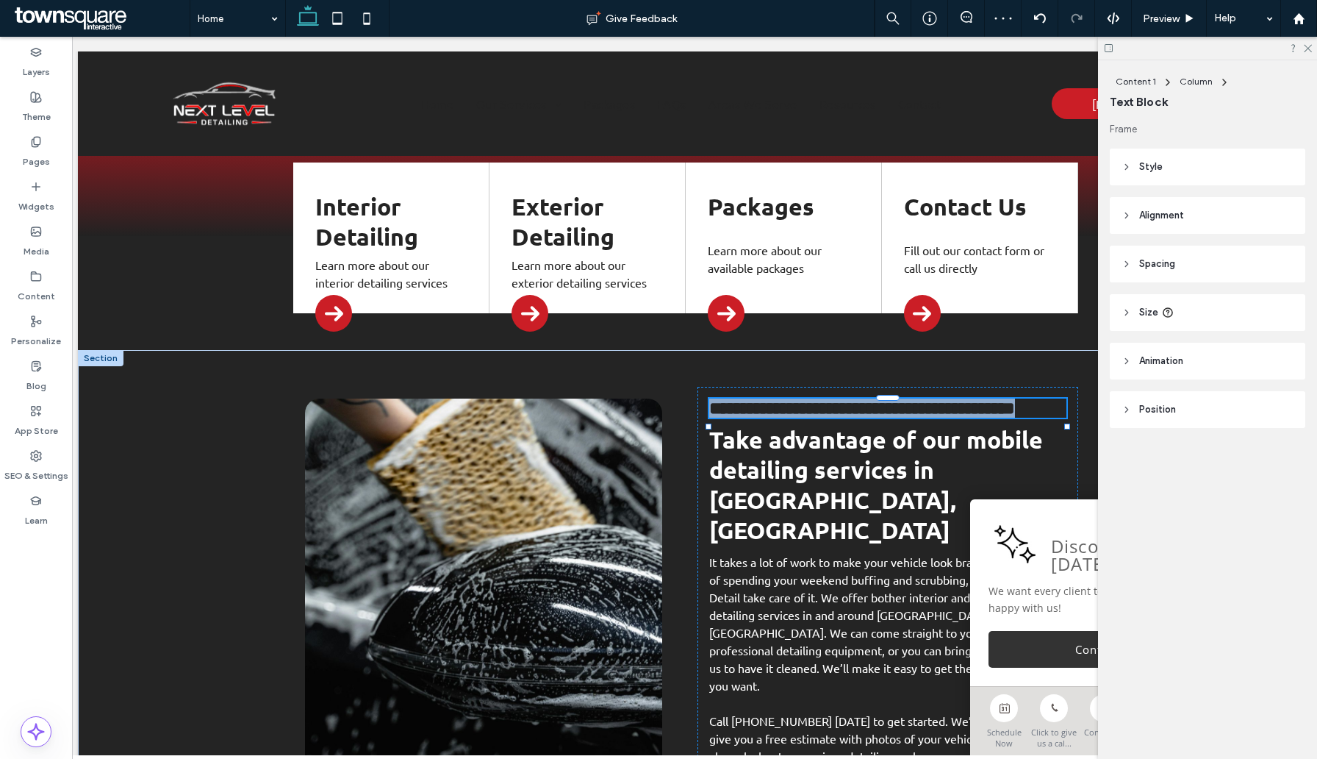
type input "*****"
type input "**"
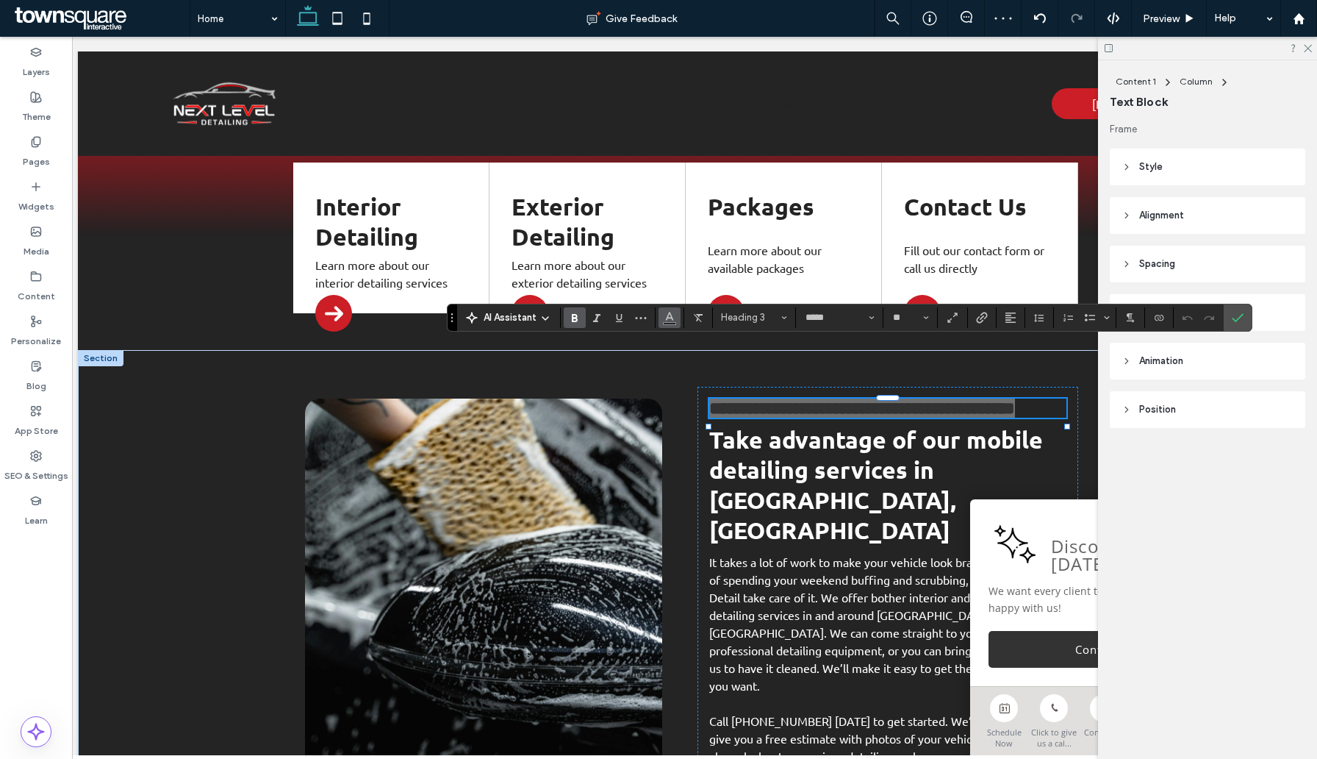
click at [676, 315] on button "Color" at bounding box center [670, 317] width 22 height 21
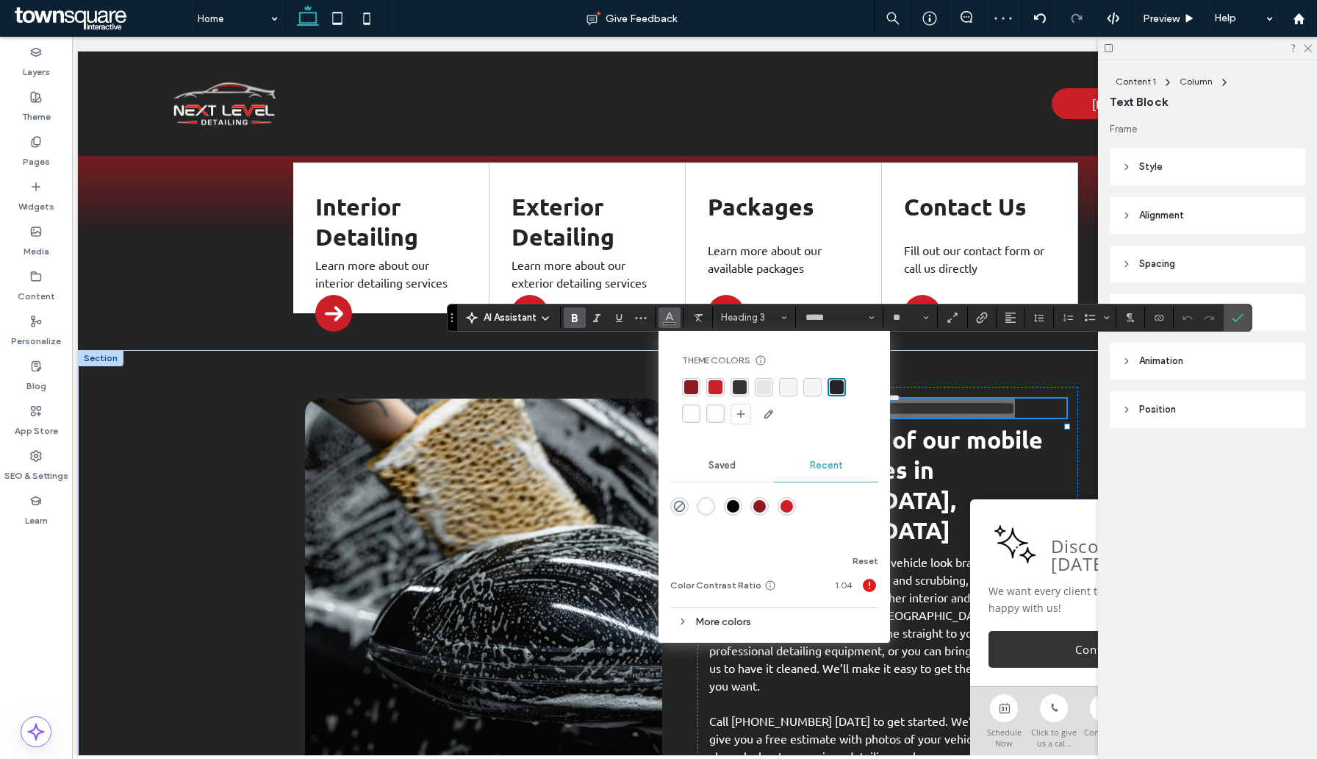
click at [691, 418] on div "rgba(255, 255, 255, 1)" at bounding box center [691, 413] width 14 height 14
click at [273, 475] on div "**********" at bounding box center [686, 614] width 882 height 528
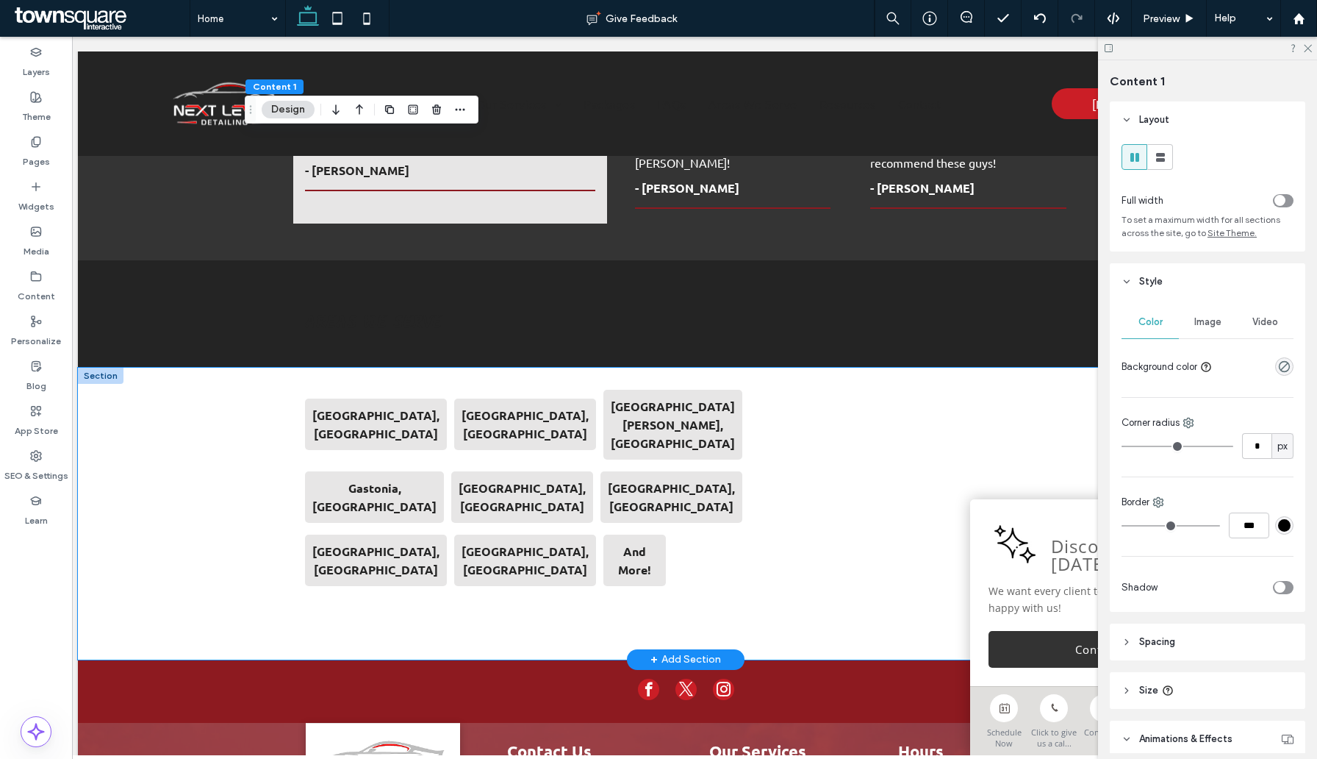
click at [246, 453] on div "Charlotte, NC Belmont, NC Mt Holly, NC Gastonia, NC Monroe, NC Concord, NC Hunt…" at bounding box center [686, 514] width 882 height 292
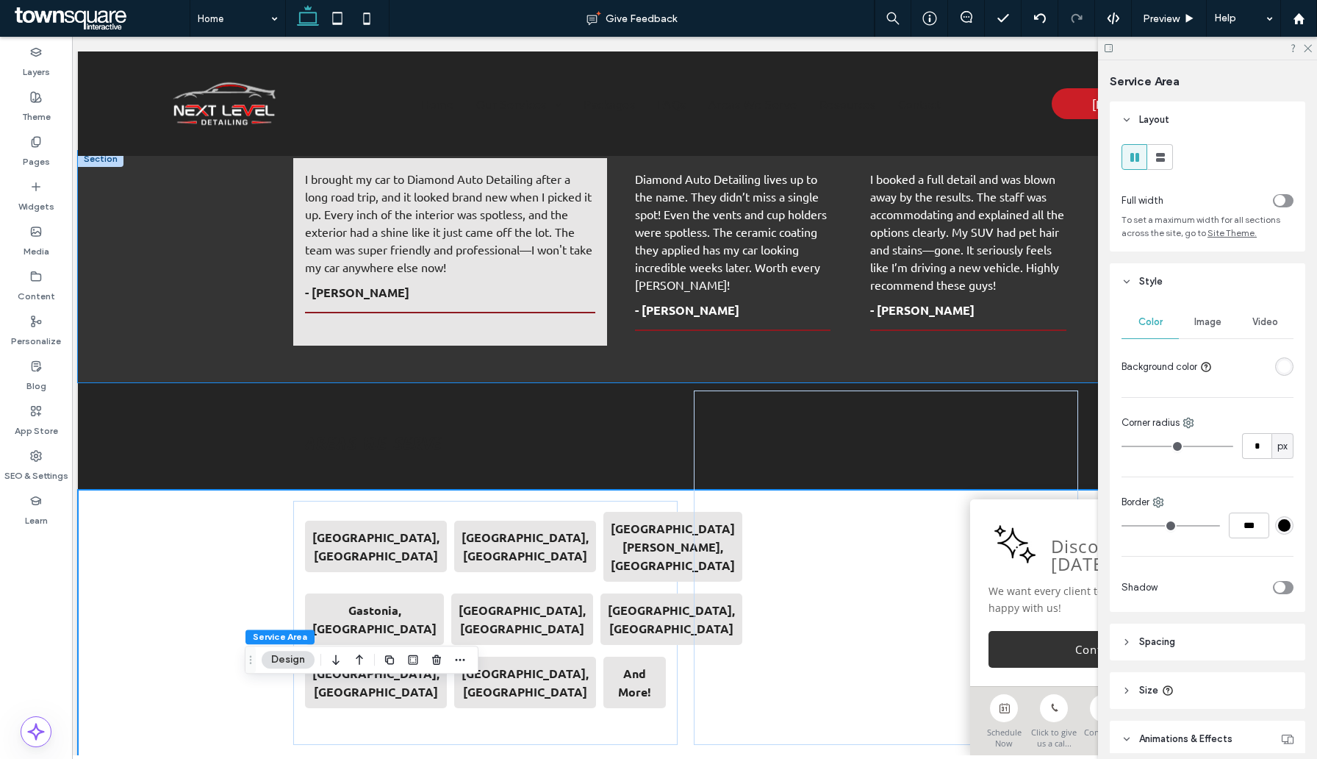
scroll to position [1963, 0]
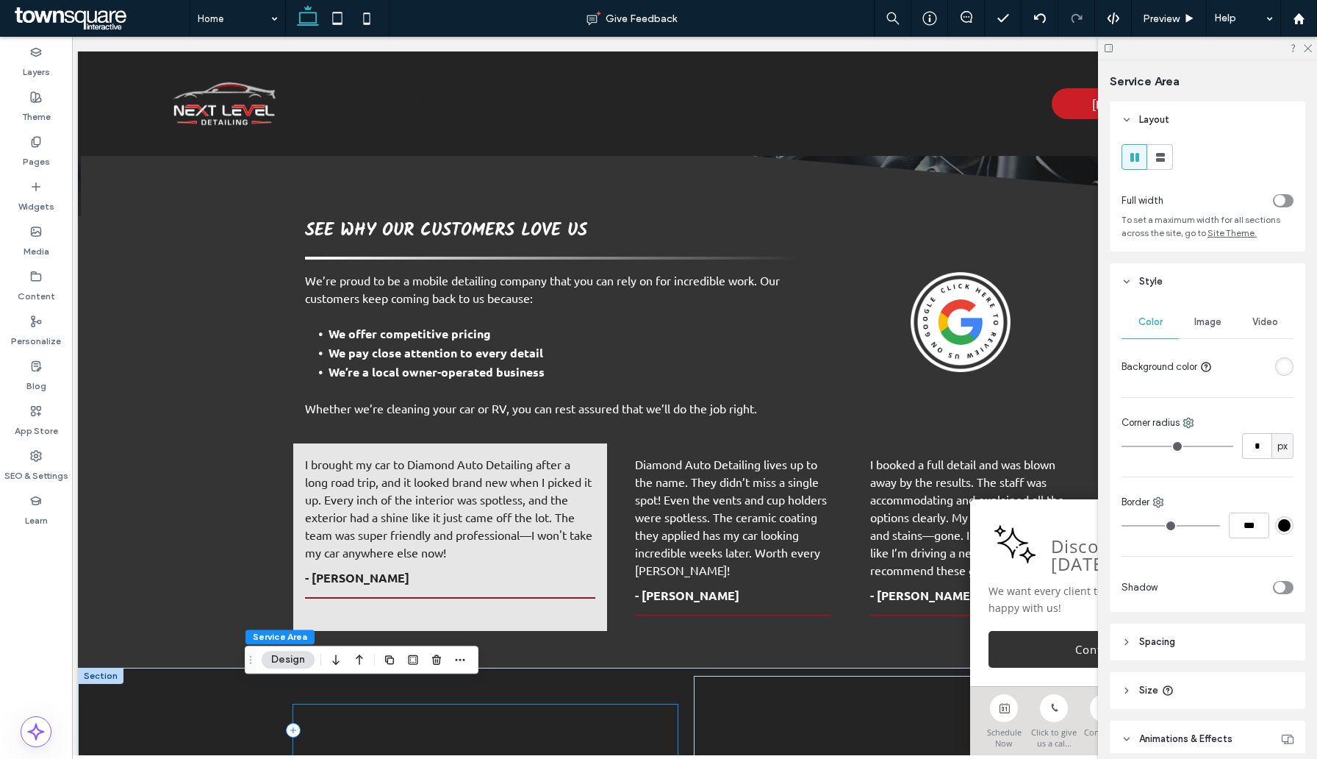
click at [381, 704] on div "Areas We Serve" at bounding box center [485, 730] width 384 height 52
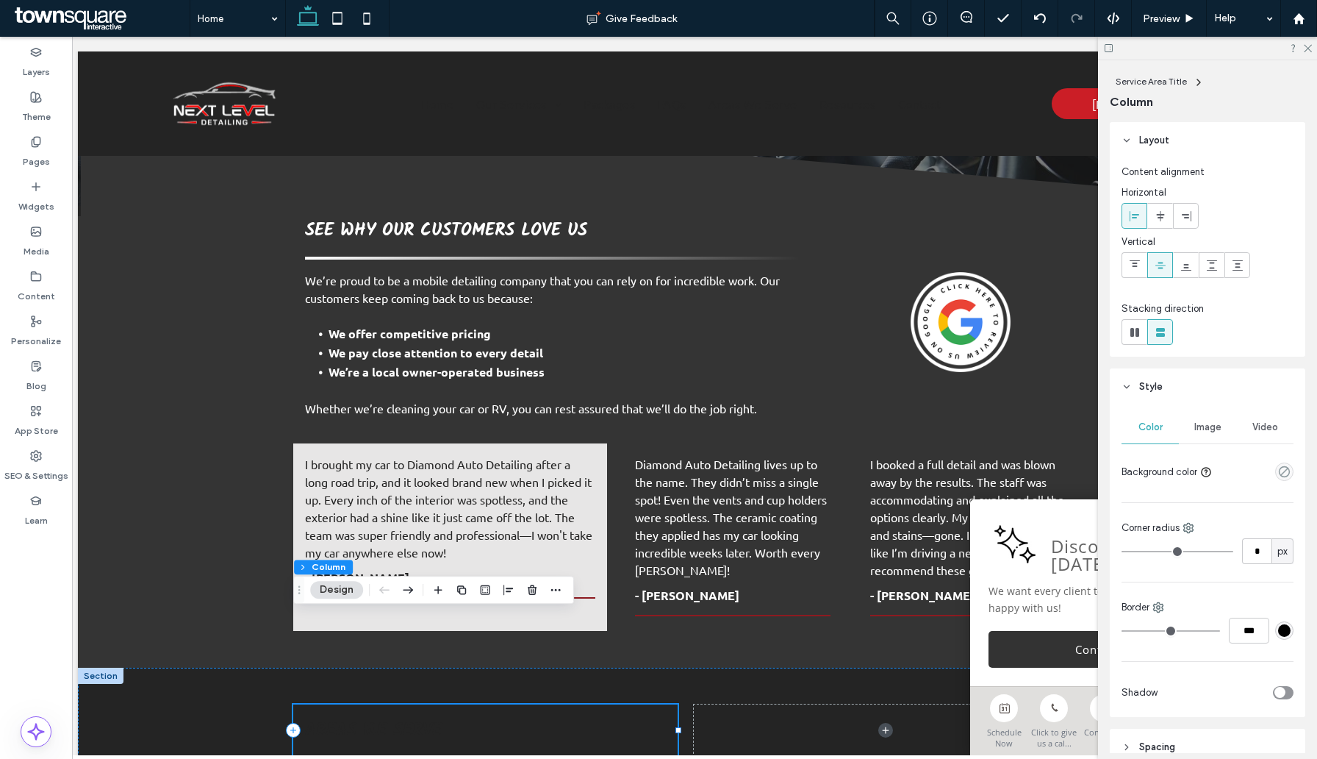
click at [381, 704] on div "Areas We Serve" at bounding box center [485, 730] width 384 height 52
click at [331, 716] on span "Areas We Serve" at bounding box center [373, 730] width 137 height 29
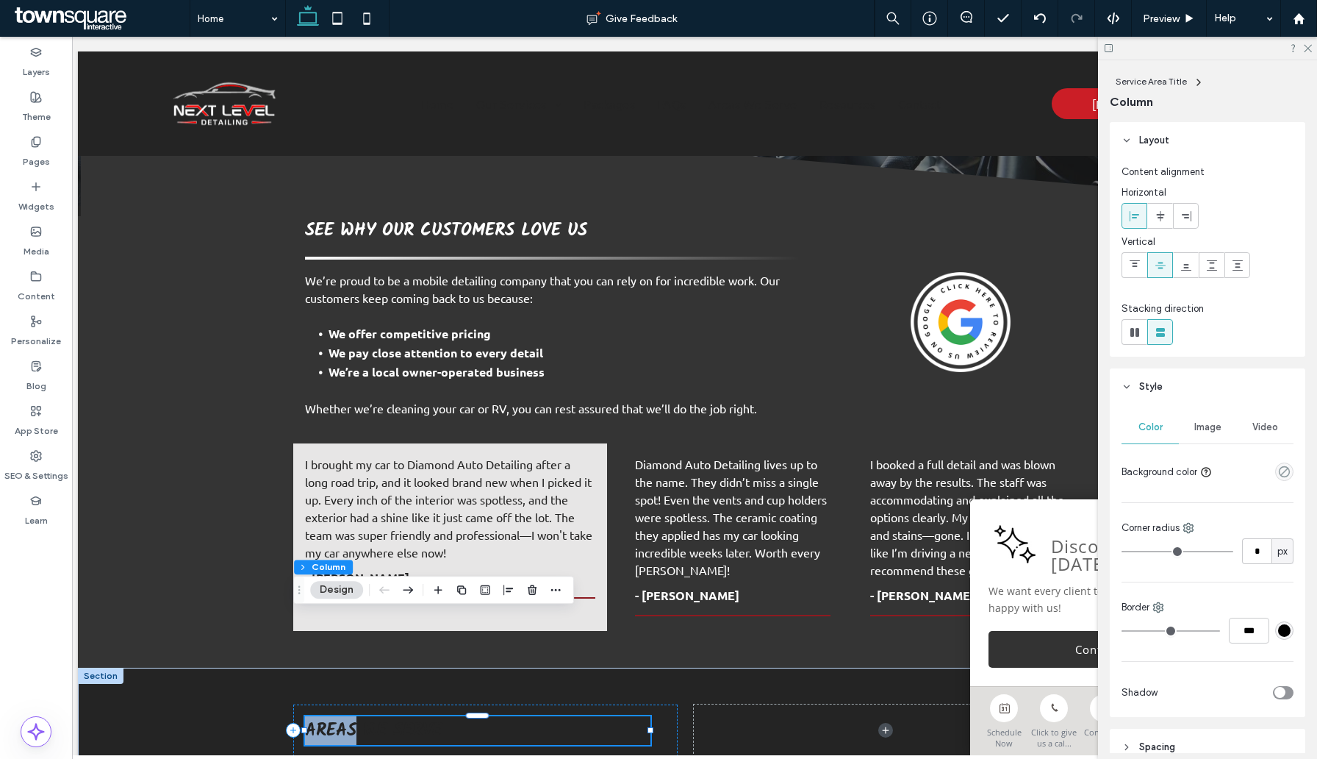
click at [331, 716] on div "Areas We Serve" at bounding box center [477, 730] width 345 height 29
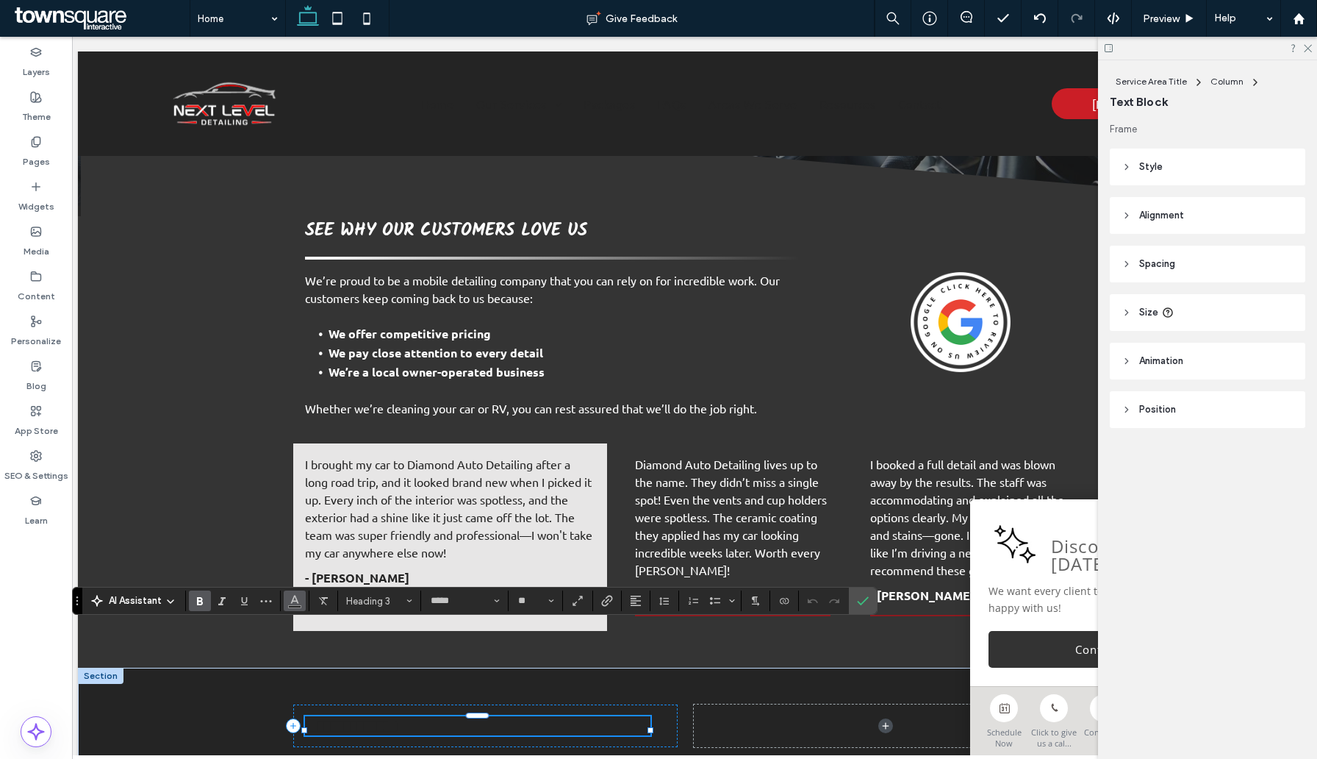
click at [302, 601] on button "Color" at bounding box center [295, 600] width 22 height 21
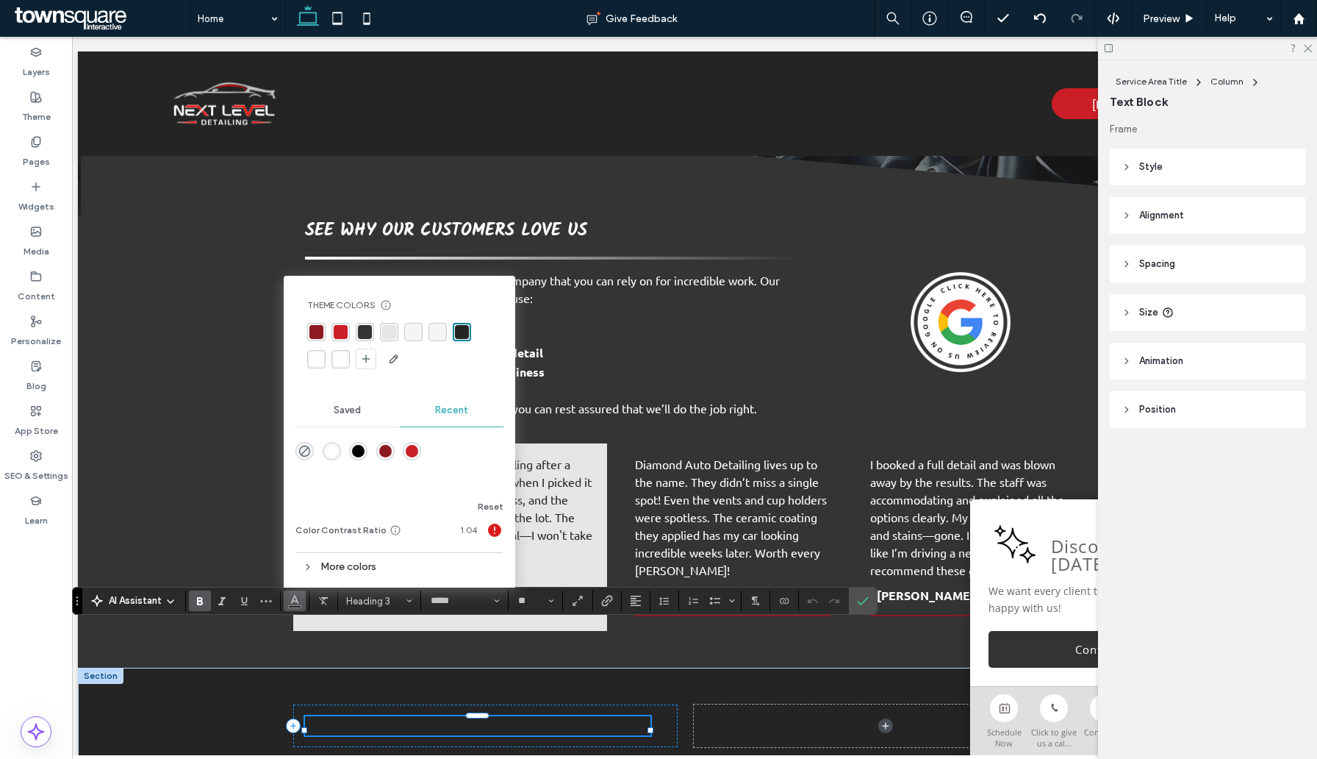
click at [317, 358] on div "rgba(255, 255, 255, 1)" at bounding box center [316, 359] width 14 height 14
click at [207, 667] on div "**********" at bounding box center [686, 716] width 1216 height 98
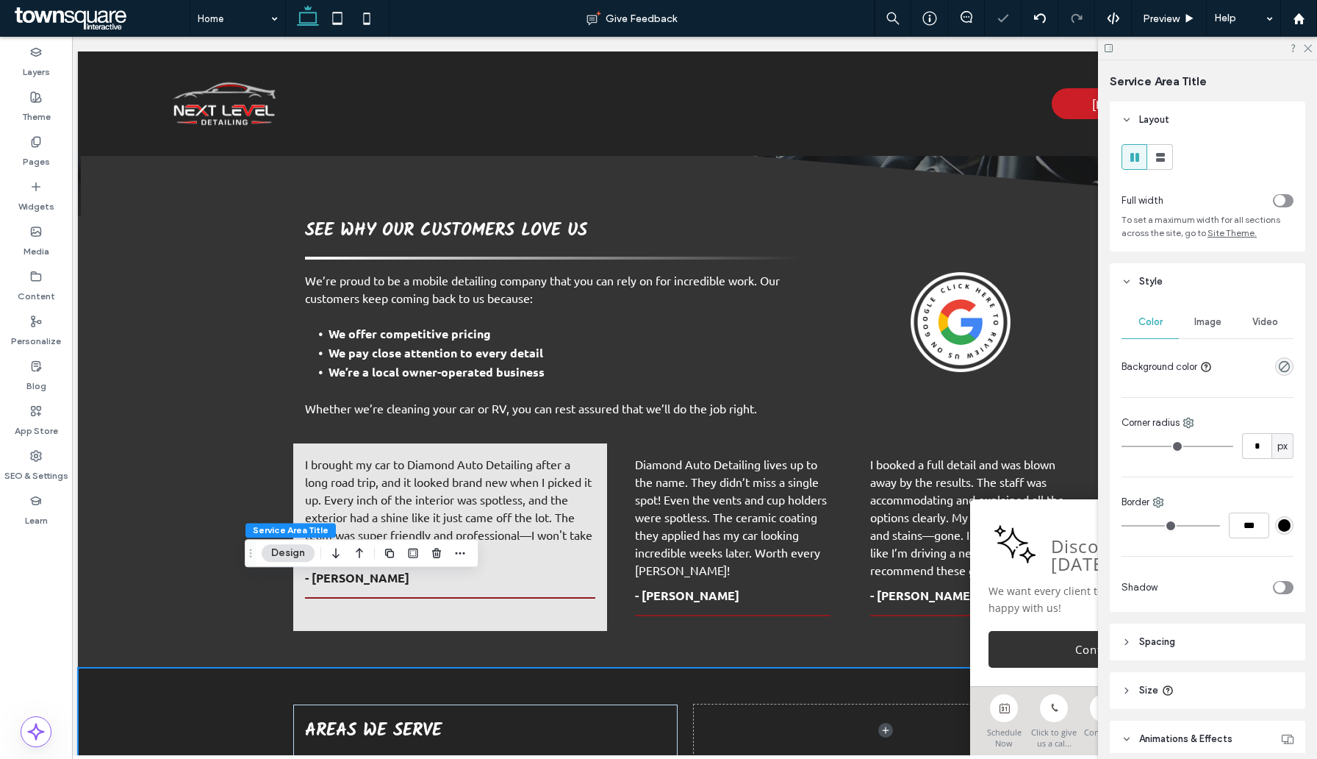
click at [1277, 367] on div "rgba(0, 0, 0, 0)" at bounding box center [1284, 366] width 18 height 18
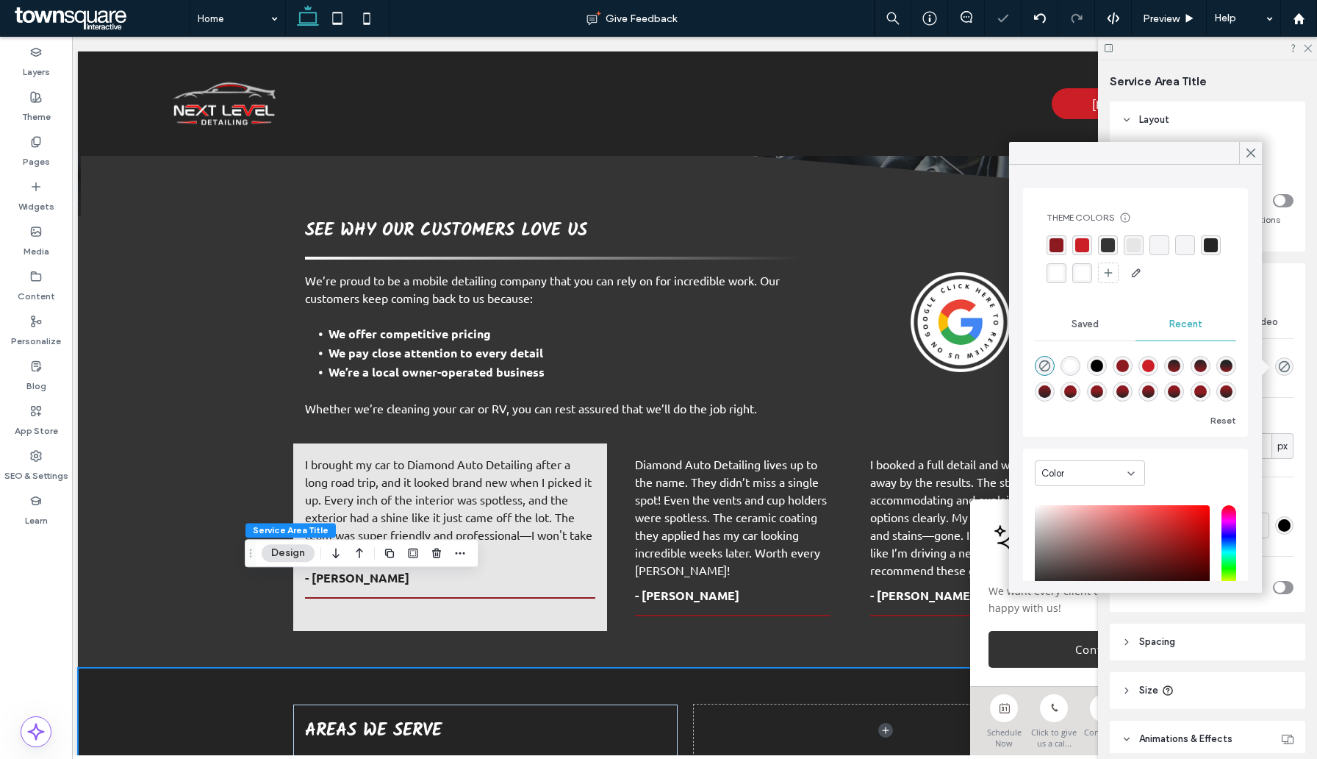
click at [1058, 243] on div "rgba(141, 26, 32, 1)" at bounding box center [1057, 245] width 14 height 14
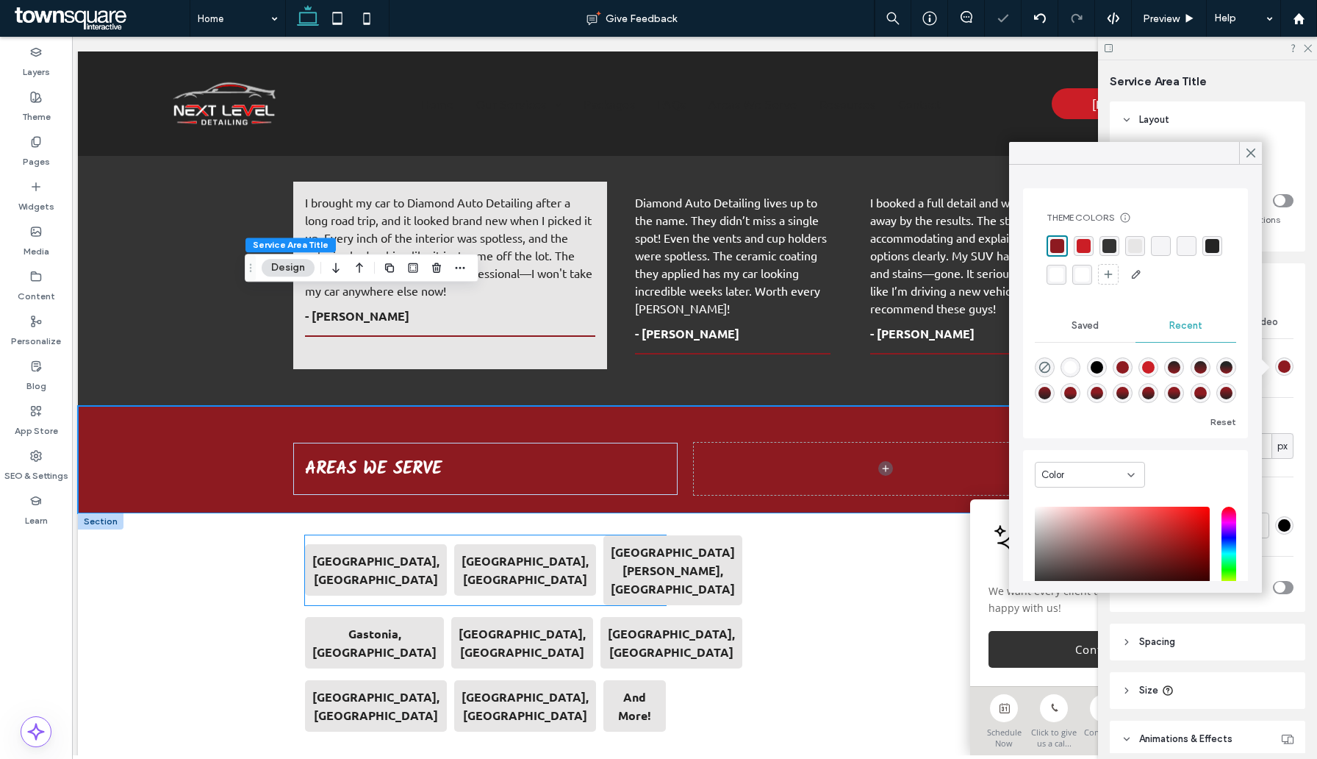
scroll to position [2248, 0]
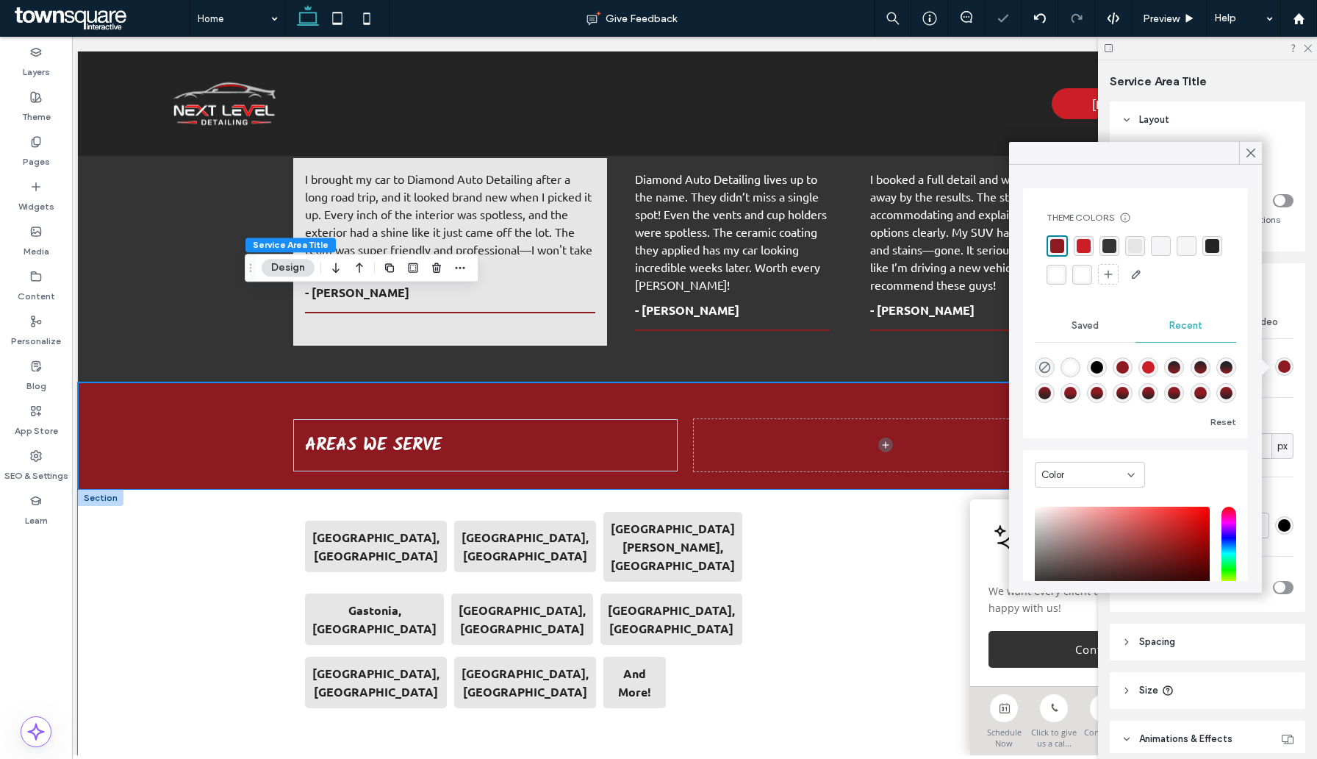
click at [208, 560] on div "Charlotte, NC Belmont, NC Mt Holly, NC Gastonia, NC Monroe, NC Concord, NC Hunt…" at bounding box center [686, 636] width 1216 height 292
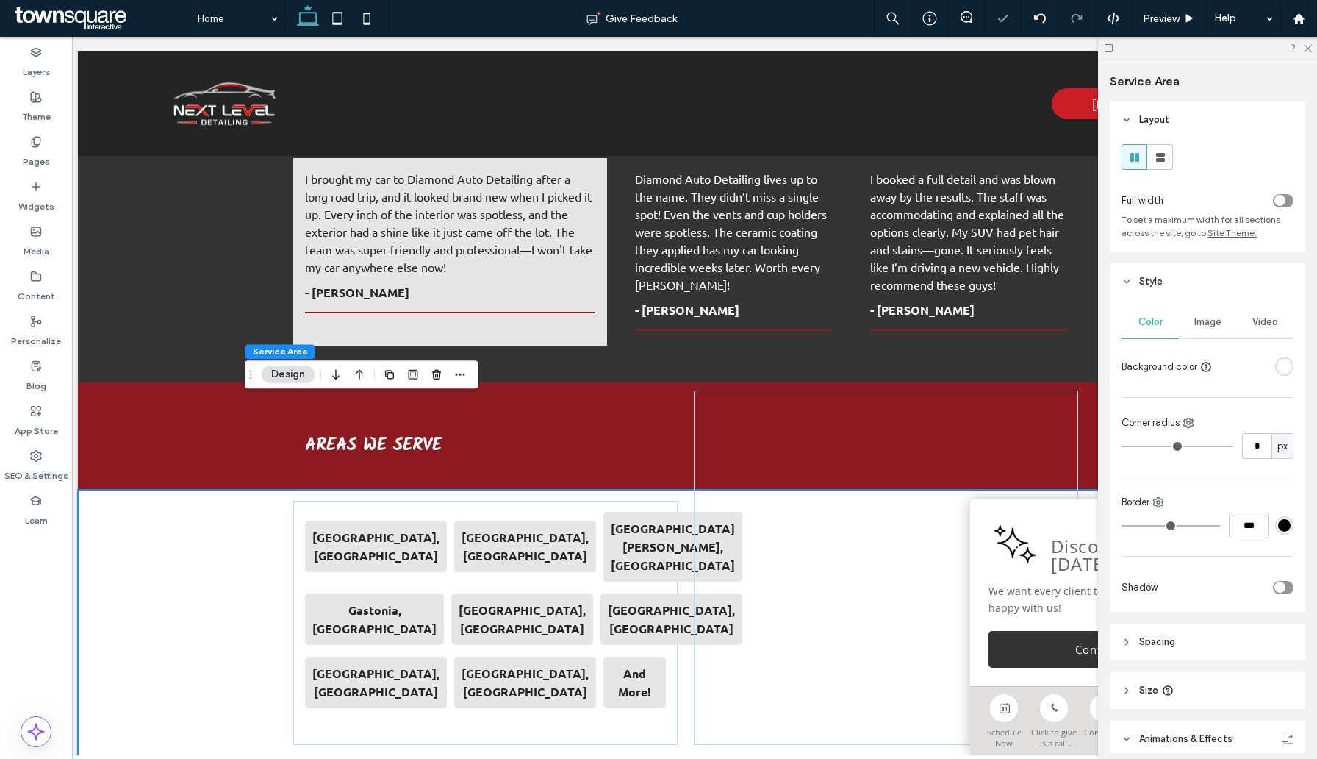
click at [1278, 368] on div "rgba(255, 255, 255, 1)" at bounding box center [1284, 366] width 12 height 12
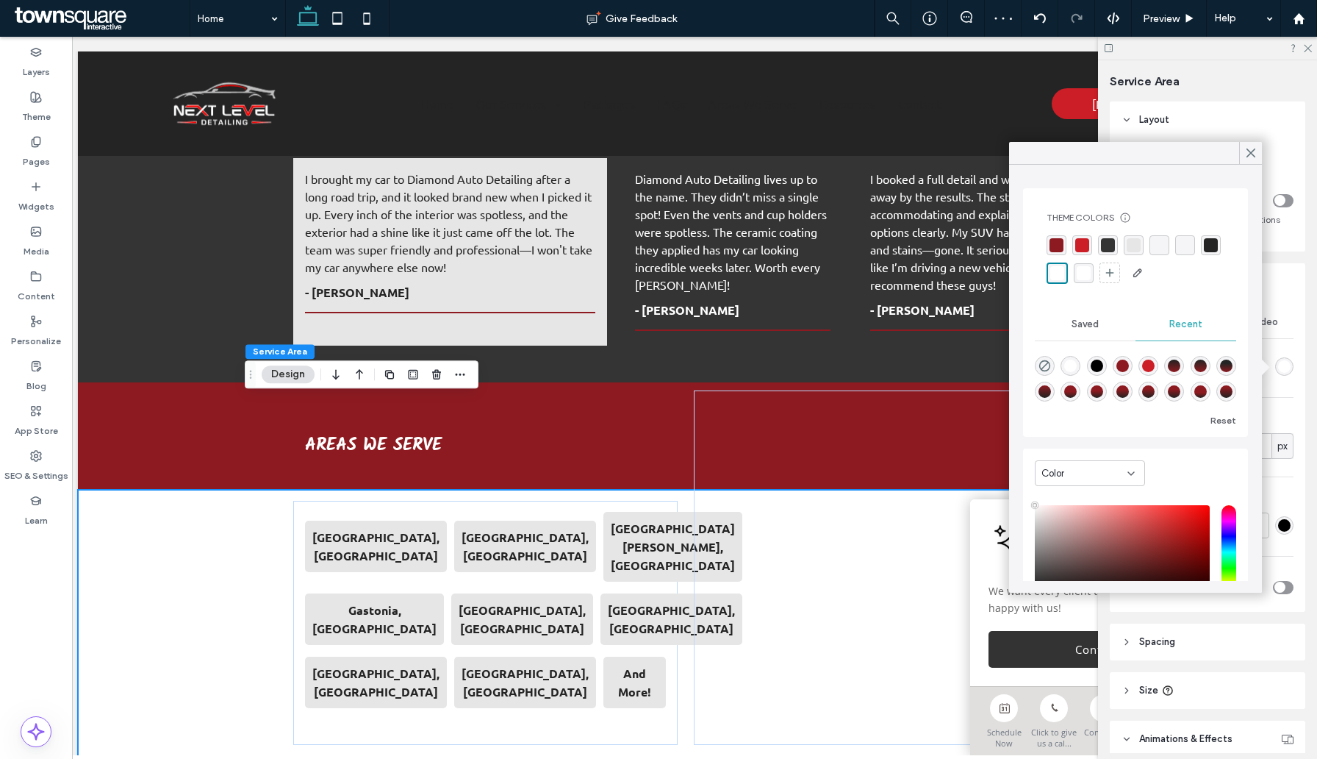
click at [1103, 235] on div "rgba(52, 52, 52, 1)" at bounding box center [1108, 245] width 20 height 20
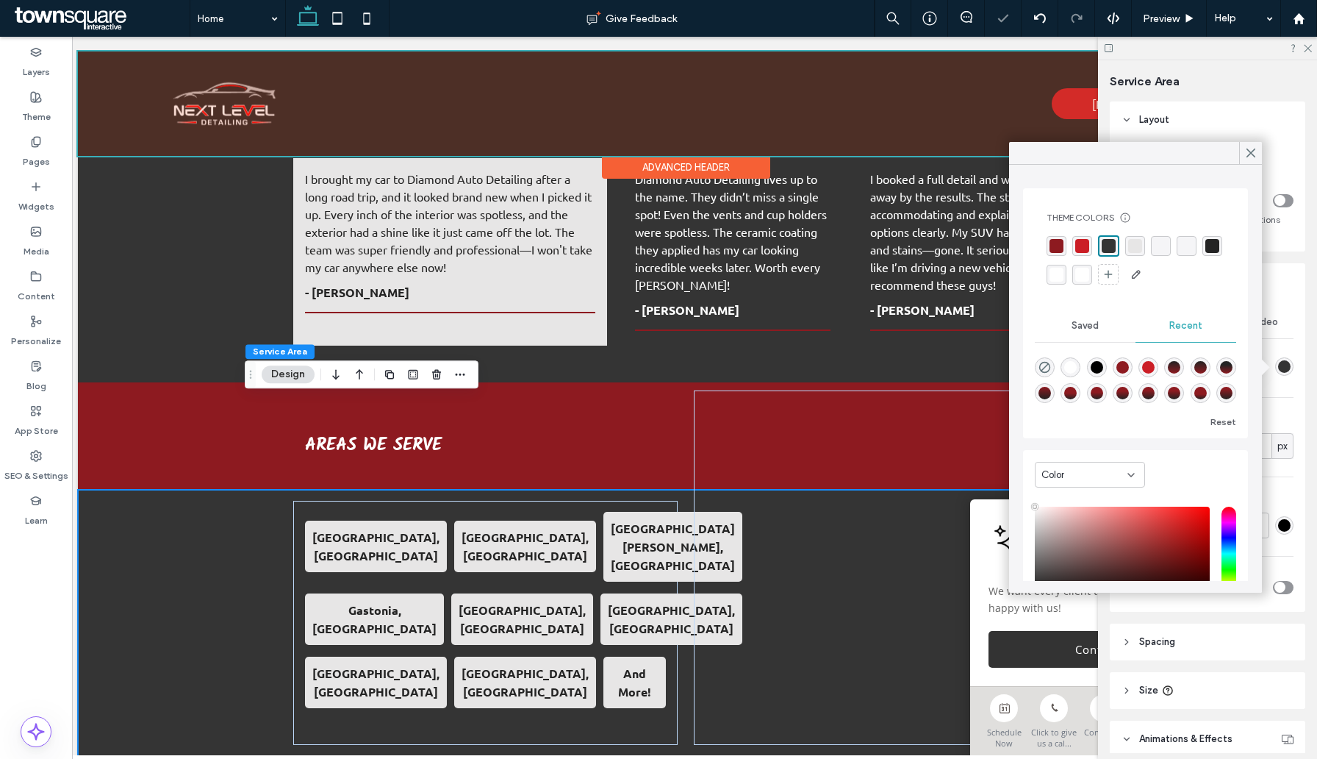
click at [380, 156] on div "Advanced Header" at bounding box center [686, 156] width 1216 height 1
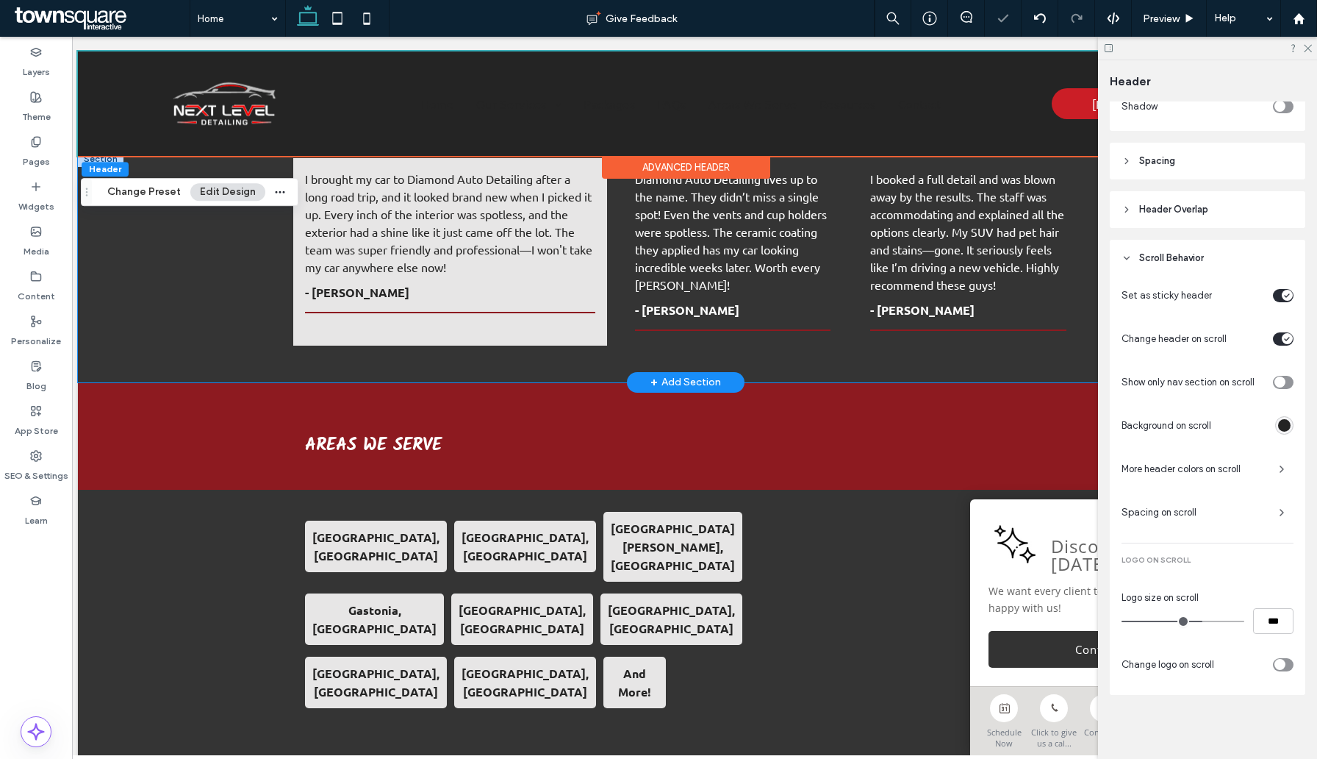
scroll to position [456, 0]
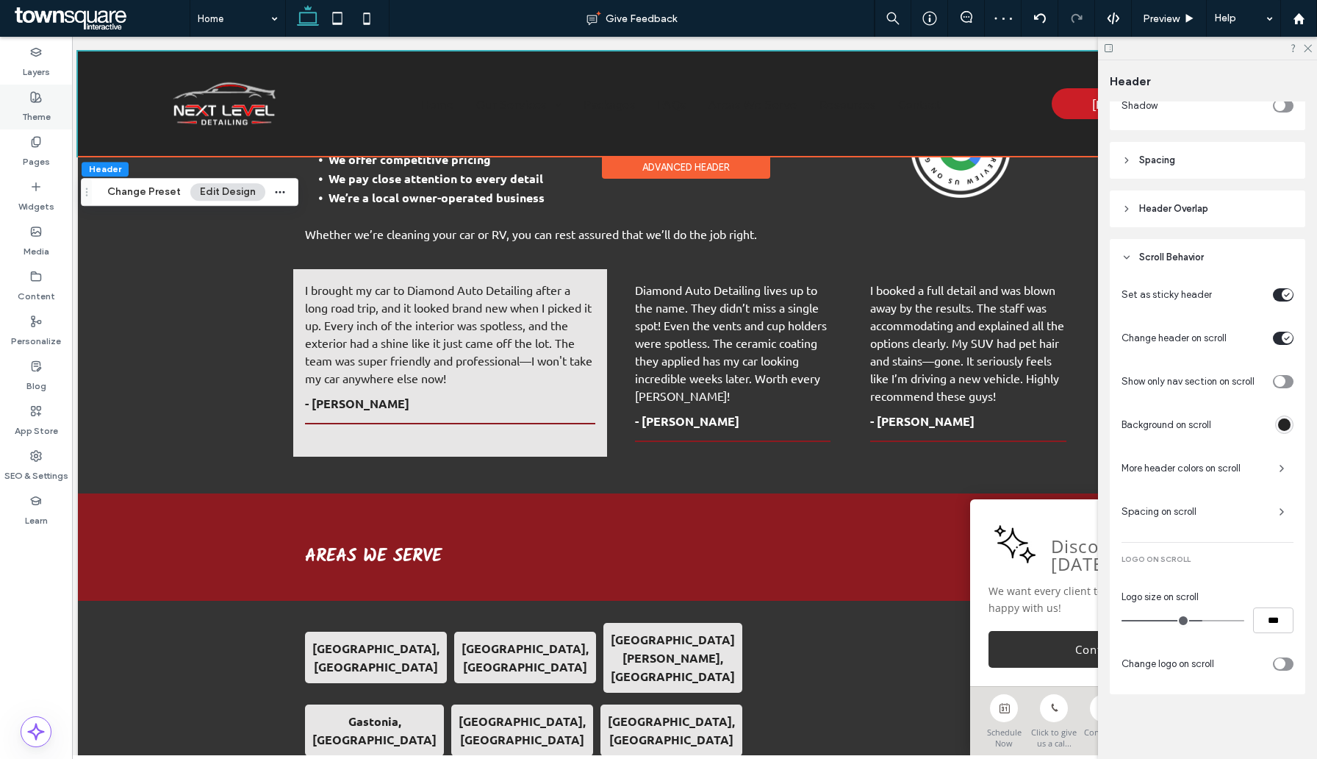
click at [24, 100] on div "Theme" at bounding box center [36, 107] width 72 height 45
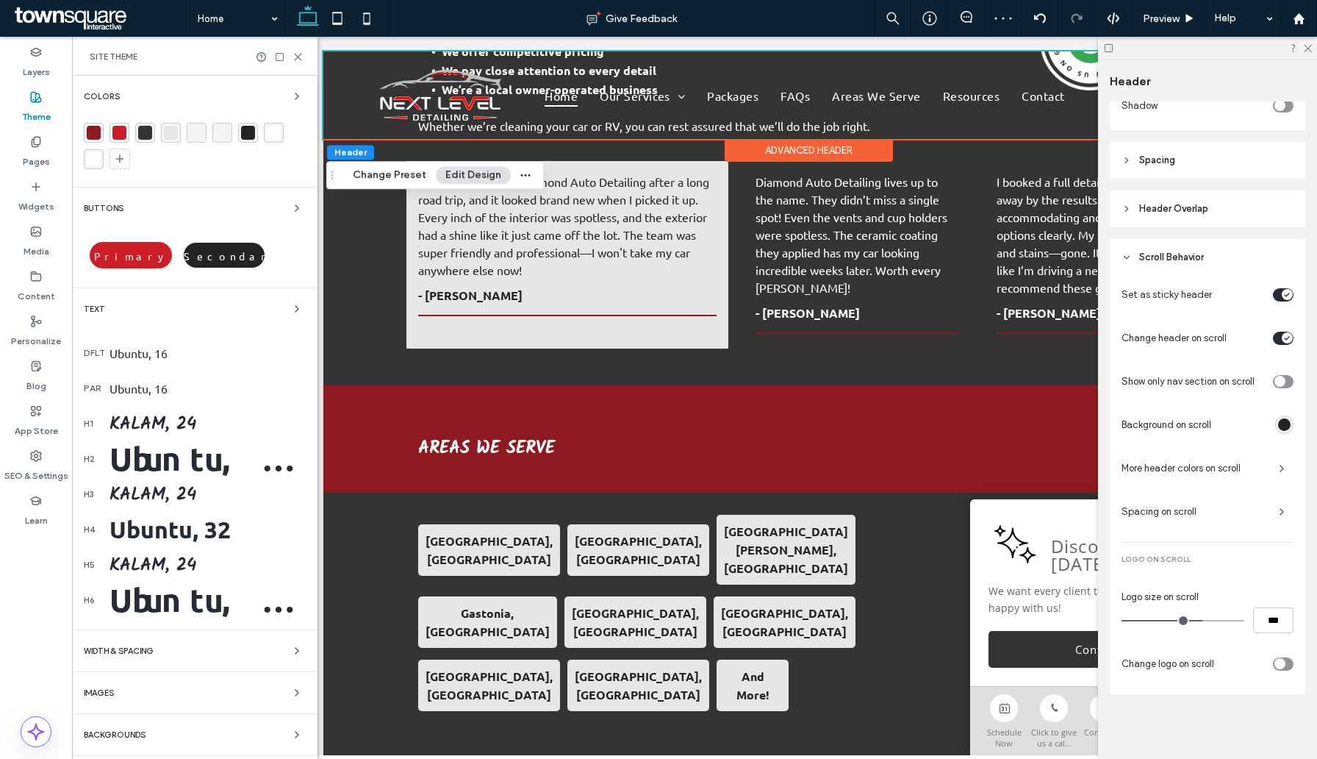
scroll to position [2070, 0]
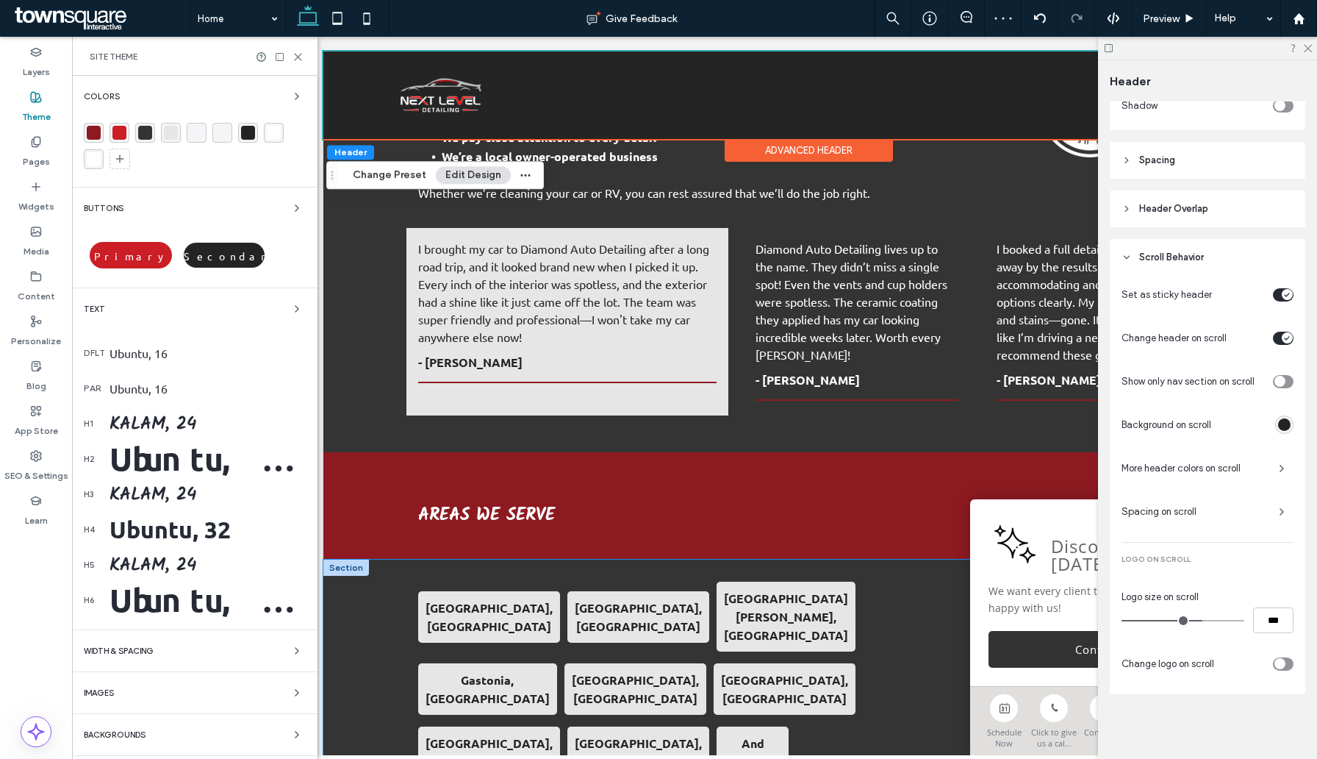
click at [368, 608] on div "Charlotte, NC Belmont, NC Mt Holly, NC Gastonia, NC Monroe, NC Concord, NC Hunt…" at bounding box center [809, 705] width 882 height 292
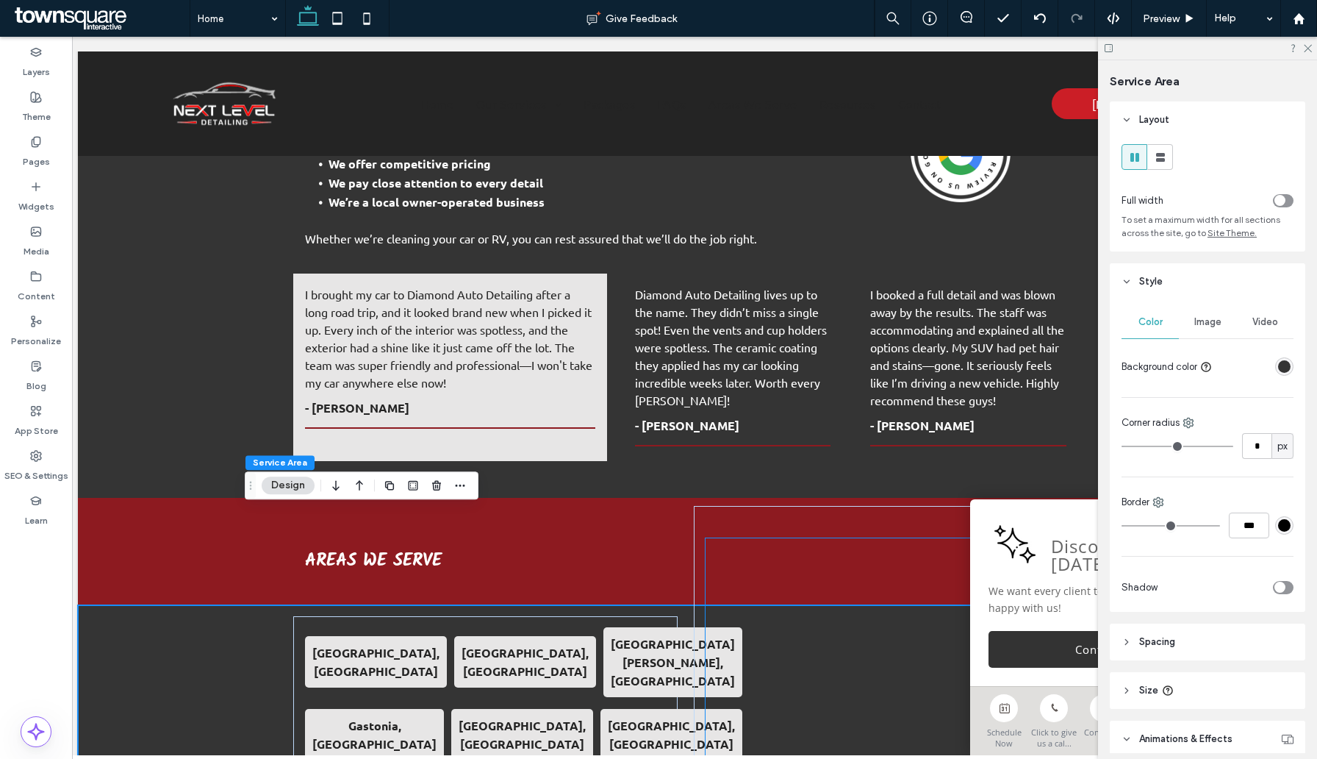
scroll to position [2137, 0]
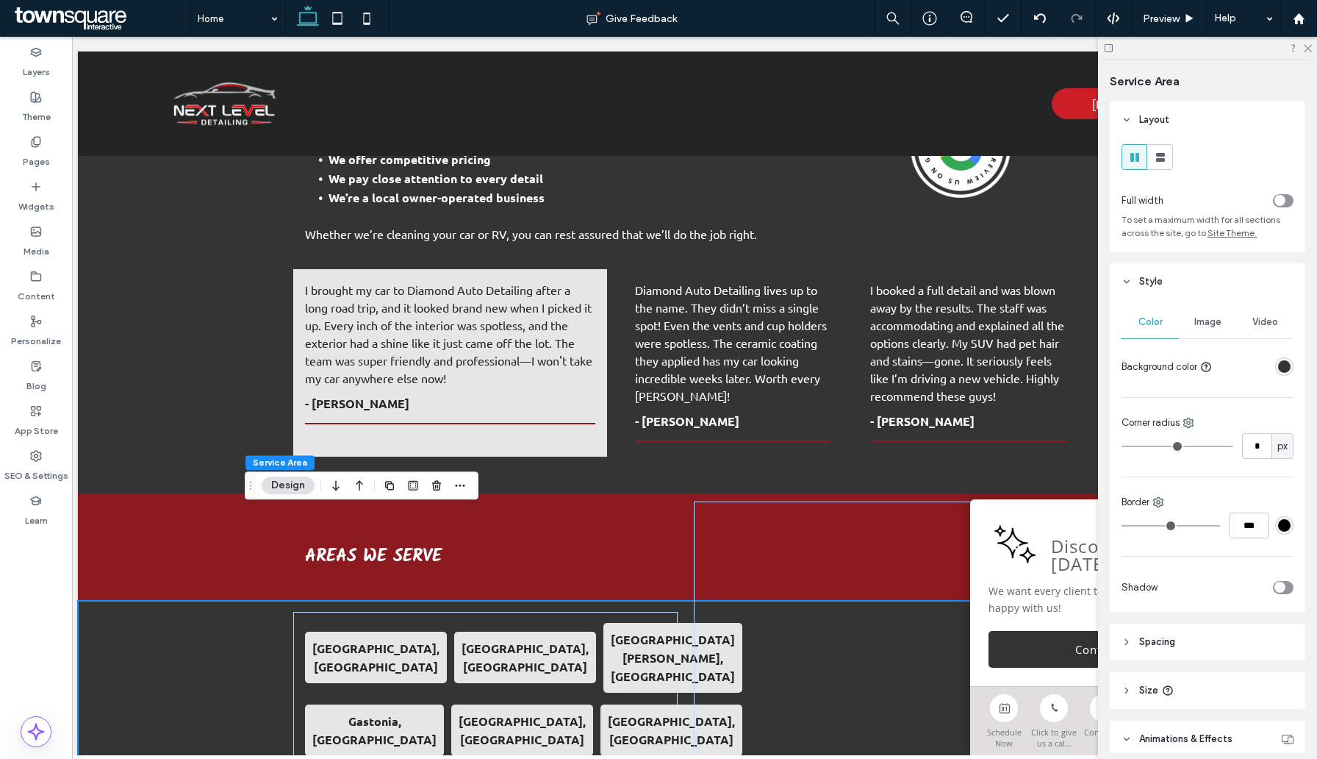
click at [1287, 368] on div "rgba(52, 52, 52, 1)" at bounding box center [1284, 366] width 12 height 12
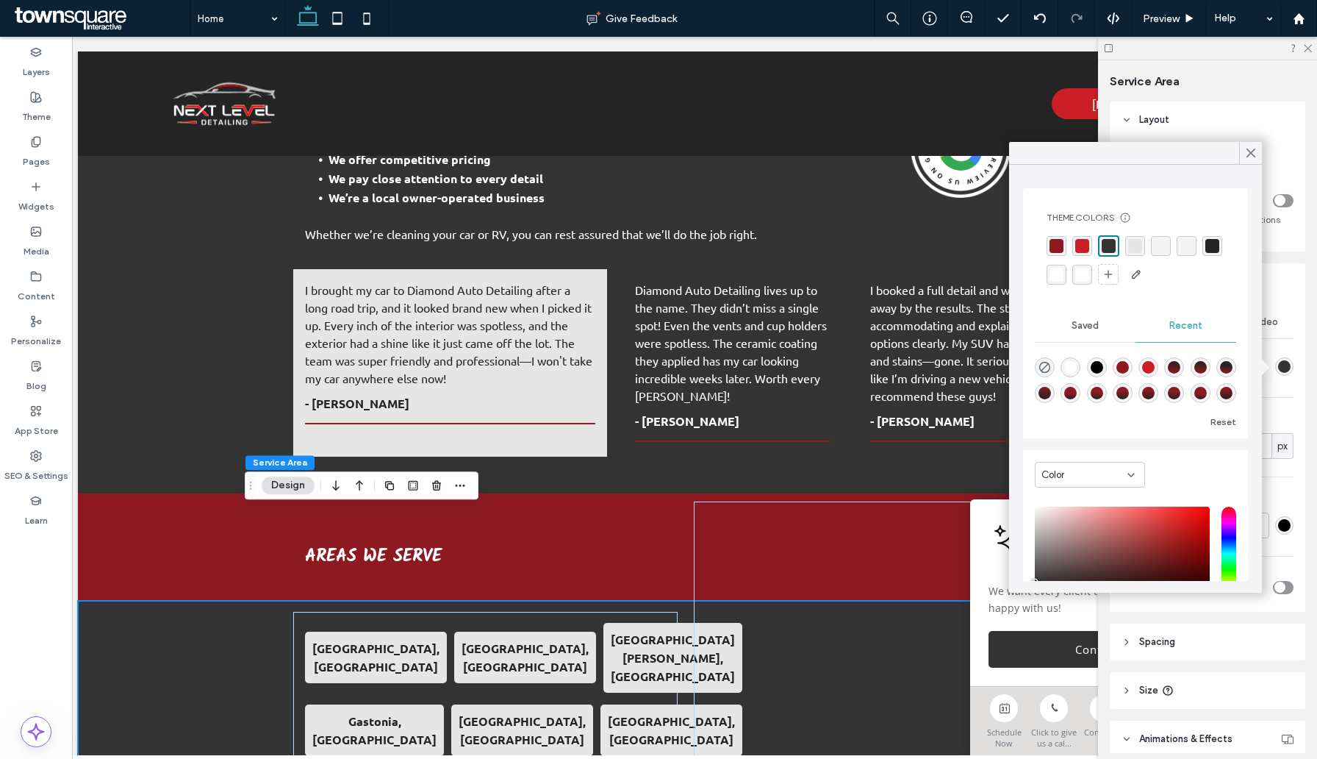
click at [1134, 249] on div "rgba(231, 230, 230, 1)" at bounding box center [1135, 246] width 14 height 14
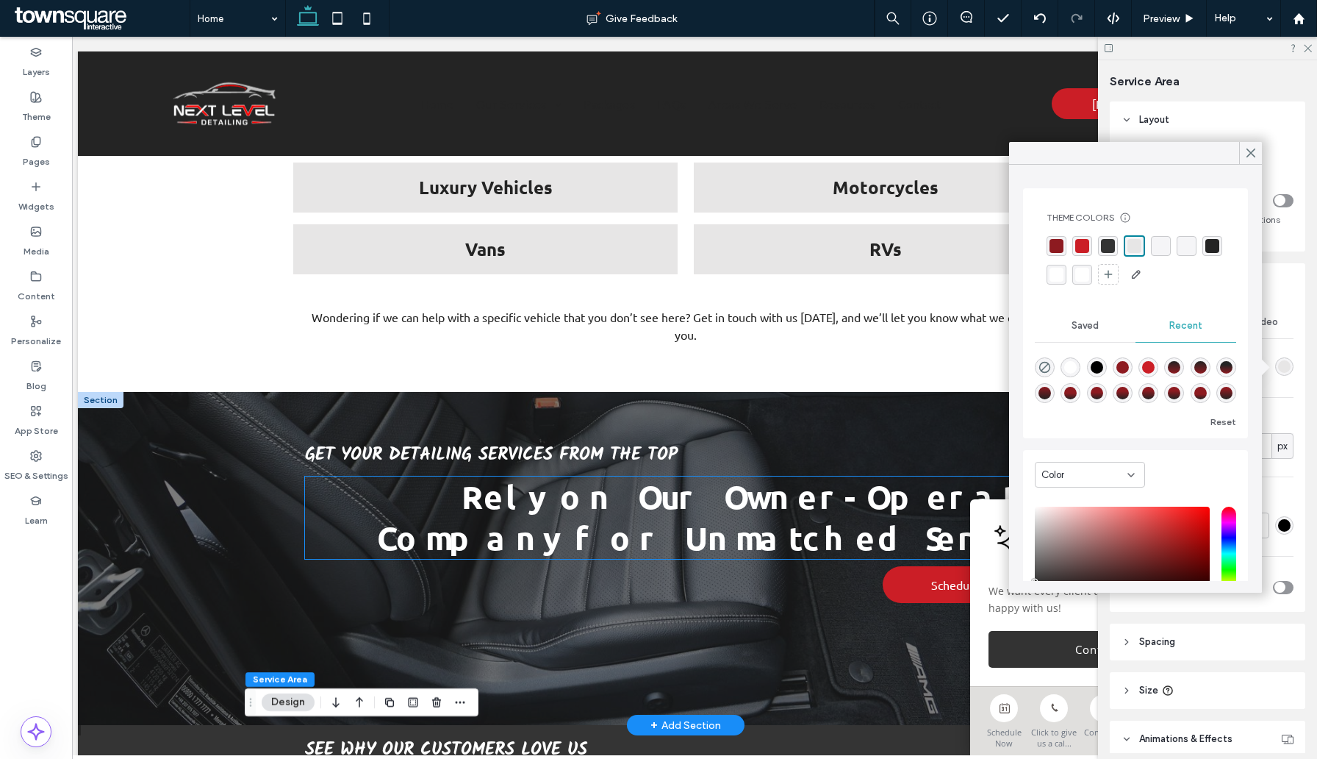
scroll to position [1510, 0]
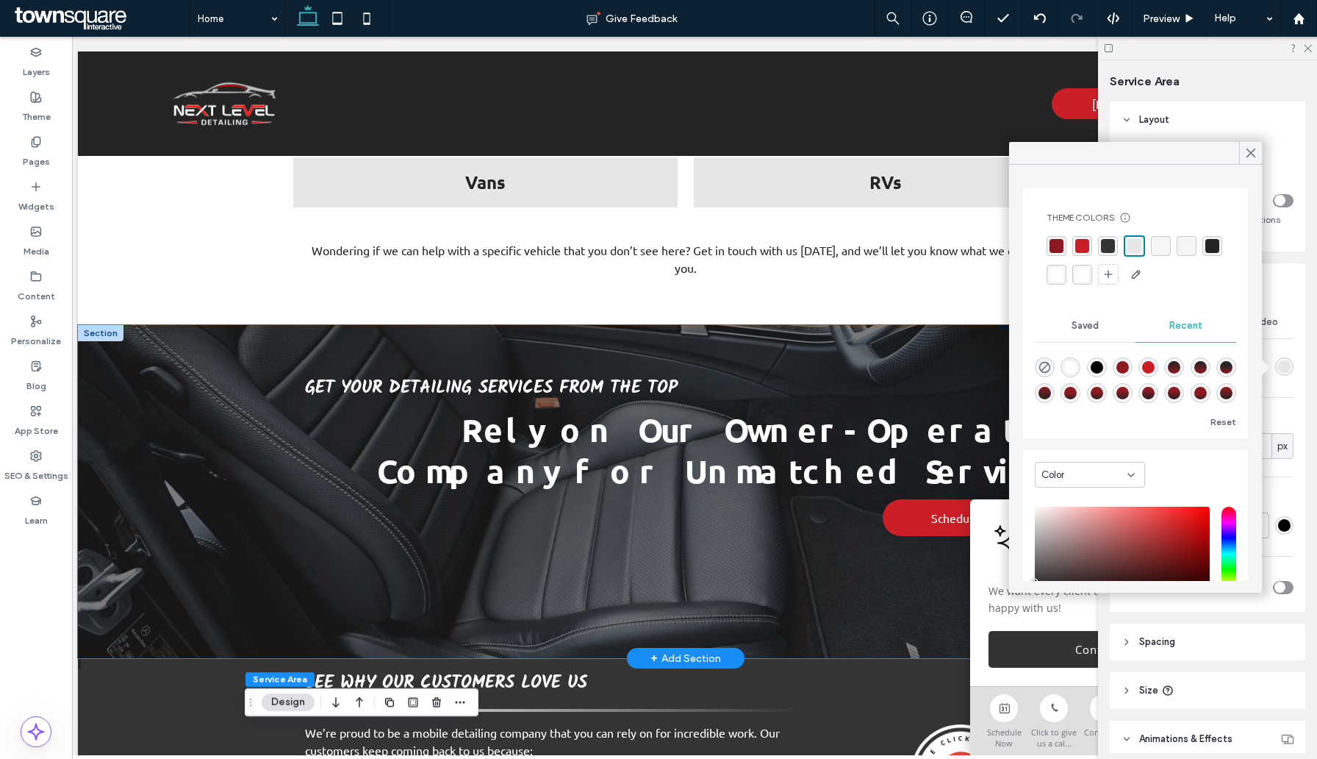
click at [212, 420] on div "Get Your Detailing Services From the Top Rely on Our Owner-Operated Company for…" at bounding box center [686, 491] width 1216 height 333
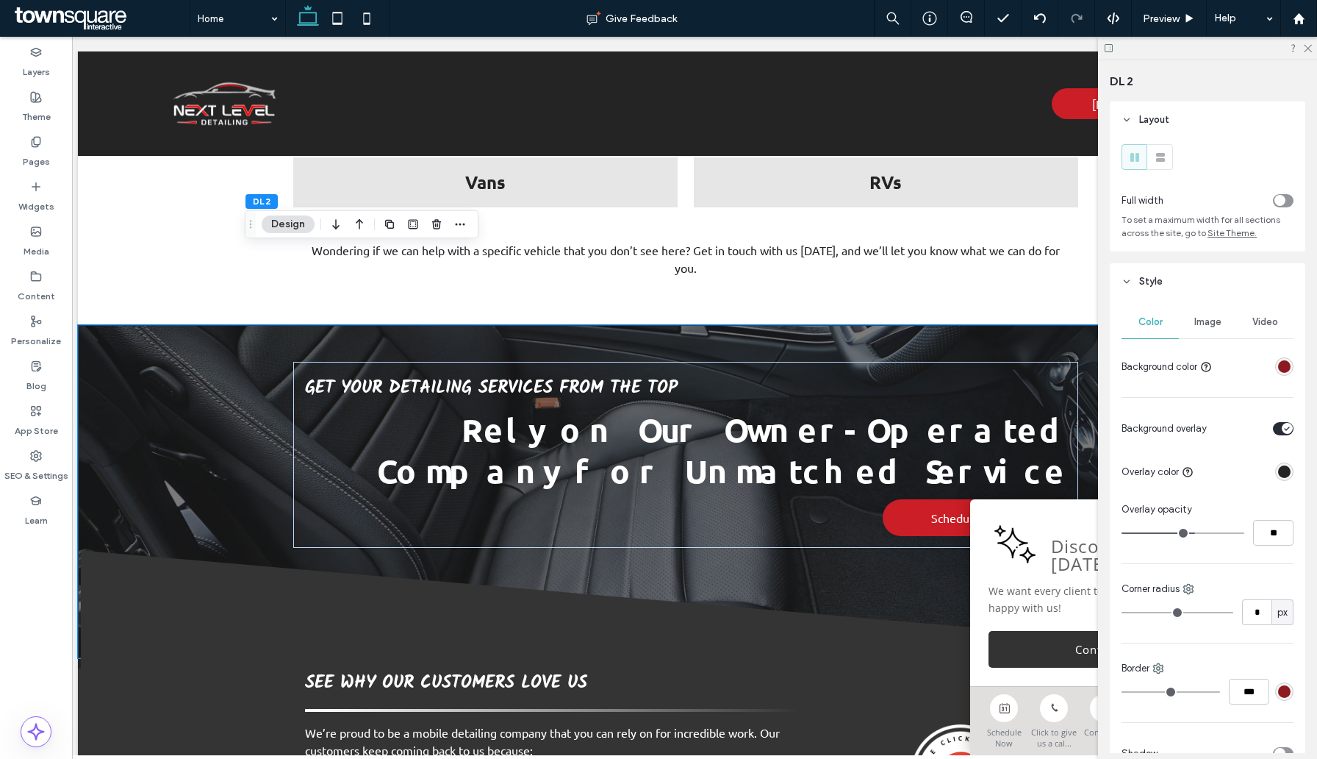
click at [1209, 330] on div "Image" at bounding box center [1207, 322] width 57 height 32
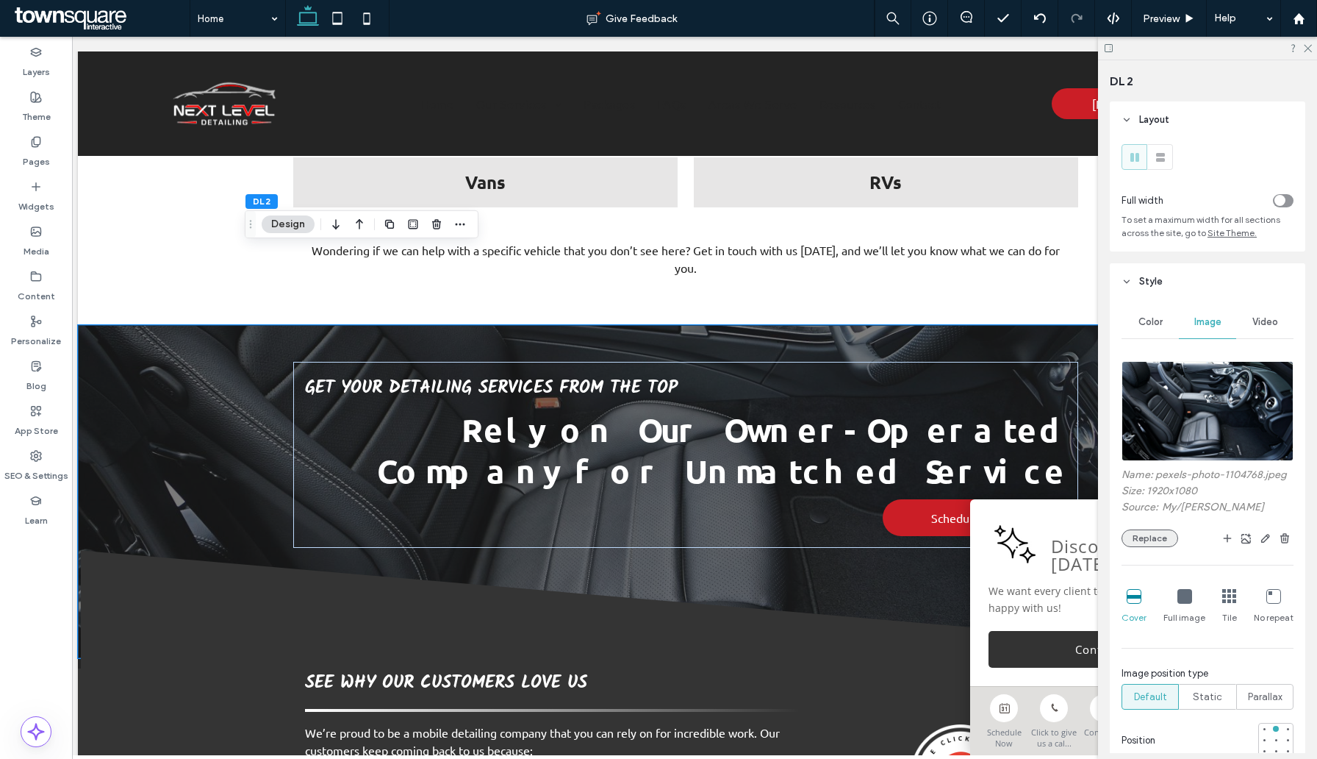
click at [1142, 534] on button "Replace" at bounding box center [1150, 538] width 57 height 18
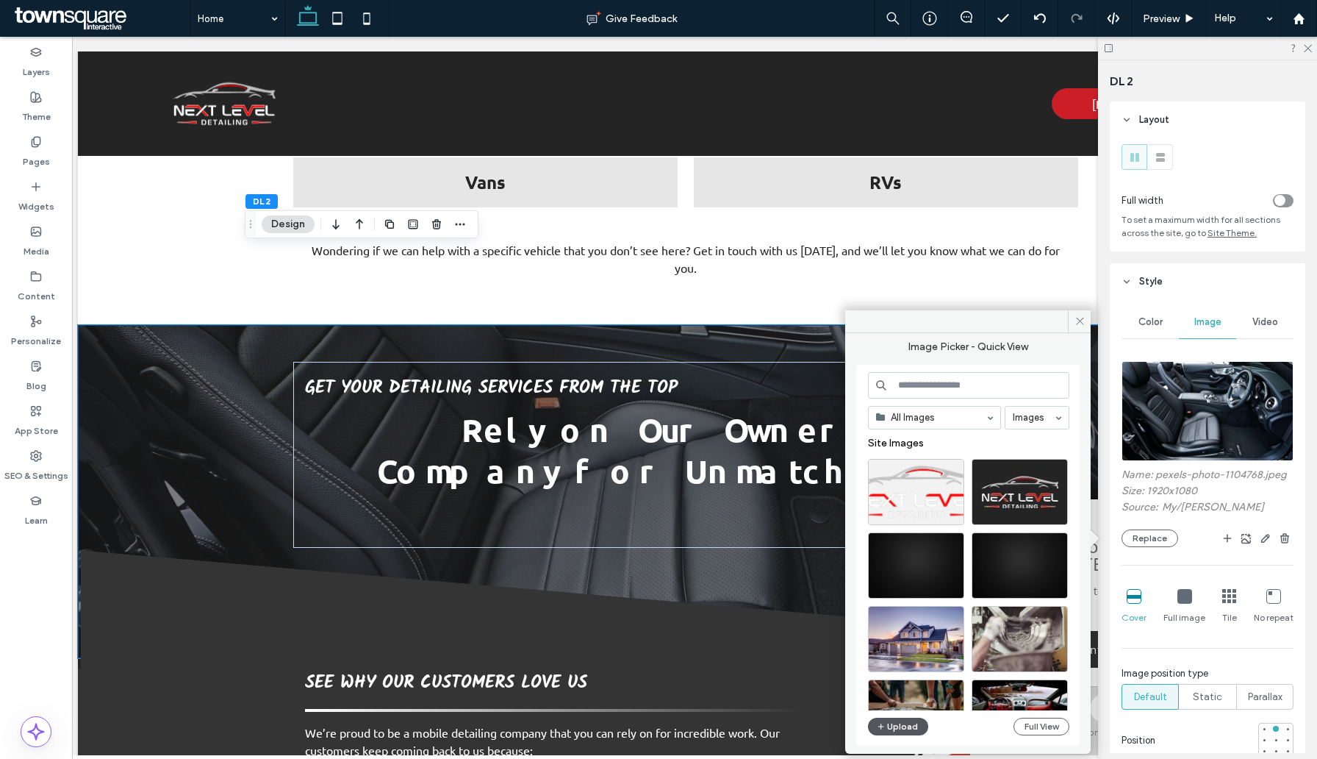
click at [889, 725] on button "Upload" at bounding box center [898, 726] width 60 height 18
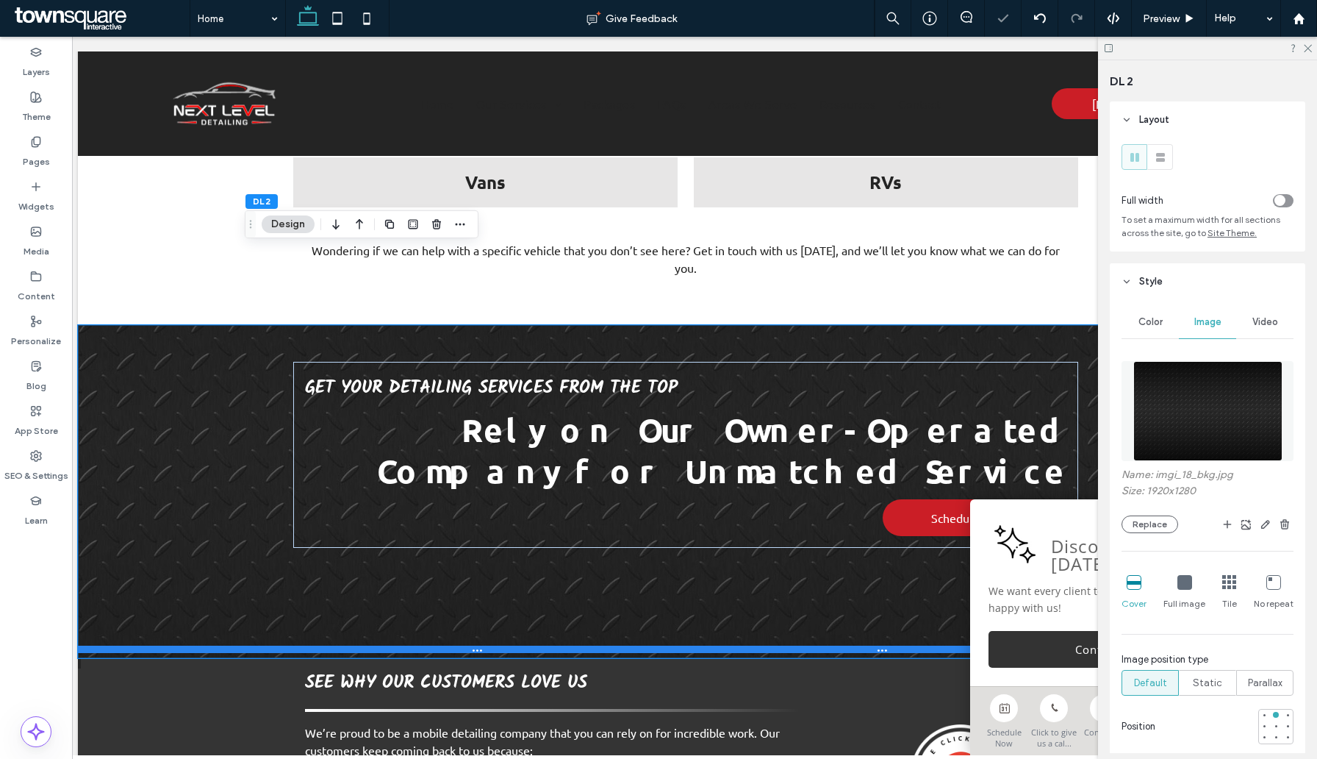
click at [157, 645] on div at bounding box center [686, 648] width 1216 height 7
type input "***"
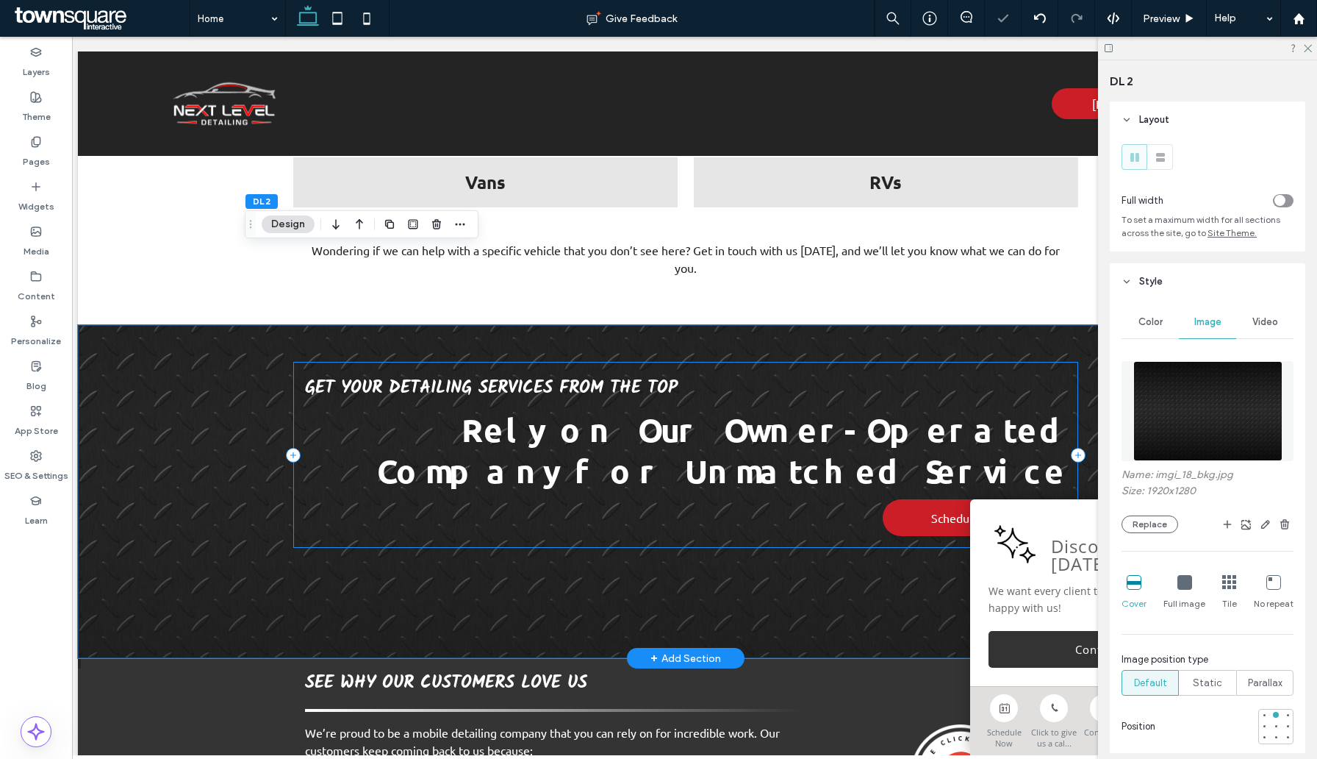
click at [701, 446] on div "Get Your Detailing Services From the Top Rely on Our Owner-Operated Company for…" at bounding box center [685, 455] width 785 height 186
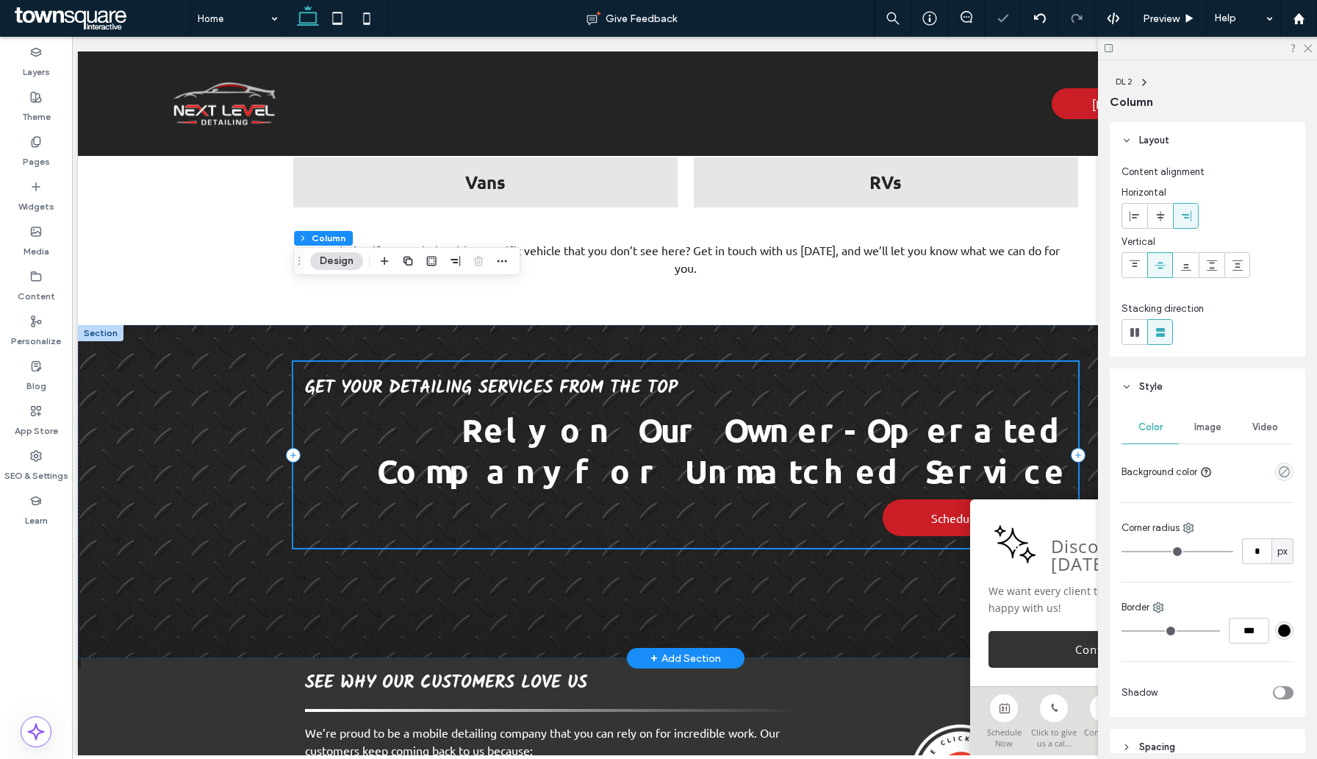
click at [747, 439] on div "Get Your Detailing Services From the Top Rely on Our Owner-Operated Company for…" at bounding box center [685, 455] width 785 height 186
click at [767, 457] on div "Get Your Detailing Services From the Top Rely on Our Owner-Operated Company for…" at bounding box center [685, 455] width 785 height 186
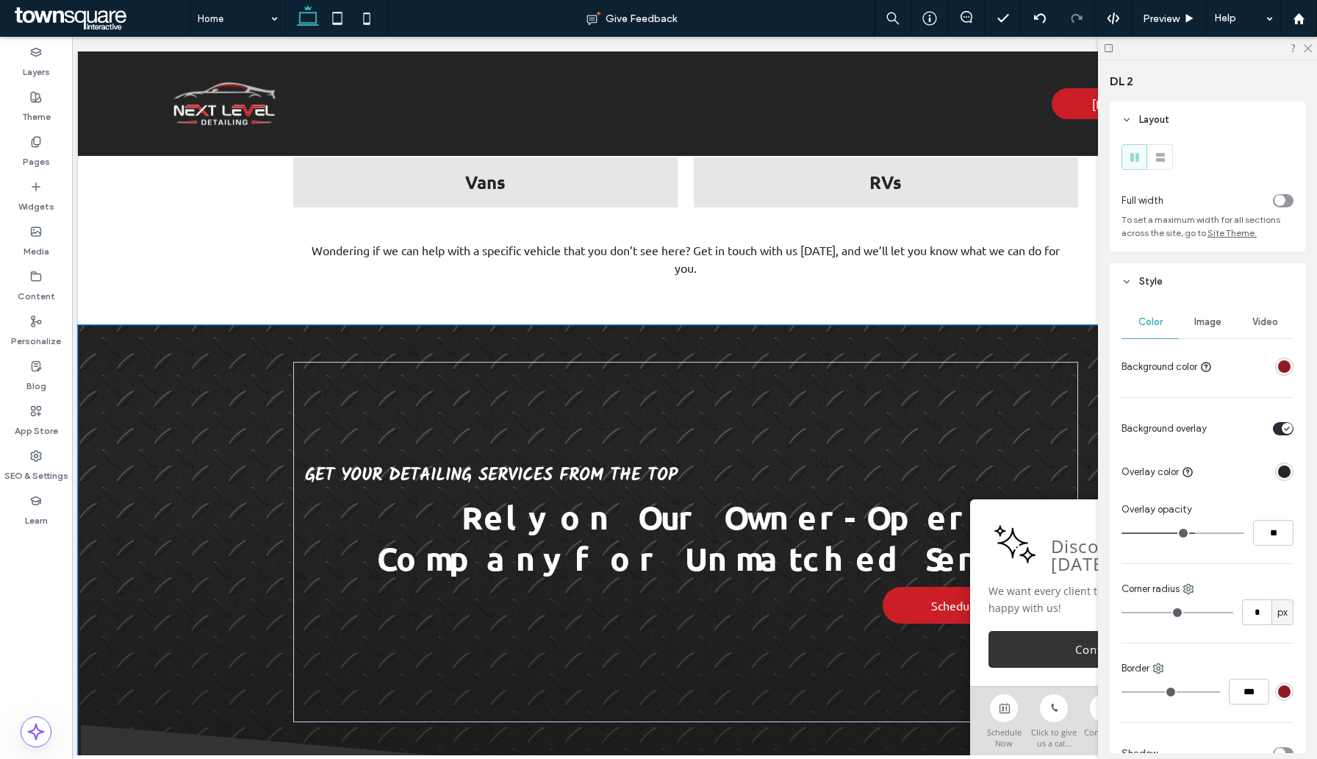
drag, startPoint x: 831, startPoint y: 575, endPoint x: 820, endPoint y: 758, distance: 183.4
click at [820, 758] on html "**********" at bounding box center [685, 290] width 1245 height 3529
type input "***"
click at [1172, 21] on span "Preview" at bounding box center [1161, 18] width 37 height 12
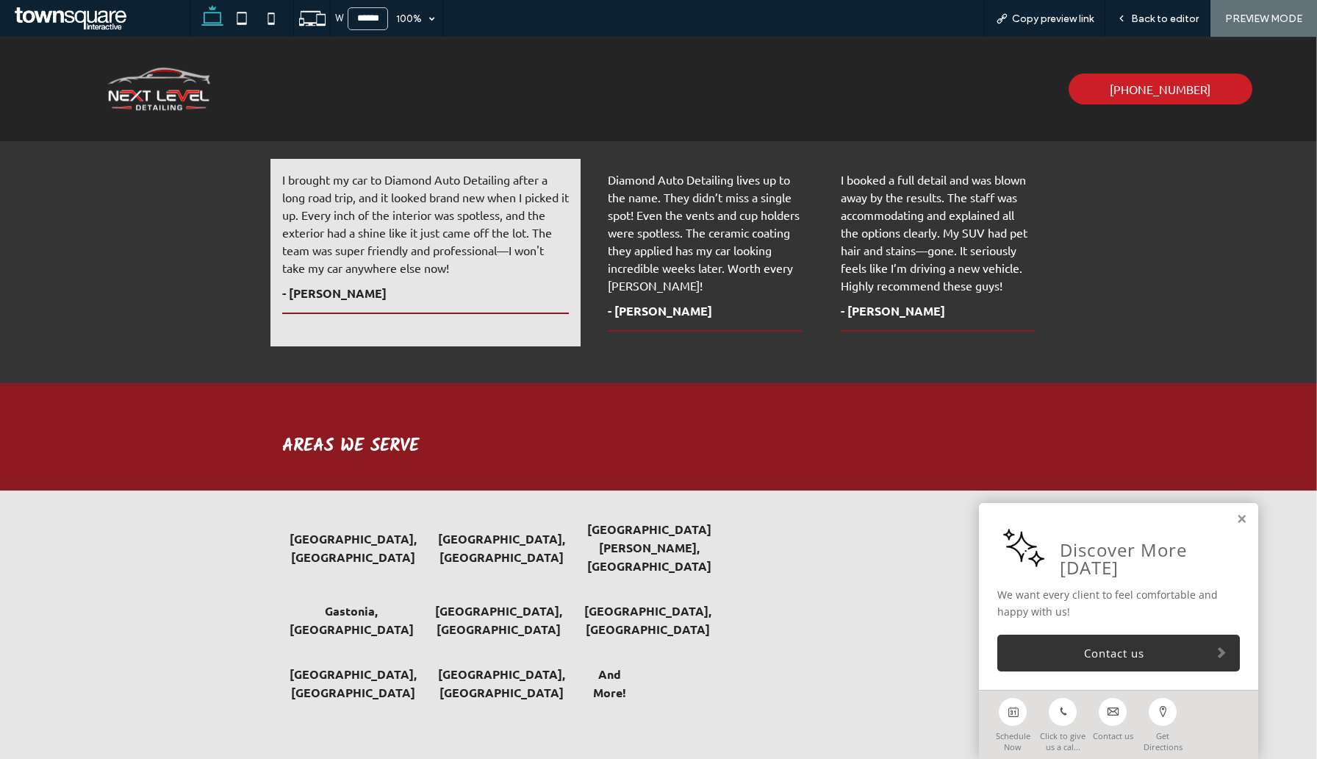
scroll to position [2645, 0]
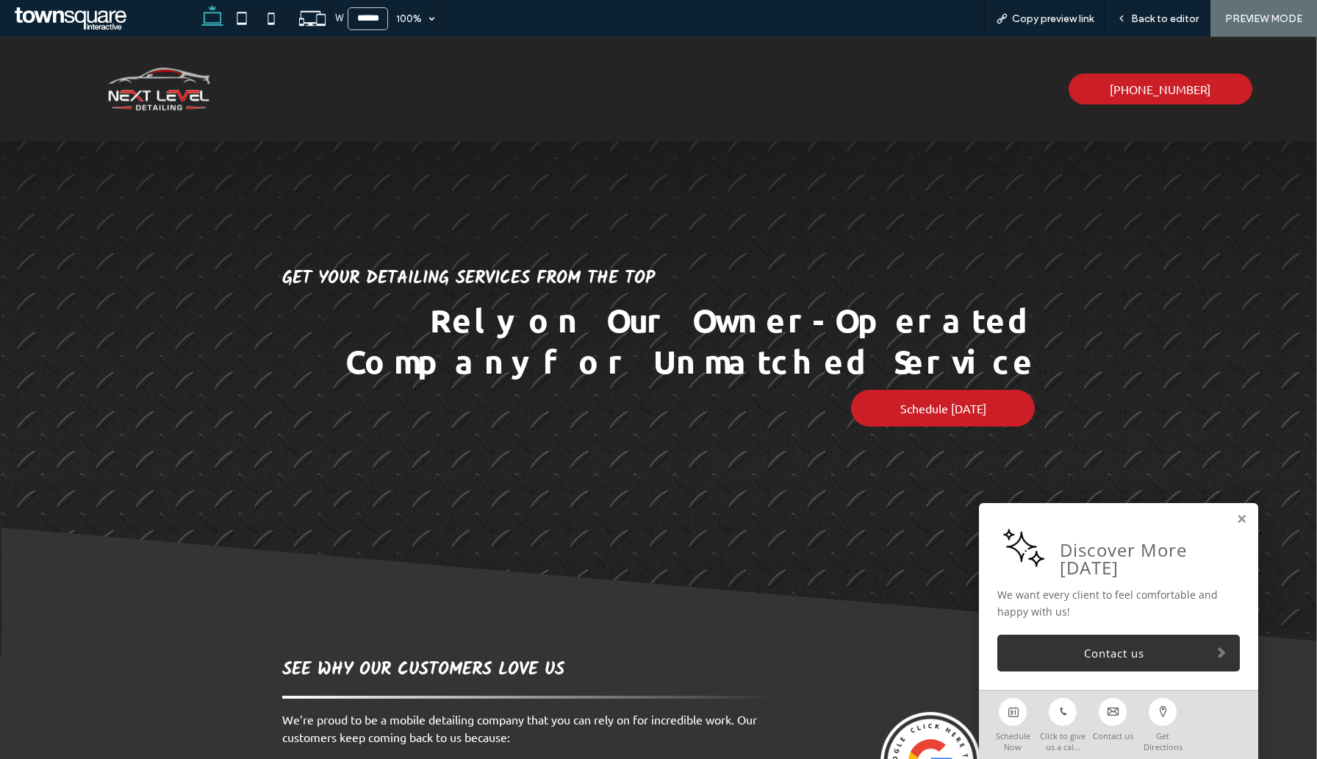
scroll to position [1585, 0]
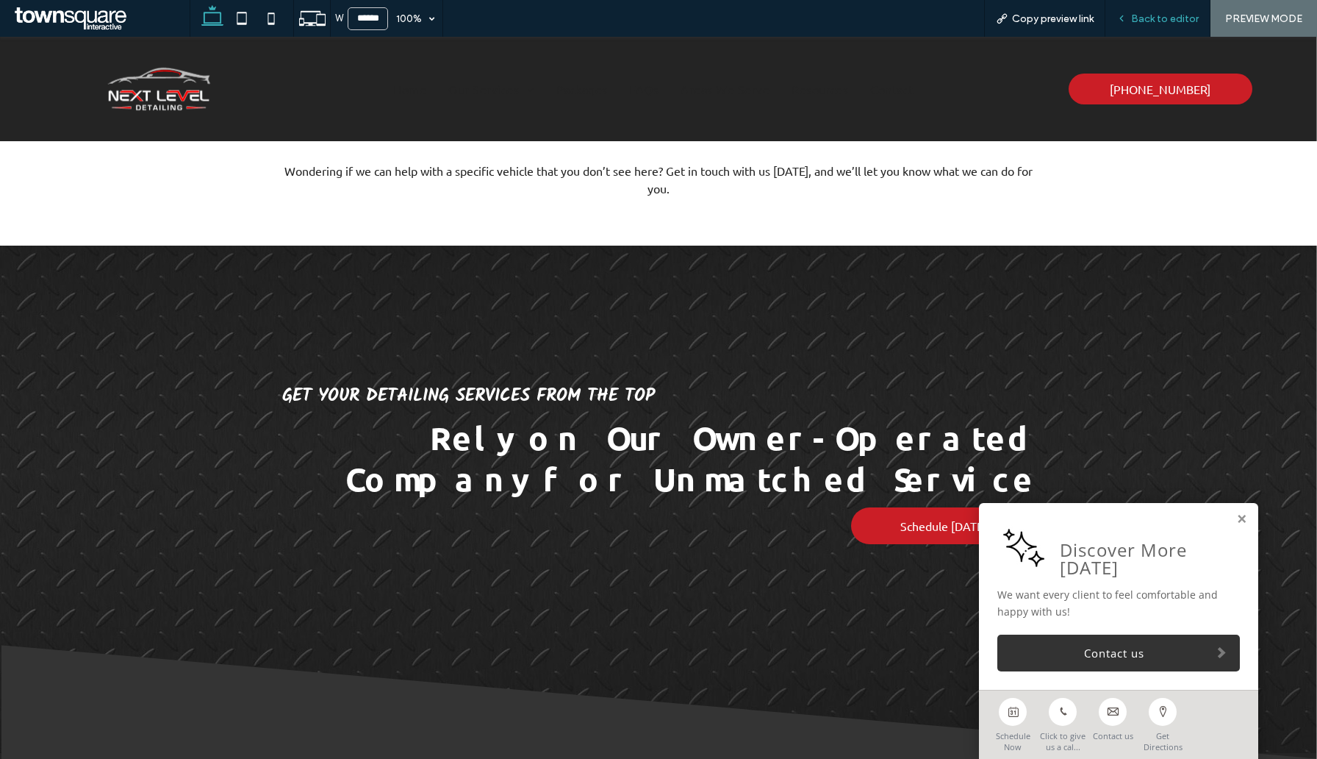
click at [1146, 24] on span "Back to editor" at bounding box center [1165, 18] width 68 height 12
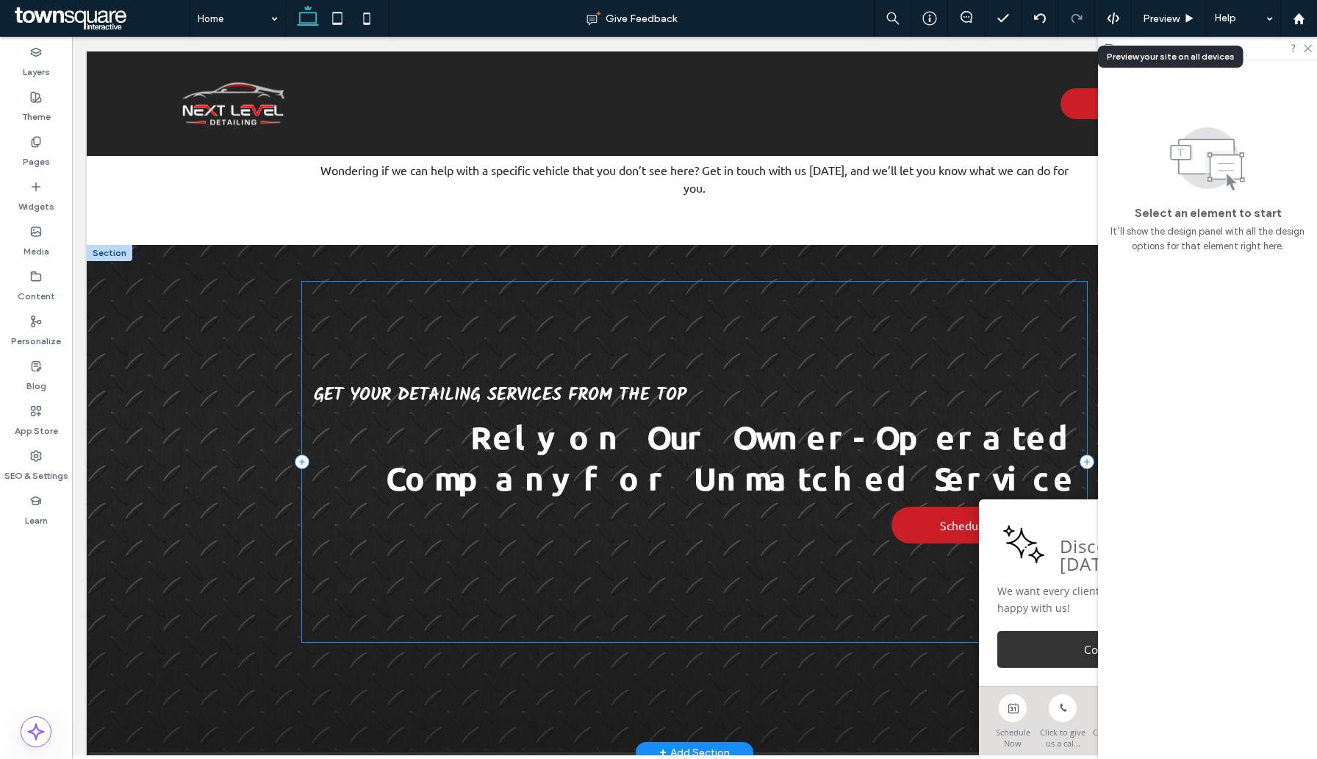
scroll to position [1591, 0]
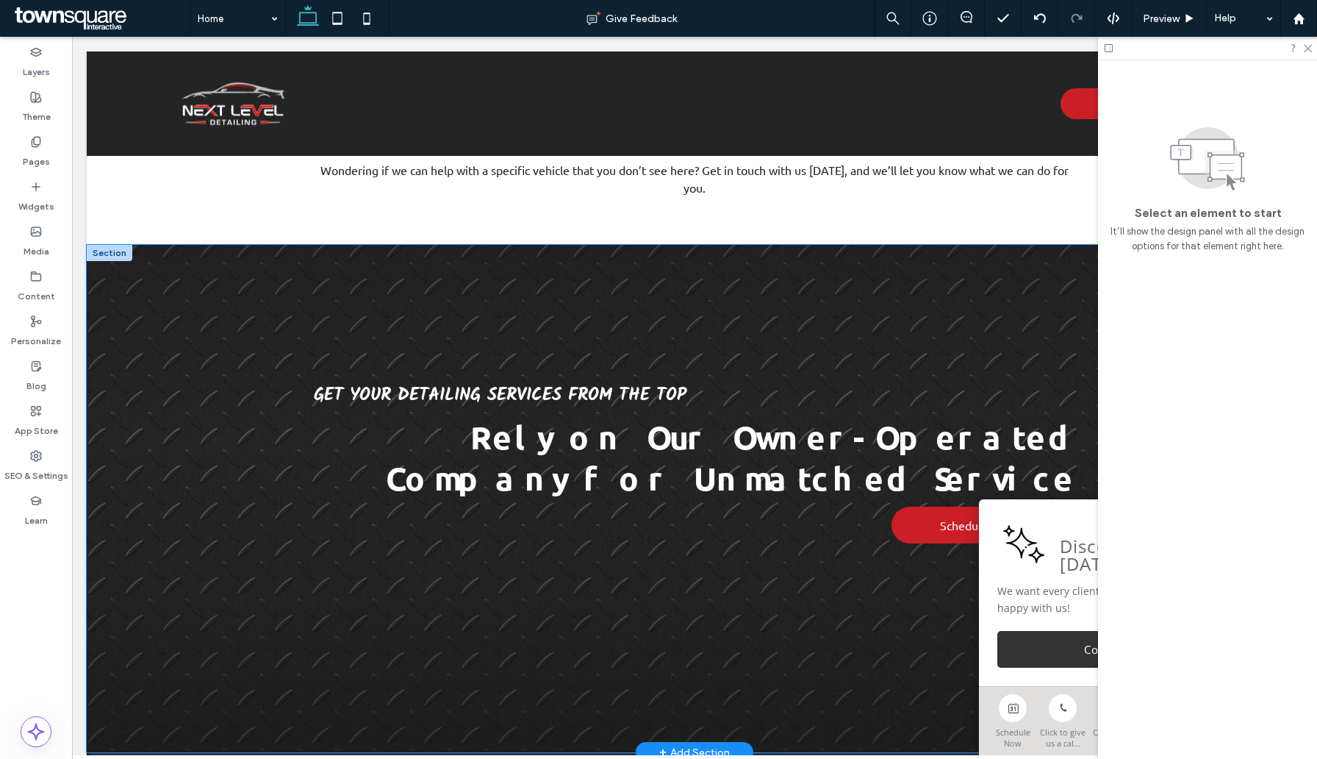
click at [201, 392] on div "Get Your Detailing Services From the Top Rely on Our Owner-Operated Company for…" at bounding box center [695, 498] width 1216 height 507
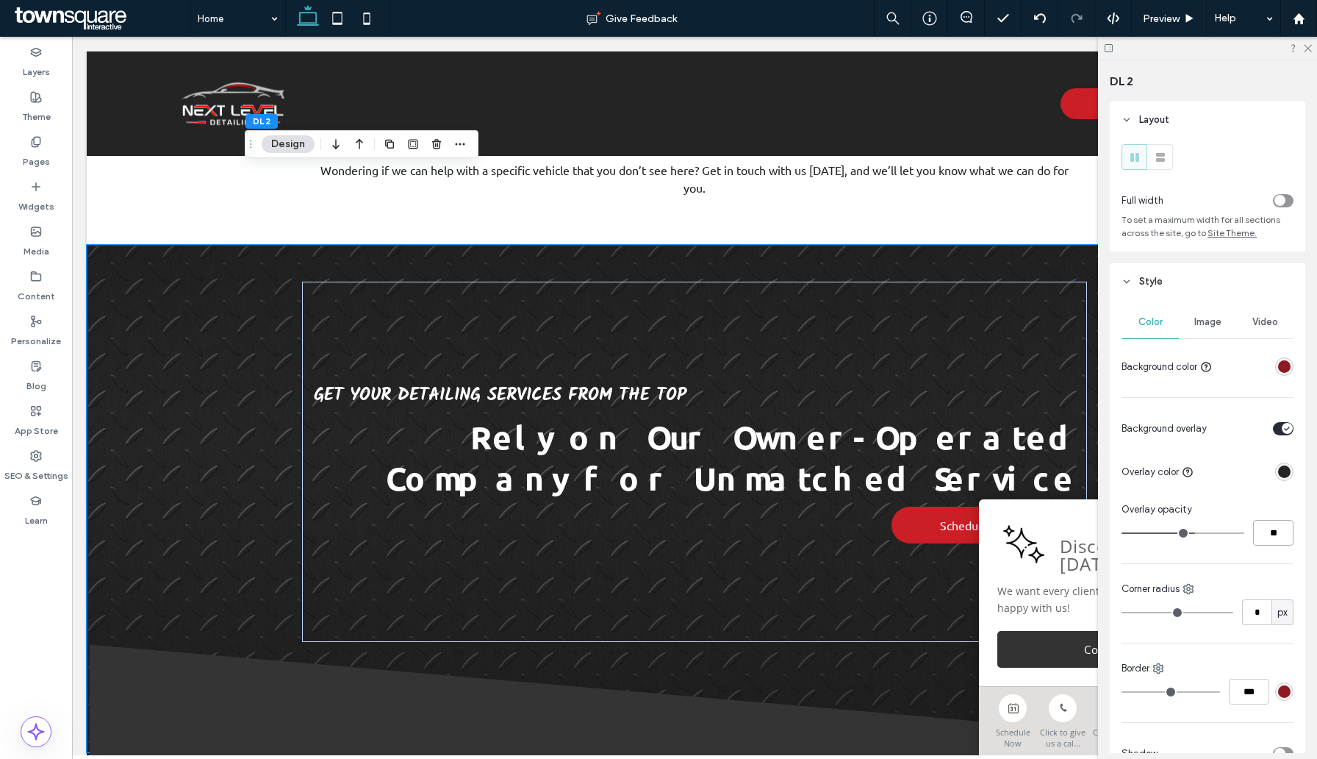
click at [1268, 525] on input "**" at bounding box center [1273, 533] width 40 height 26
click at [1211, 534] on input "range" at bounding box center [1183, 532] width 123 height 1
type input "**"
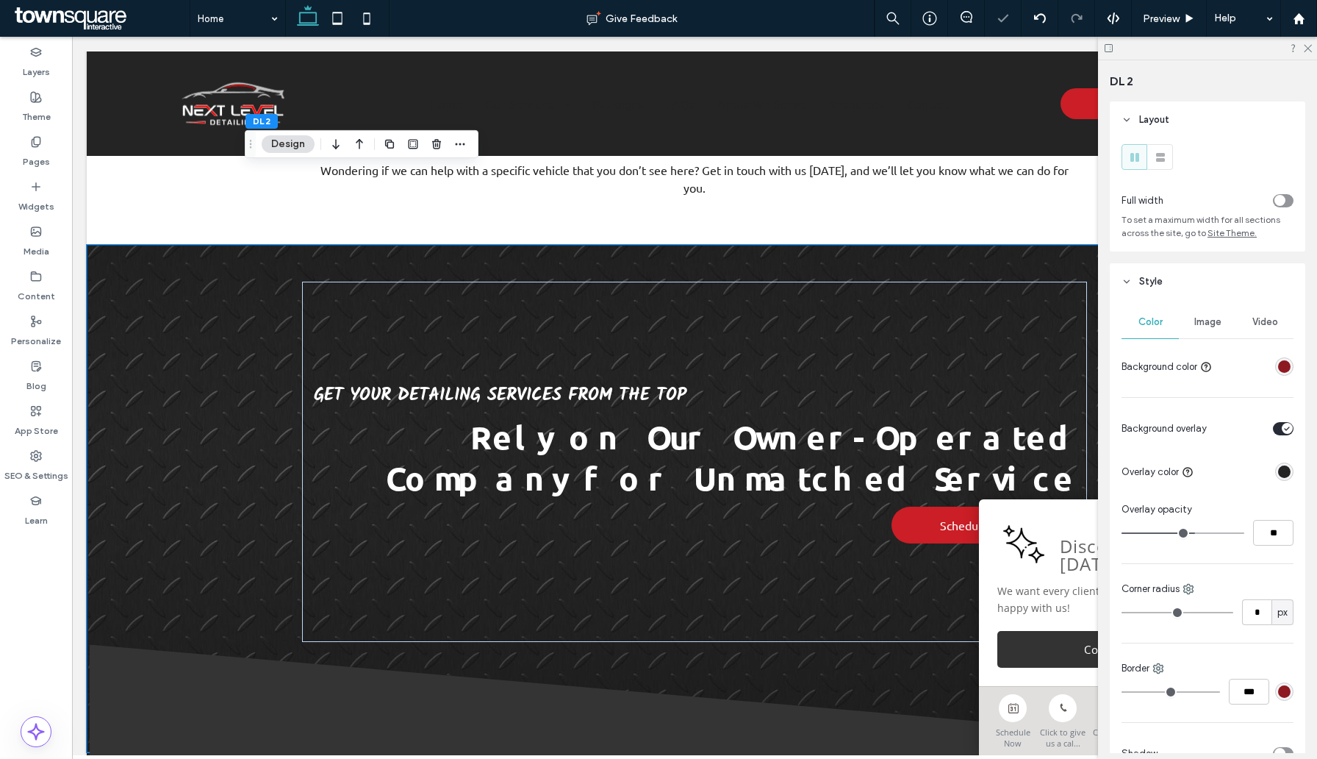
type input "**"
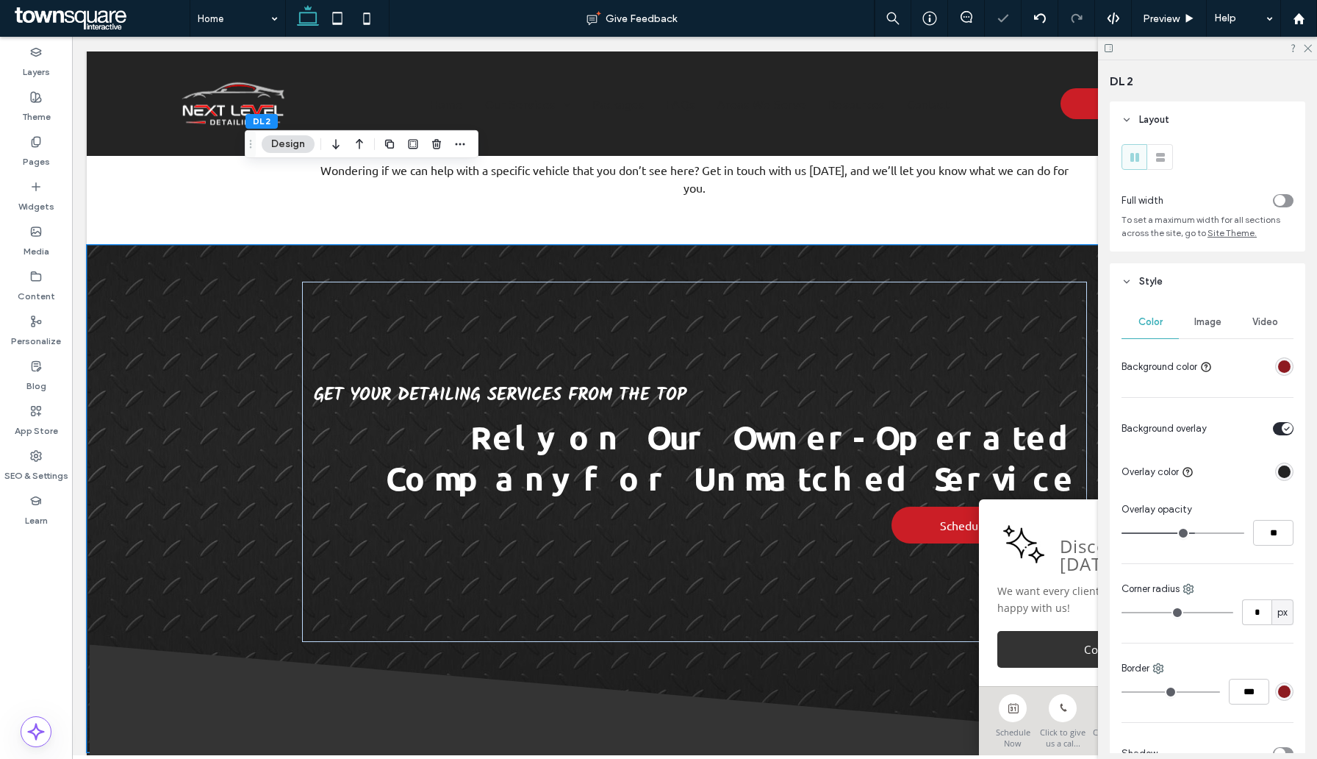
type input "**"
type input "*"
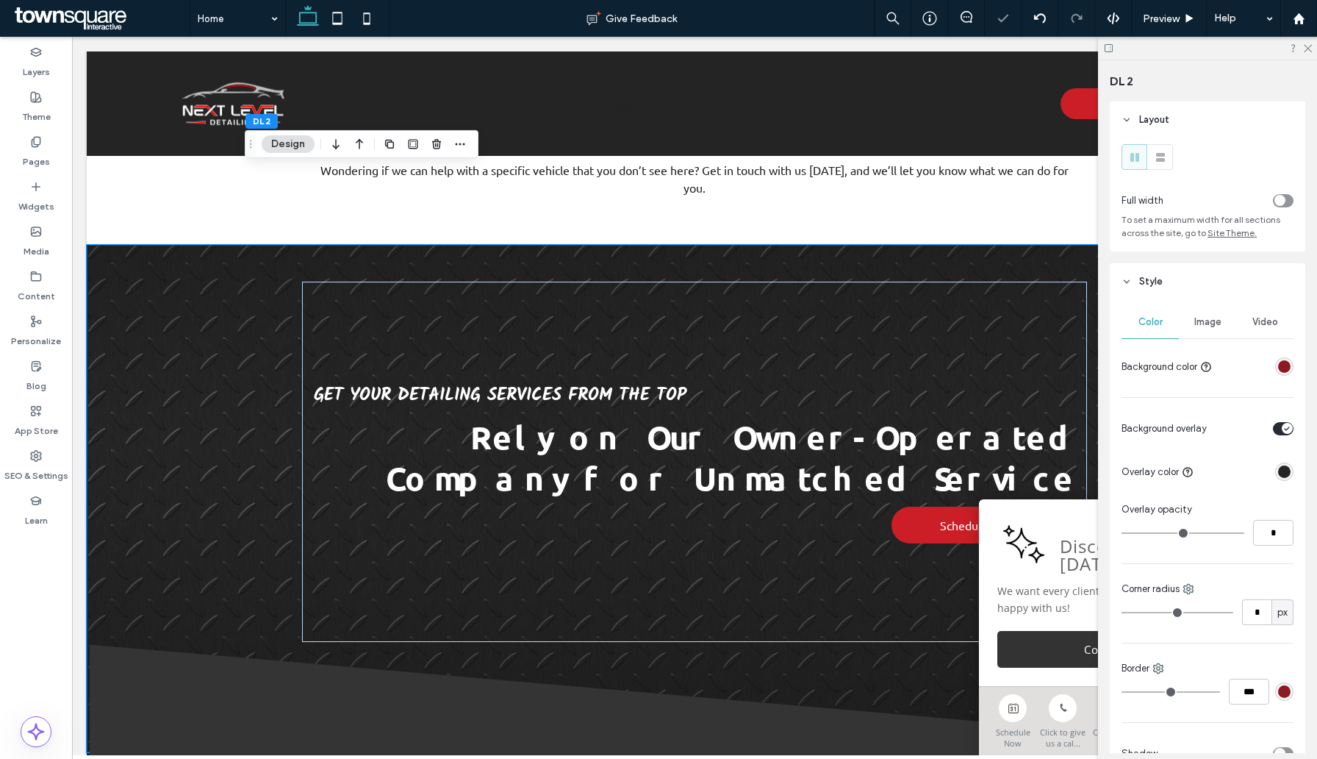
drag, startPoint x: 1201, startPoint y: 532, endPoint x: 1014, endPoint y: 532, distance: 186.7
click at [1122, 532] on input "range" at bounding box center [1183, 532] width 123 height 1
type input "**"
click at [1147, 533] on input "range" at bounding box center [1183, 532] width 123 height 1
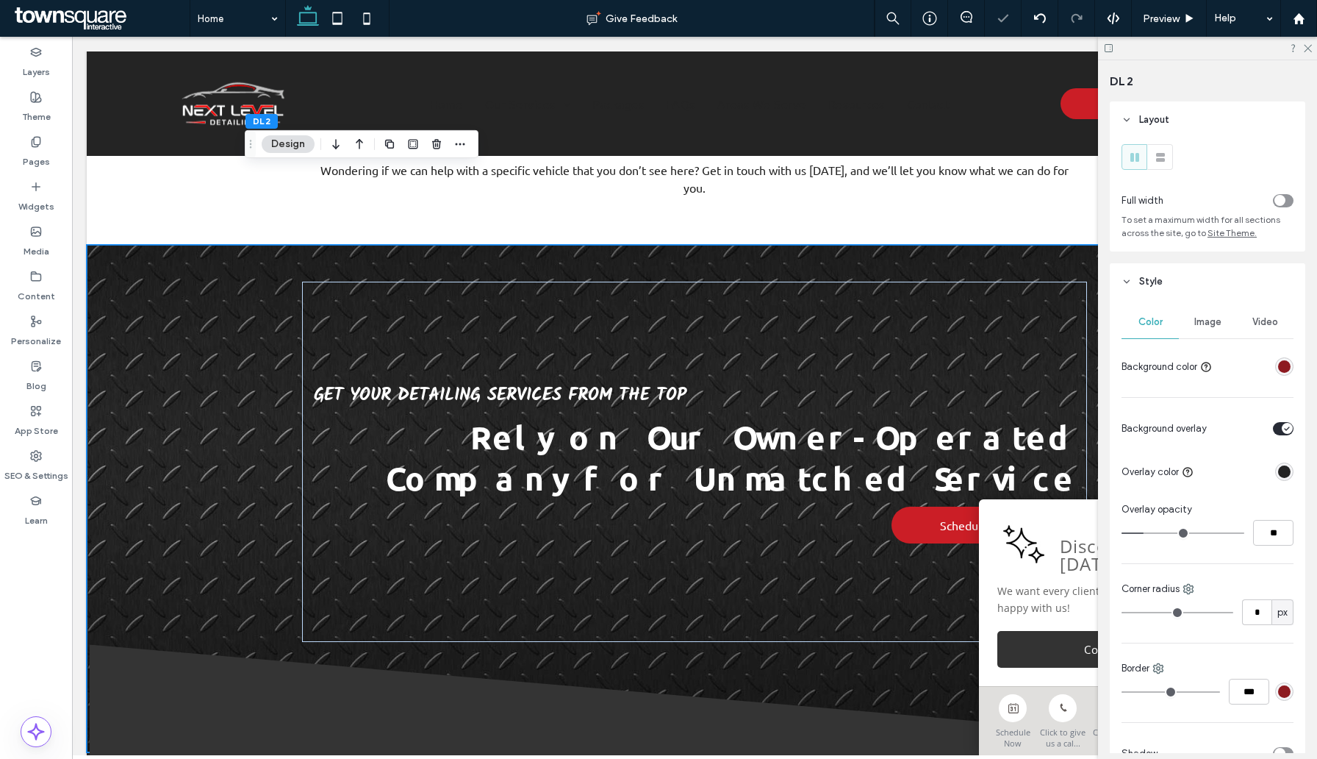
type input "**"
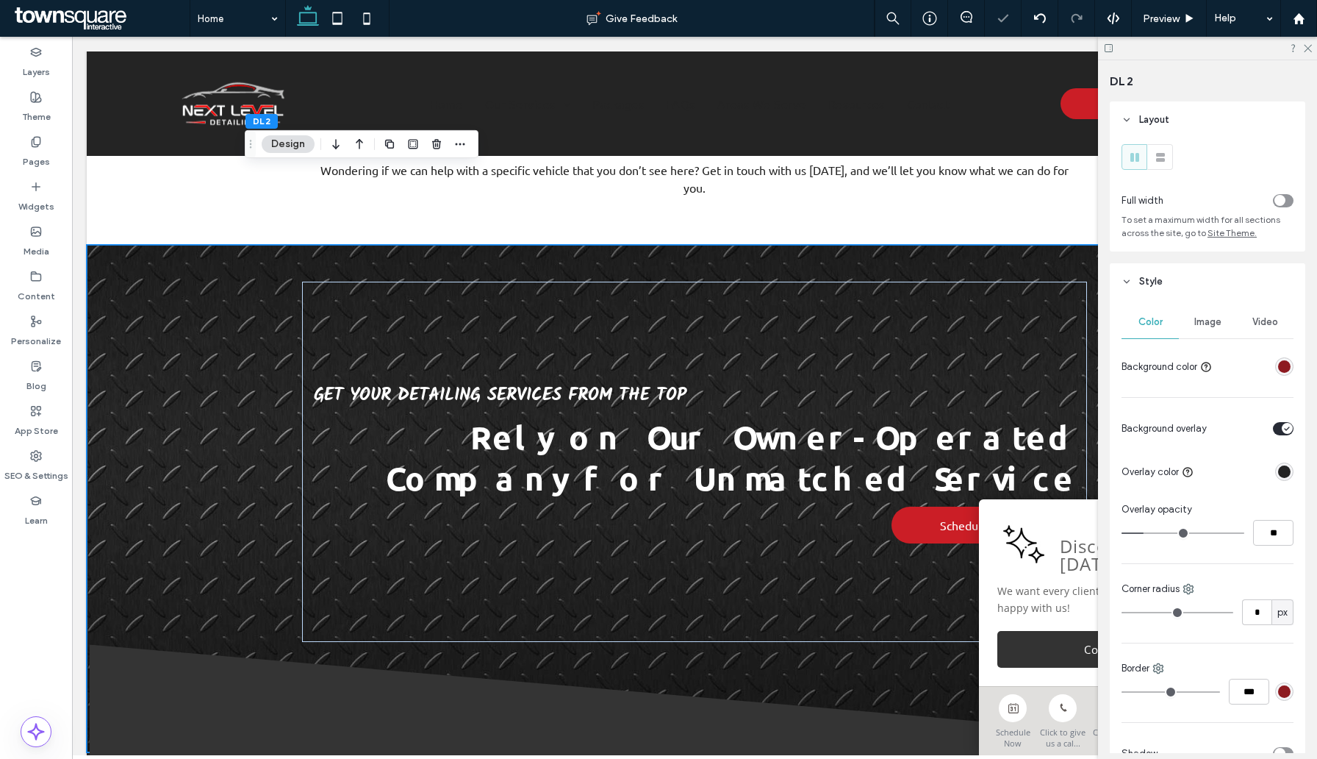
type input "**"
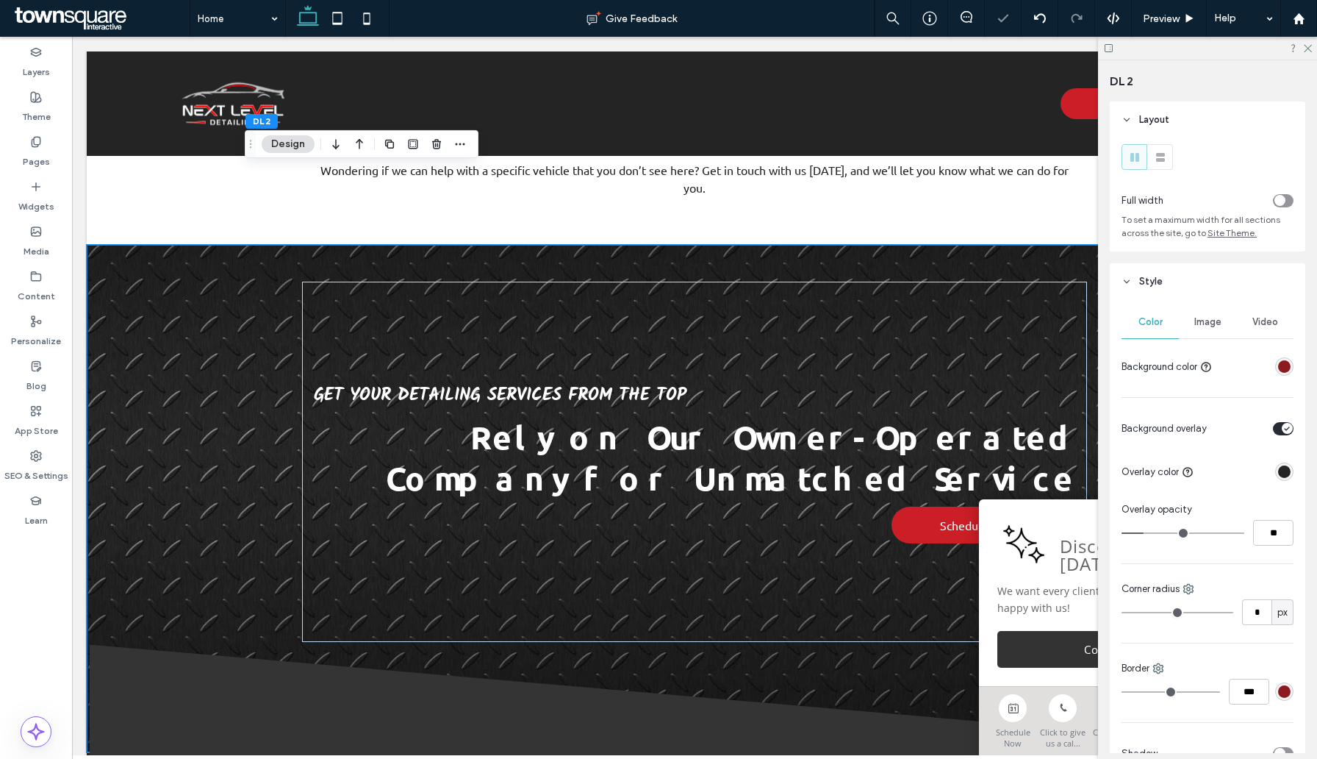
type input "**"
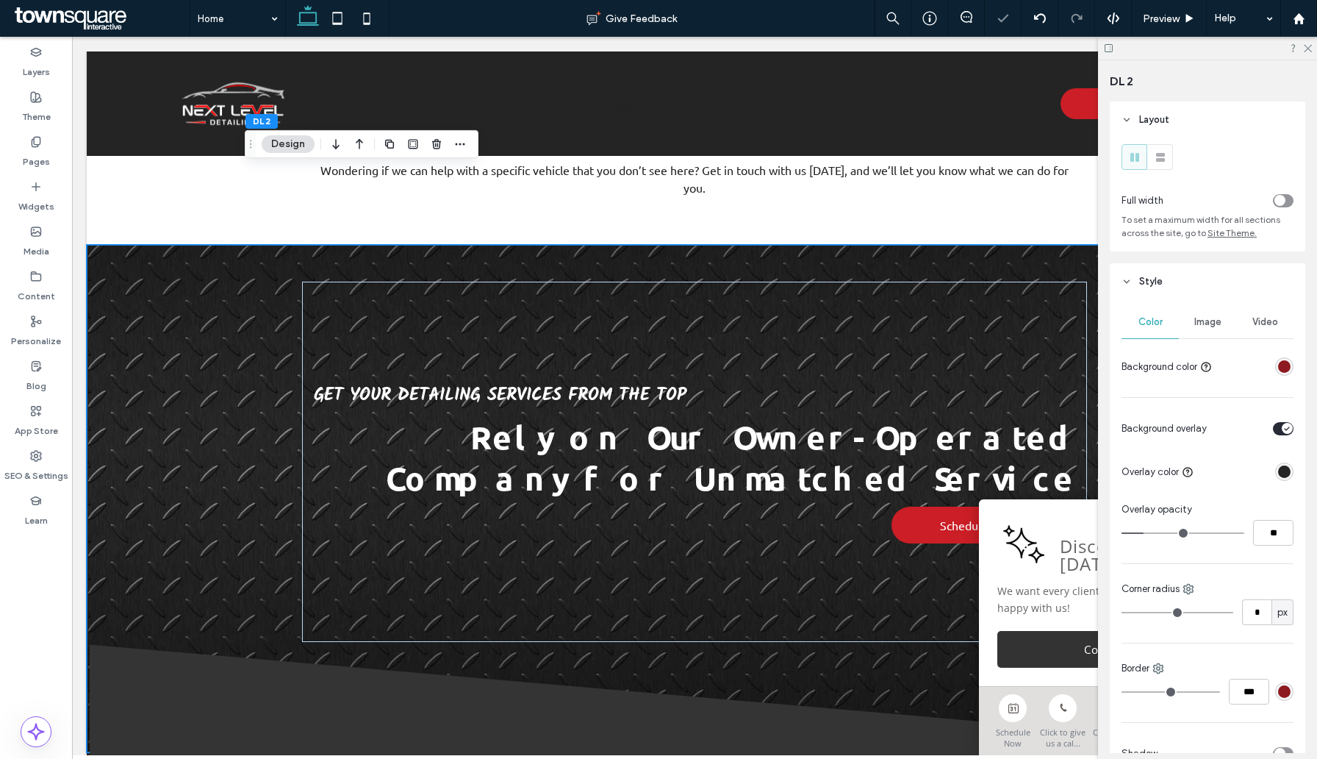
type input "**"
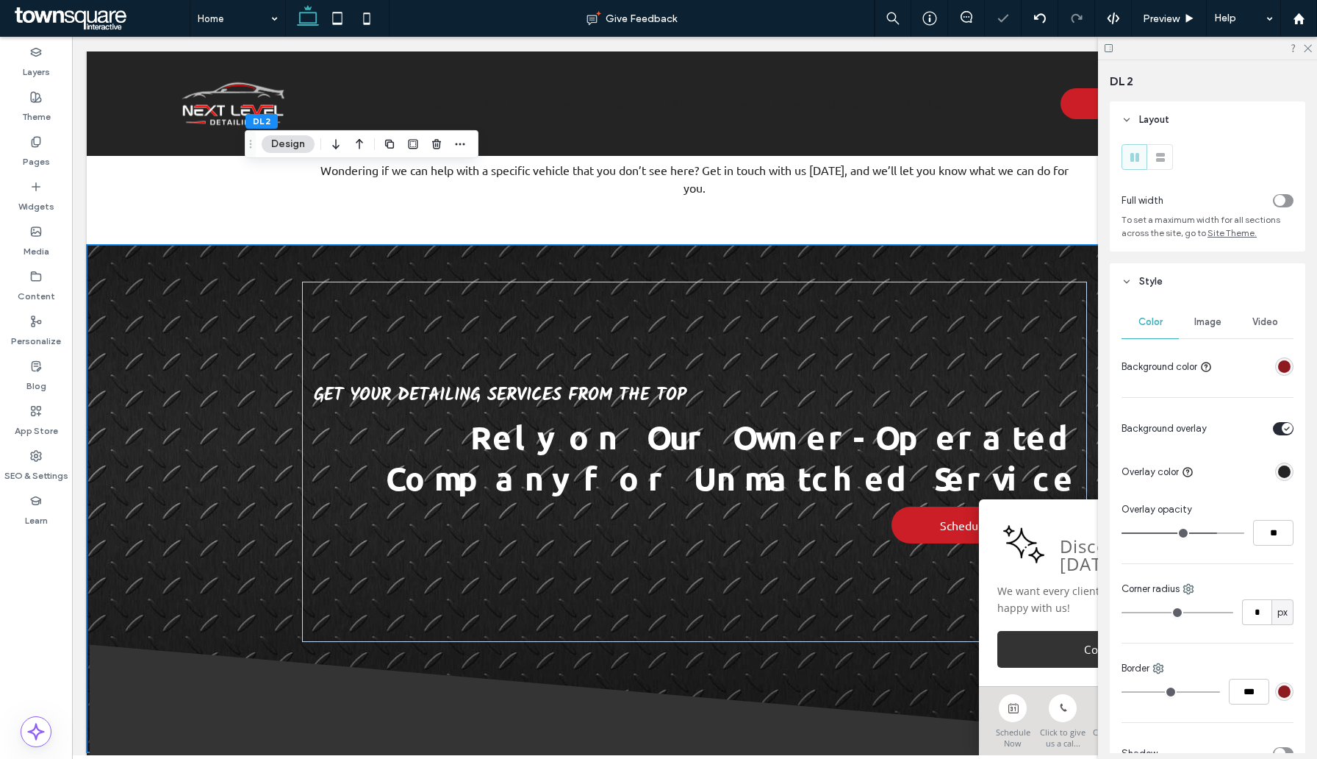
drag, startPoint x: 1144, startPoint y: 533, endPoint x: 1214, endPoint y: 533, distance: 70.6
click at [1214, 533] on input "range" at bounding box center [1183, 532] width 123 height 1
type input "**"
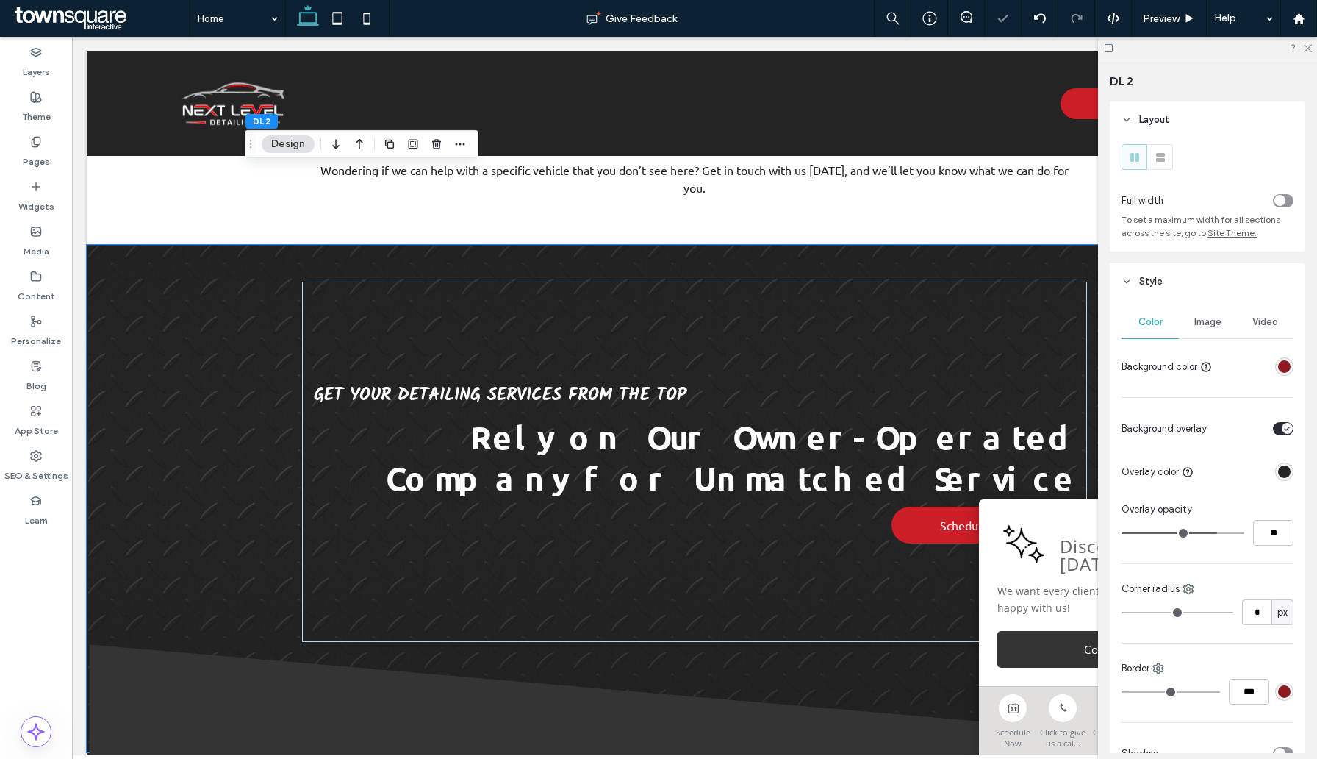
type input "**"
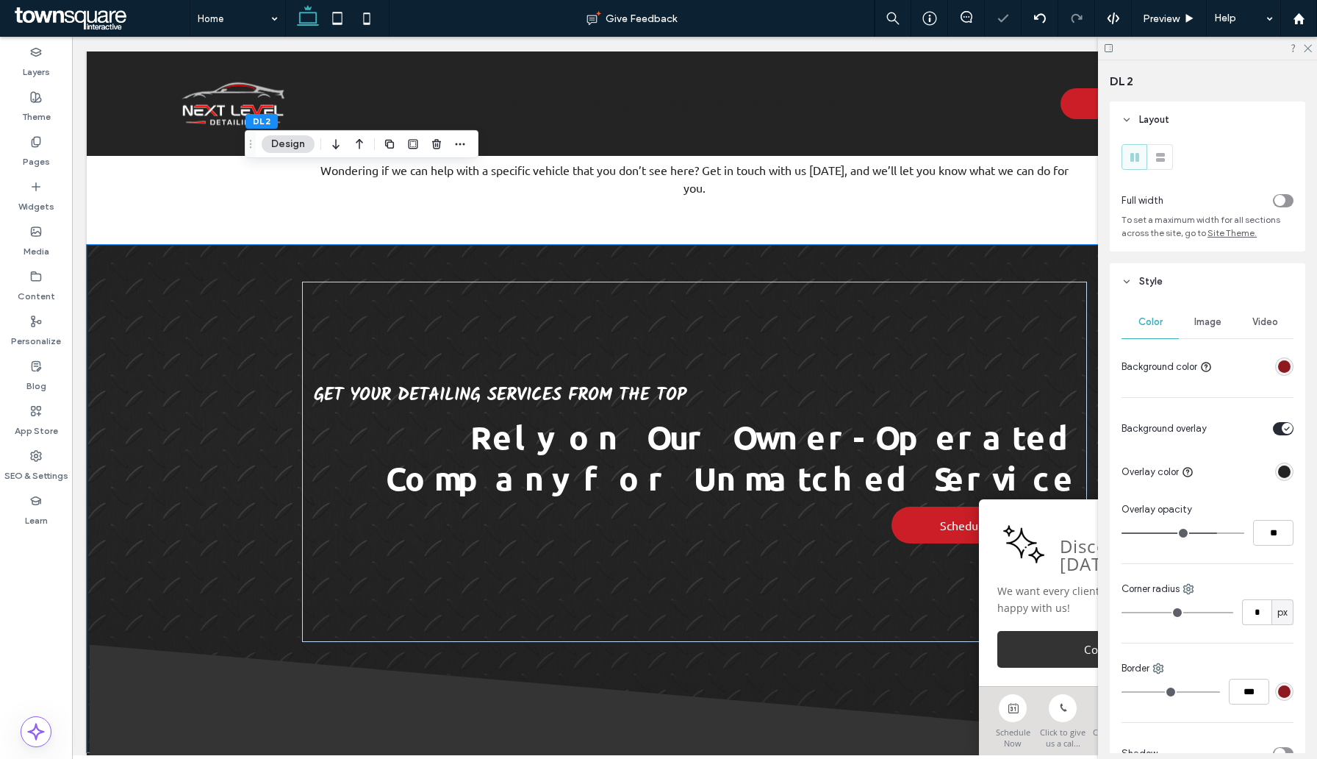
type input "**"
click at [1205, 533] on input "range" at bounding box center [1183, 532] width 123 height 1
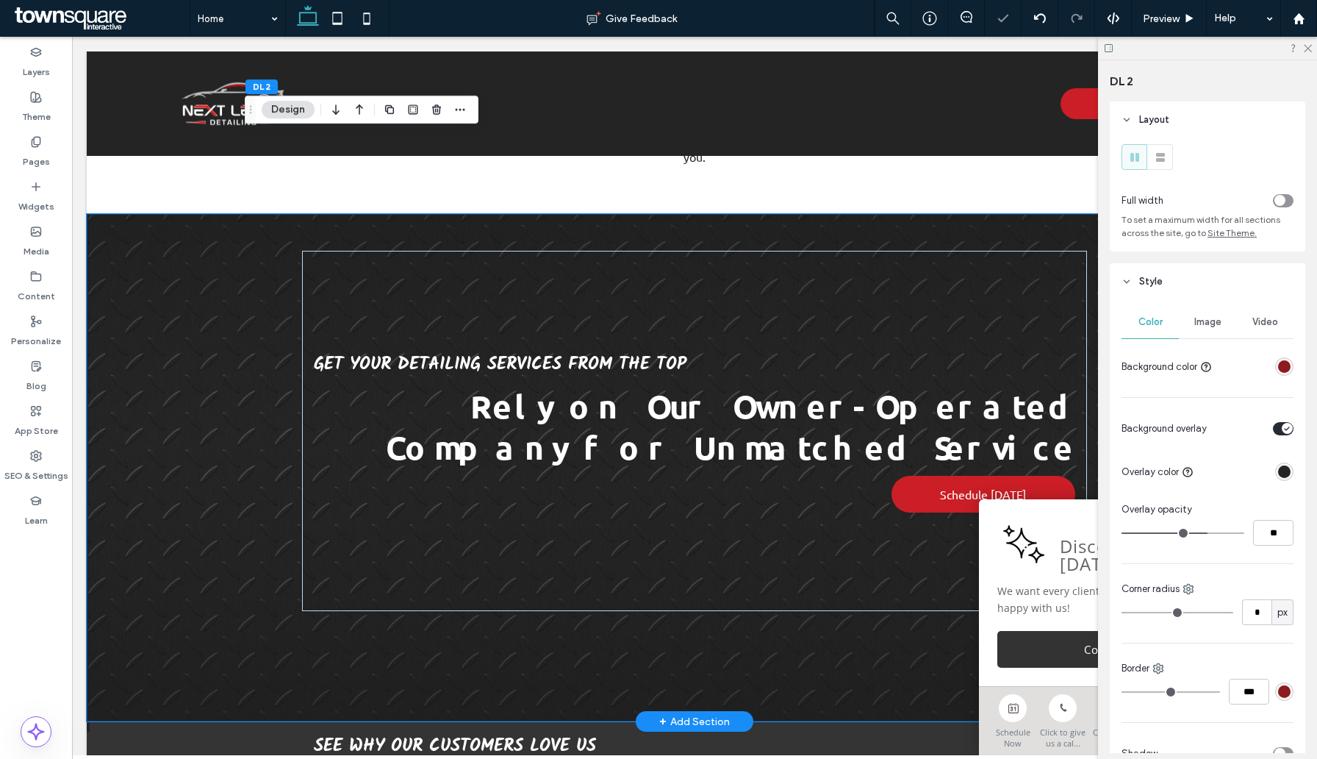
scroll to position [1736, 0]
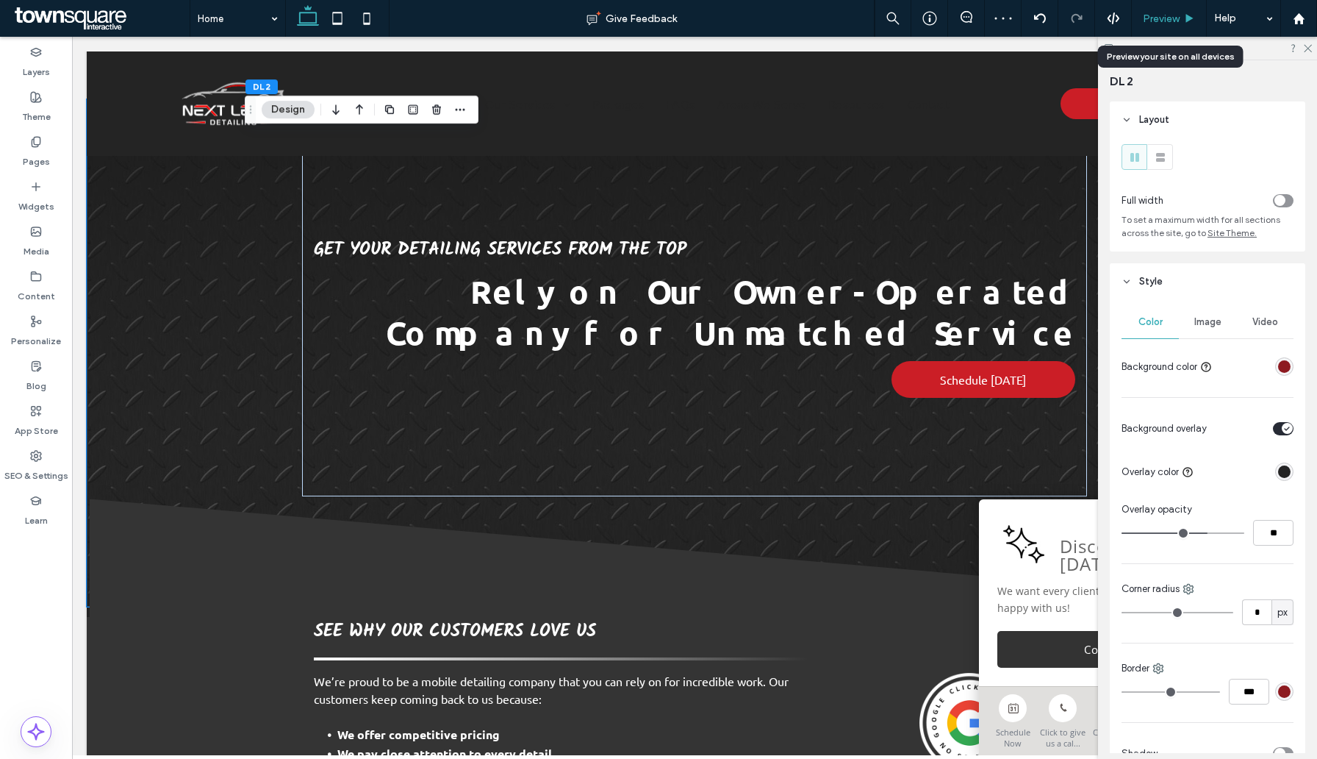
click at [1155, 21] on span "Preview" at bounding box center [1161, 18] width 37 height 12
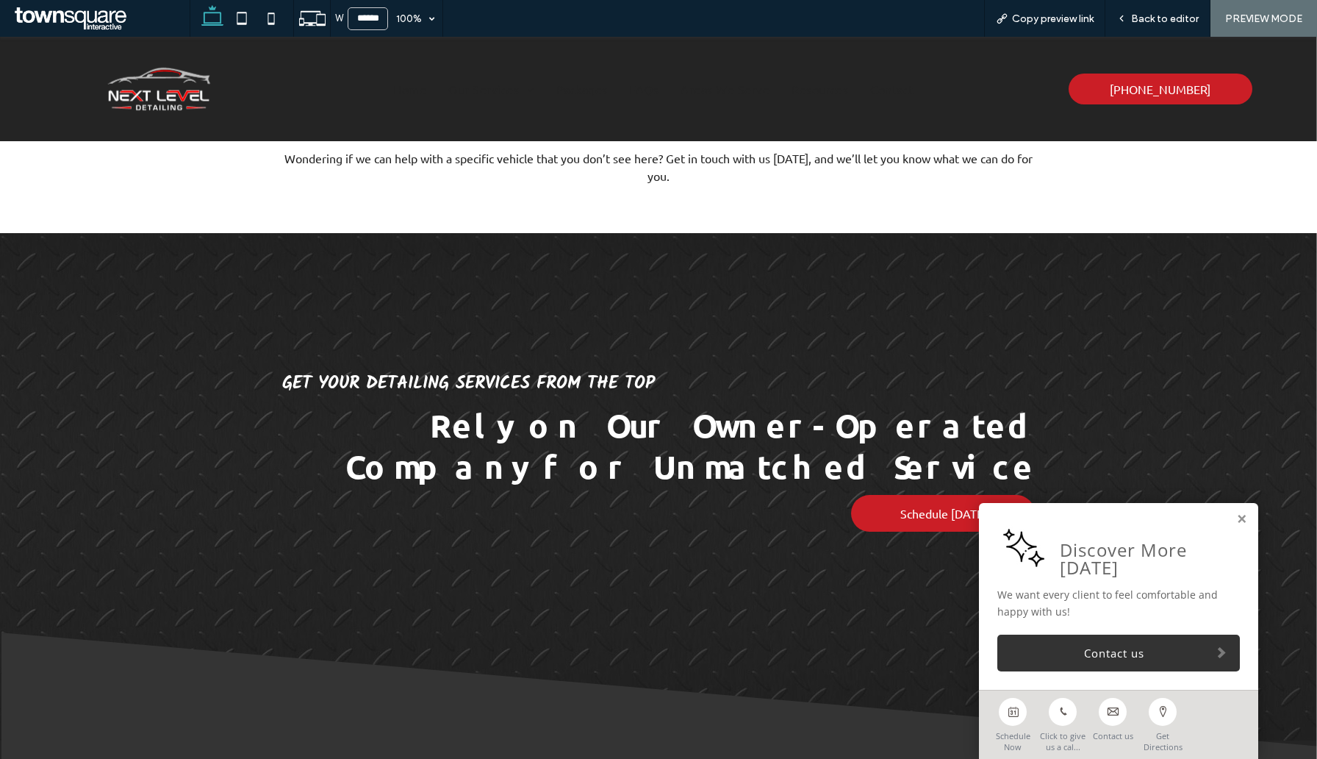
scroll to position [1595, 0]
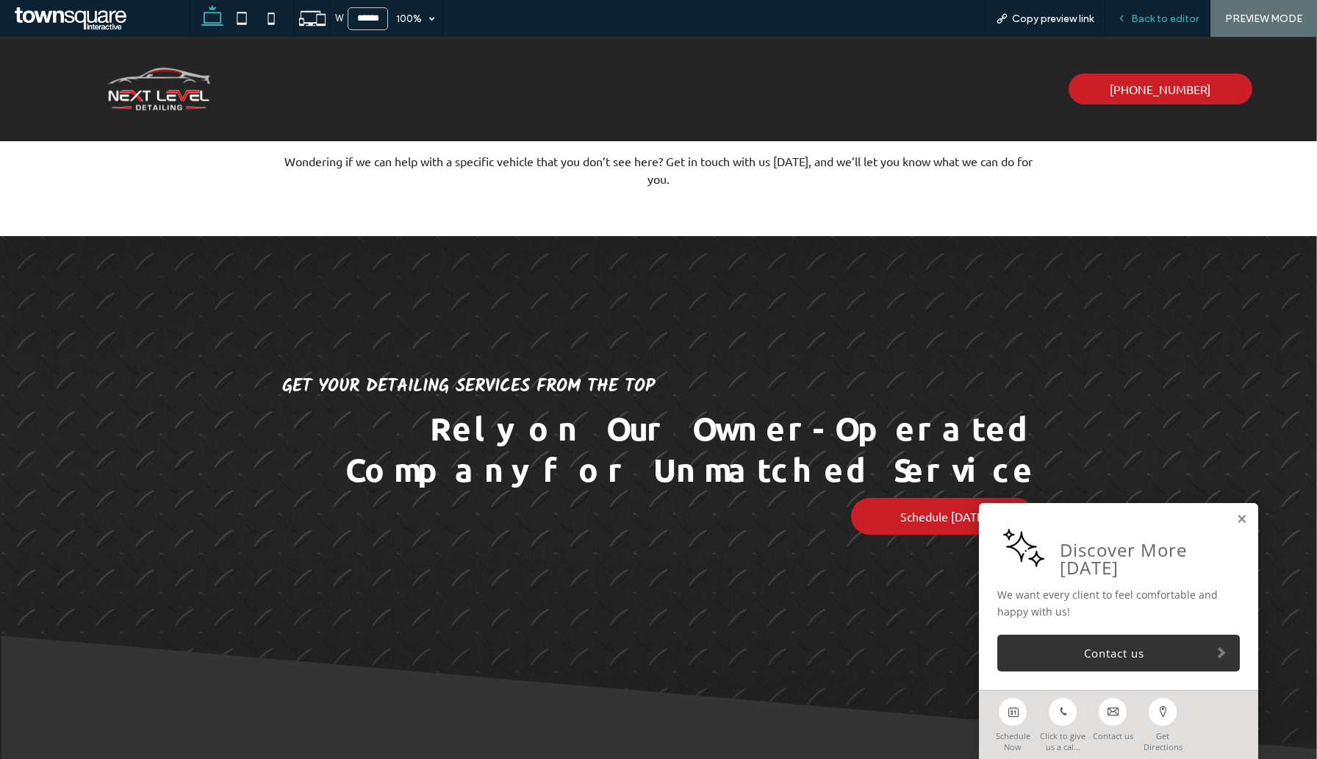
click at [1141, 20] on span "Back to editor" at bounding box center [1165, 18] width 68 height 12
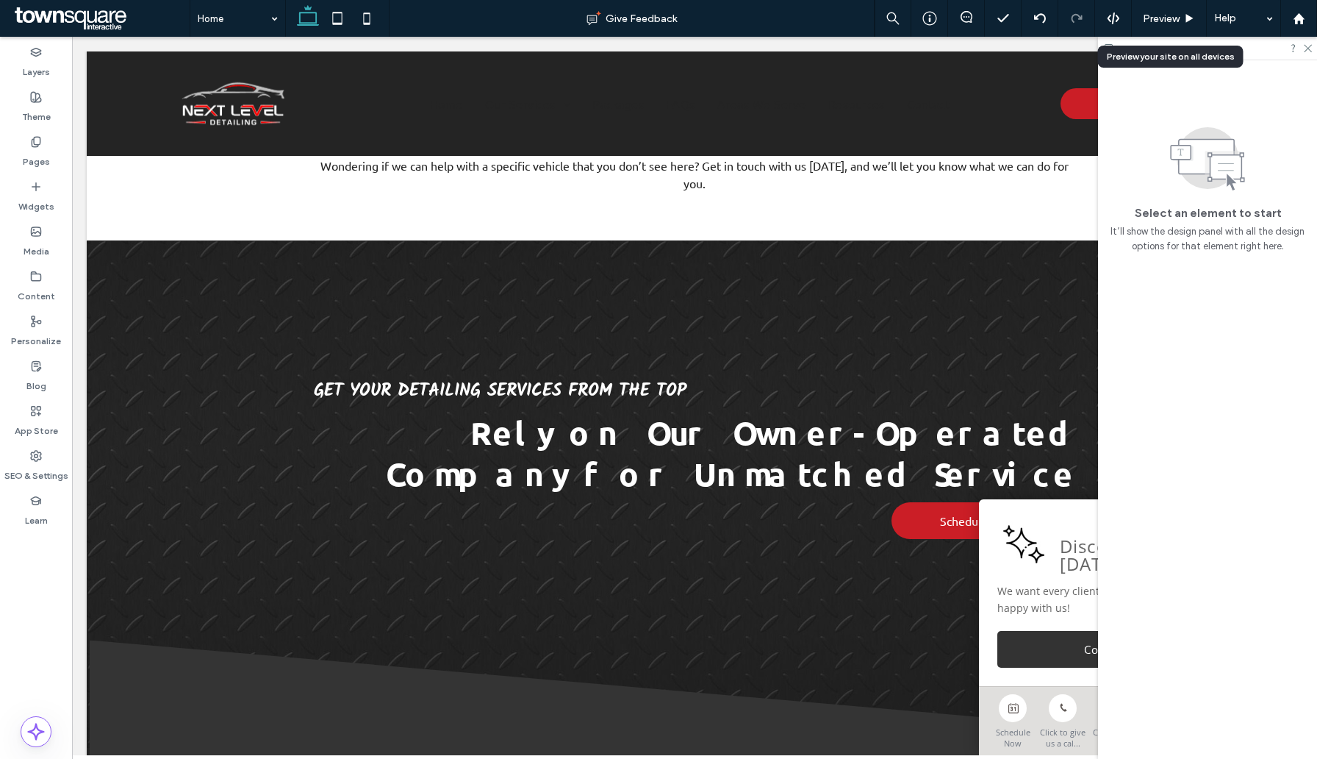
scroll to position [1599, 0]
